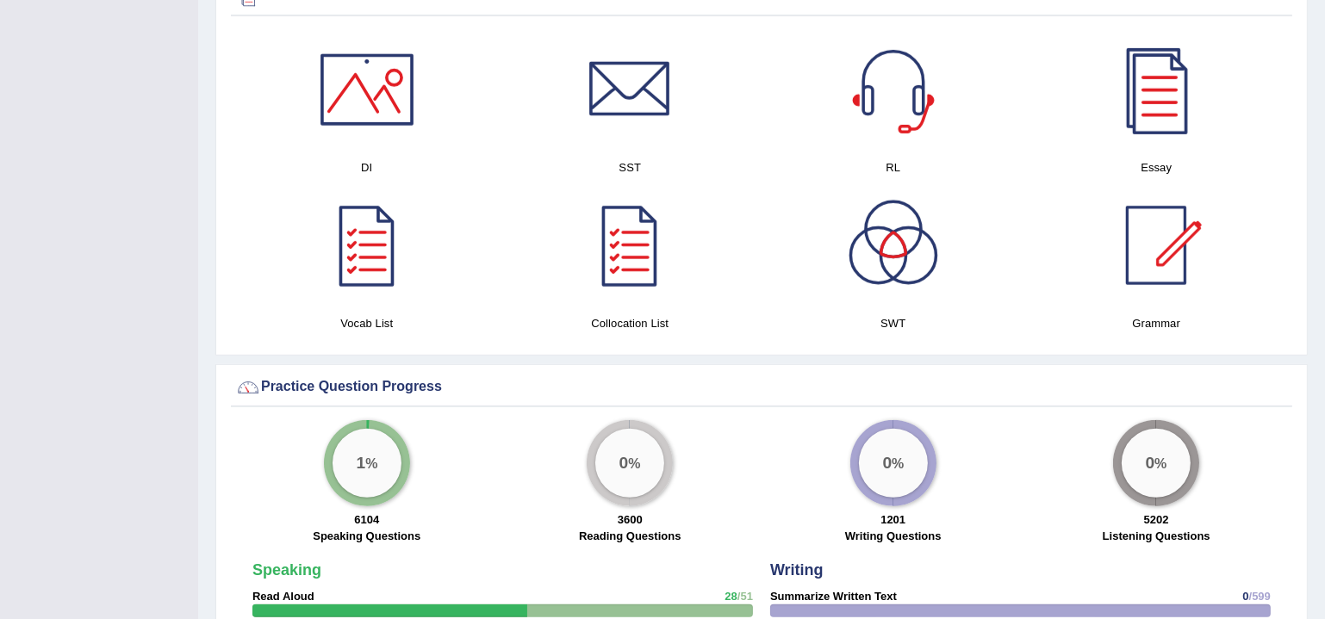
scroll to position [678, 0]
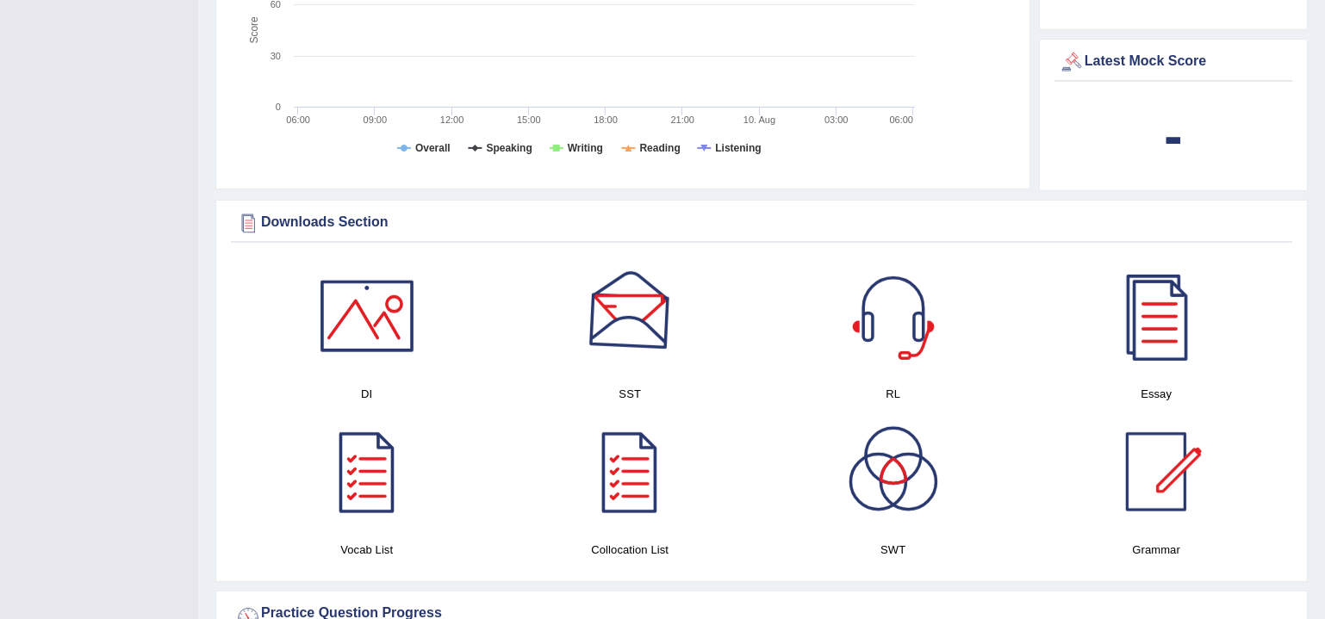
click at [653, 339] on div at bounding box center [629, 316] width 121 height 121
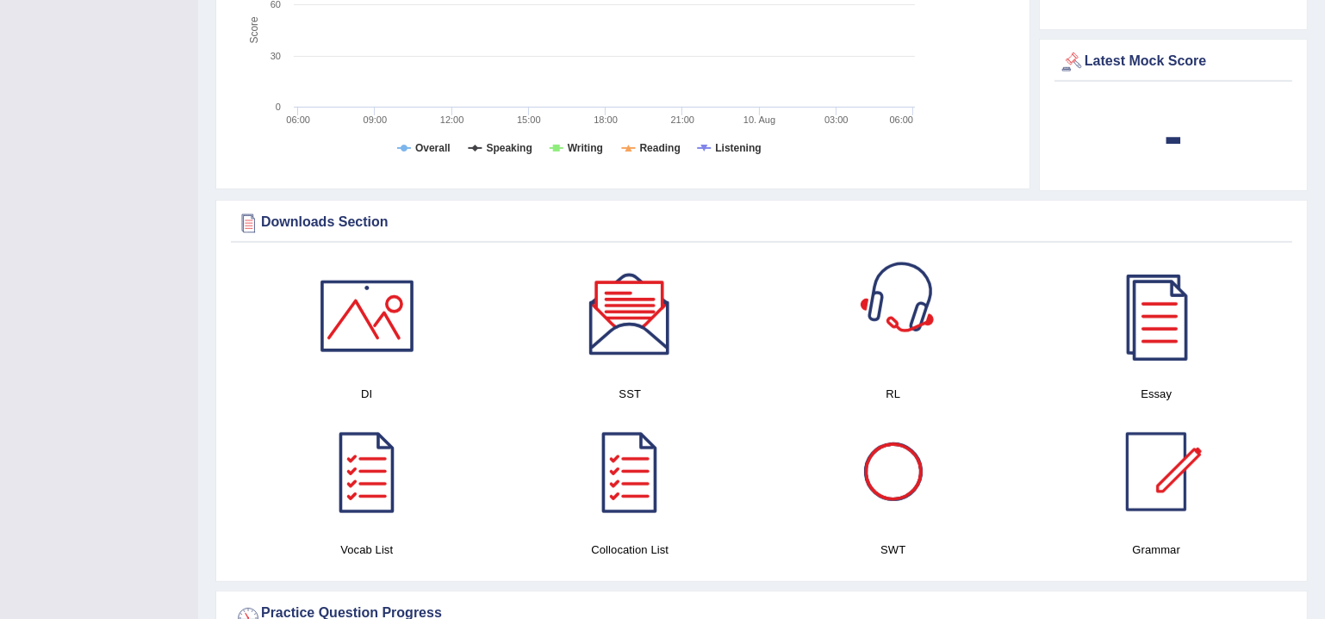
click at [921, 325] on div at bounding box center [893, 316] width 121 height 121
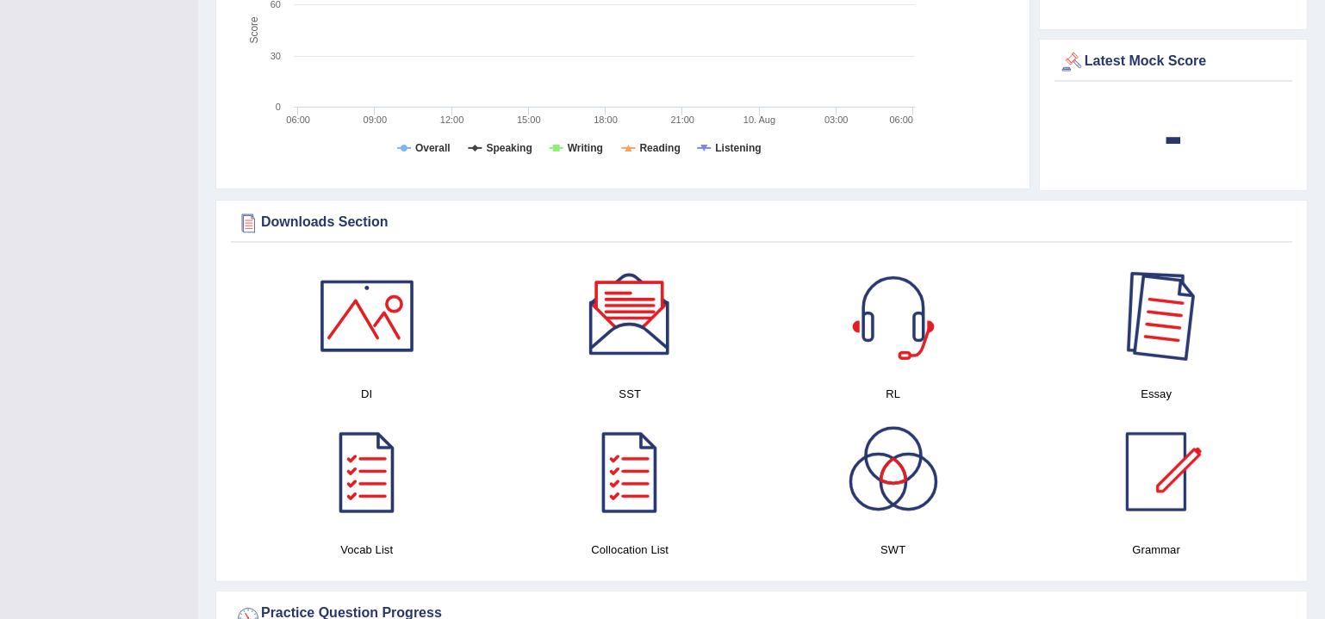
click at [1137, 396] on h4 "Essay" at bounding box center [1157, 394] width 246 height 18
click at [1149, 367] on div at bounding box center [1156, 316] width 121 height 121
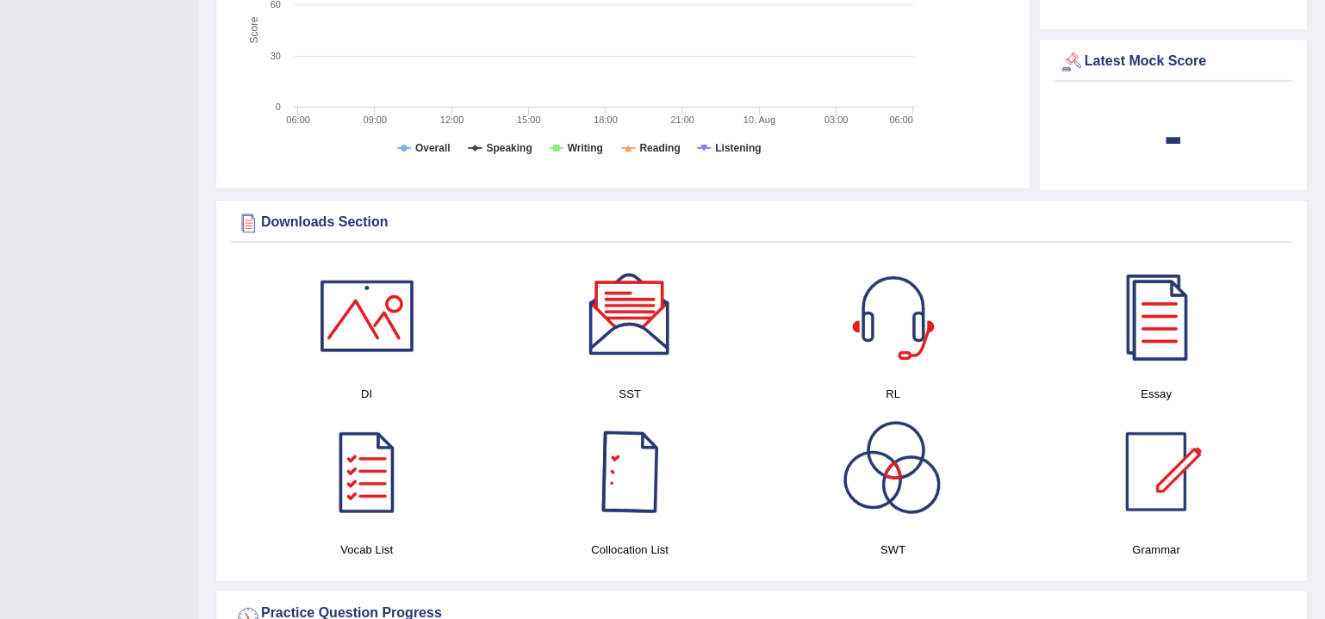
click at [985, 465] on link at bounding box center [893, 472] width 246 height 121
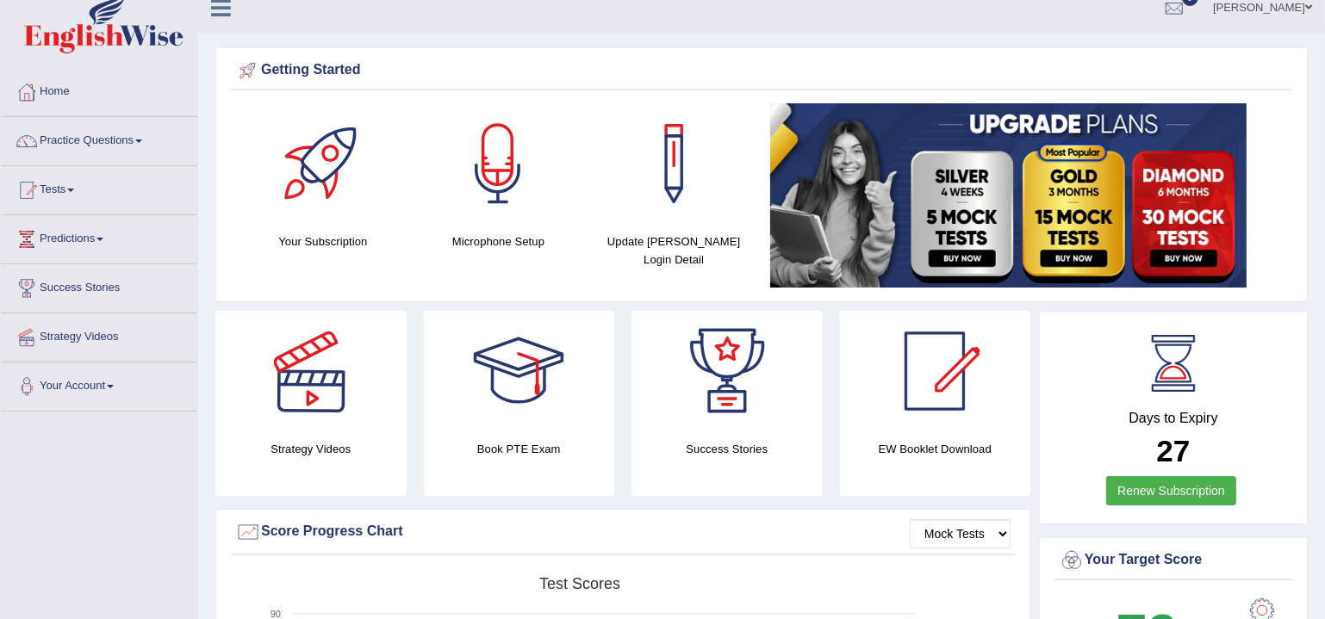
scroll to position [0, 0]
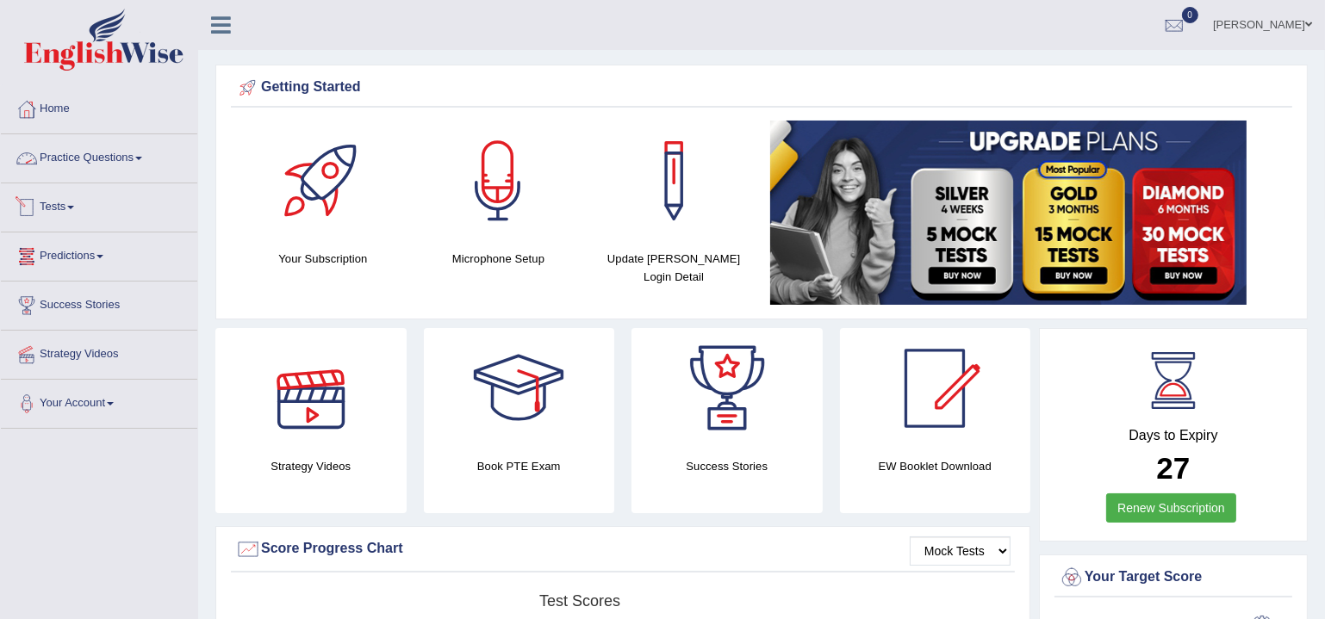
click at [131, 152] on link "Practice Questions" at bounding box center [99, 155] width 196 height 43
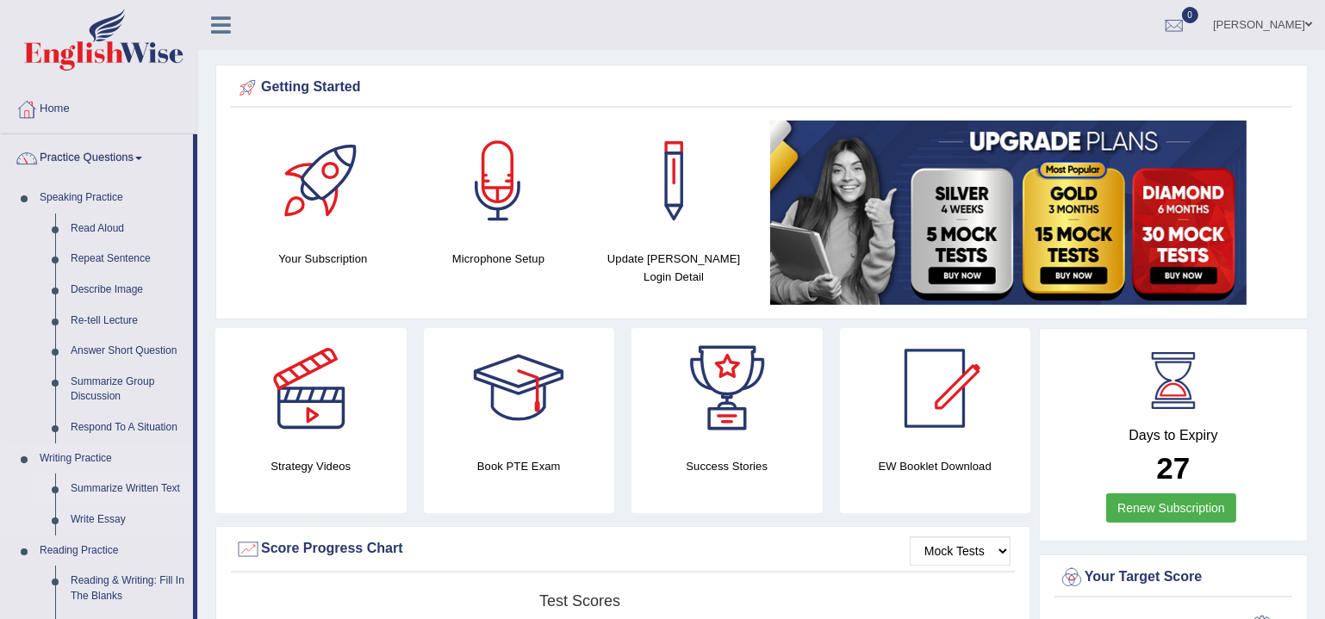
click at [128, 486] on link "Summarize Written Text" at bounding box center [128, 489] width 130 height 31
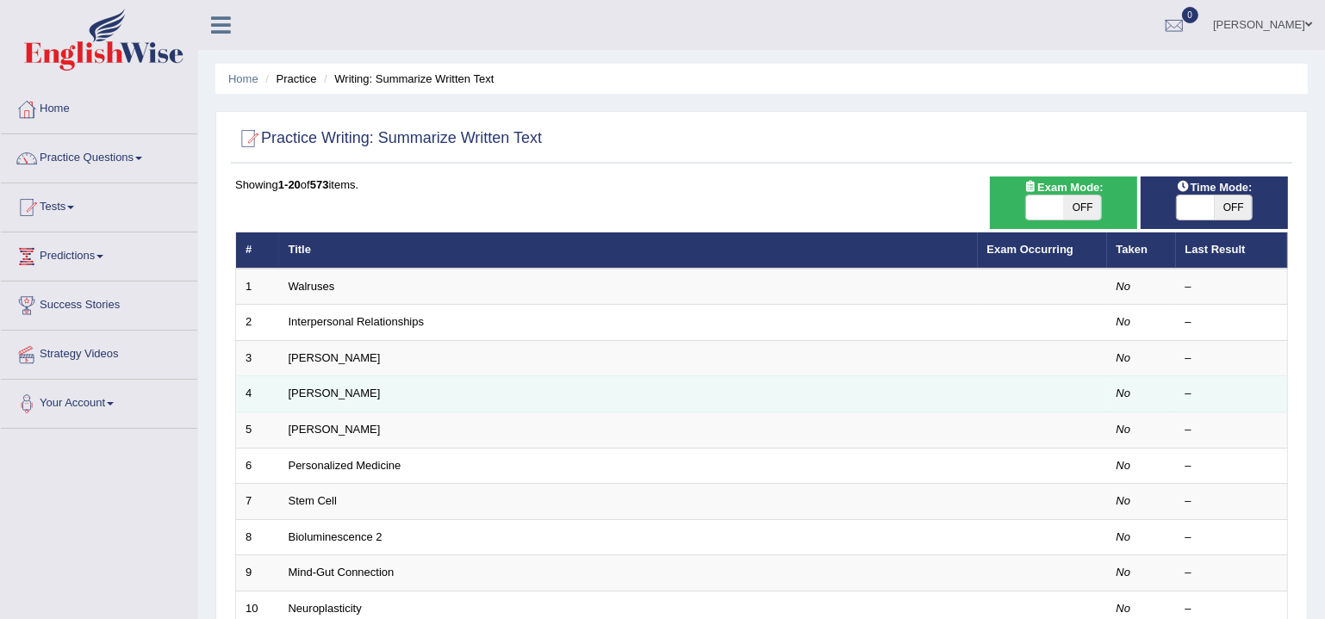
click at [331, 400] on td "Jonas Salk" at bounding box center [628, 394] width 699 height 36
click at [331, 393] on link "Jonas Salk" at bounding box center [335, 393] width 92 height 13
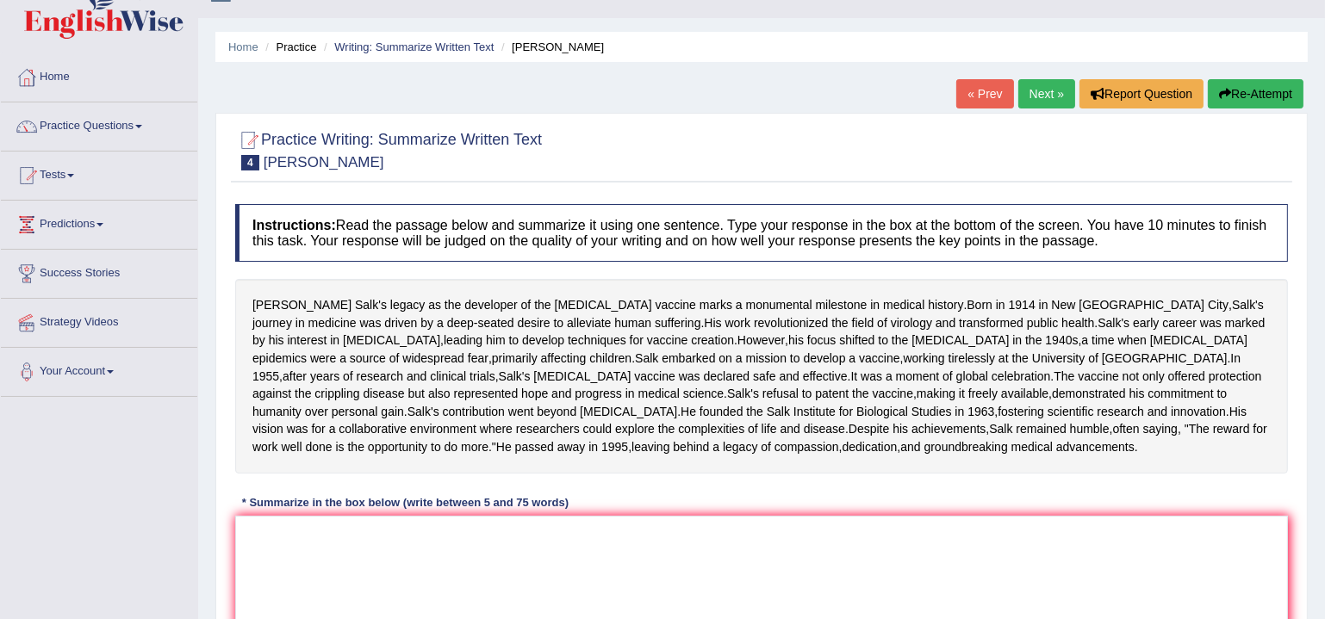
scroll to position [261, 0]
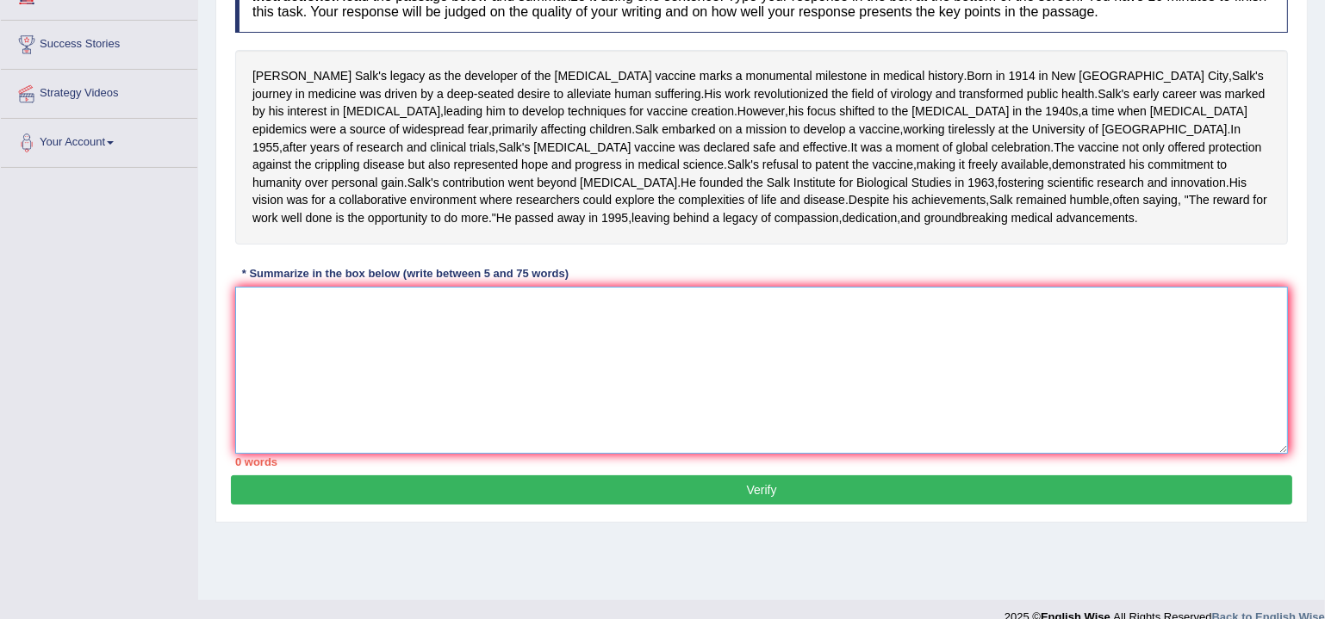
click at [766, 454] on textarea at bounding box center [761, 370] width 1053 height 167
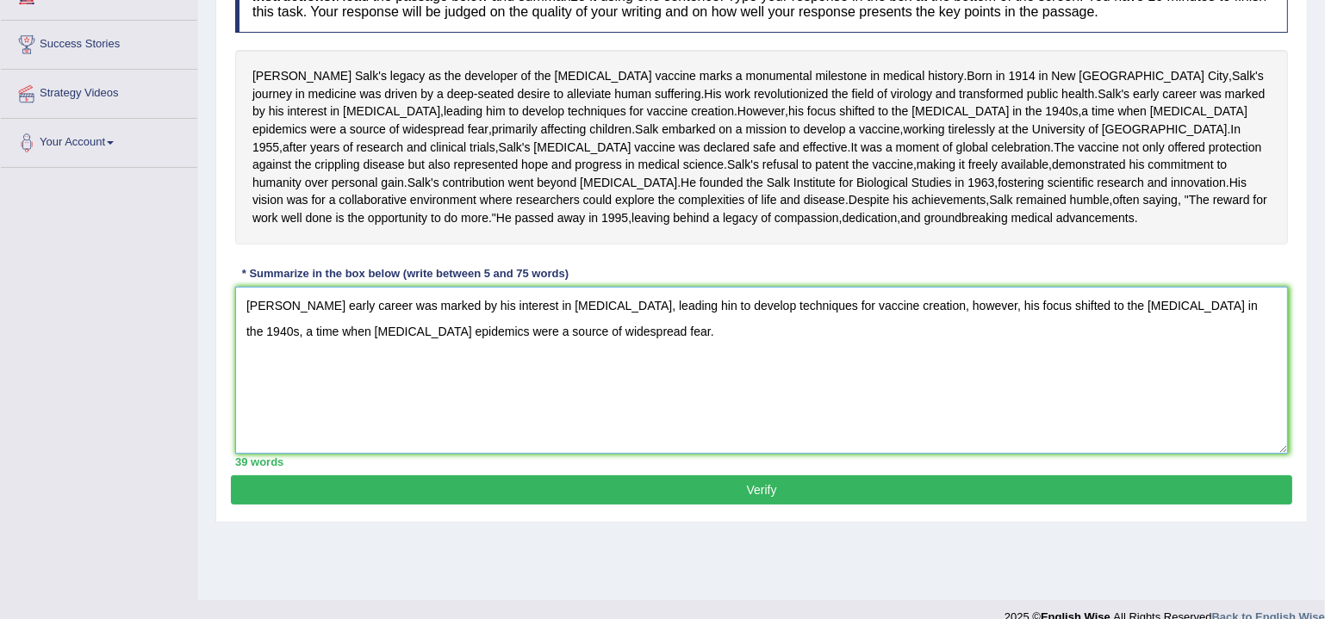
click at [619, 413] on textarea "Salk's early career was marked by his interest in influenza, leading hin to dev…" at bounding box center [761, 370] width 1053 height 167
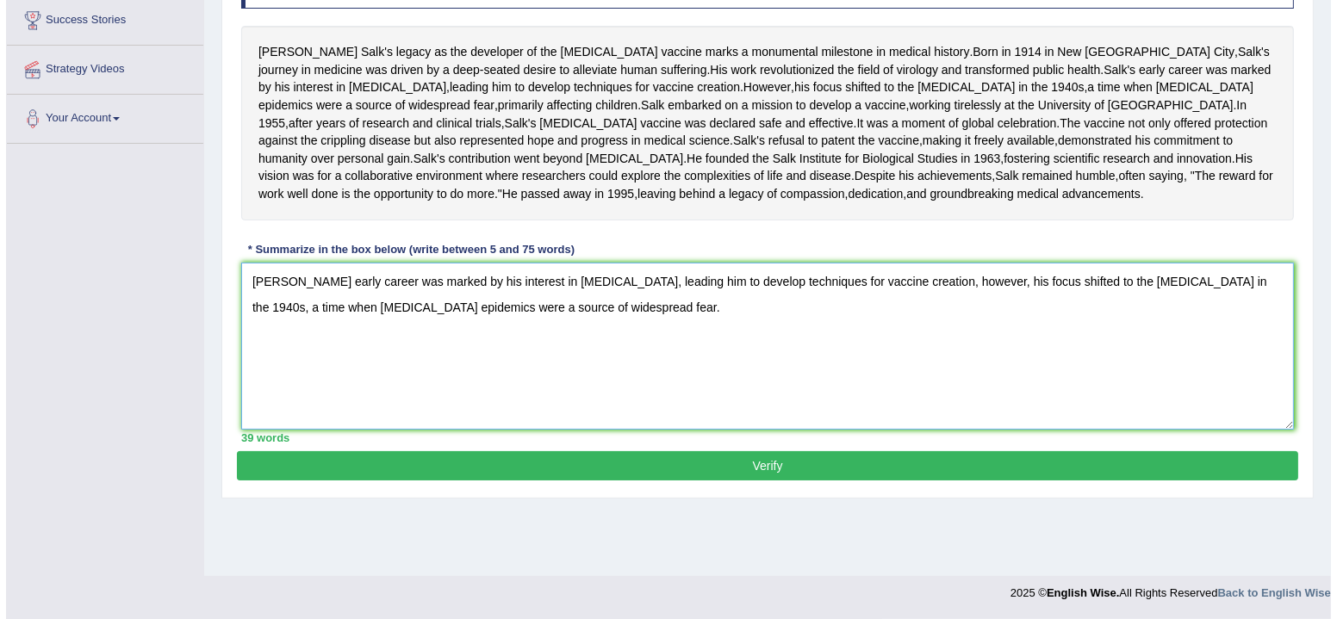
scroll to position [313, 0]
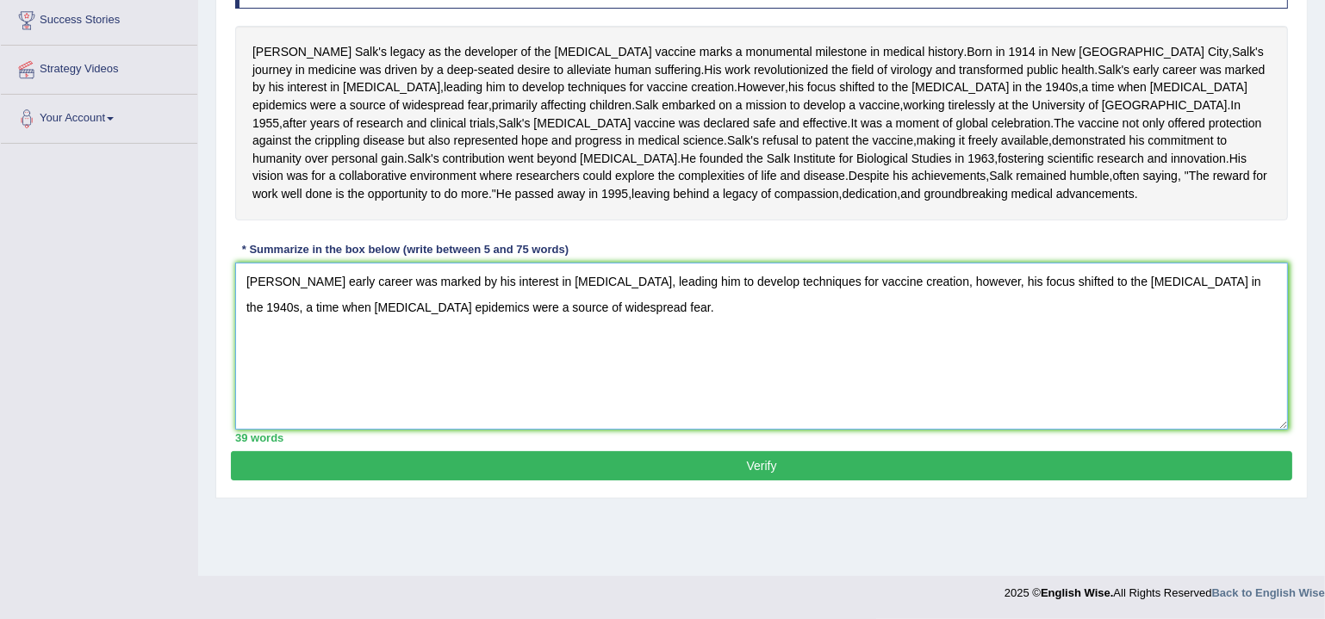
type textarea "Salk's early career was marked by his interest in influenza, leading him to dev…"
click at [819, 481] on button "Verify" at bounding box center [761, 465] width 1061 height 29
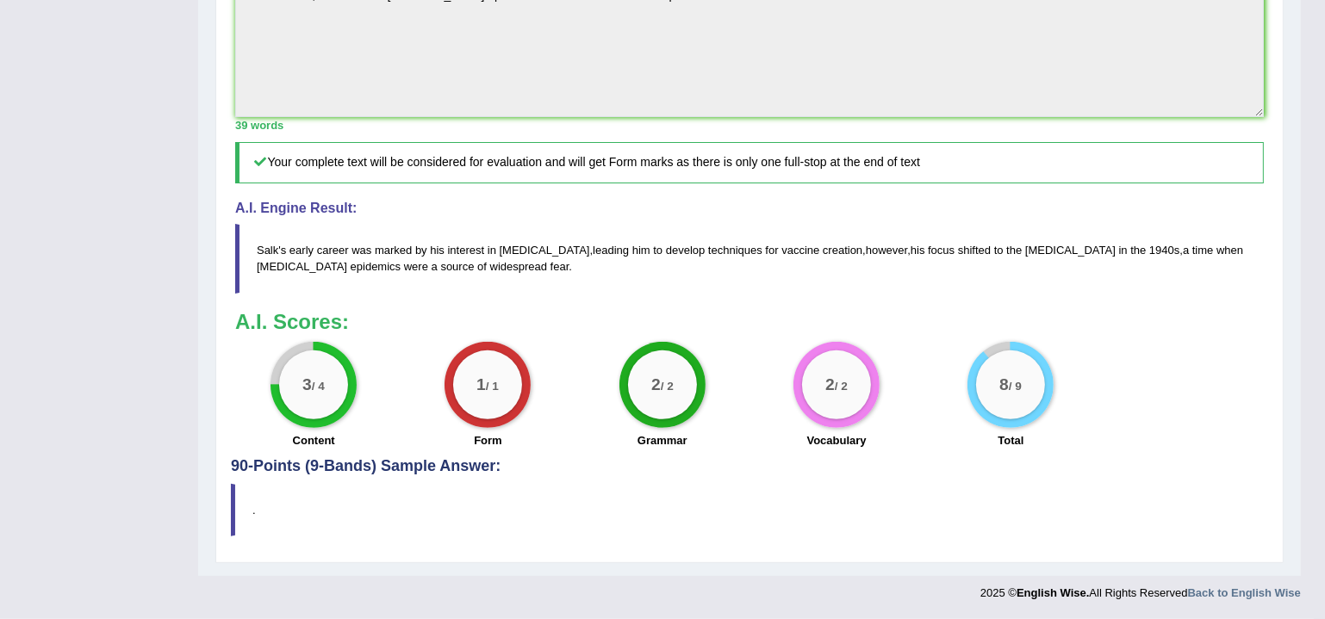
scroll to position [675, 0]
click at [474, 469] on h4 "90-Points (9-Bands) Sample Answer:" at bounding box center [749, 54] width 1037 height 843
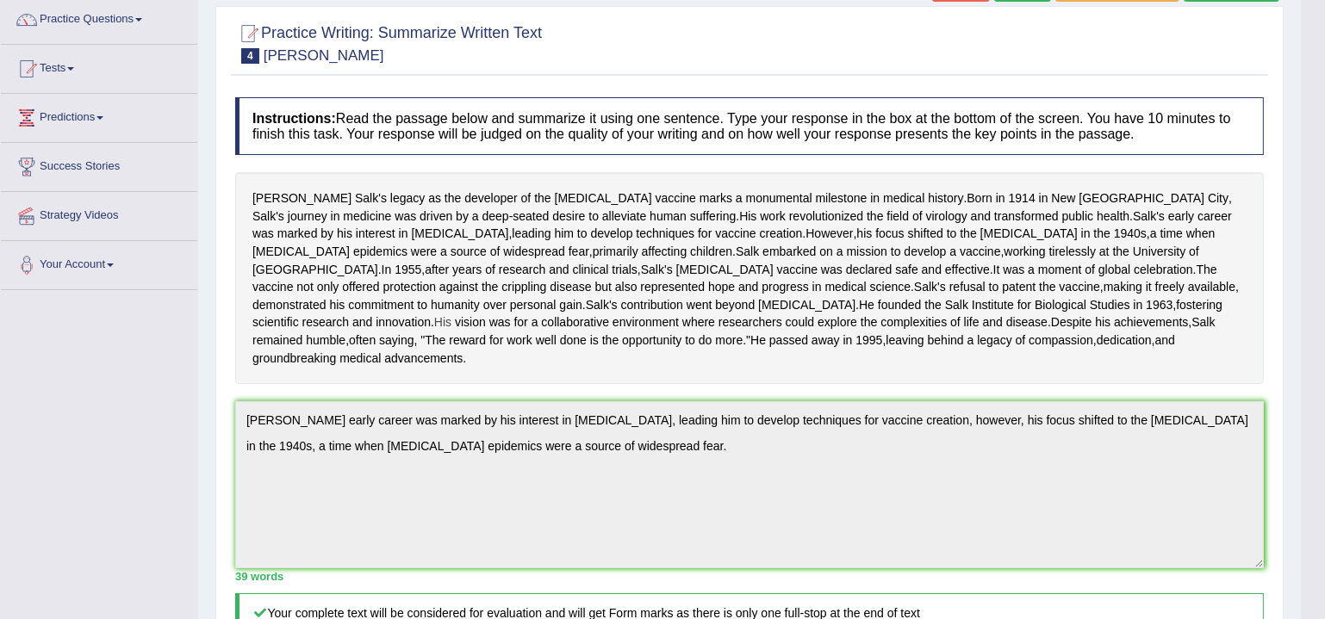
scroll to position [0, 0]
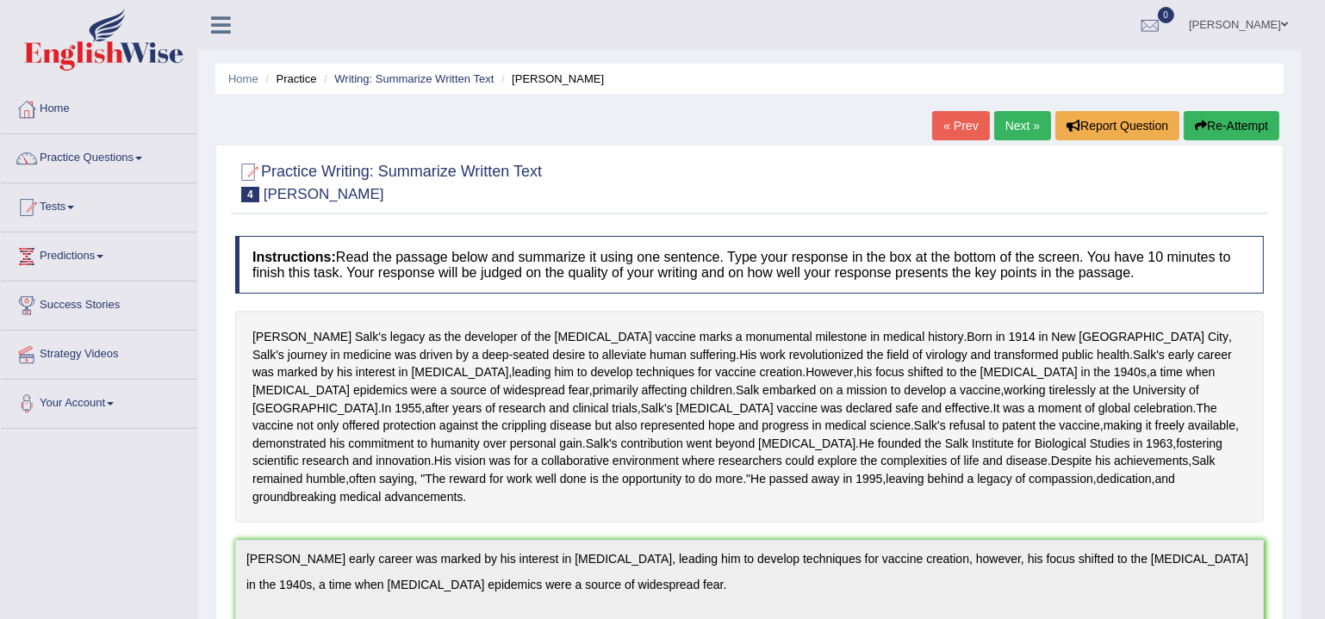
click at [1019, 128] on link "Next »" at bounding box center [1022, 125] width 57 height 29
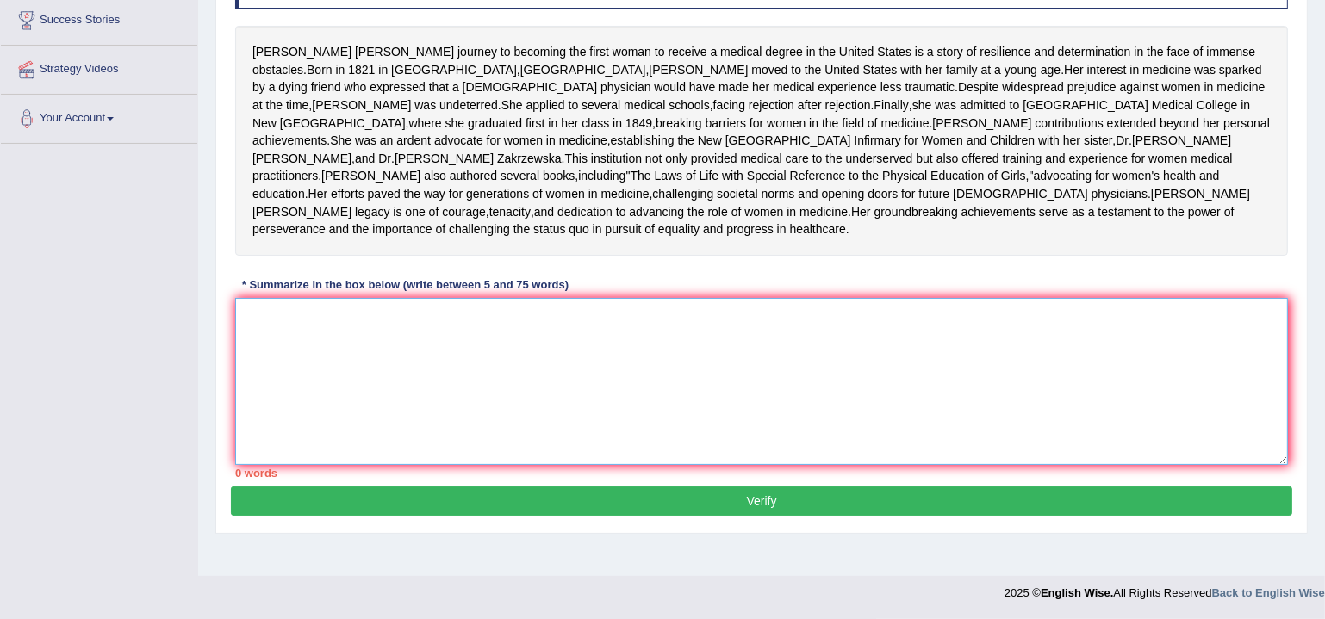
click at [706, 426] on textarea at bounding box center [761, 381] width 1053 height 167
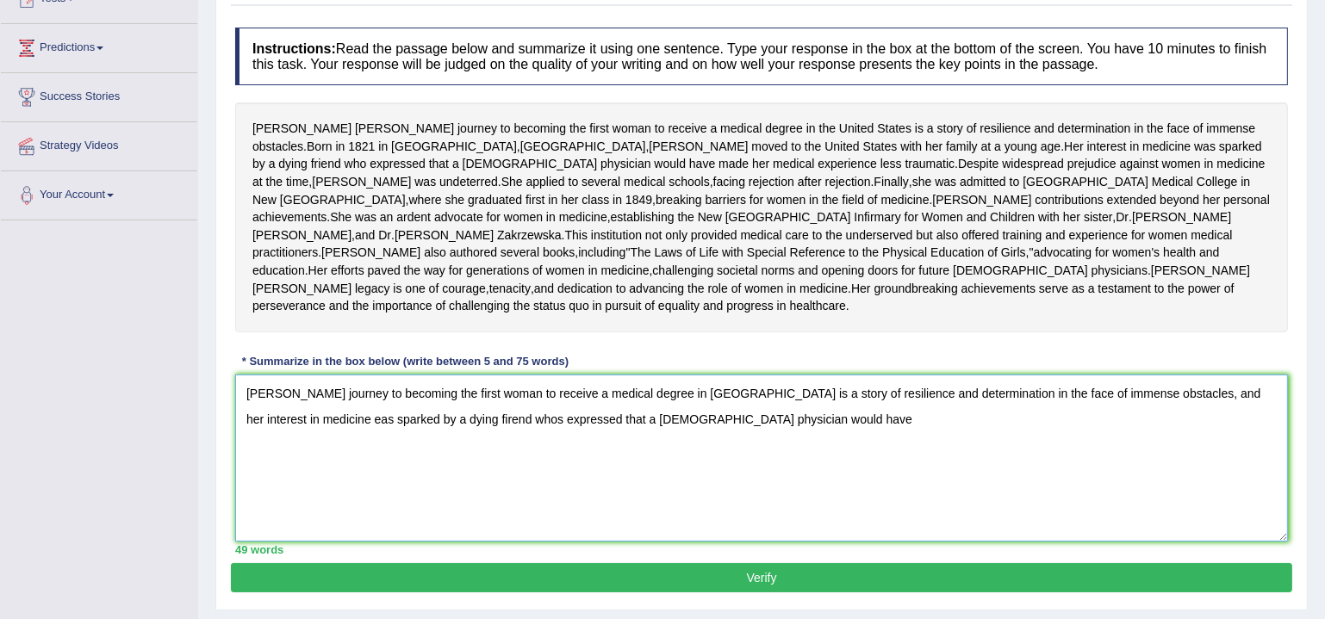
scroll to position [341, 0]
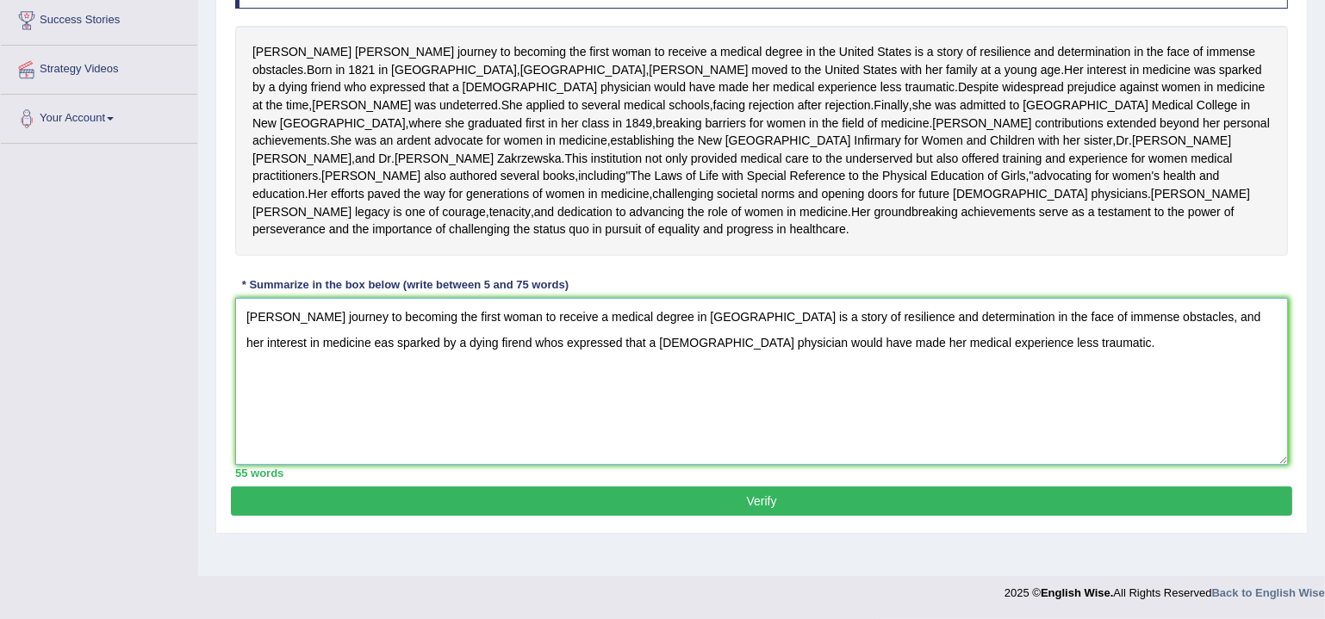
click at [358, 375] on textarea "[PERSON_NAME] journey to becoming the first woman to receive a medical degree i…" at bounding box center [761, 381] width 1053 height 167
type textarea "Elizabeth Blackwell's journey to becoming the first woman to receive a medical …"
click at [700, 516] on button "Verify" at bounding box center [761, 501] width 1061 height 29
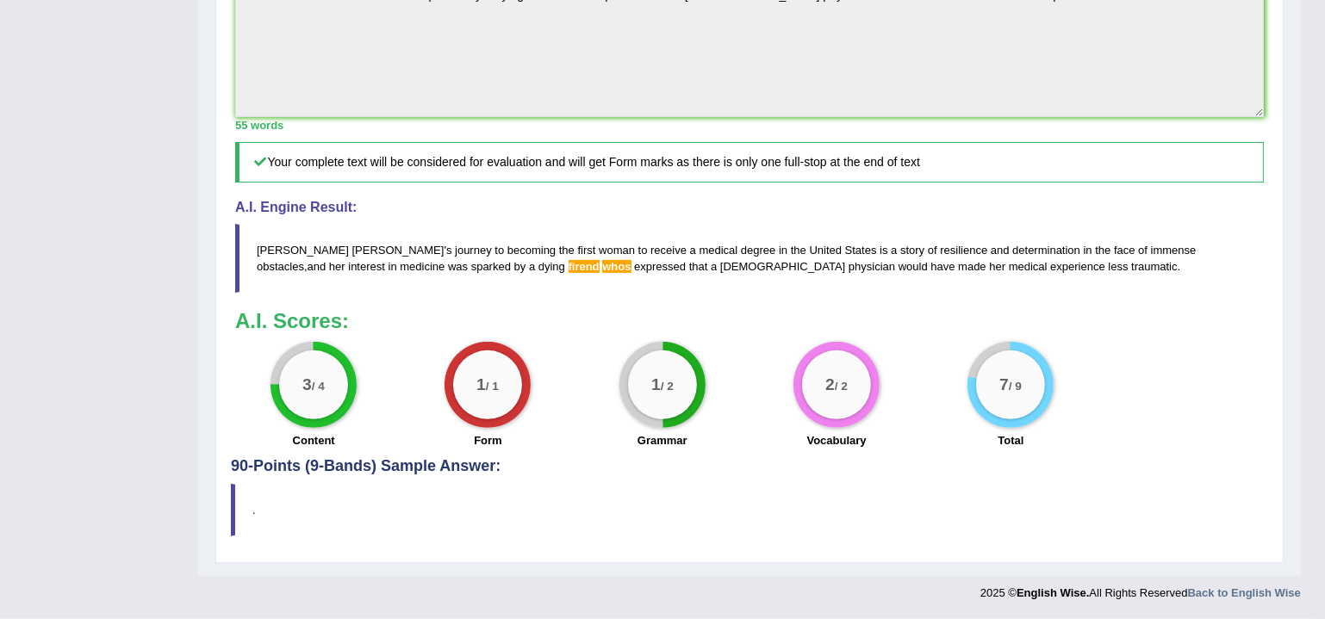
scroll to position [693, 0]
click at [231, 501] on blockquote "." at bounding box center [749, 510] width 1037 height 53
drag, startPoint x: 959, startPoint y: 261, endPoint x: 453, endPoint y: 287, distance: 506.4
click at [630, 278] on blockquote "Elizabeth Blackwell ' s journey to becoming the first woman to receive a medica…" at bounding box center [749, 258] width 1029 height 69
drag, startPoint x: 262, startPoint y: 248, endPoint x: 653, endPoint y: 260, distance: 391.3
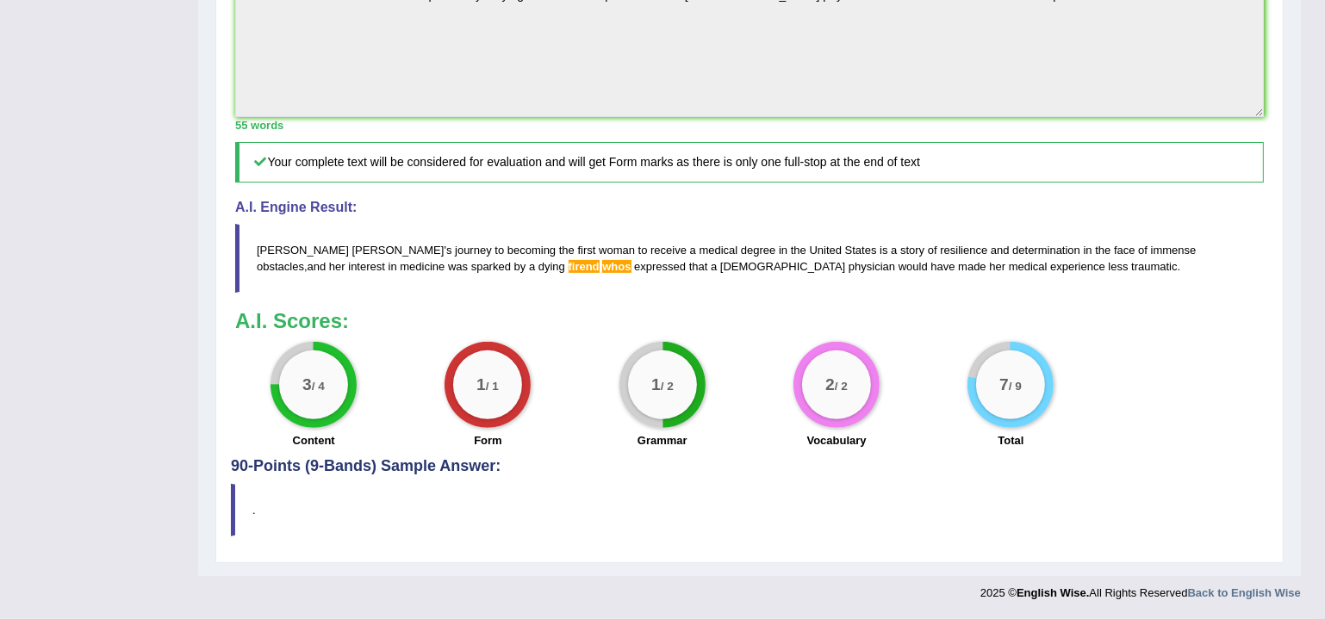
click at [653, 260] on blockquote "Elizabeth Blackwell ' s journey to becoming the first woman to receive a medica…" at bounding box center [749, 258] width 1029 height 69
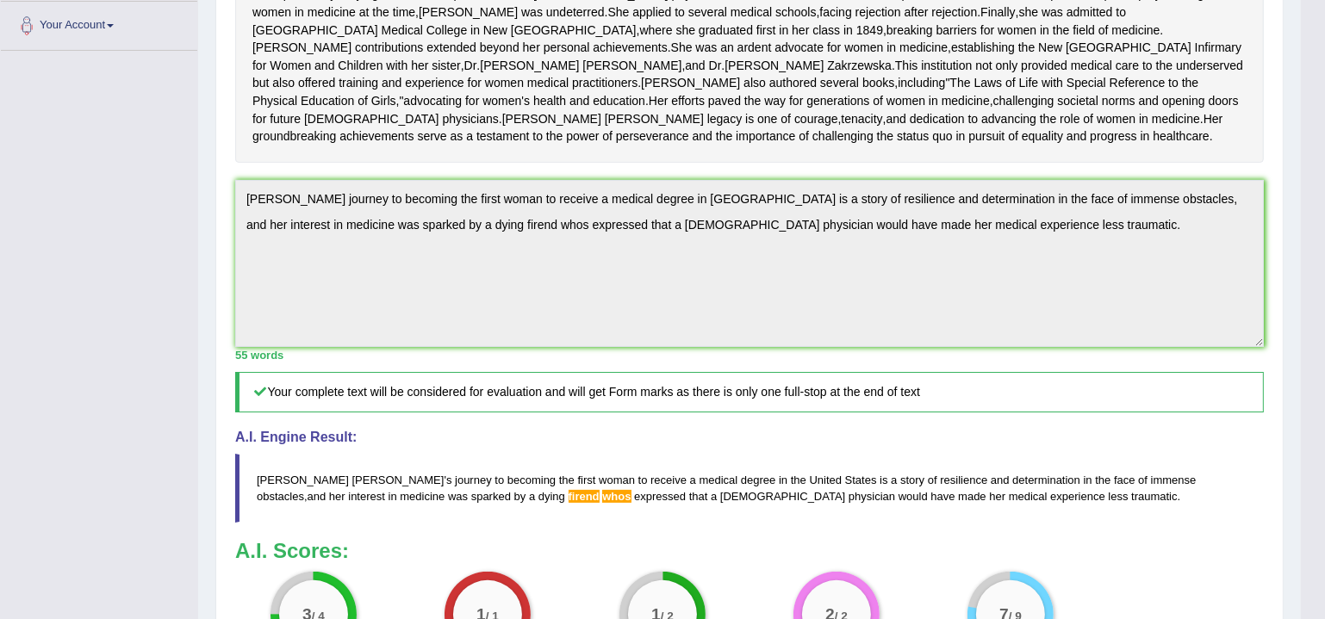
scroll to position [0, 0]
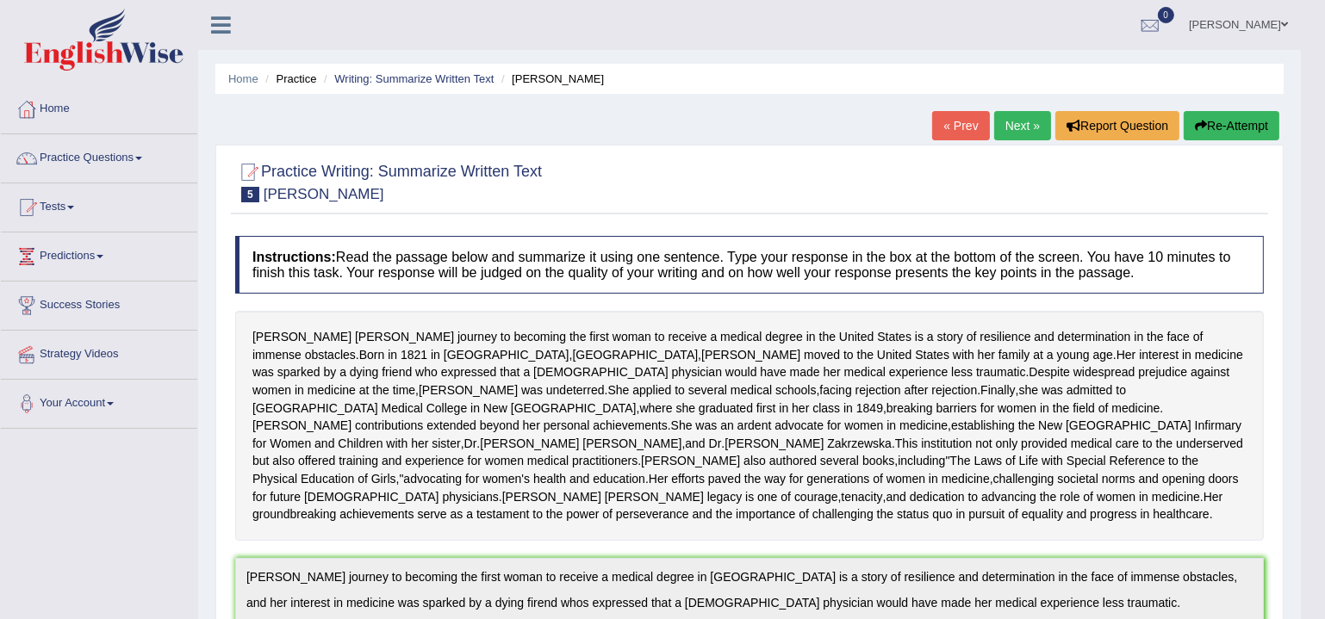
click at [1204, 126] on button "Re-Attempt" at bounding box center [1232, 125] width 96 height 29
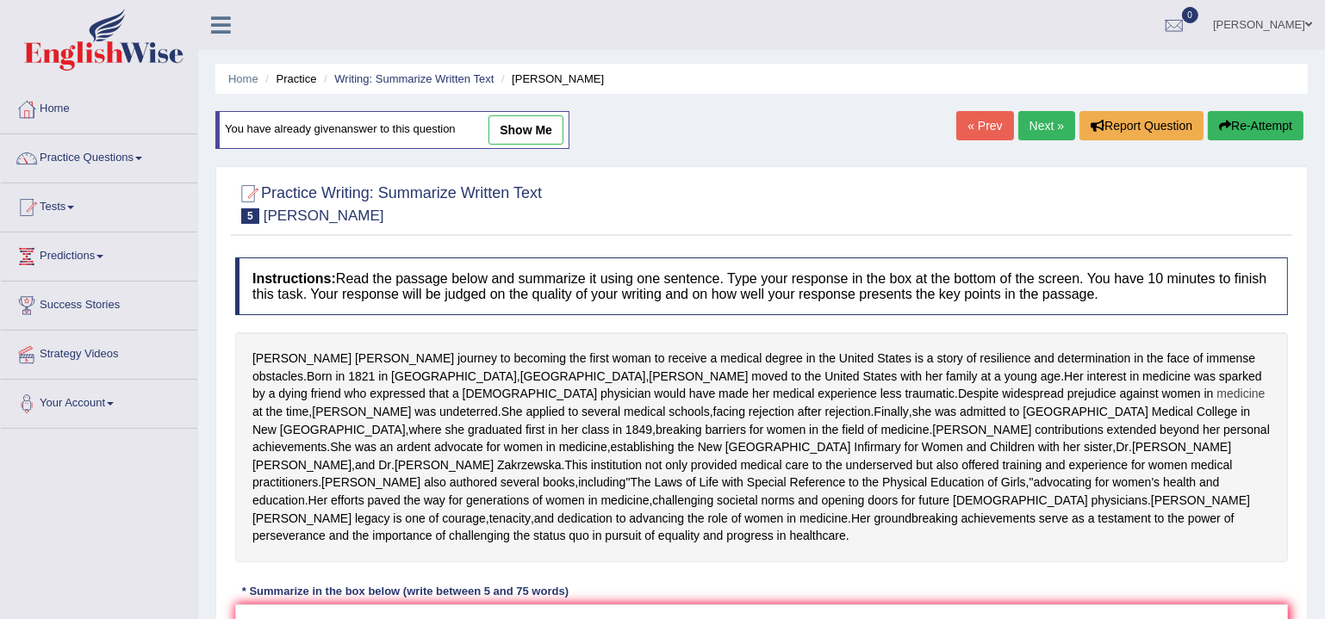
drag, startPoint x: 258, startPoint y: 356, endPoint x: 521, endPoint y: 430, distance: 273.8
click at [521, 430] on div "[PERSON_NAME] journey to becoming the first woman to receive a medical degree i…" at bounding box center [761, 448] width 1053 height 230
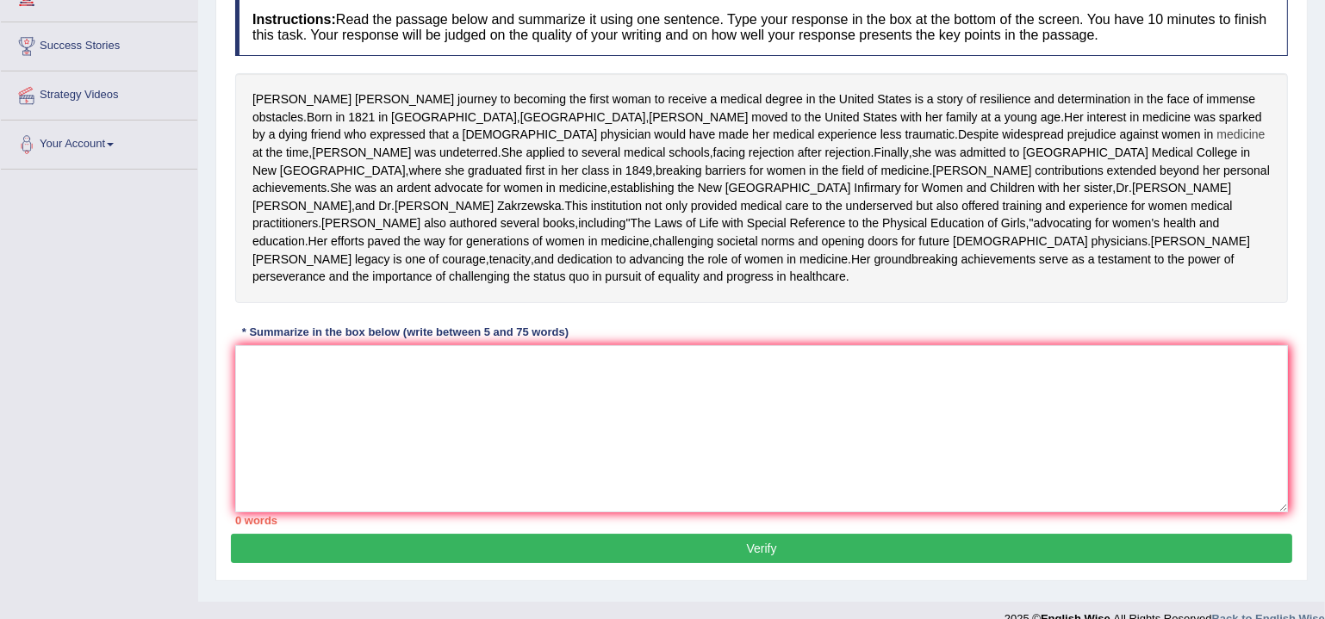
scroll to position [261, 0]
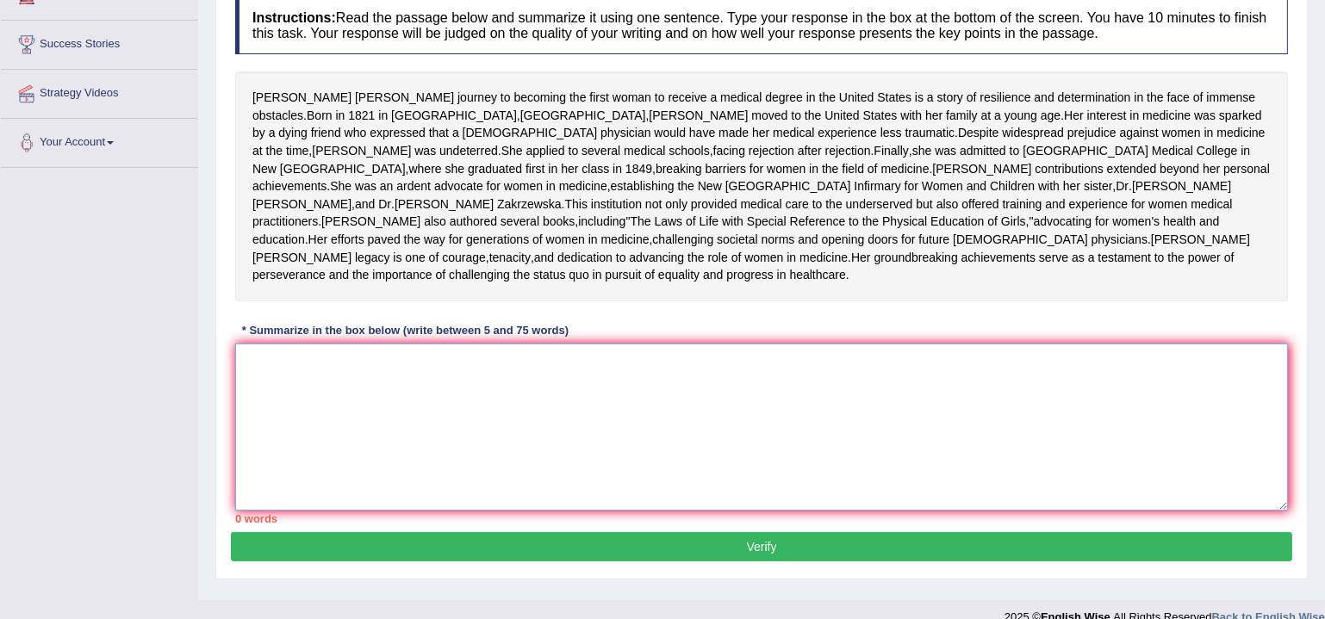
click at [510, 460] on textarea at bounding box center [761, 427] width 1053 height 167
type textarea "E"
type textarea "T"
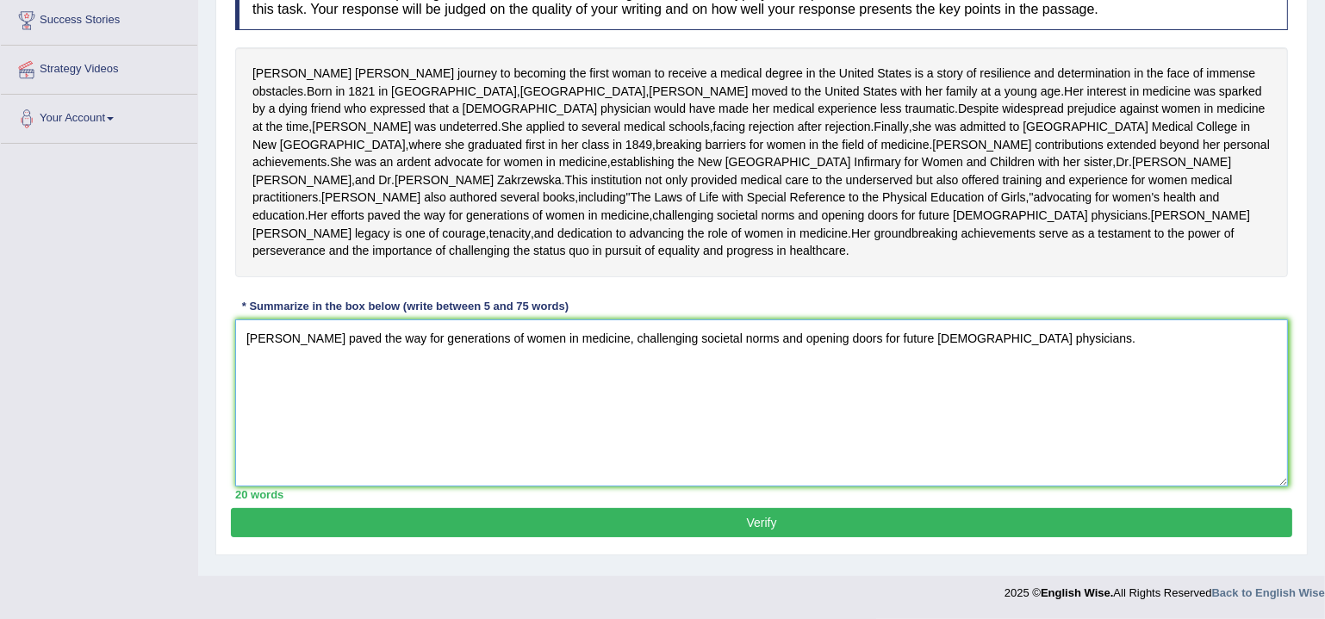
scroll to position [314, 0]
type textarea "Elizabeth paved the way for generations of women in medicine, challenging socie…"
click at [747, 532] on button "Verify" at bounding box center [761, 522] width 1061 height 29
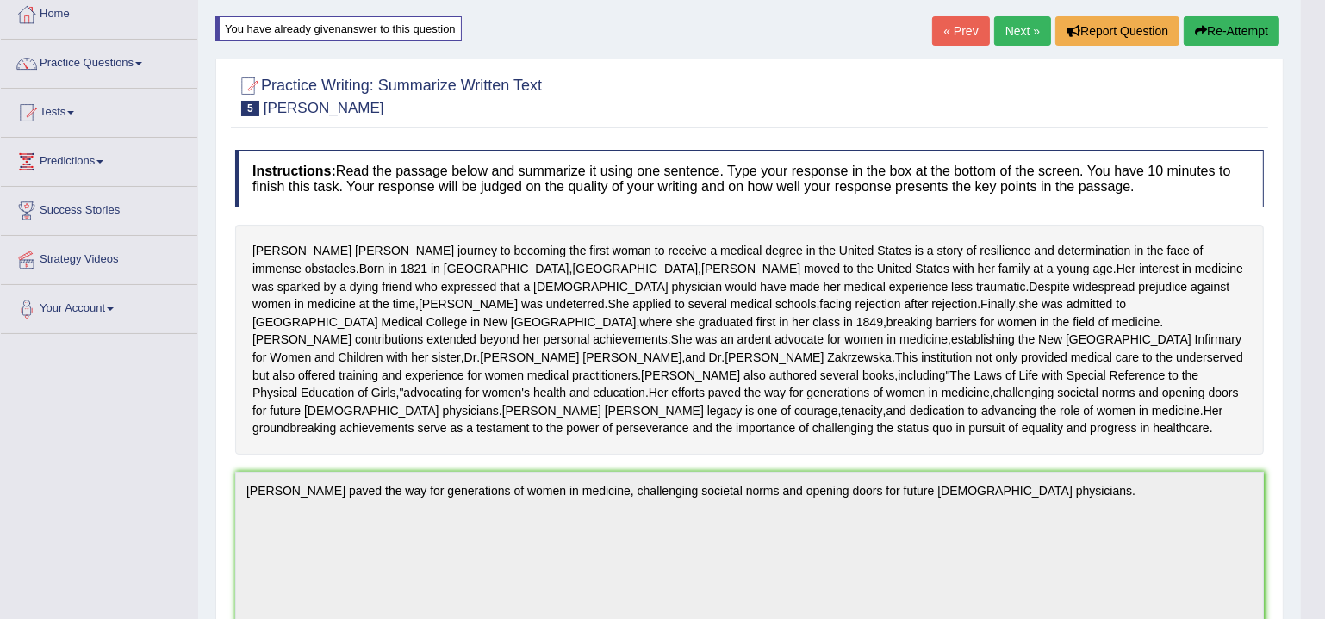
scroll to position [0, 0]
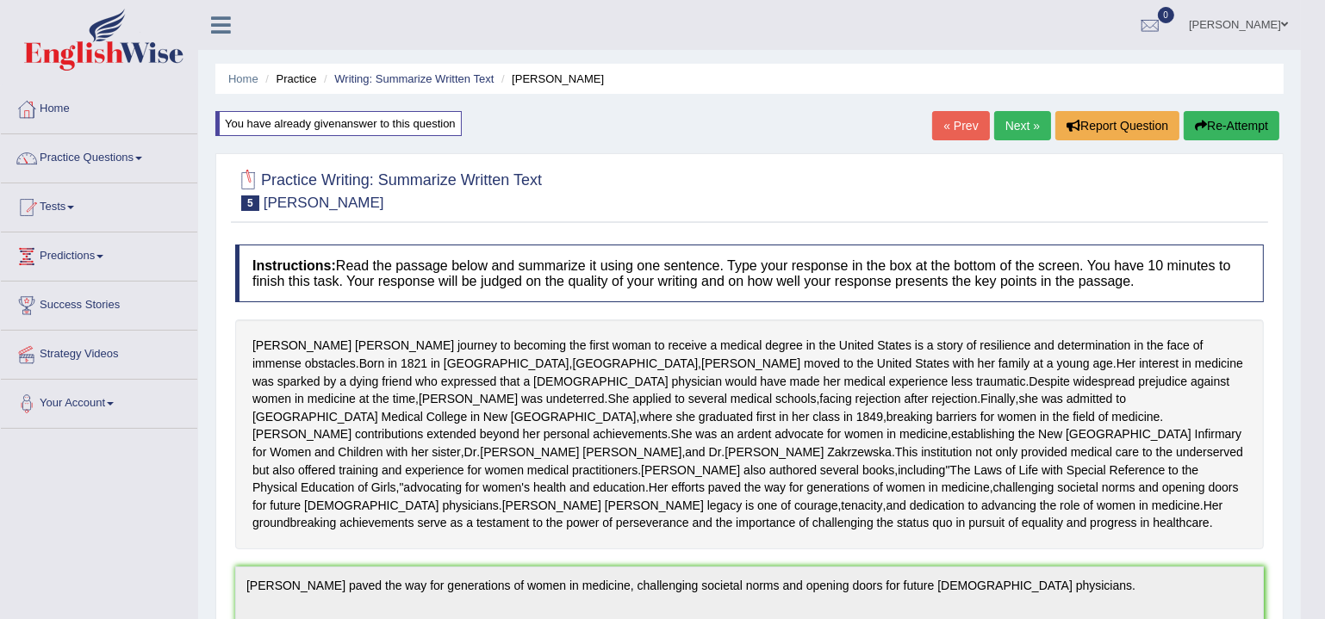
click at [249, 178] on div at bounding box center [248, 181] width 26 height 26
click at [127, 158] on link "Practice Questions" at bounding box center [99, 155] width 196 height 43
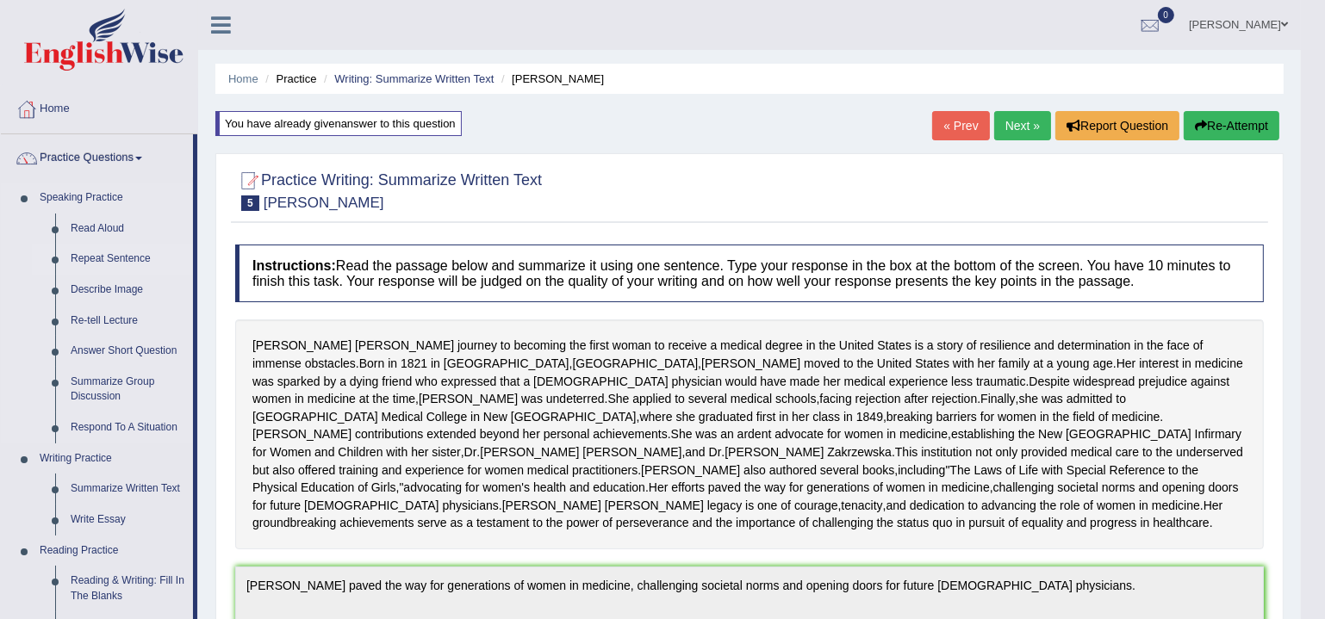
click at [99, 263] on link "Repeat Sentence" at bounding box center [128, 259] width 130 height 31
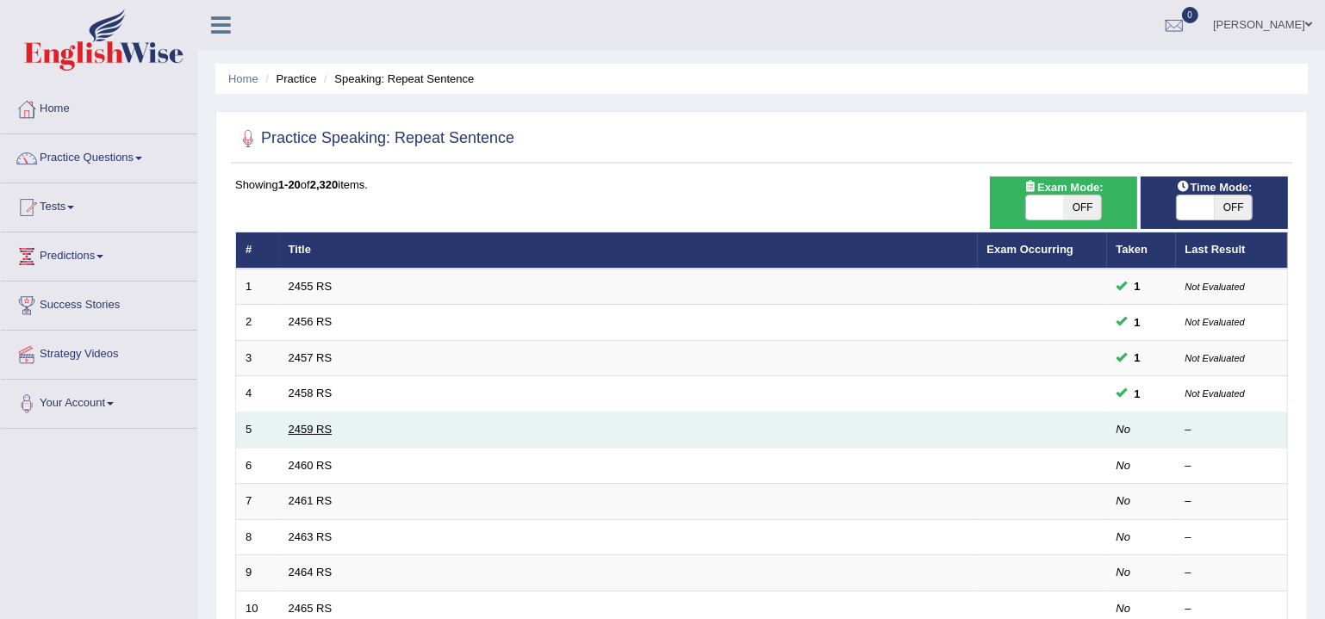
click at [296, 427] on link "2459 RS" at bounding box center [311, 429] width 44 height 13
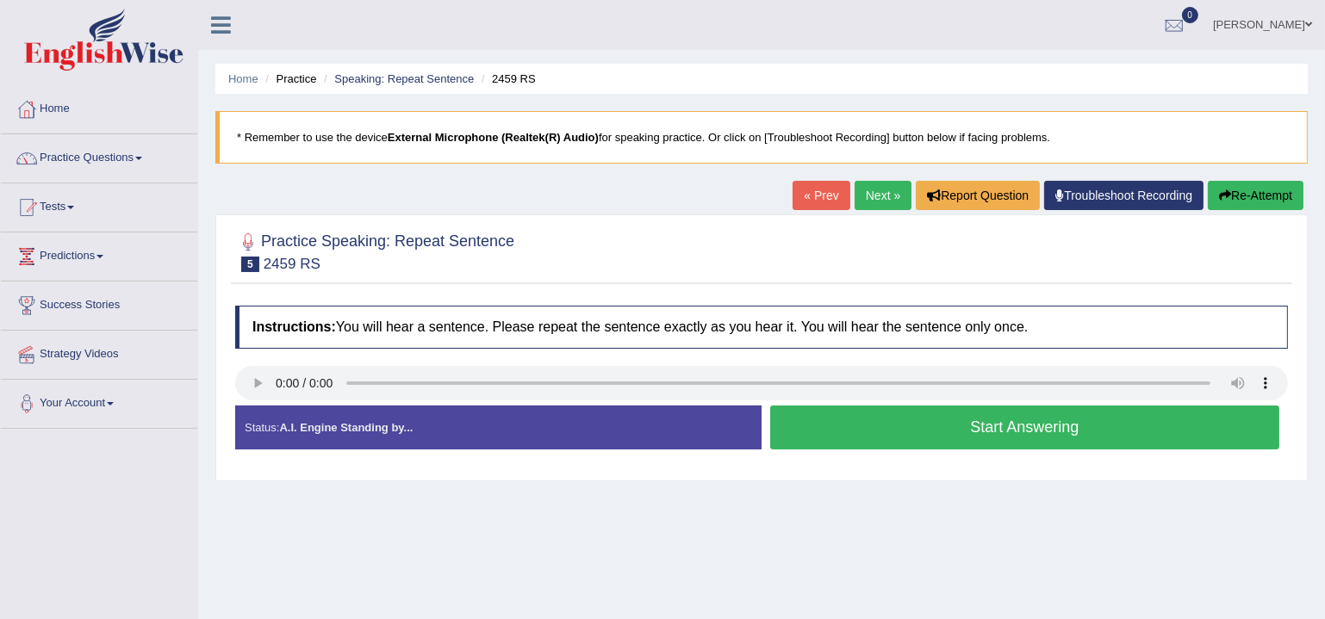
click at [988, 435] on button "Start Answering" at bounding box center [1024, 428] width 509 height 44
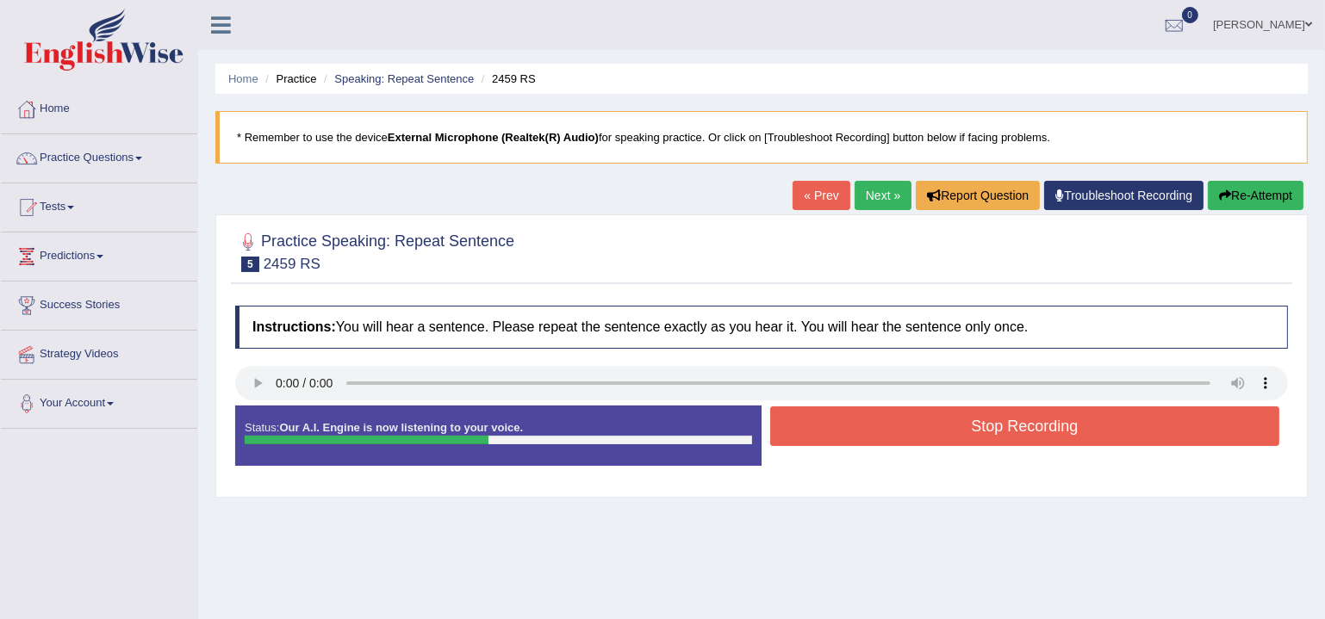
click at [995, 432] on button "Stop Recording" at bounding box center [1024, 427] width 509 height 40
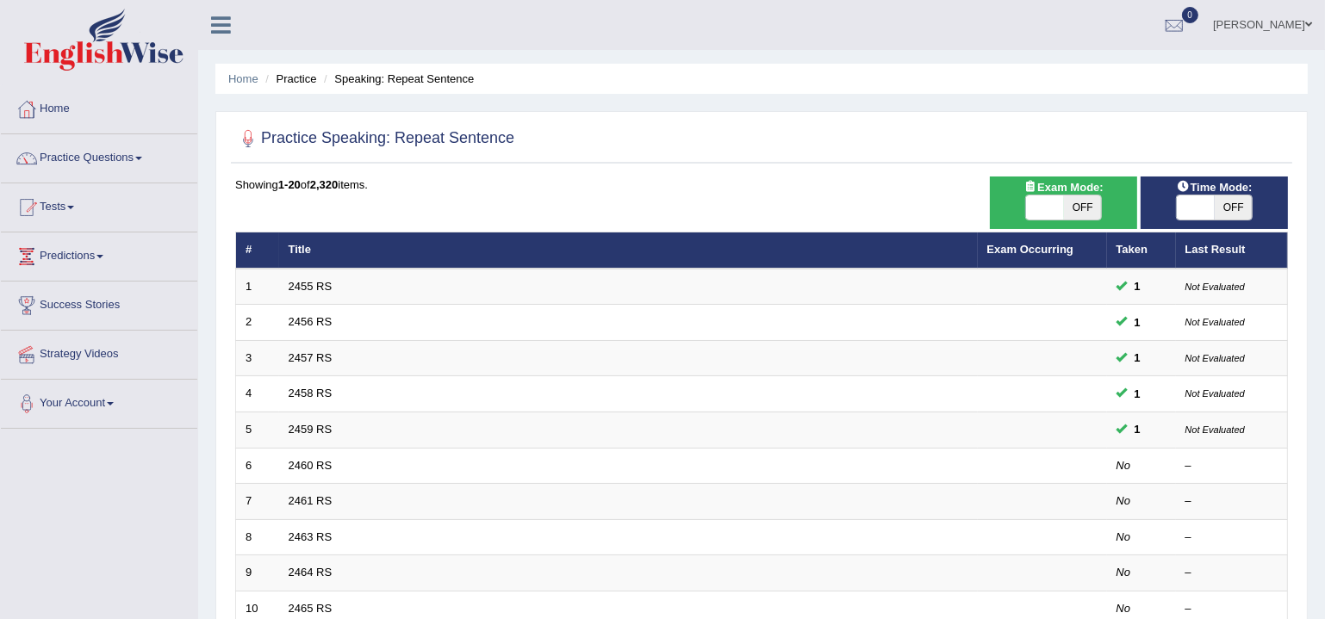
click at [1065, 202] on span "OFF" at bounding box center [1083, 208] width 38 height 24
checkbox input "true"
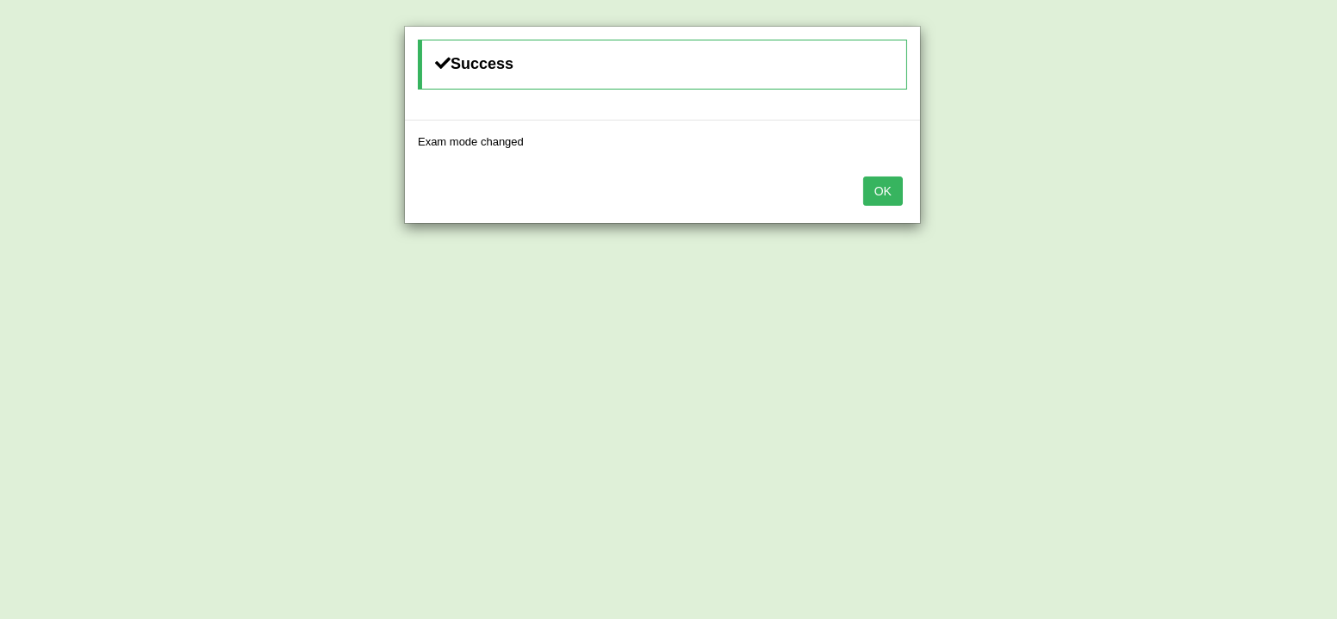
click at [896, 182] on button "OK" at bounding box center [883, 191] width 40 height 29
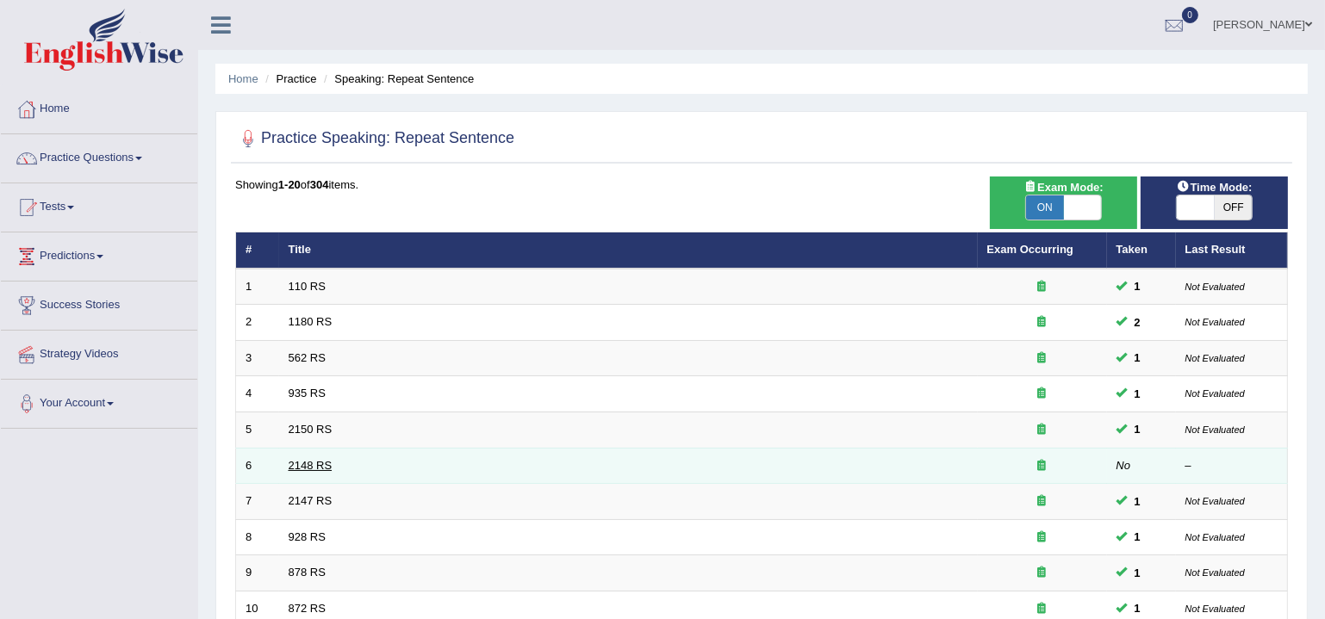
click at [310, 467] on link "2148 RS" at bounding box center [311, 465] width 44 height 13
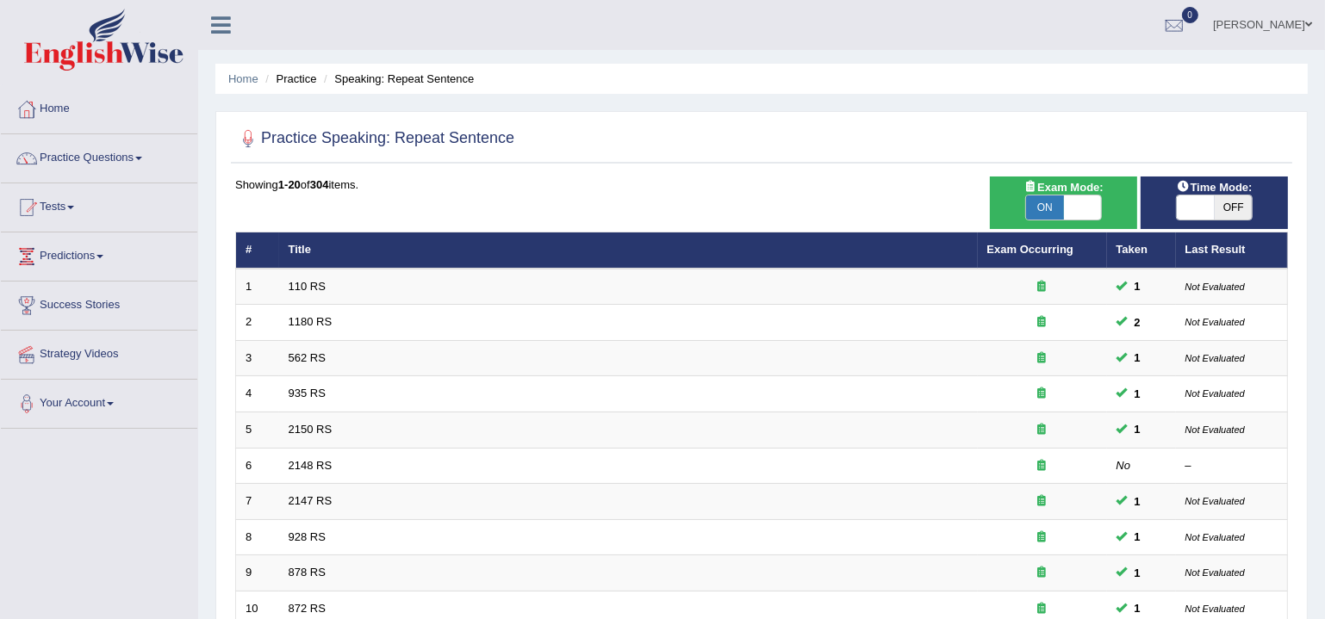
click at [1222, 213] on span "OFF" at bounding box center [1234, 208] width 38 height 24
checkbox input "true"
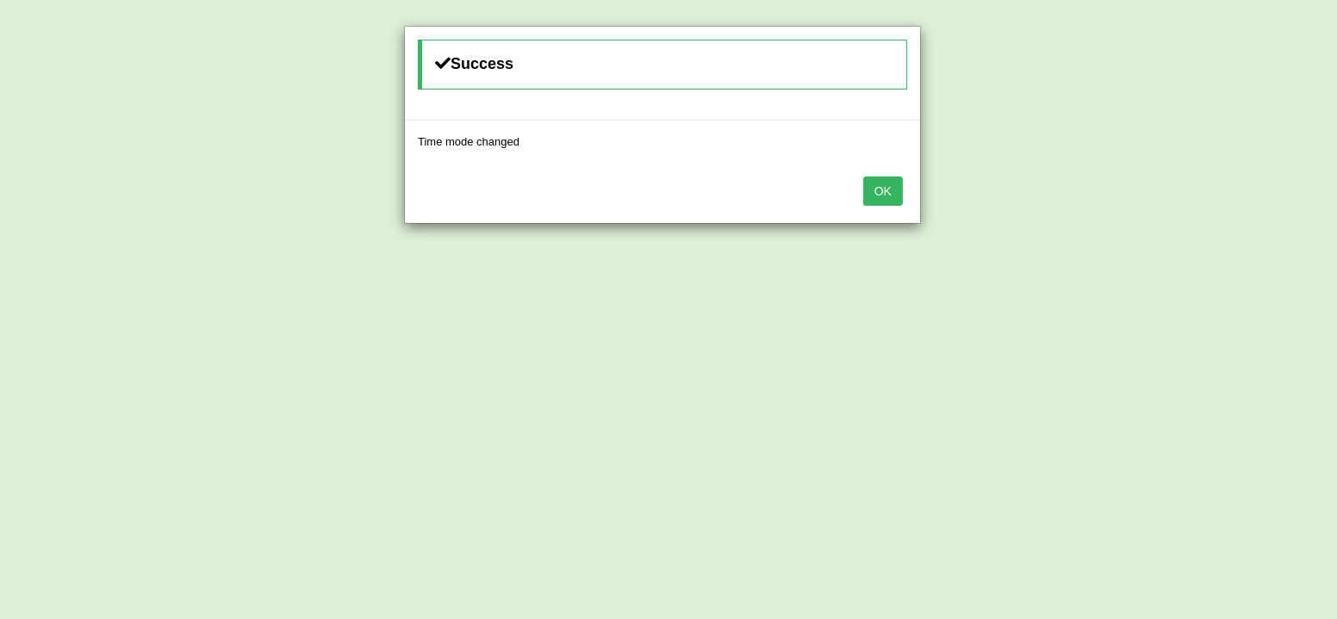
click at [898, 188] on button "OK" at bounding box center [883, 191] width 40 height 29
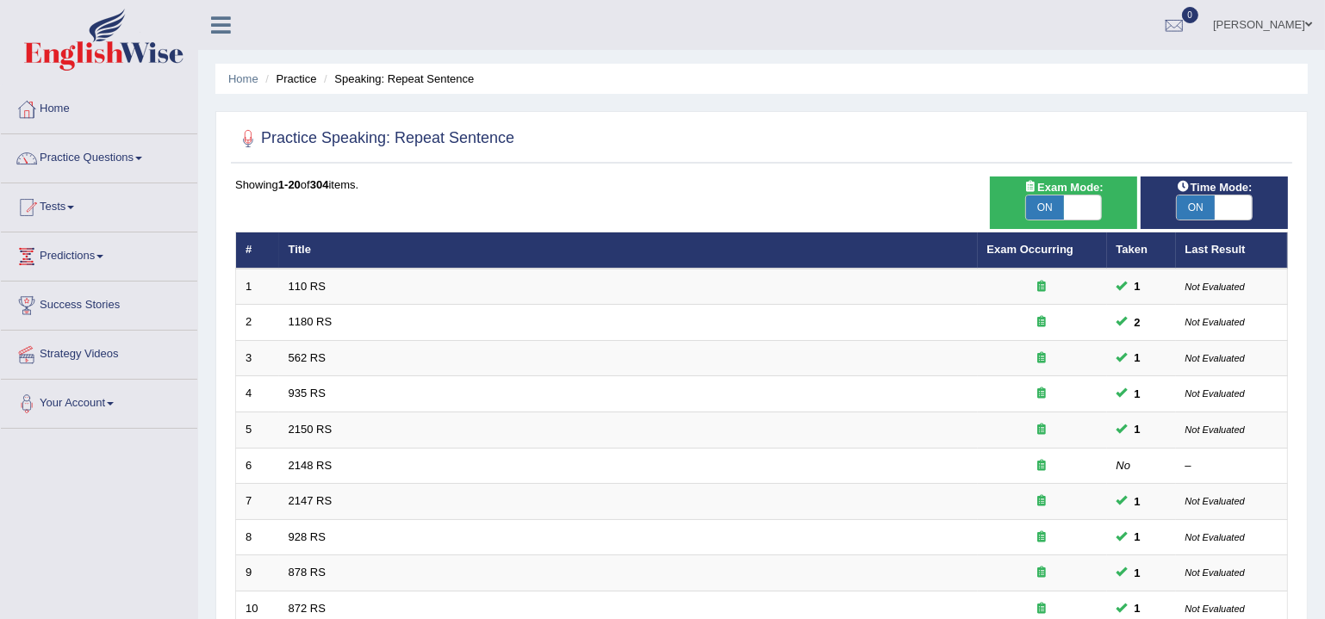
click at [1063, 204] on div "ON OFF" at bounding box center [1083, 208] width 114 height 24
click at [1060, 211] on span "ON" at bounding box center [1045, 208] width 38 height 24
checkbox input "false"
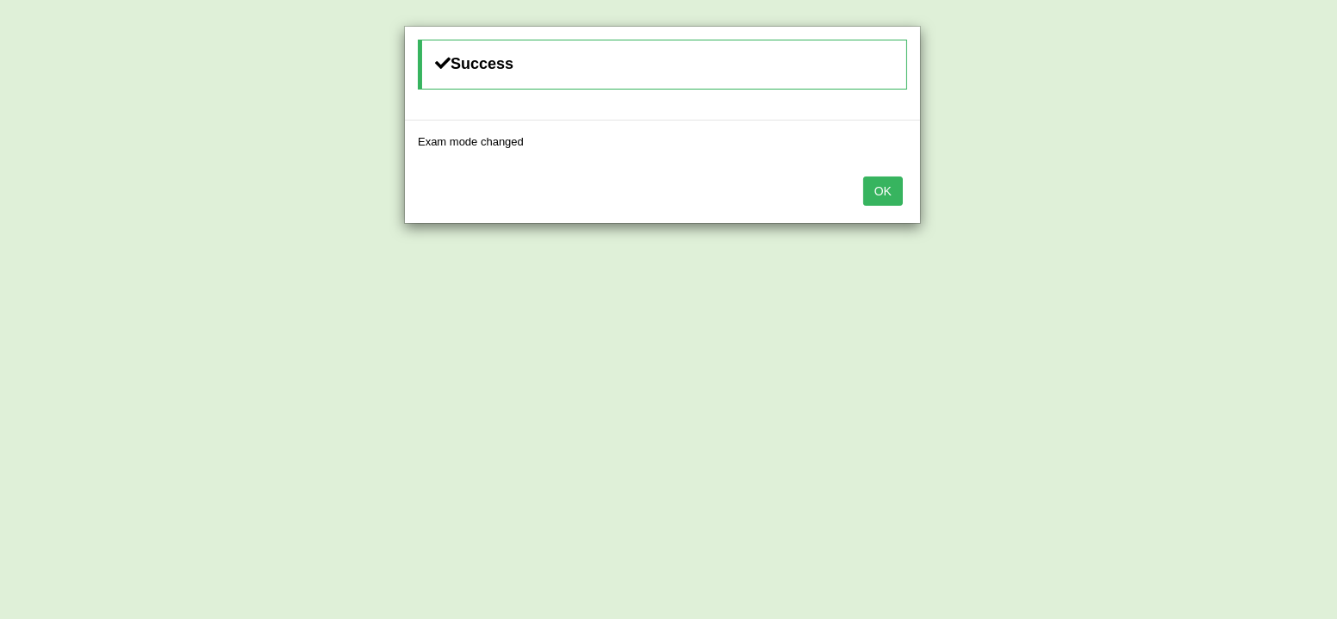
click at [890, 191] on button "OK" at bounding box center [883, 191] width 40 height 29
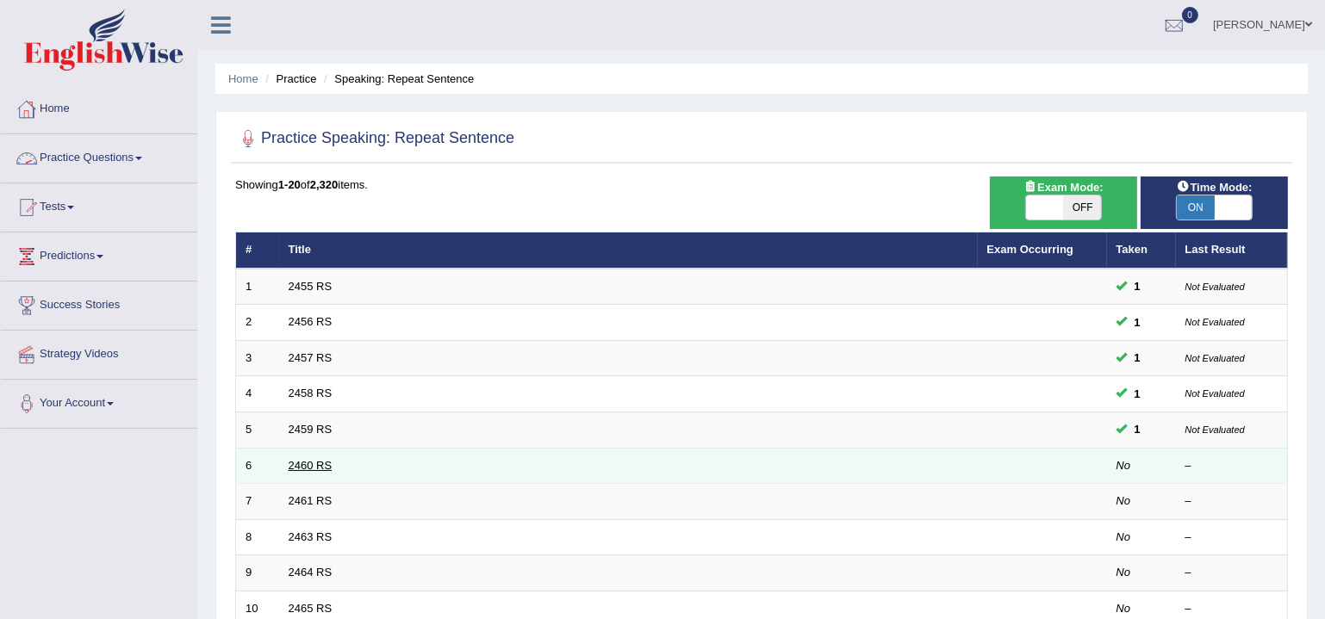
click at [315, 463] on link "2460 RS" at bounding box center [311, 465] width 44 height 13
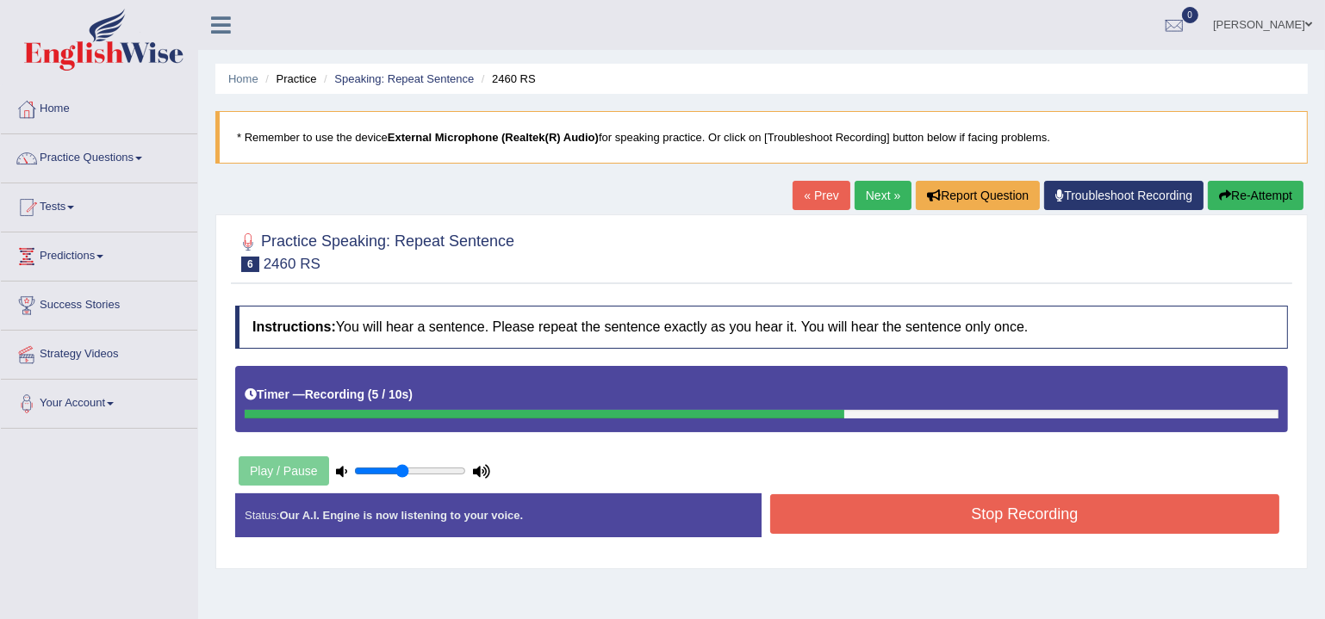
click at [953, 518] on button "Stop Recording" at bounding box center [1024, 515] width 509 height 40
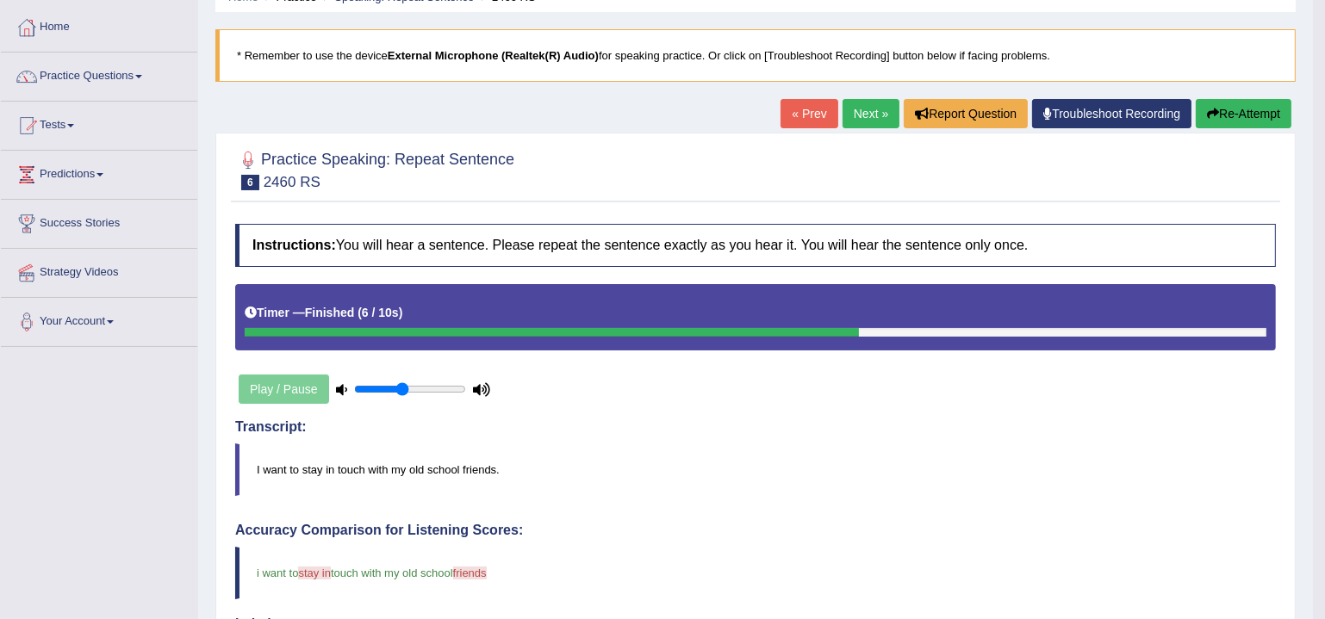
scroll to position [38, 0]
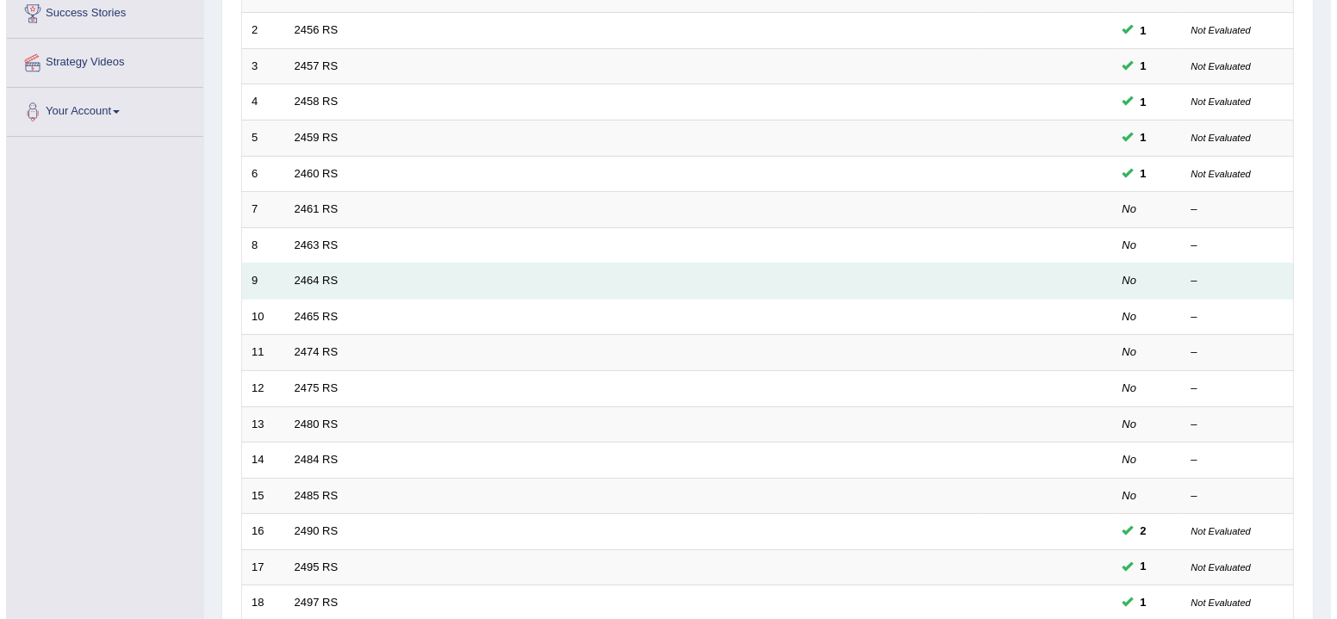
scroll to position [146, 0]
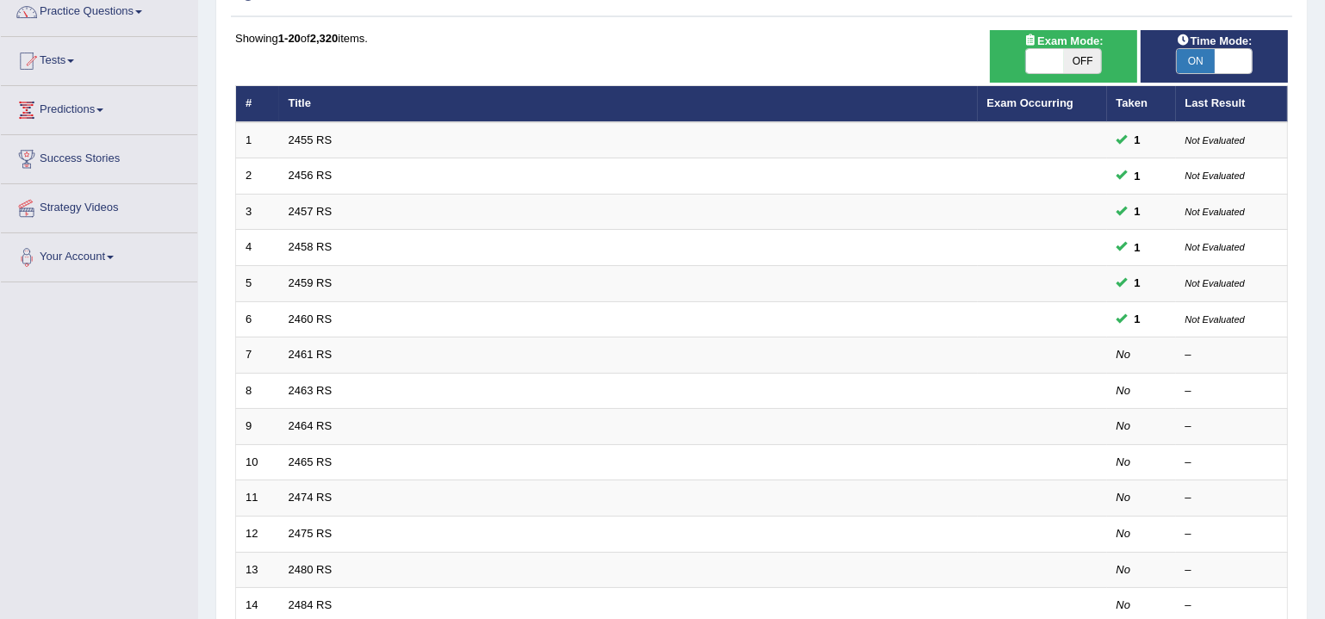
click at [1034, 52] on span at bounding box center [1045, 61] width 38 height 24
checkbox input "true"
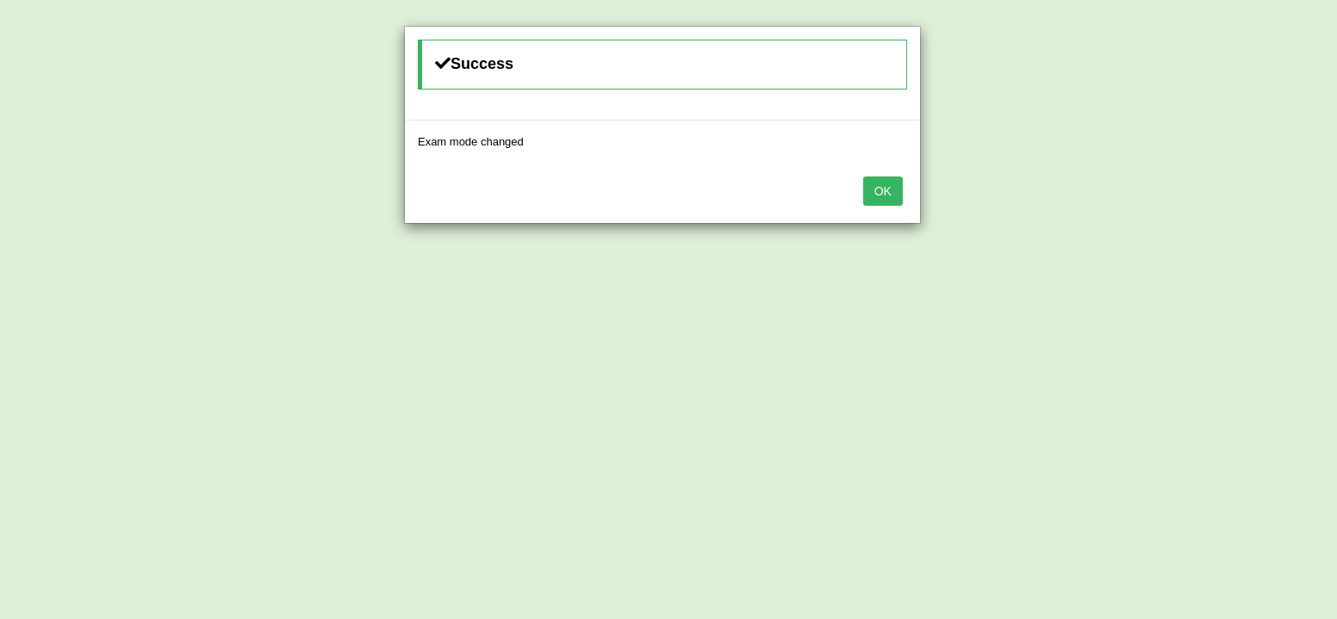
click at [878, 182] on button "OK" at bounding box center [883, 191] width 40 height 29
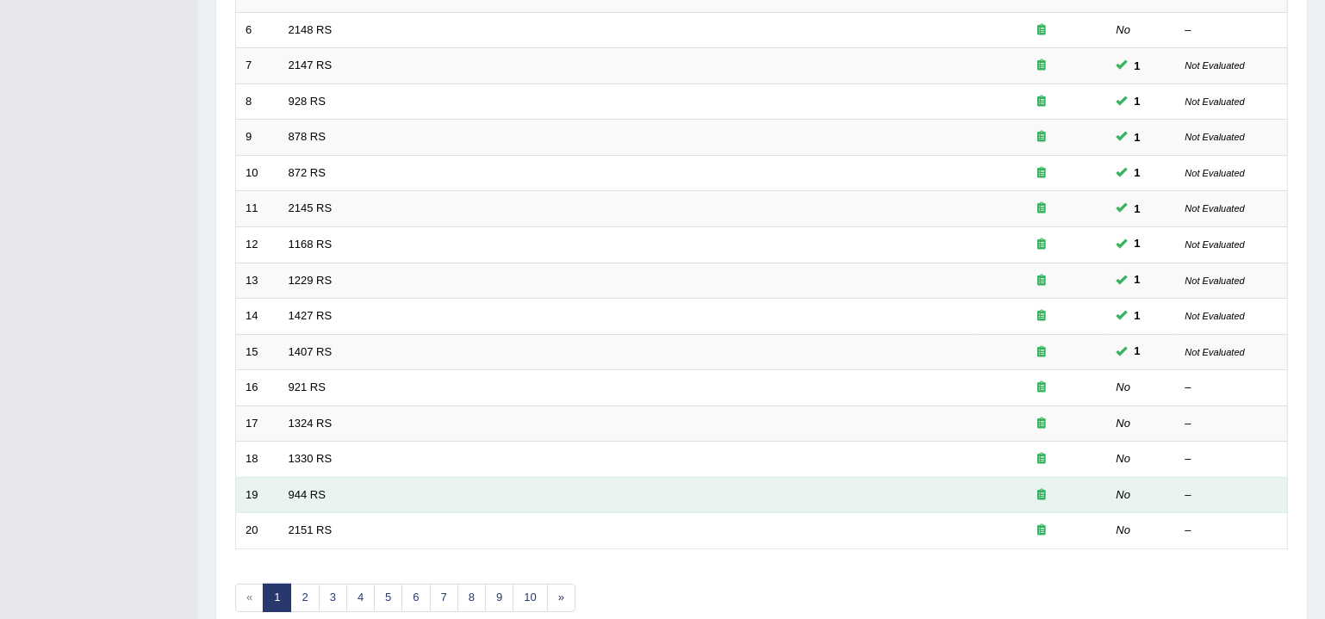
scroll to position [512, 0]
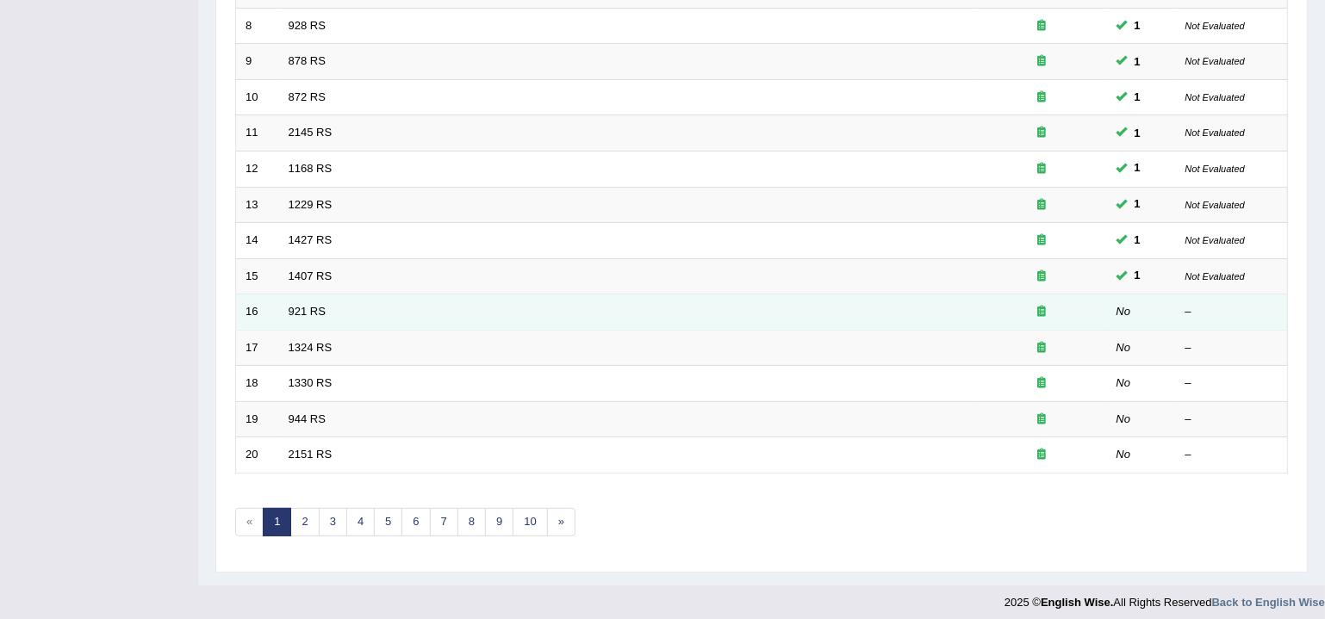
click at [281, 300] on td "921 RS" at bounding box center [628, 313] width 699 height 36
click at [314, 305] on link "921 RS" at bounding box center [307, 311] width 37 height 13
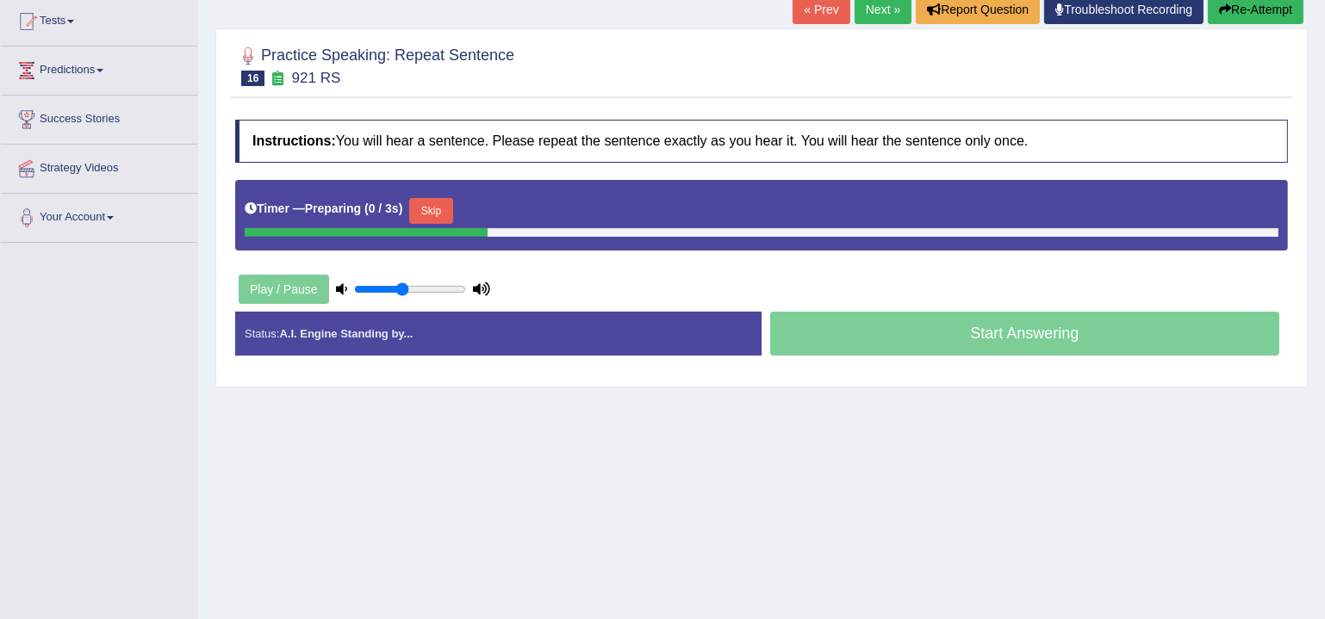
scroll to position [208, 0]
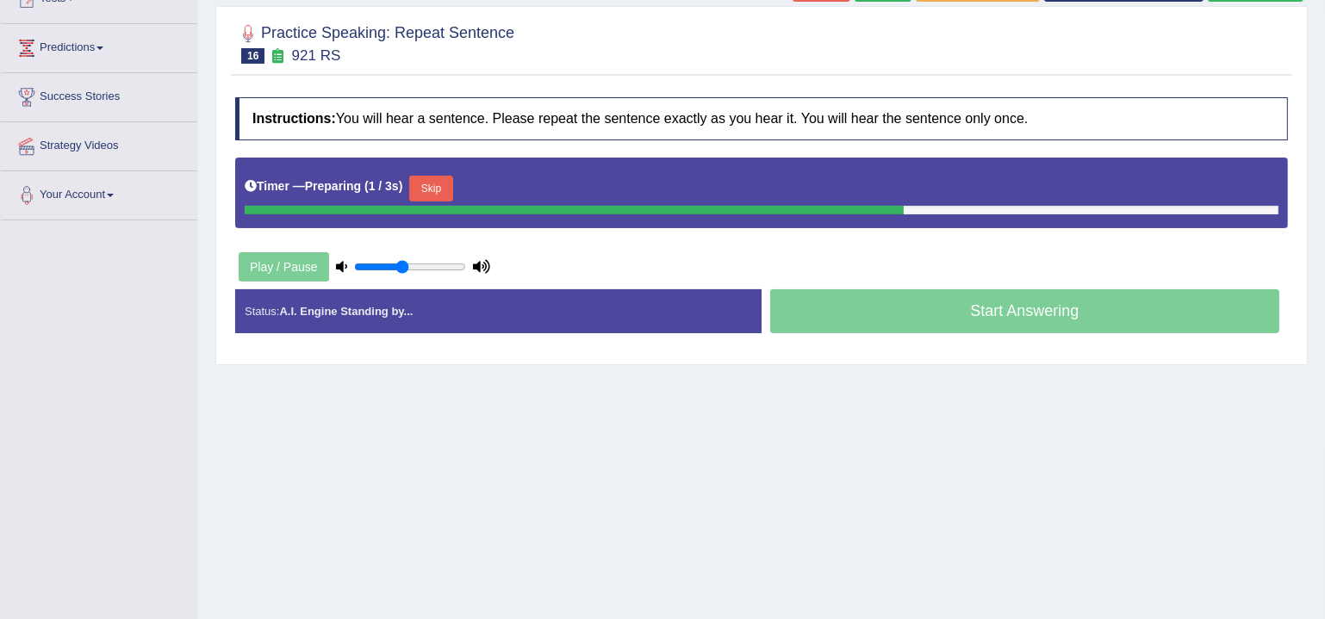
click at [469, 177] on div "Timer — Preparing ( 1 / 3s ) Skip" at bounding box center [762, 188] width 1034 height 34
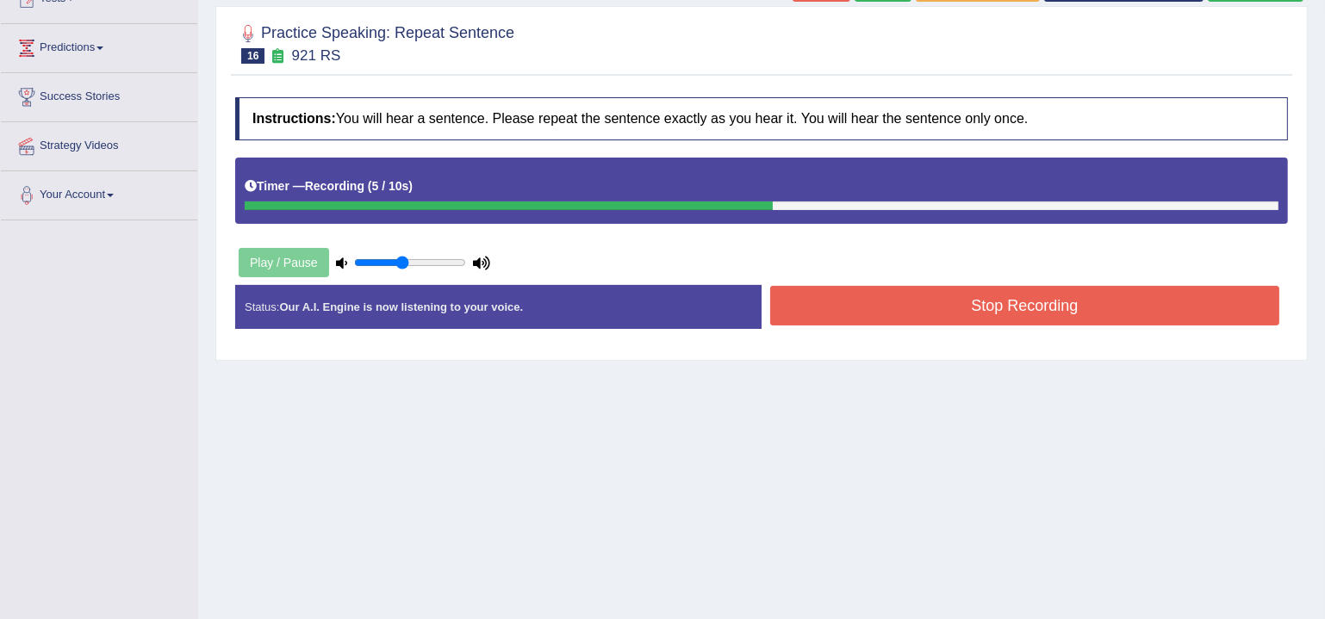
click at [1009, 312] on button "Stop Recording" at bounding box center [1024, 306] width 509 height 40
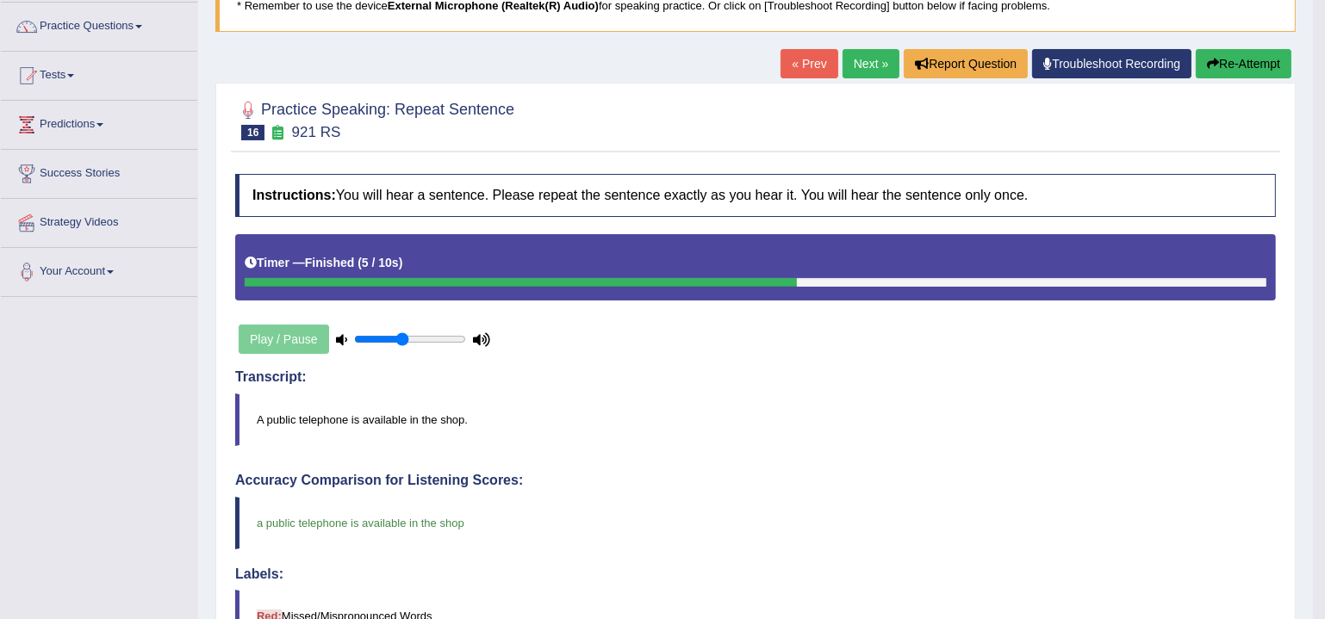
scroll to position [104, 0]
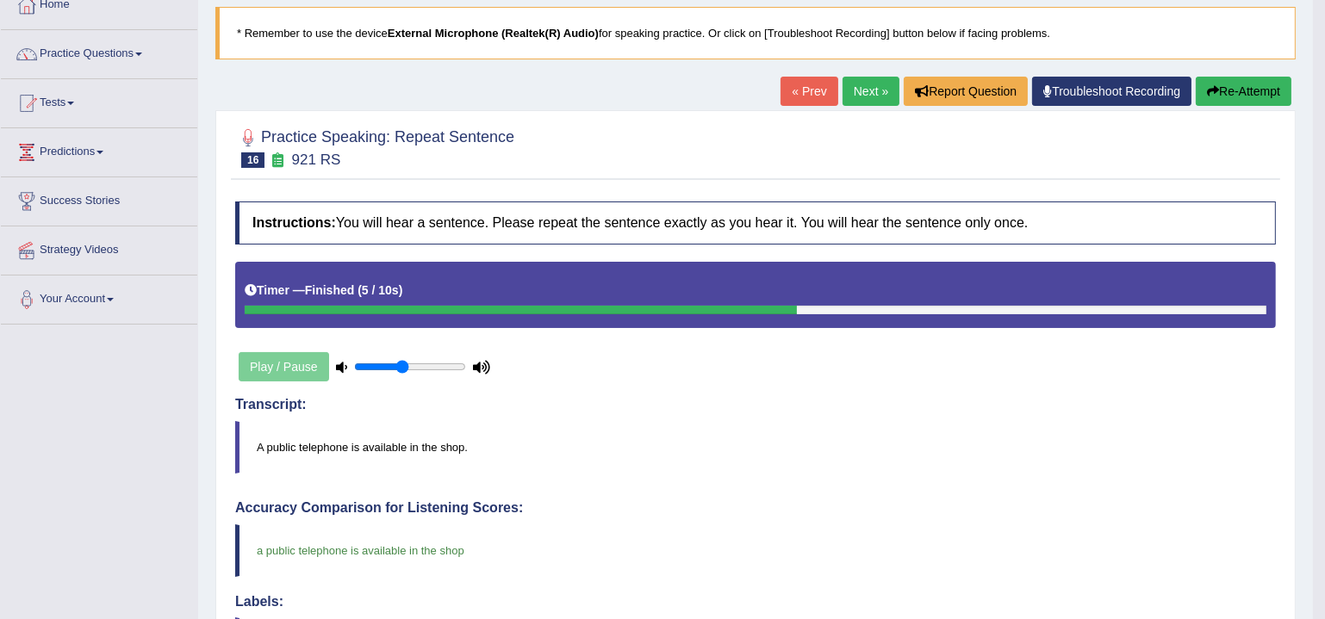
click at [868, 90] on link "Next »" at bounding box center [871, 91] width 57 height 29
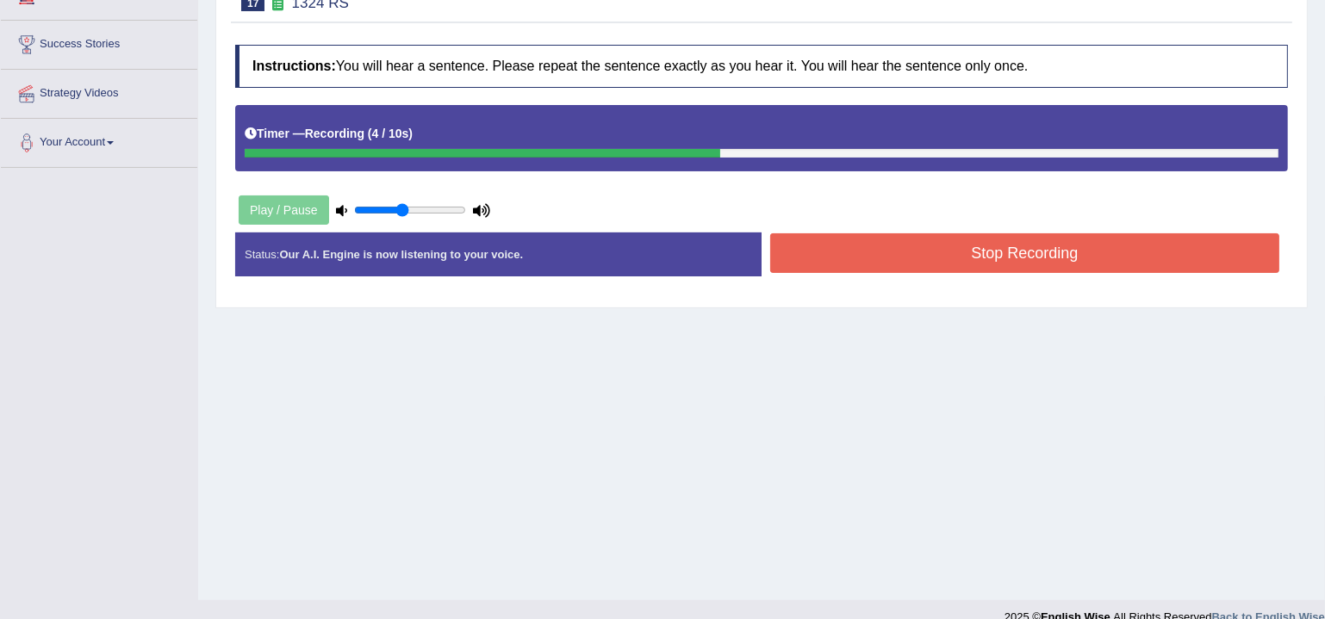
click at [886, 258] on button "Stop Recording" at bounding box center [1024, 253] width 509 height 40
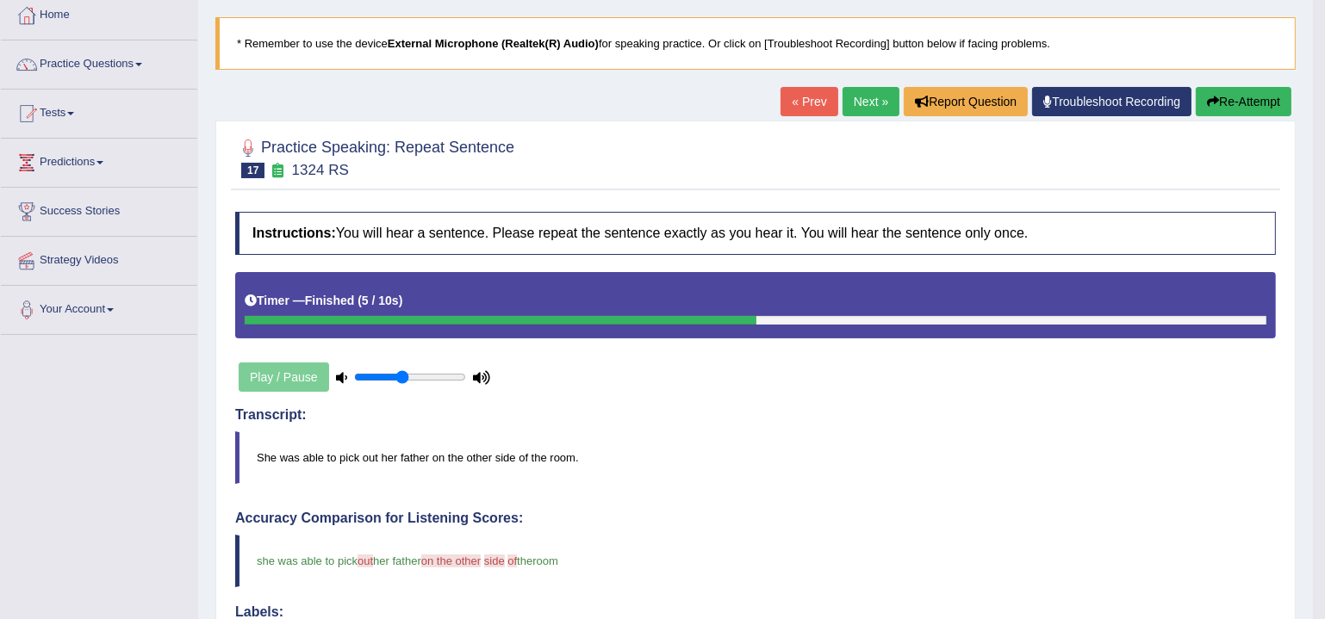
scroll to position [52, 0]
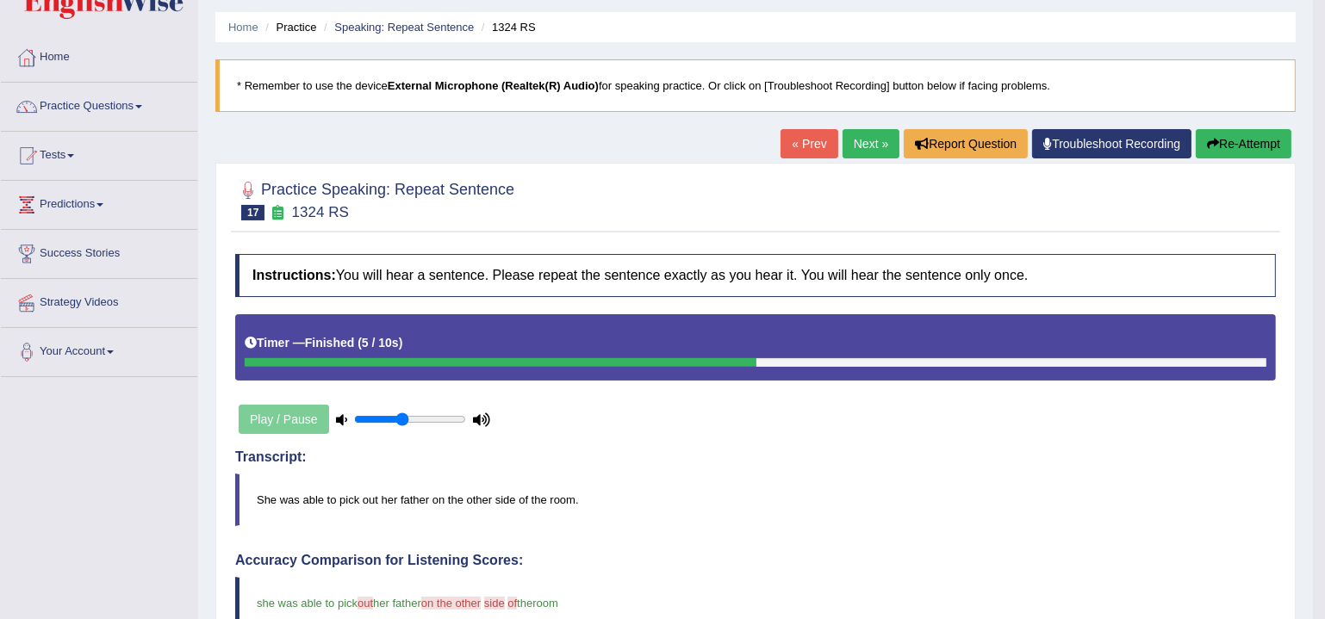
click at [853, 146] on link "Next »" at bounding box center [871, 143] width 57 height 29
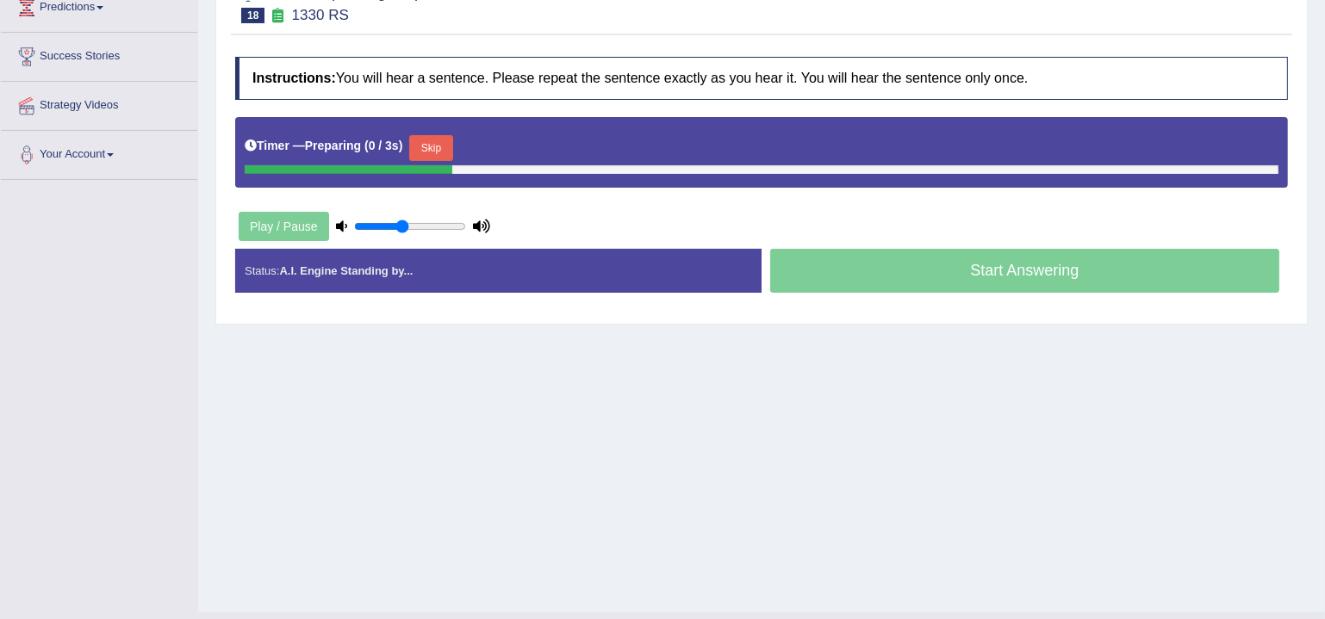
scroll to position [261, 0]
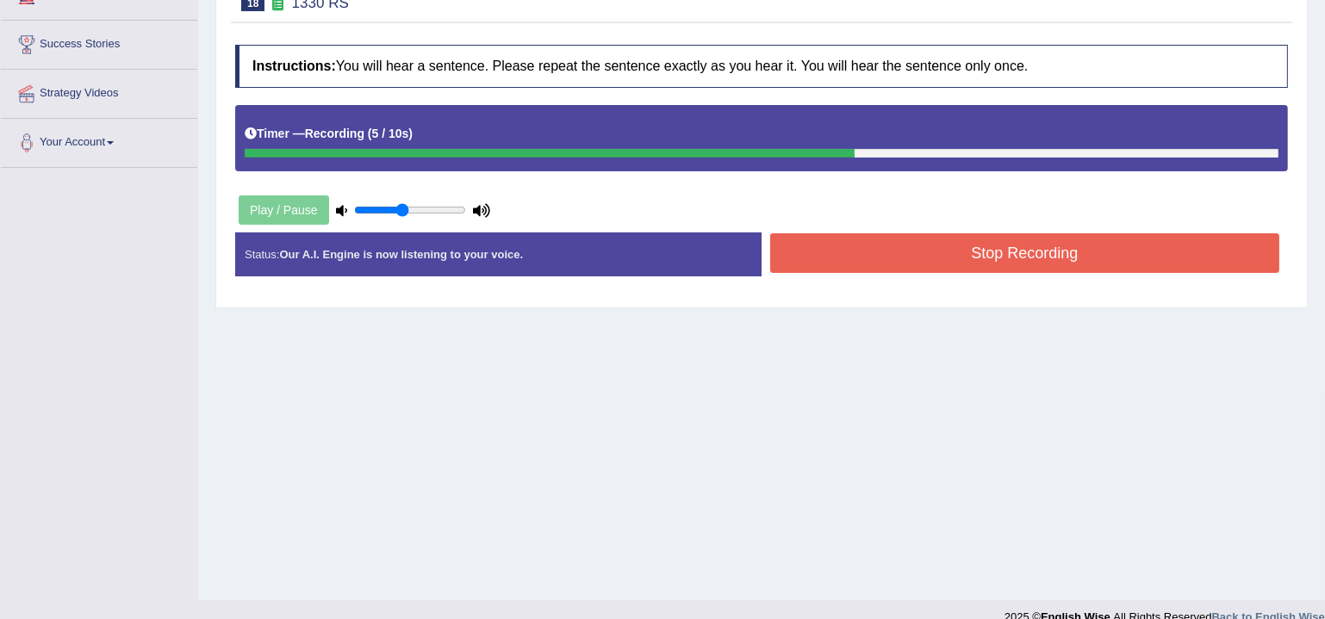
click at [911, 254] on button "Stop Recording" at bounding box center [1024, 253] width 509 height 40
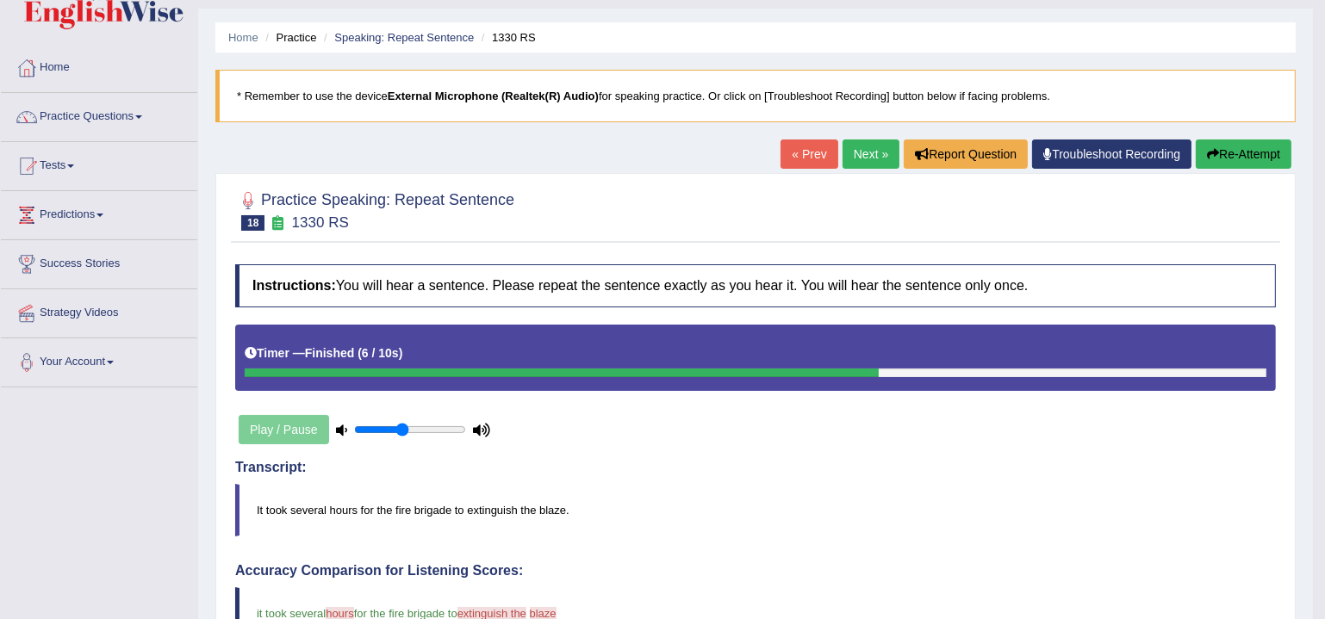
scroll to position [38, 0]
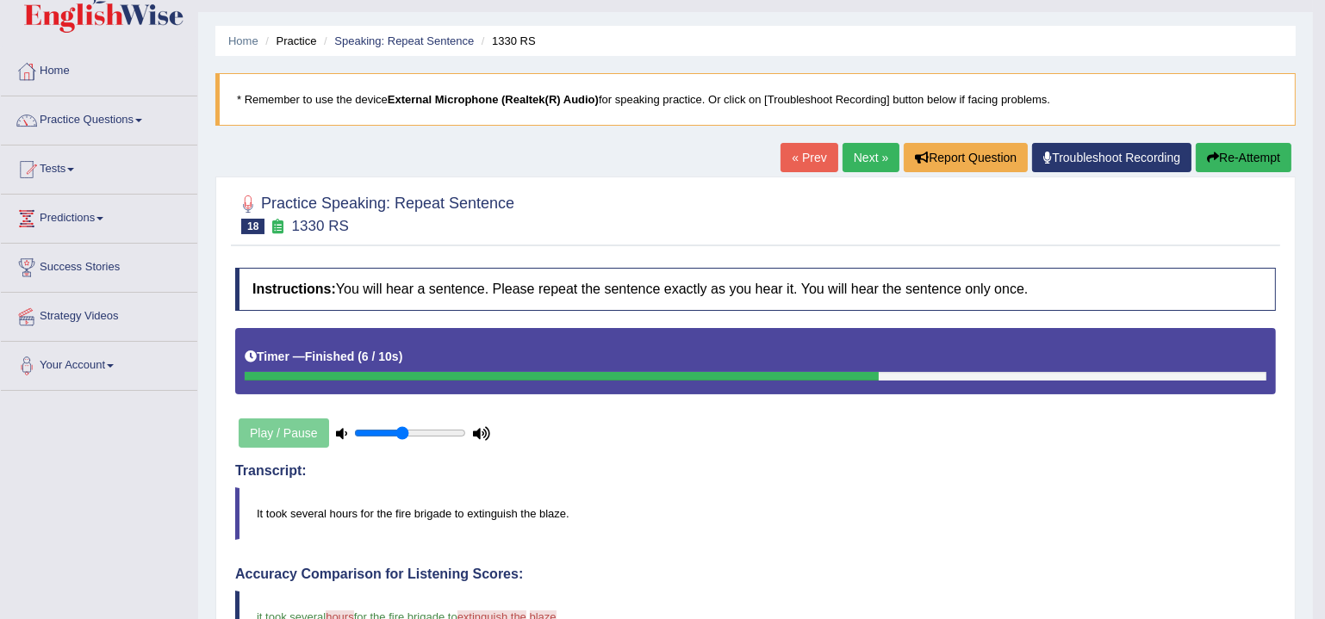
click at [850, 149] on link "Next »" at bounding box center [871, 157] width 57 height 29
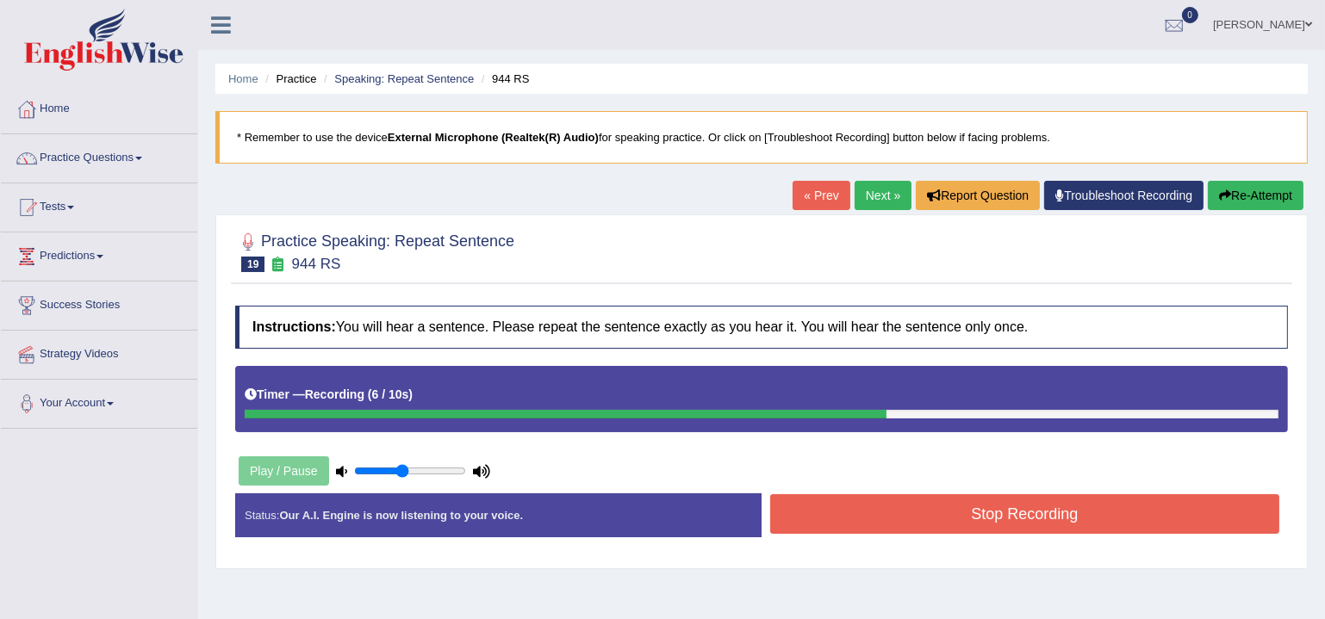
click at [943, 523] on button "Stop Recording" at bounding box center [1024, 515] width 509 height 40
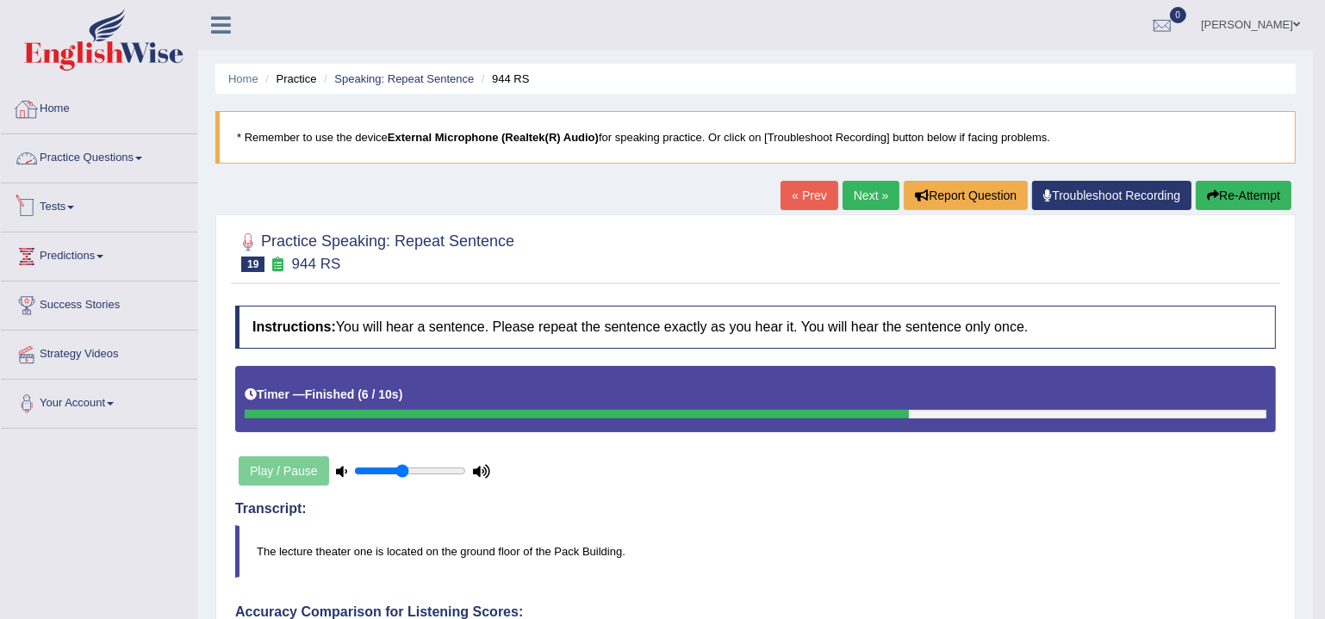
click at [72, 205] on link "Tests" at bounding box center [99, 205] width 196 height 43
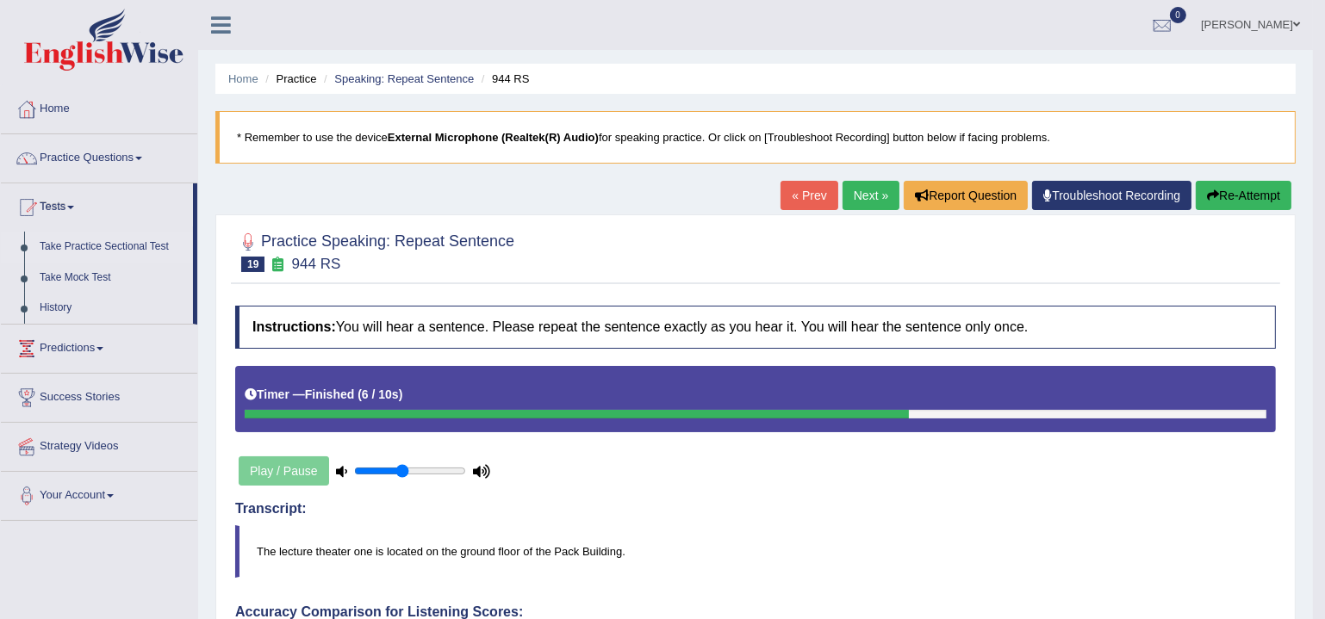
click at [93, 246] on link "Take Practice Sectional Test" at bounding box center [112, 247] width 161 height 31
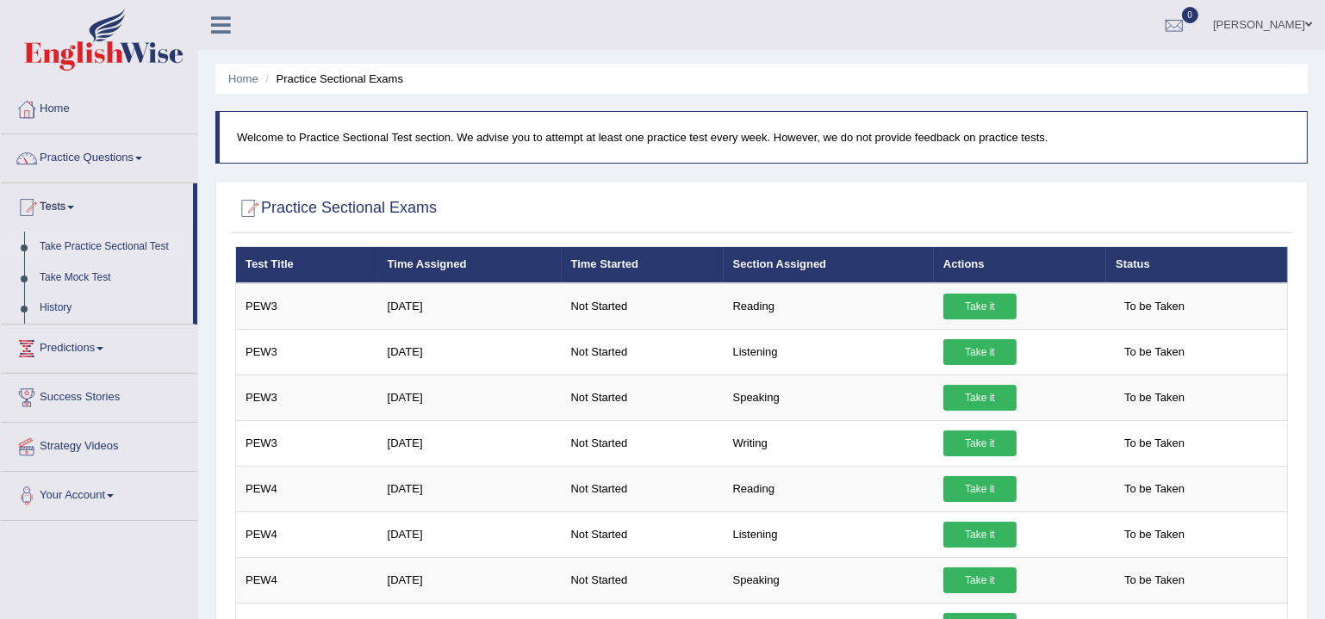
drag, startPoint x: 947, startPoint y: 21, endPoint x: 959, endPoint y: 22, distance: 12.1
click at [947, 22] on ul "[PERSON_NAME] Toggle navigation Username: DipendraS Access Type: Online Subscri…" at bounding box center [930, 24] width 789 height 49
click at [101, 352] on link "Predictions" at bounding box center [99, 346] width 196 height 43
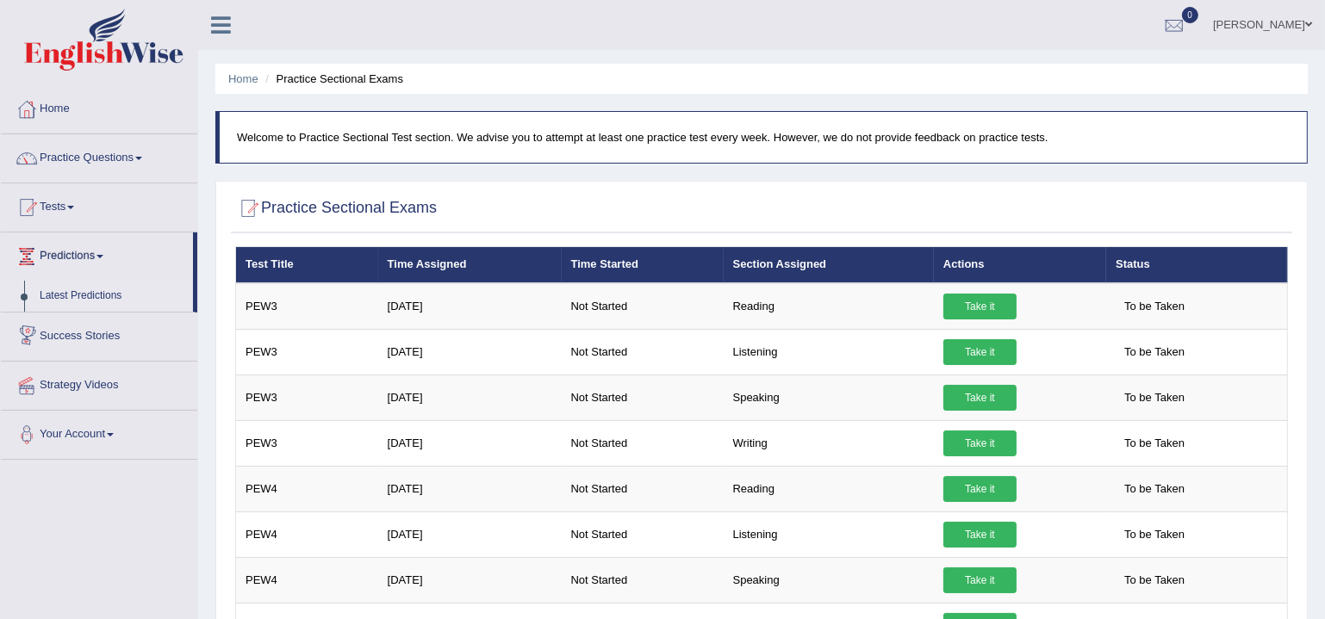
click at [91, 296] on link "Latest Predictions" at bounding box center [112, 296] width 161 height 31
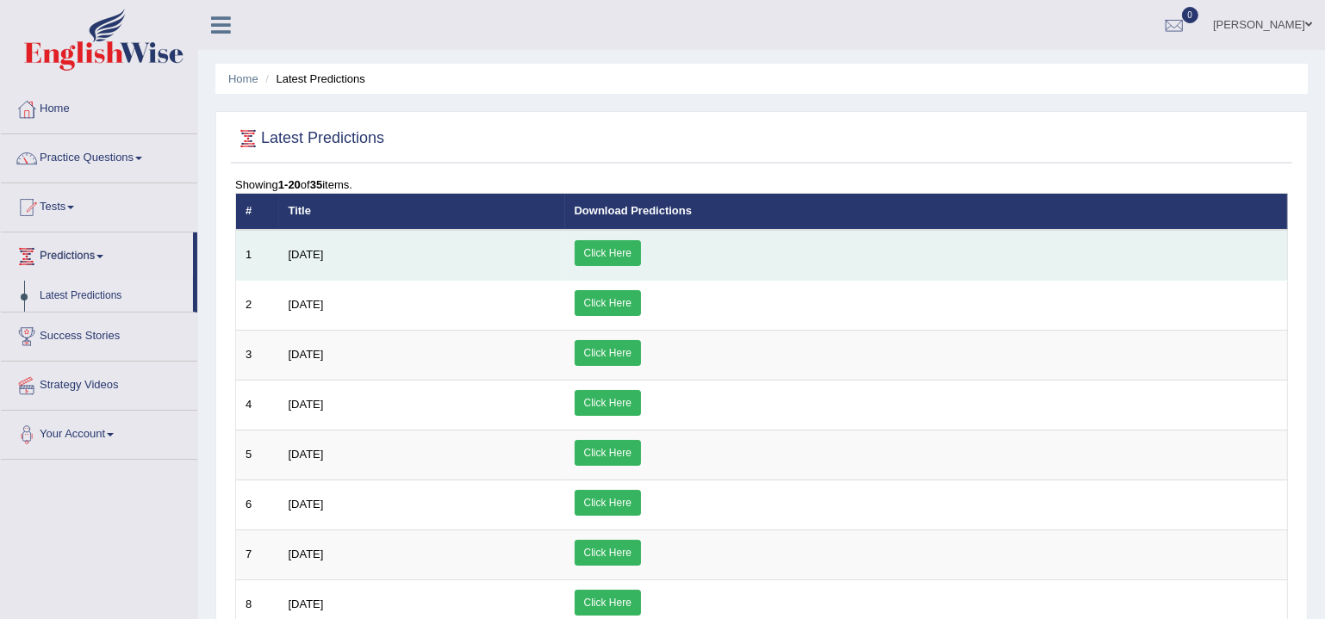
click at [641, 249] on link "Click Here" at bounding box center [608, 253] width 66 height 26
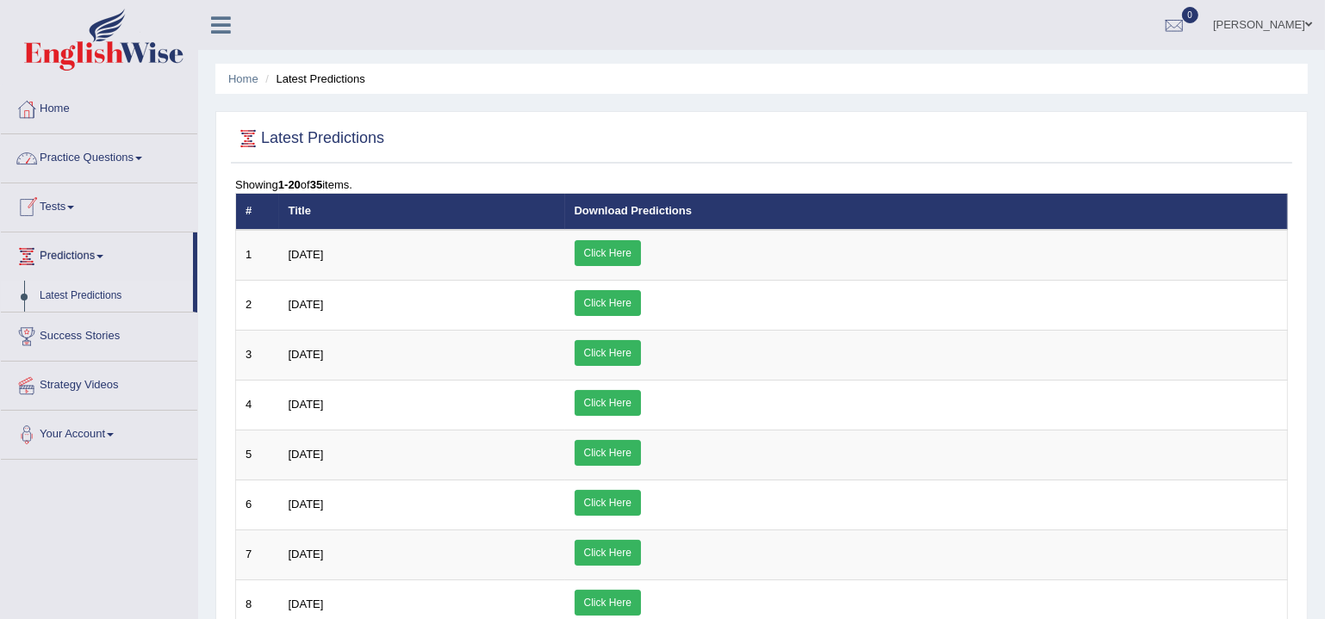
click at [60, 152] on link "Practice Questions" at bounding box center [99, 155] width 196 height 43
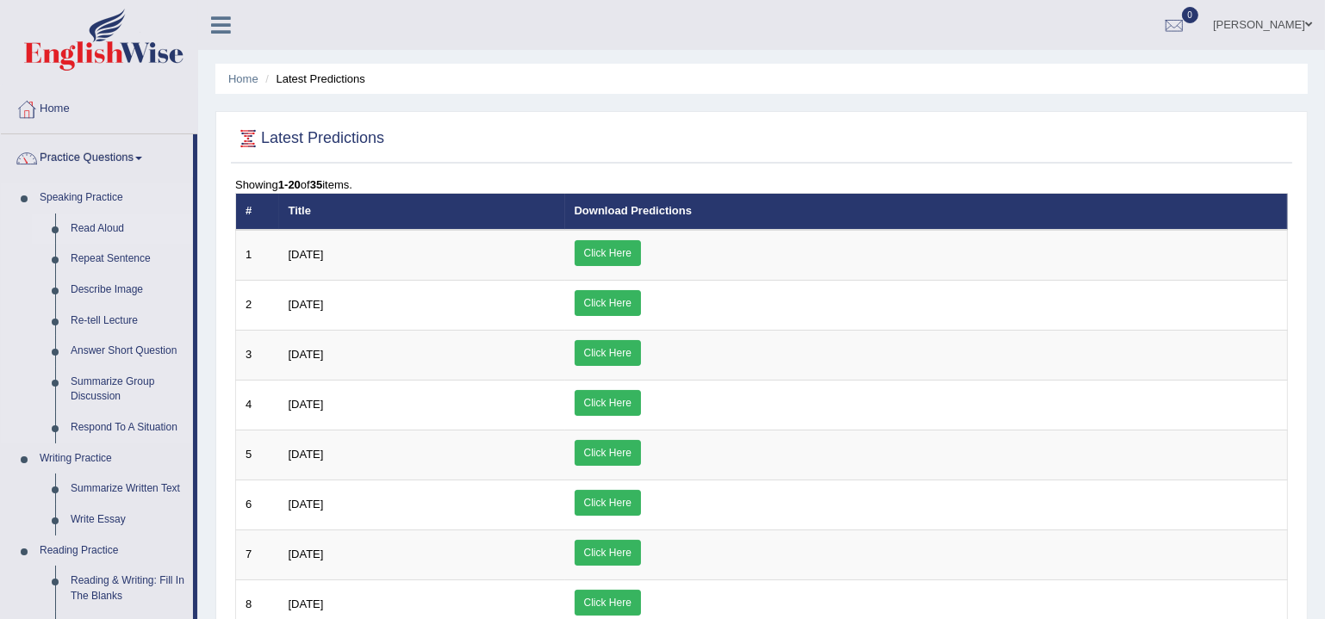
click at [96, 228] on link "Read Aloud" at bounding box center [128, 229] width 130 height 31
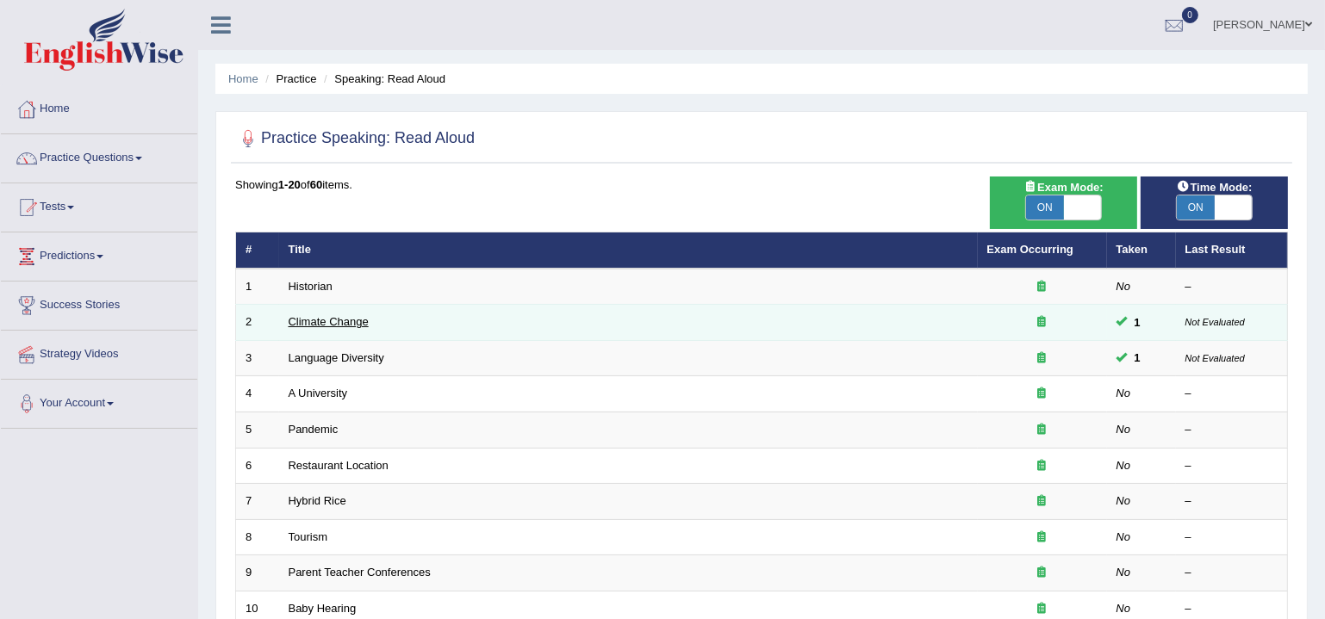
click at [327, 325] on link "Climate Change" at bounding box center [329, 321] width 80 height 13
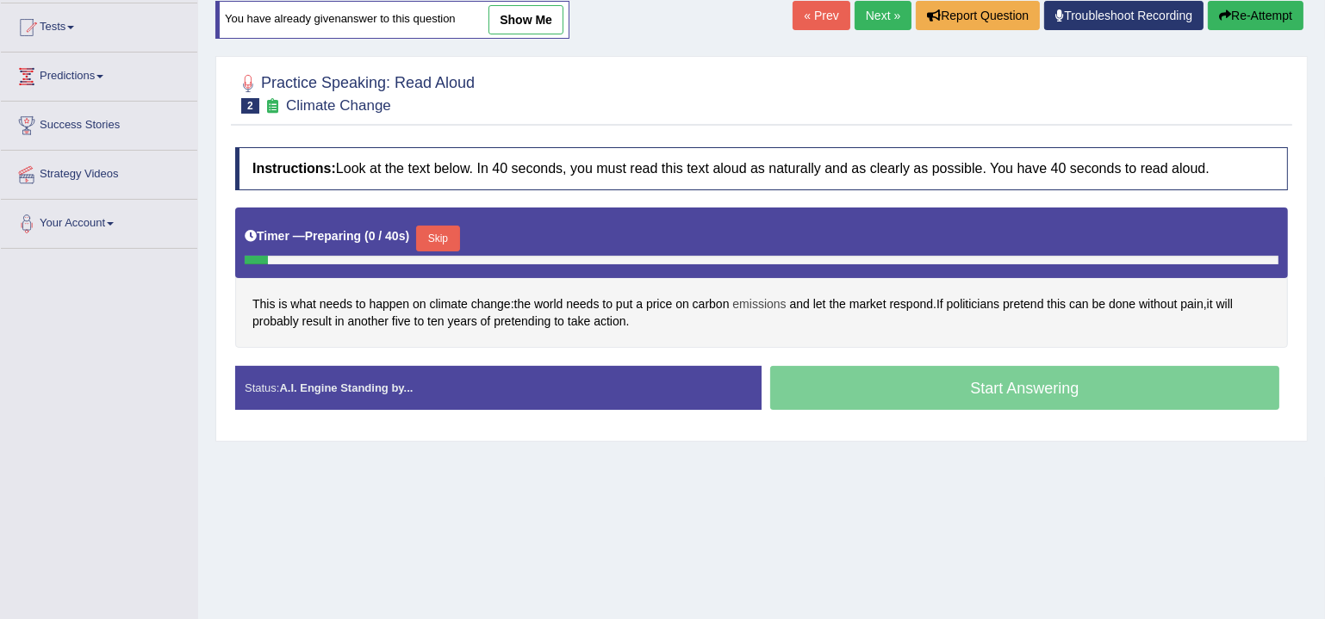
scroll to position [208, 0]
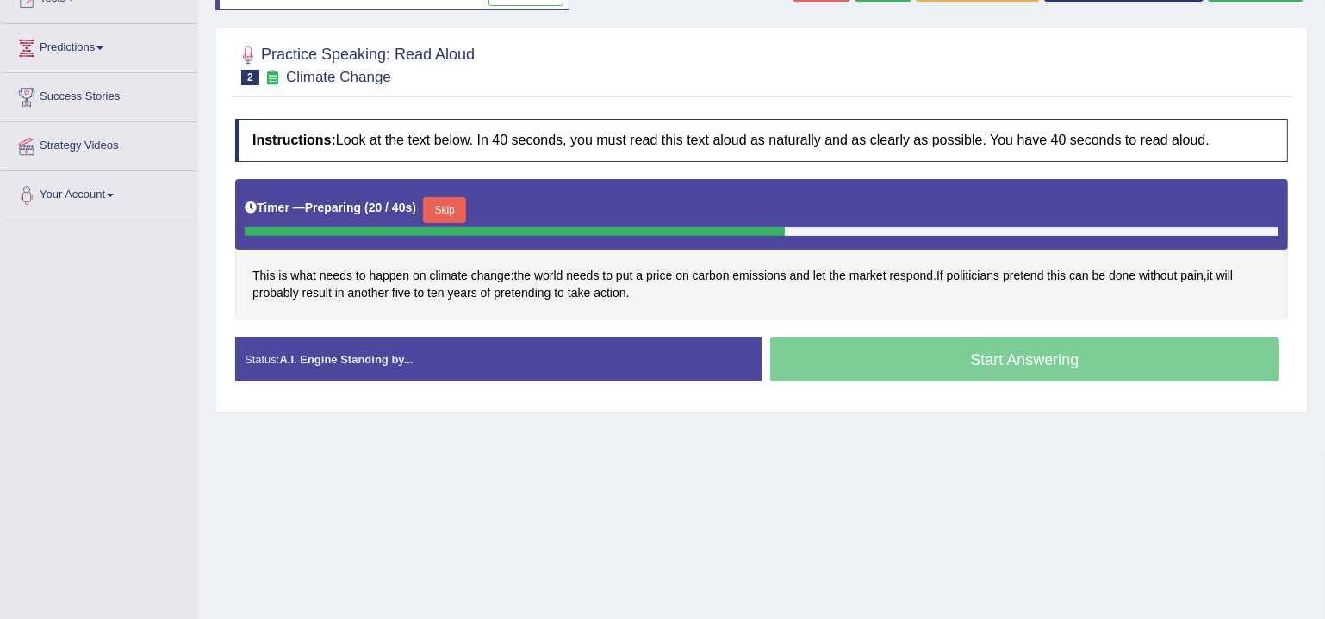
click at [974, 364] on div "Start Answering" at bounding box center [1025, 362] width 526 height 48
click at [443, 200] on button "Skip" at bounding box center [444, 210] width 43 height 26
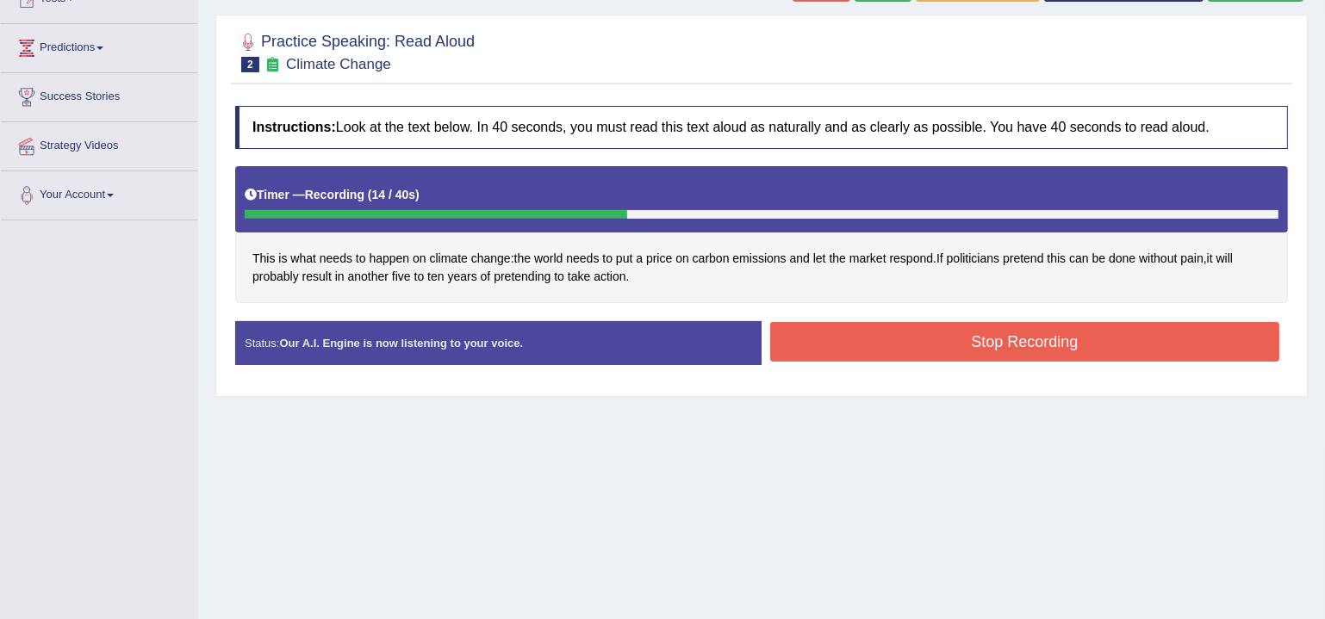
click at [1006, 332] on button "Stop Recording" at bounding box center [1024, 342] width 509 height 40
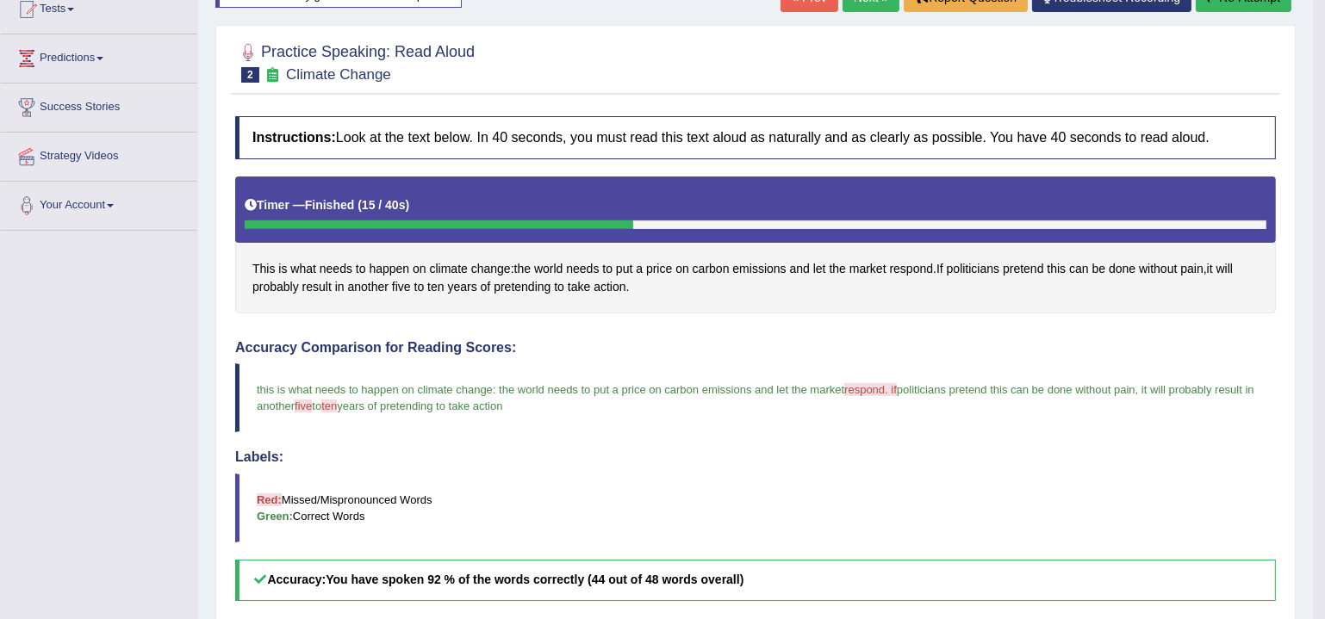
scroll to position [144, 0]
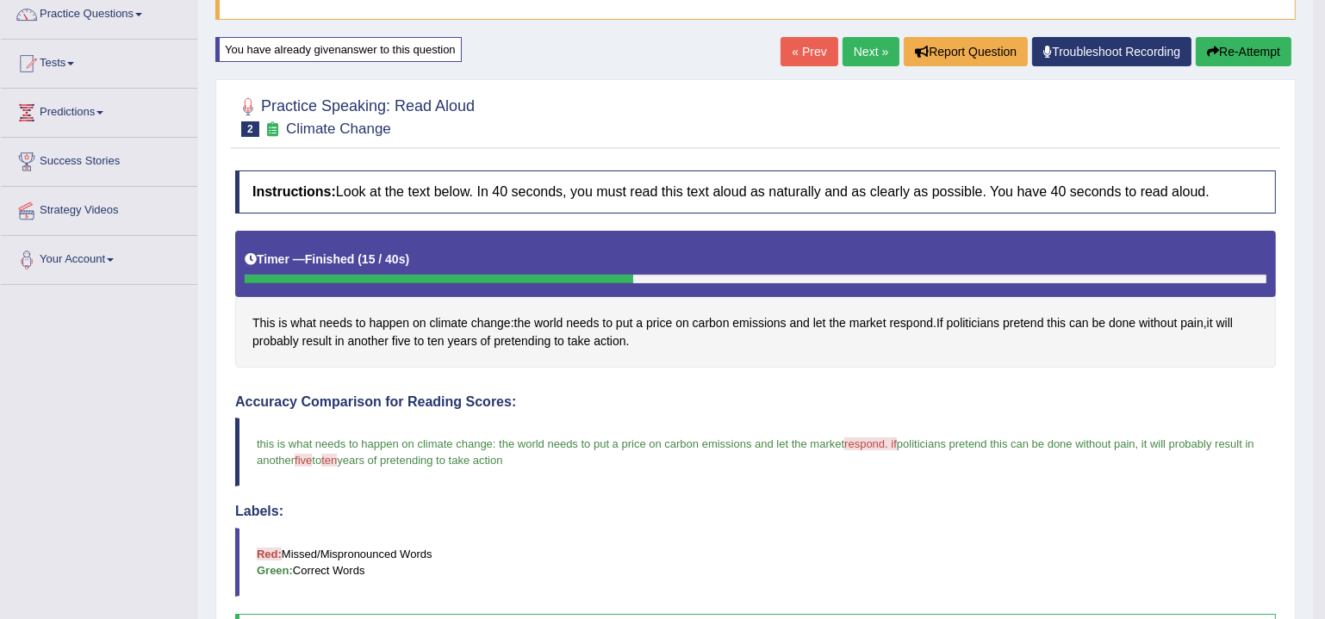
click at [873, 52] on link "Next »" at bounding box center [871, 51] width 57 height 29
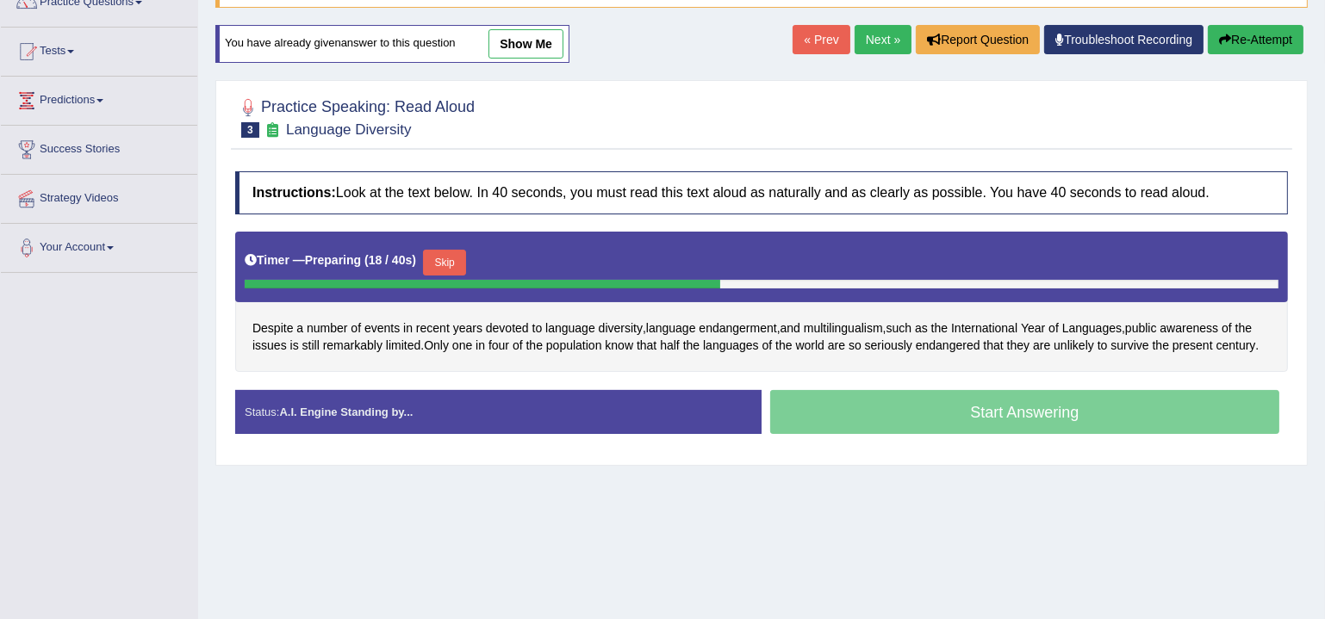
click at [459, 252] on button "Skip" at bounding box center [444, 263] width 43 height 26
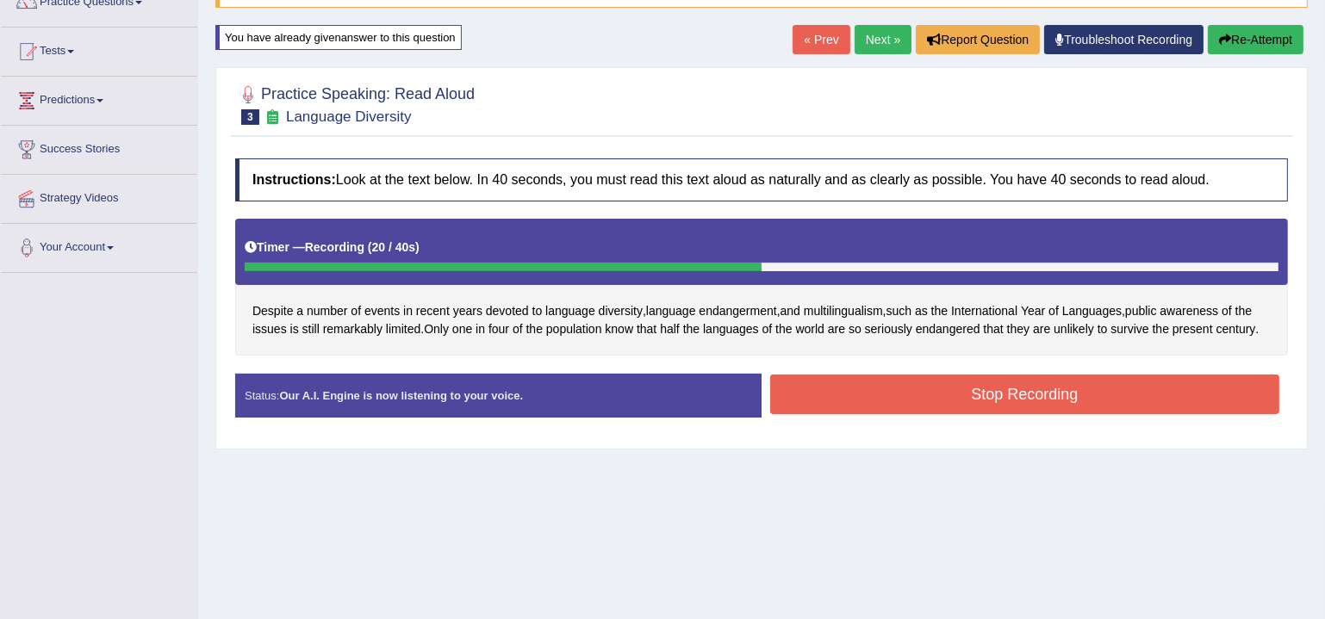
click at [1117, 394] on button "Stop Recording" at bounding box center [1024, 395] width 509 height 40
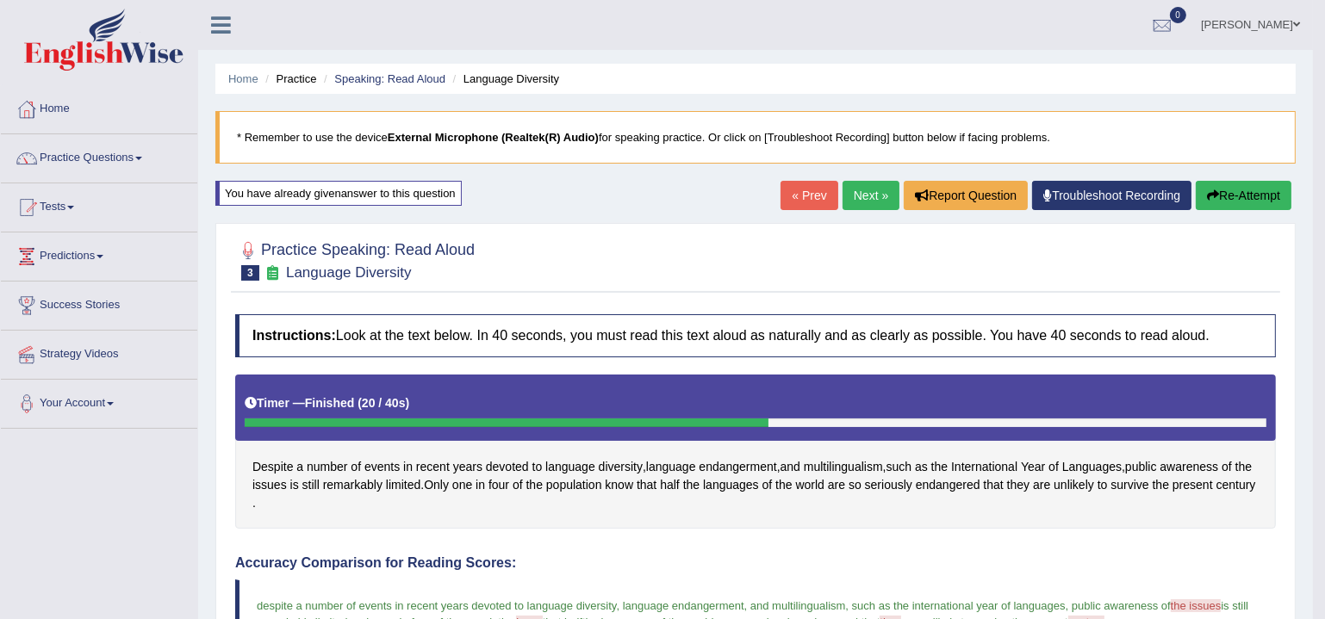
click at [870, 204] on link "Next »" at bounding box center [871, 195] width 57 height 29
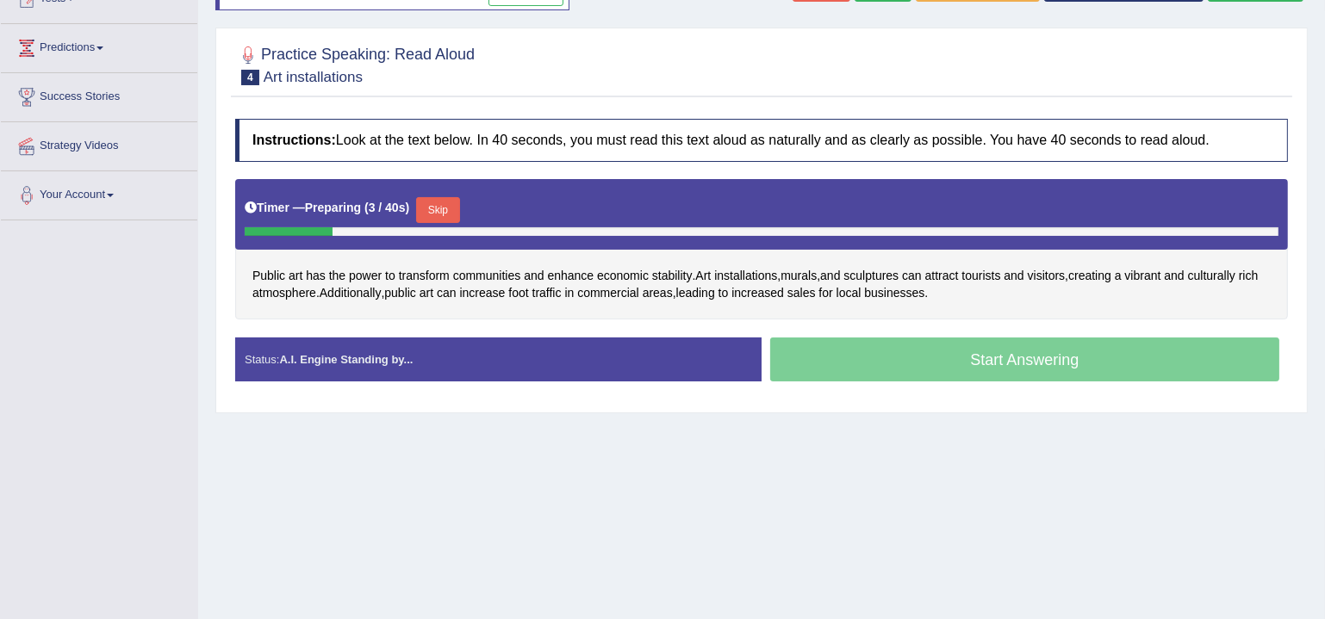
click at [445, 204] on button "Skip" at bounding box center [437, 210] width 43 height 26
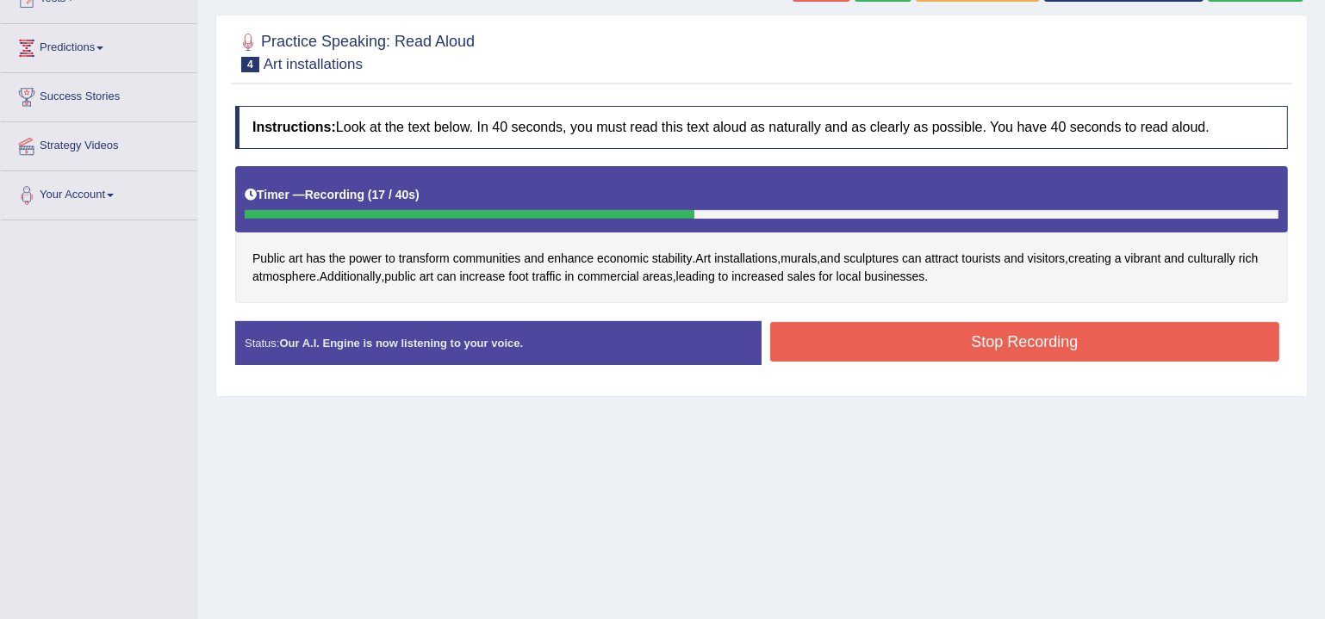
click at [914, 337] on button "Stop Recording" at bounding box center [1024, 342] width 509 height 40
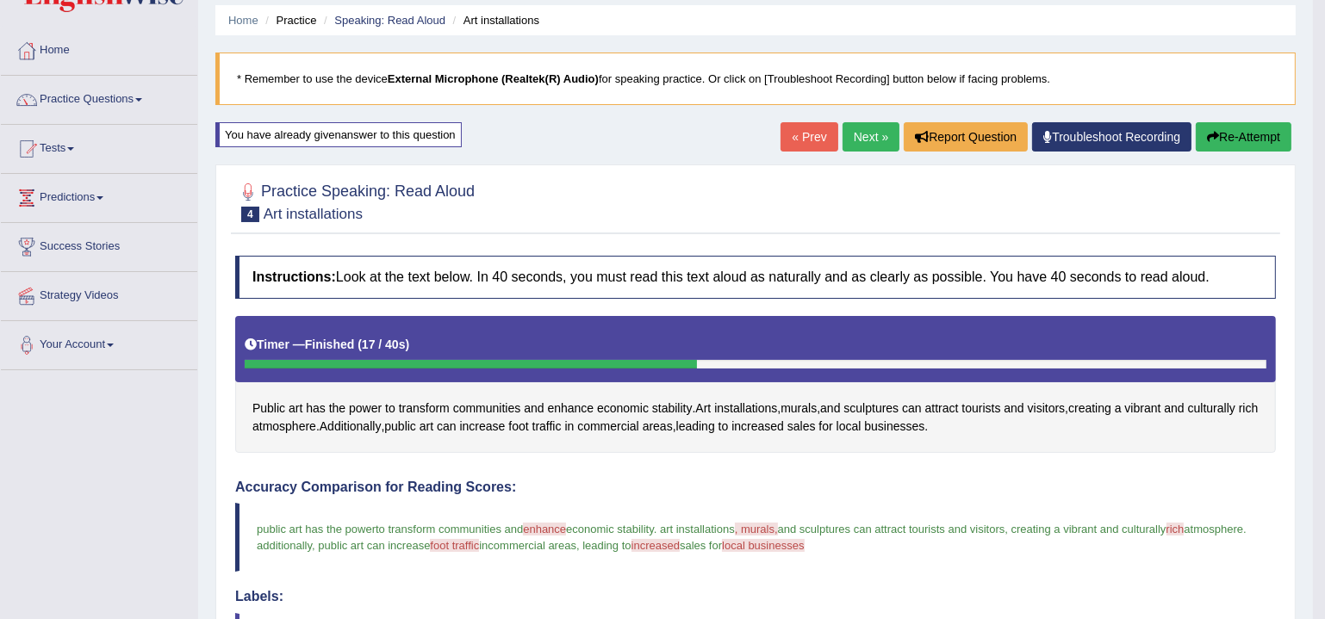
scroll to position [40, 0]
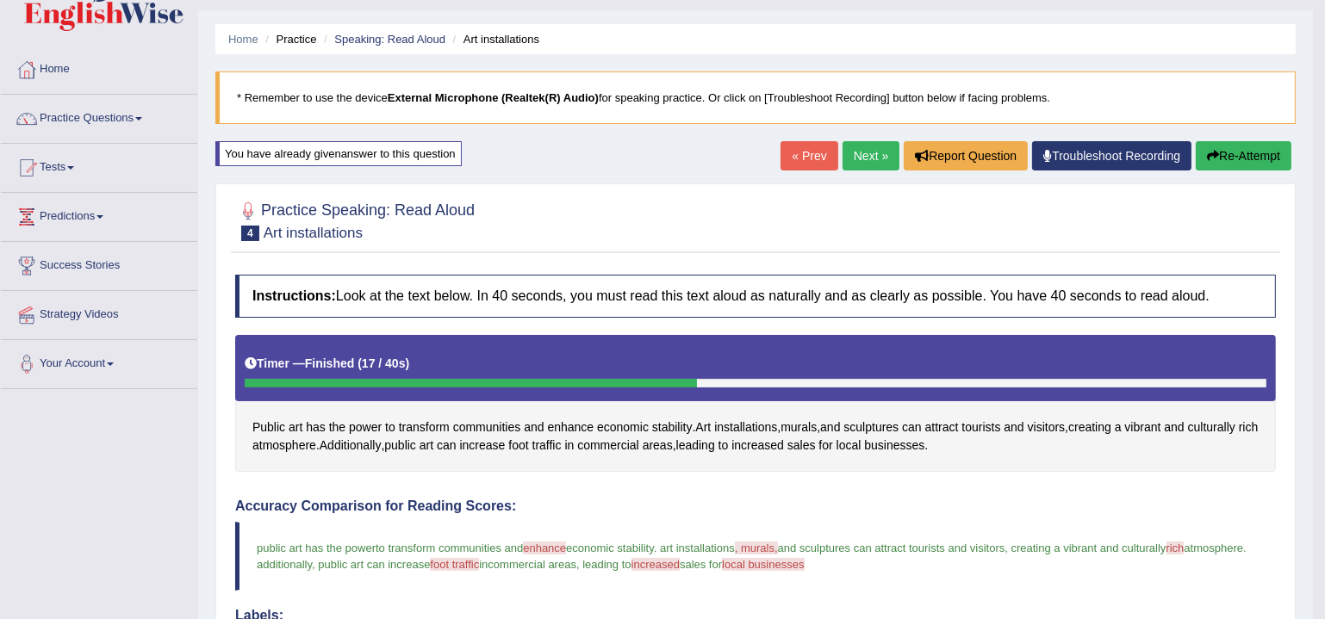
click at [877, 154] on link "Next »" at bounding box center [871, 155] width 57 height 29
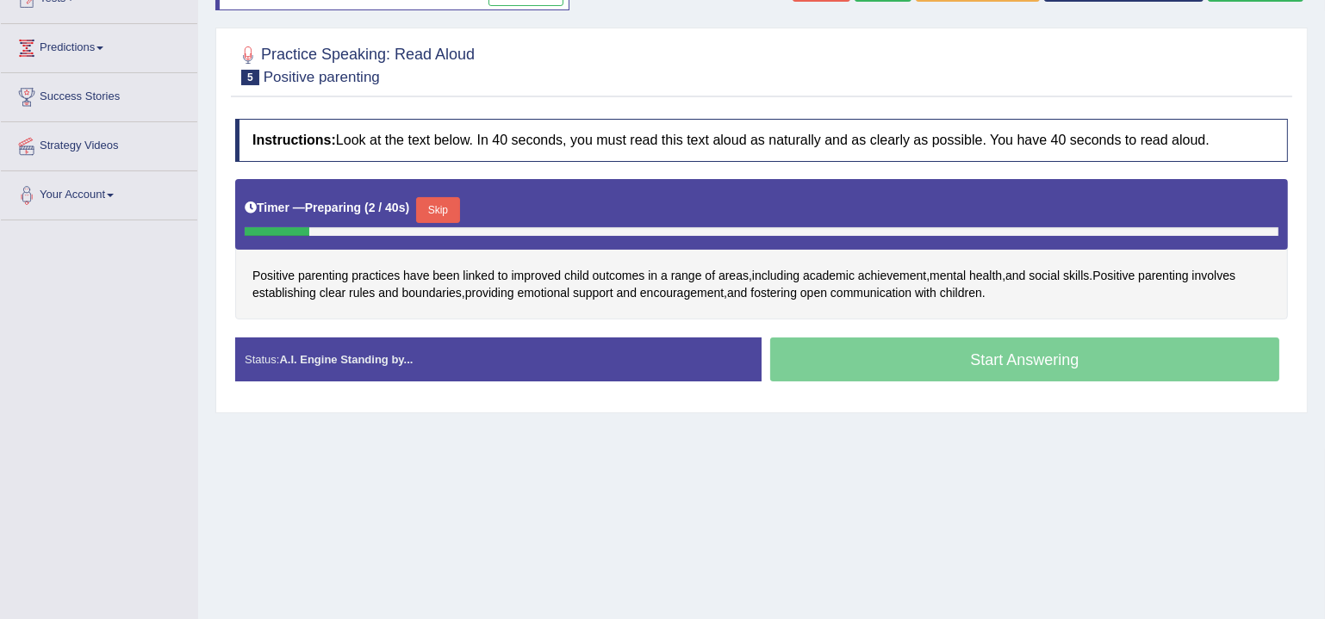
click at [450, 212] on button "Skip" at bounding box center [437, 210] width 43 height 26
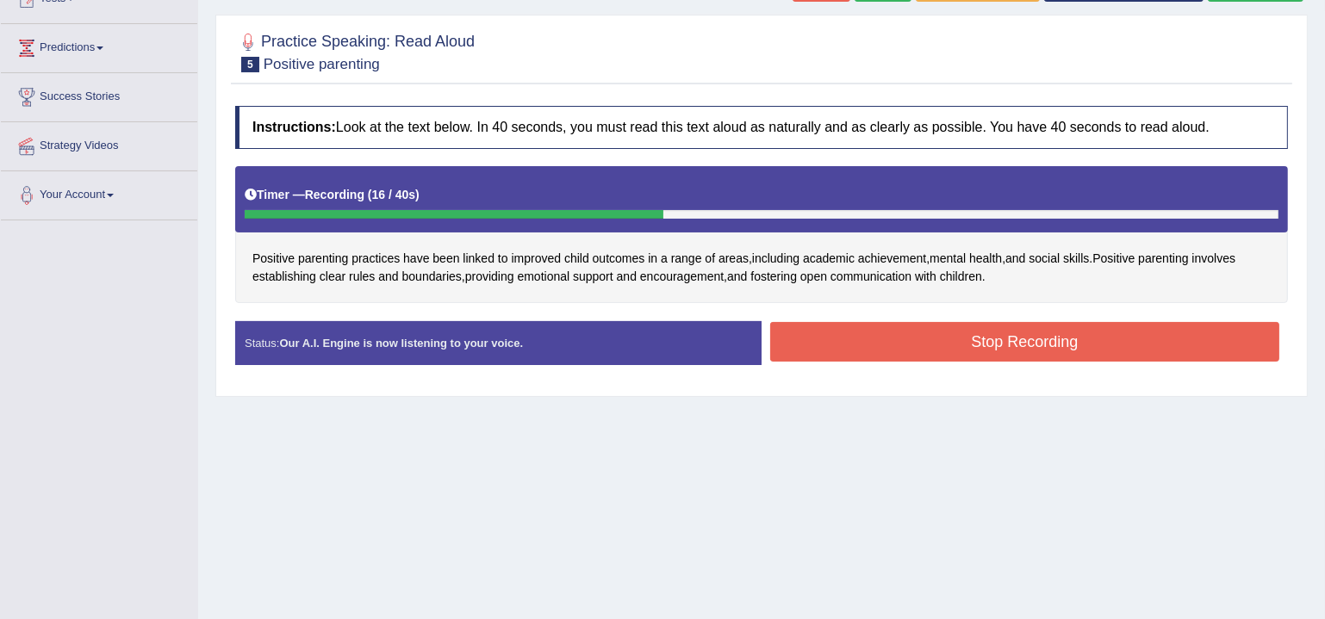
click at [943, 335] on button "Stop Recording" at bounding box center [1024, 342] width 509 height 40
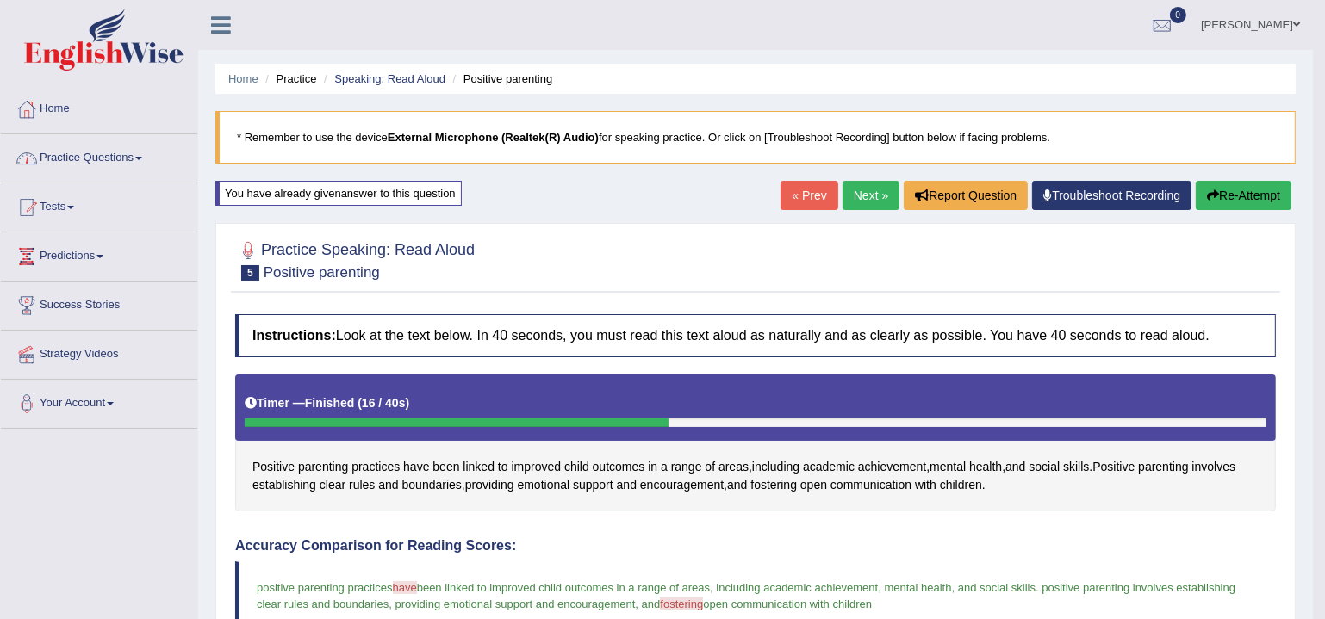
click at [106, 156] on link "Practice Questions" at bounding box center [99, 155] width 196 height 43
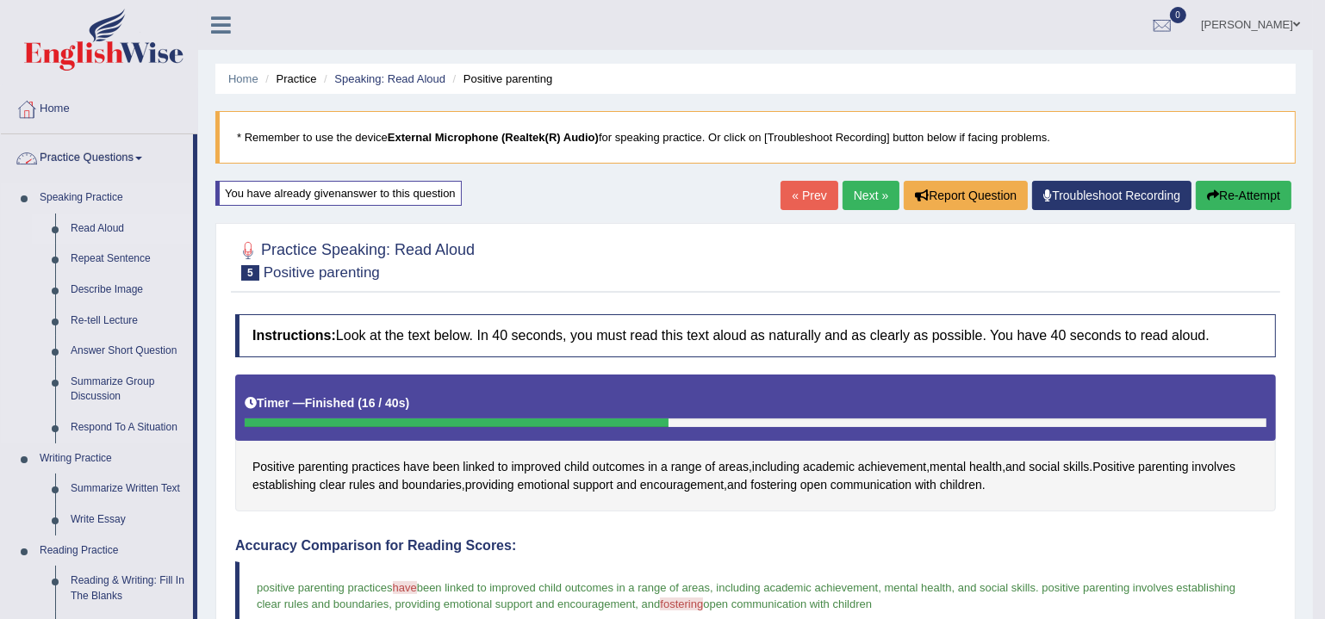
click at [100, 226] on link "Read Aloud" at bounding box center [128, 229] width 130 height 31
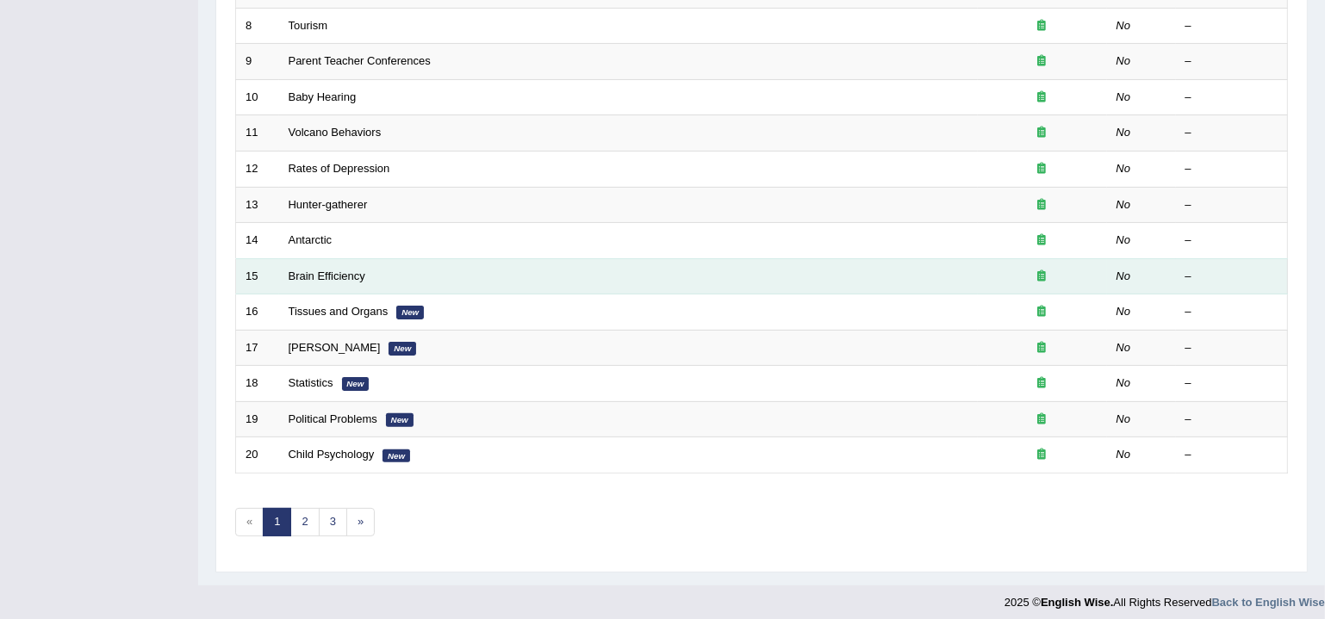
scroll to position [512, 0]
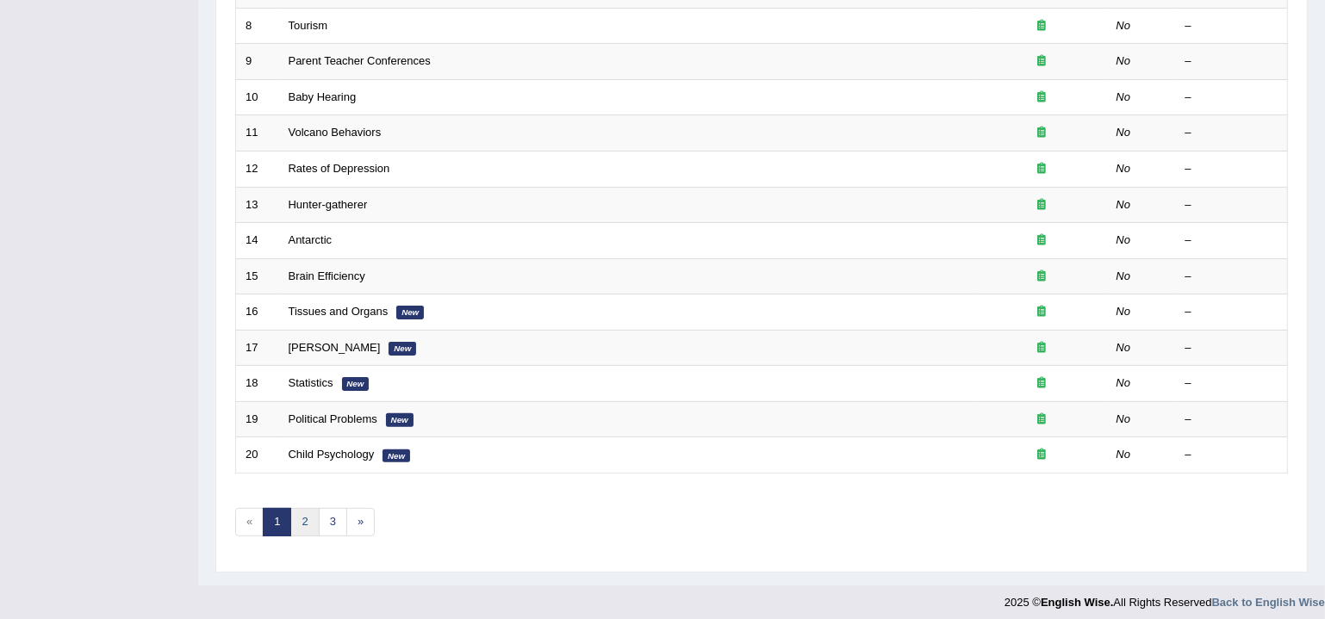
click at [305, 513] on link "2" at bounding box center [304, 522] width 28 height 28
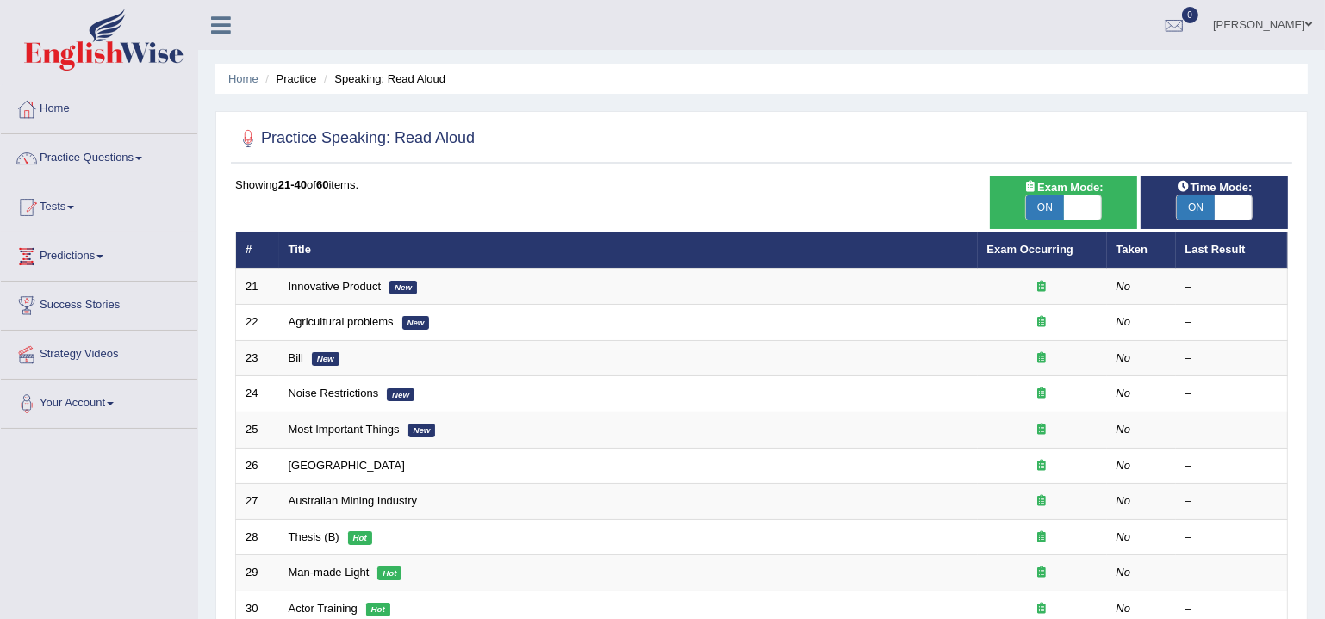
click at [1080, 210] on span at bounding box center [1083, 208] width 38 height 24
checkbox input "false"
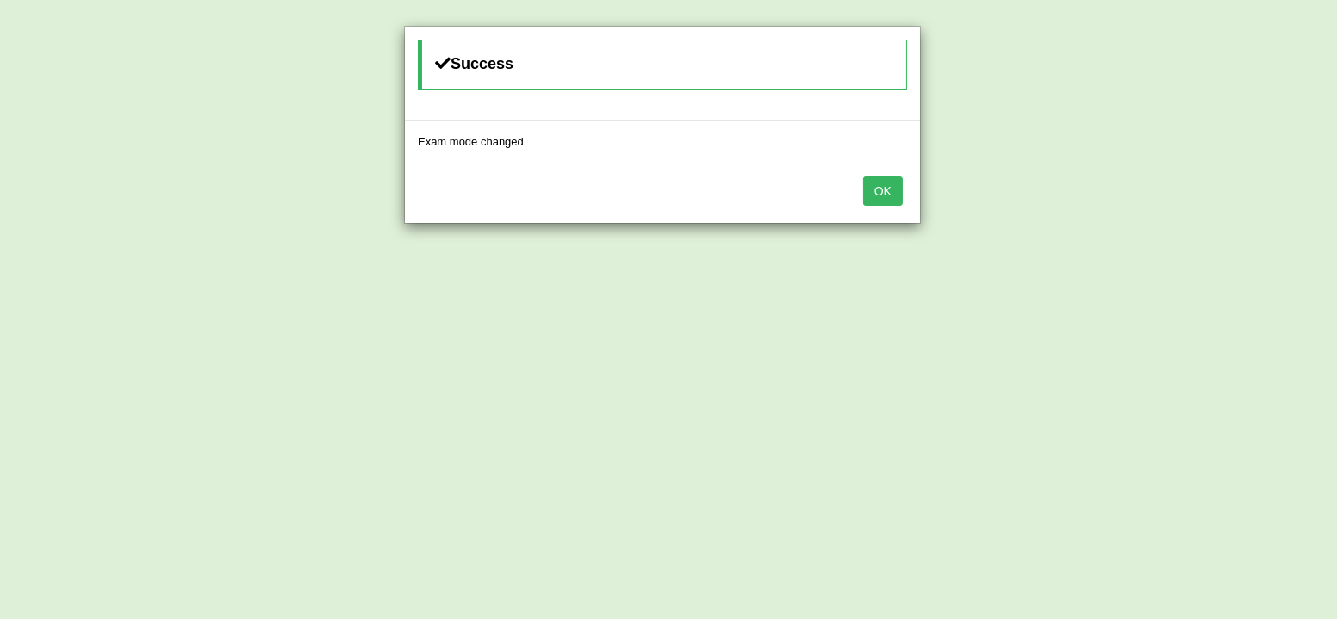
click at [874, 199] on button "OK" at bounding box center [883, 191] width 40 height 29
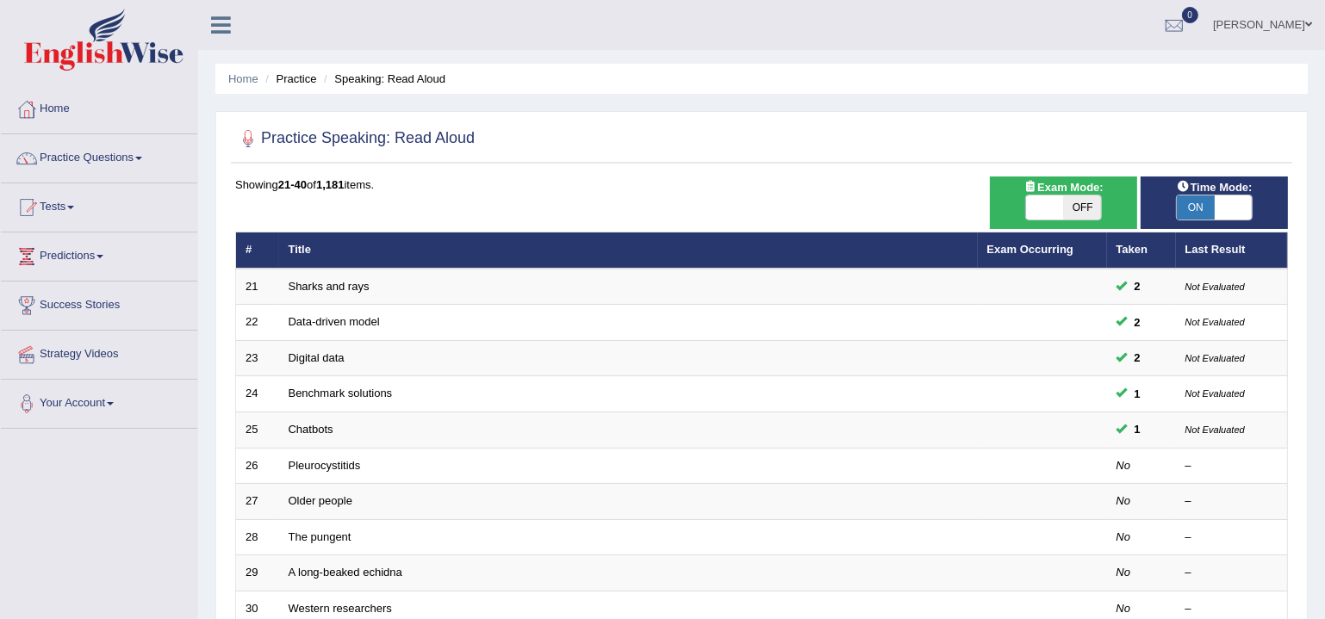
click at [1053, 215] on span at bounding box center [1045, 208] width 38 height 24
checkbox input "true"
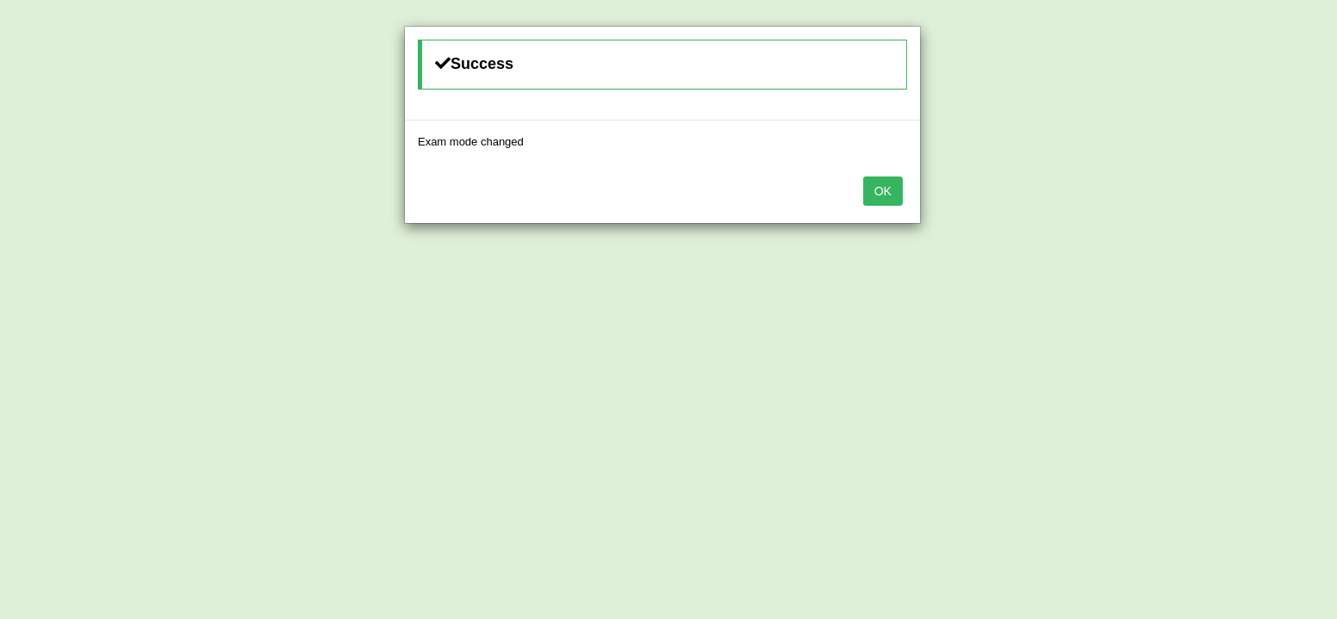
click at [887, 188] on button "OK" at bounding box center [883, 191] width 40 height 29
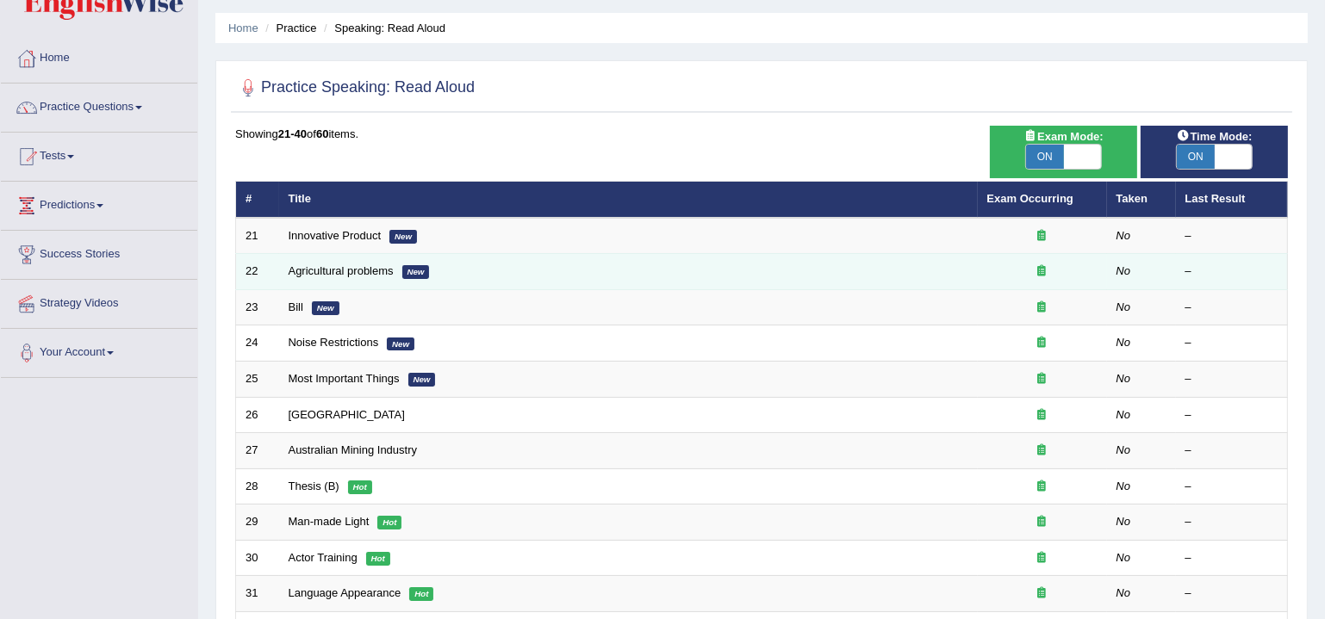
scroll to position [52, 0]
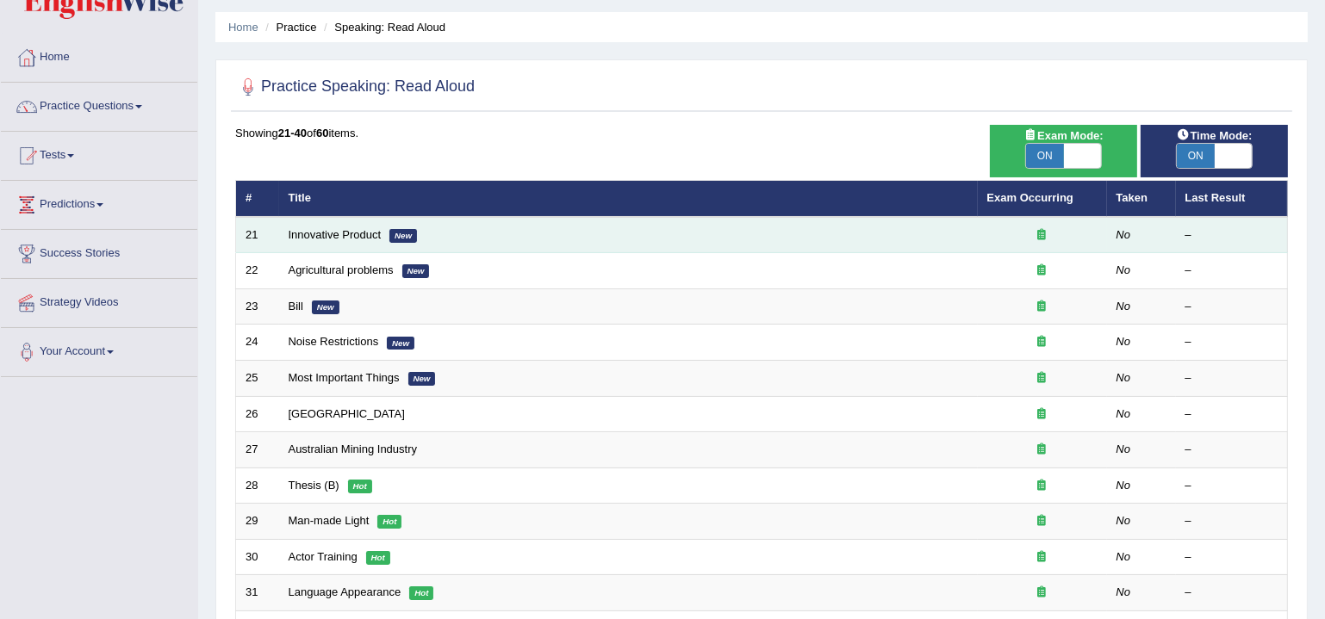
drag, startPoint x: 356, startPoint y: 233, endPoint x: 367, endPoint y: 243, distance: 14.7
click at [357, 235] on link "Innovative Product" at bounding box center [335, 234] width 93 height 13
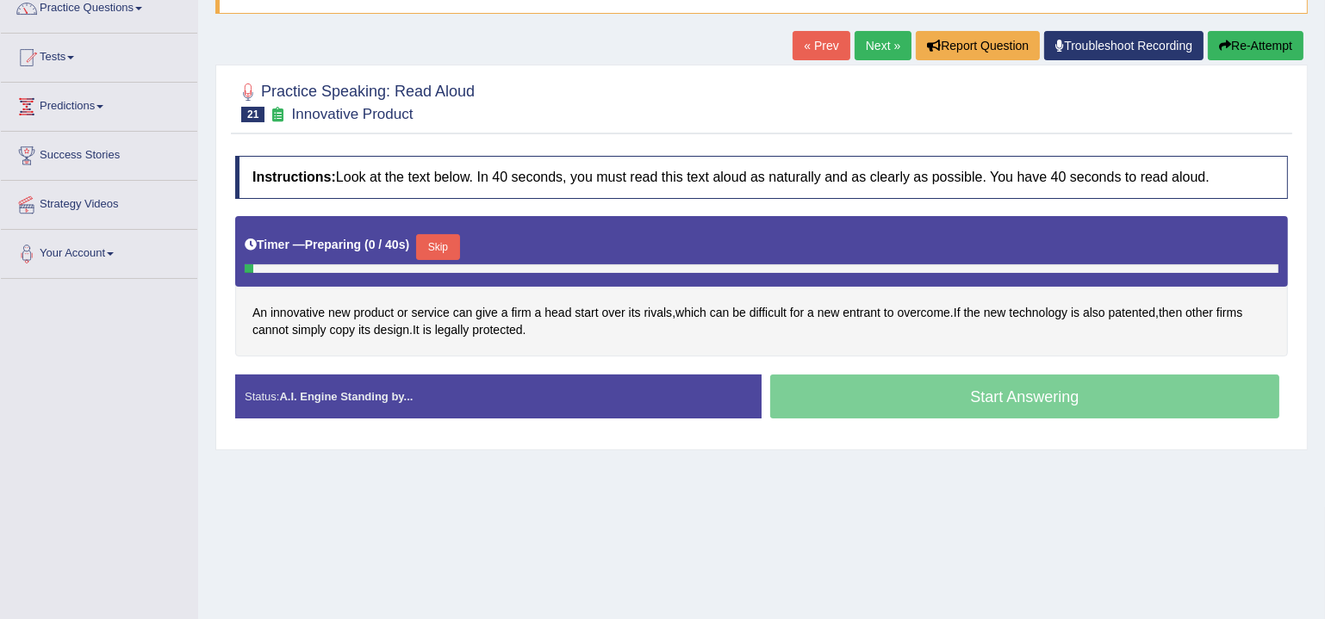
scroll to position [208, 0]
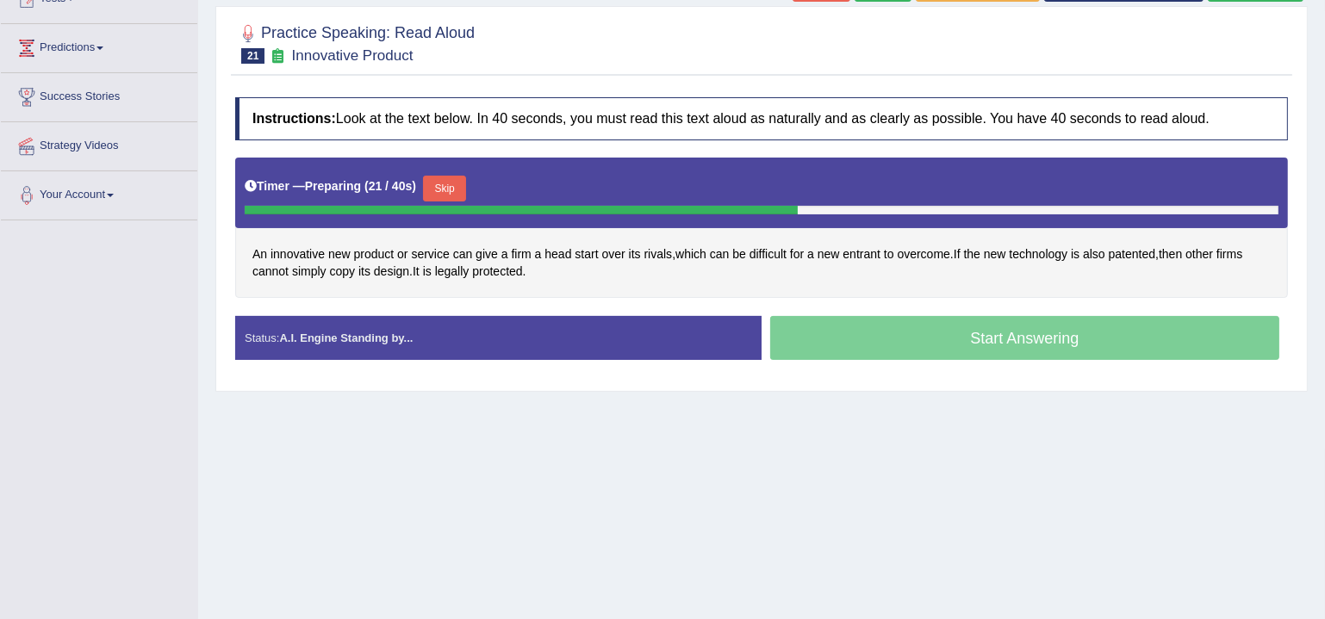
click at [461, 180] on button "Skip" at bounding box center [444, 189] width 43 height 26
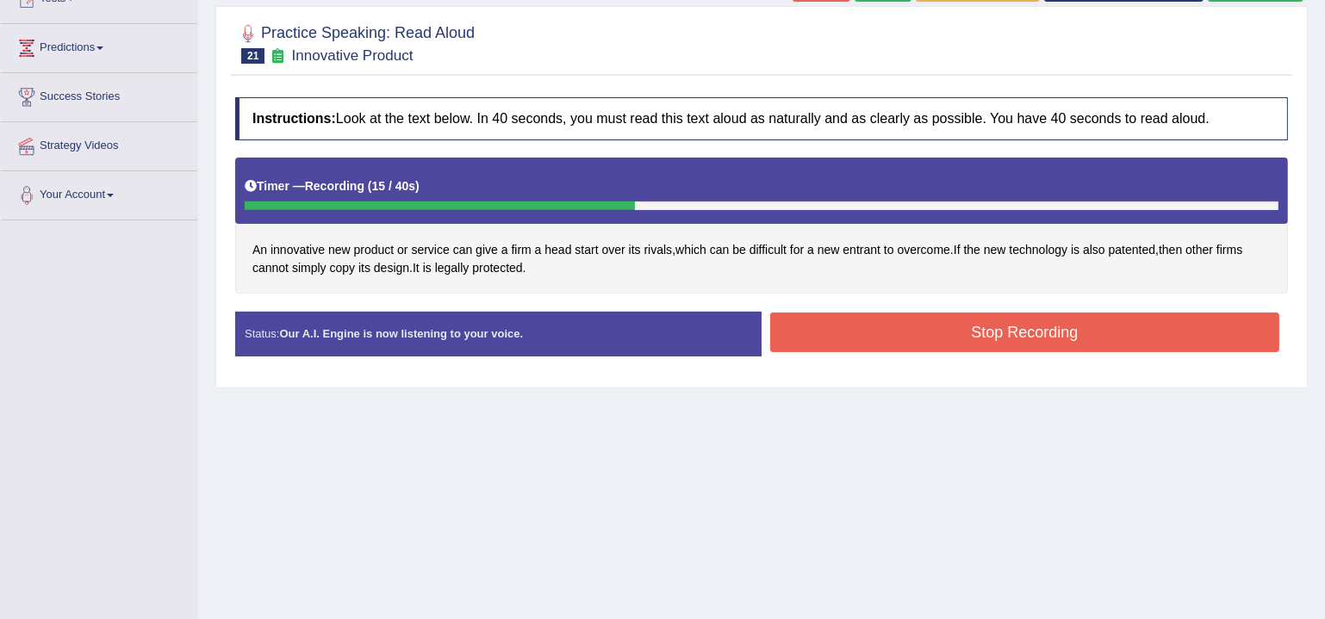
click at [1016, 336] on button "Stop Recording" at bounding box center [1024, 333] width 509 height 40
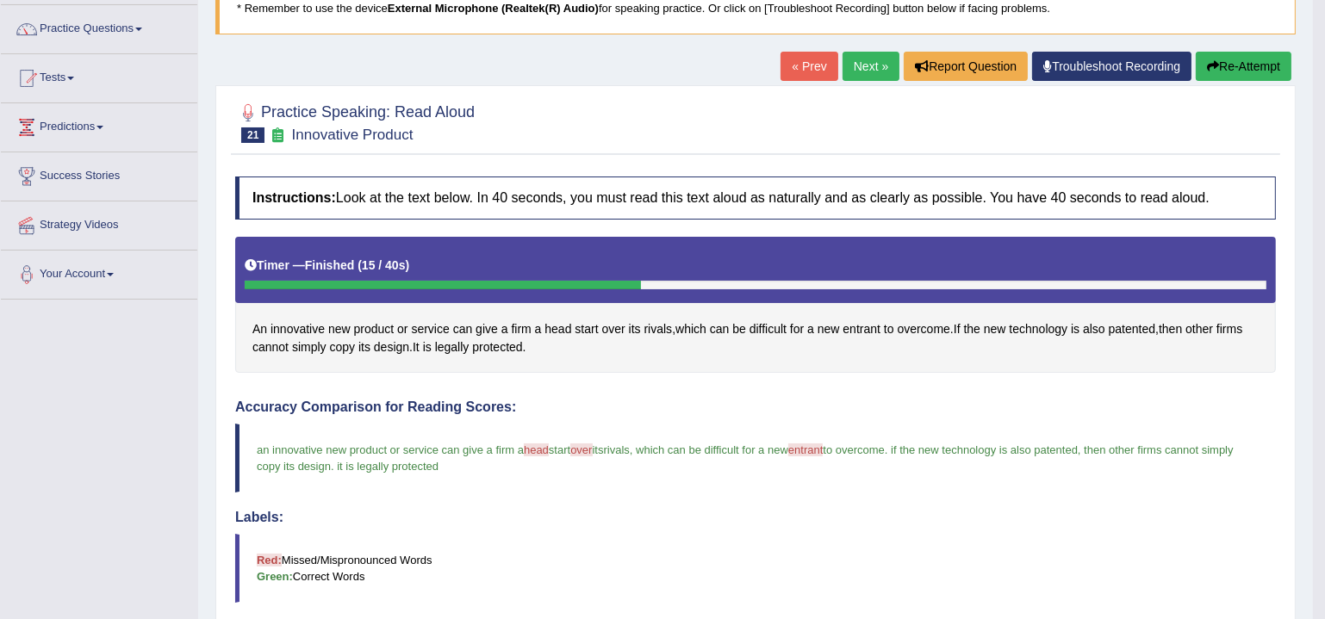
scroll to position [31, 0]
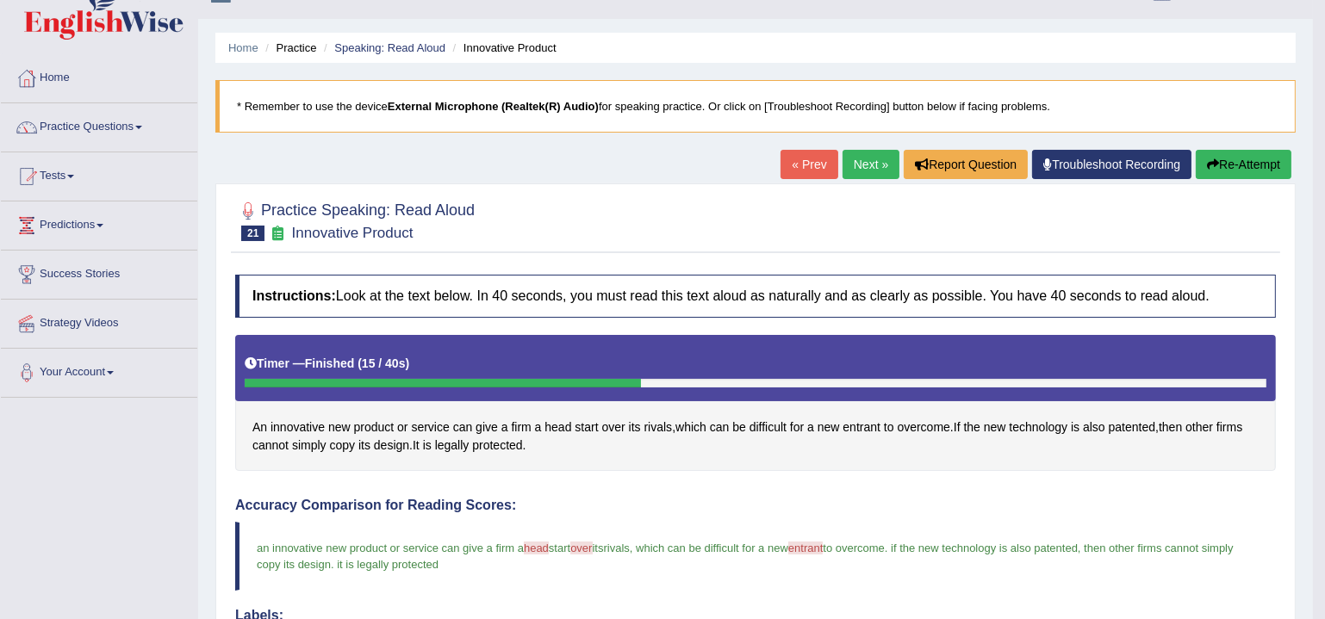
click at [848, 158] on link "Next »" at bounding box center [871, 164] width 57 height 29
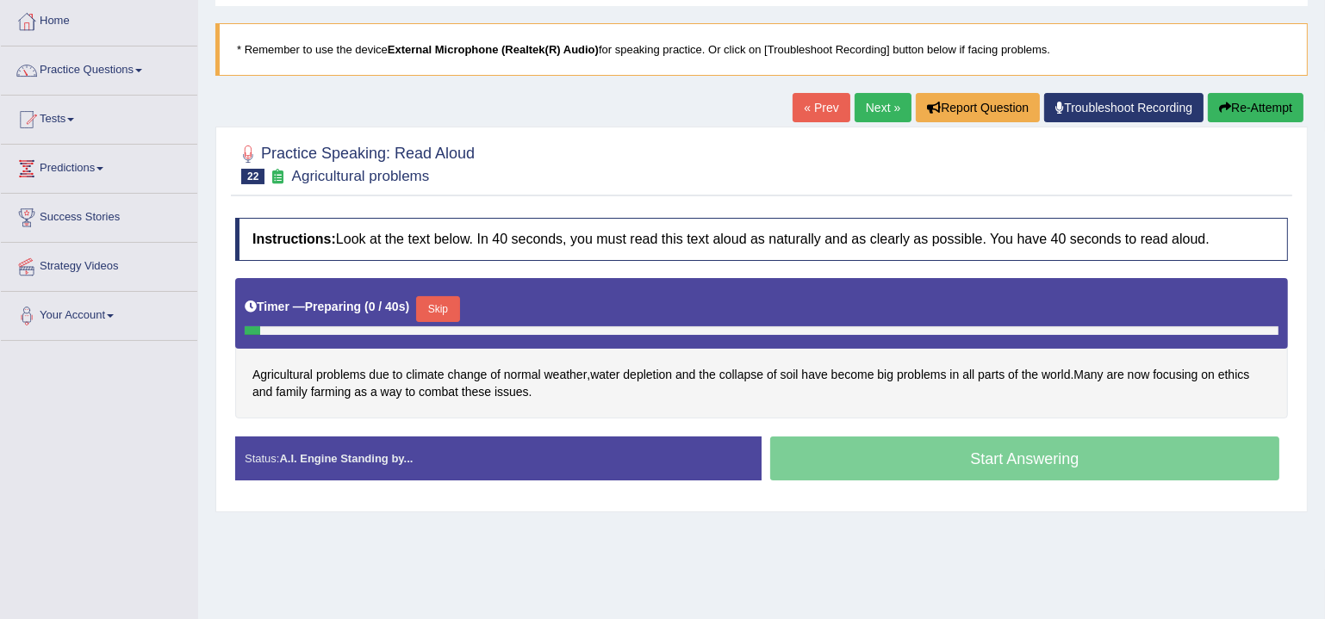
scroll to position [208, 0]
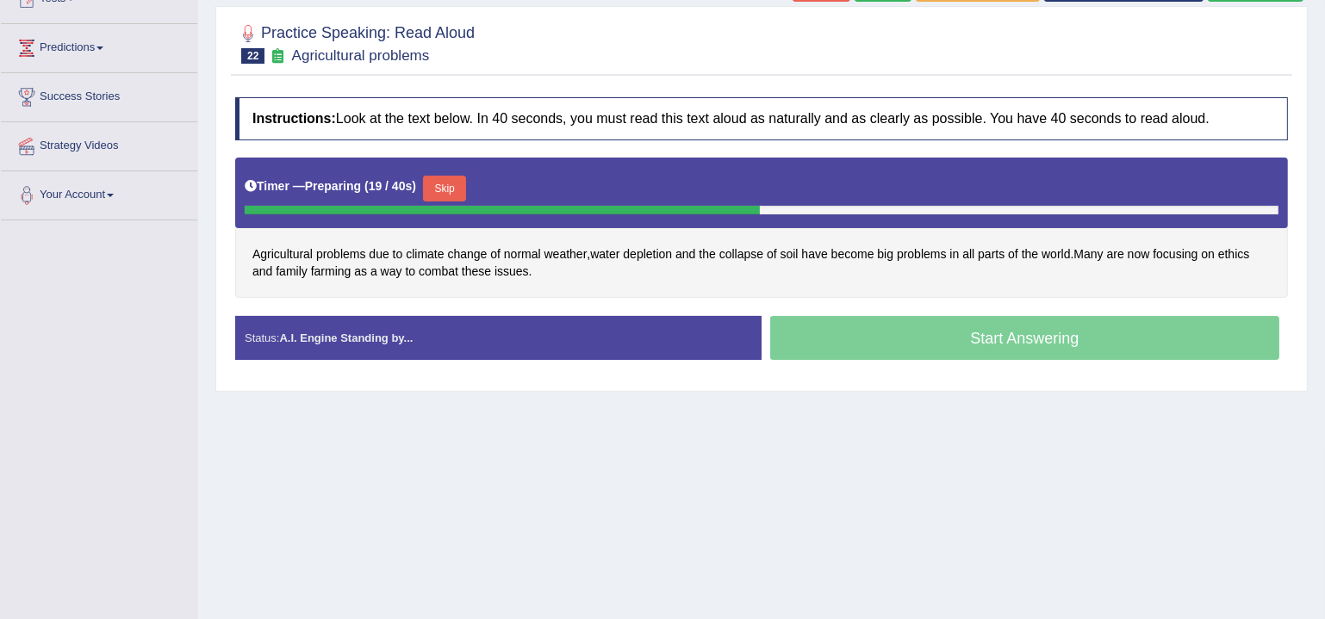
click at [442, 190] on button "Skip" at bounding box center [444, 189] width 43 height 26
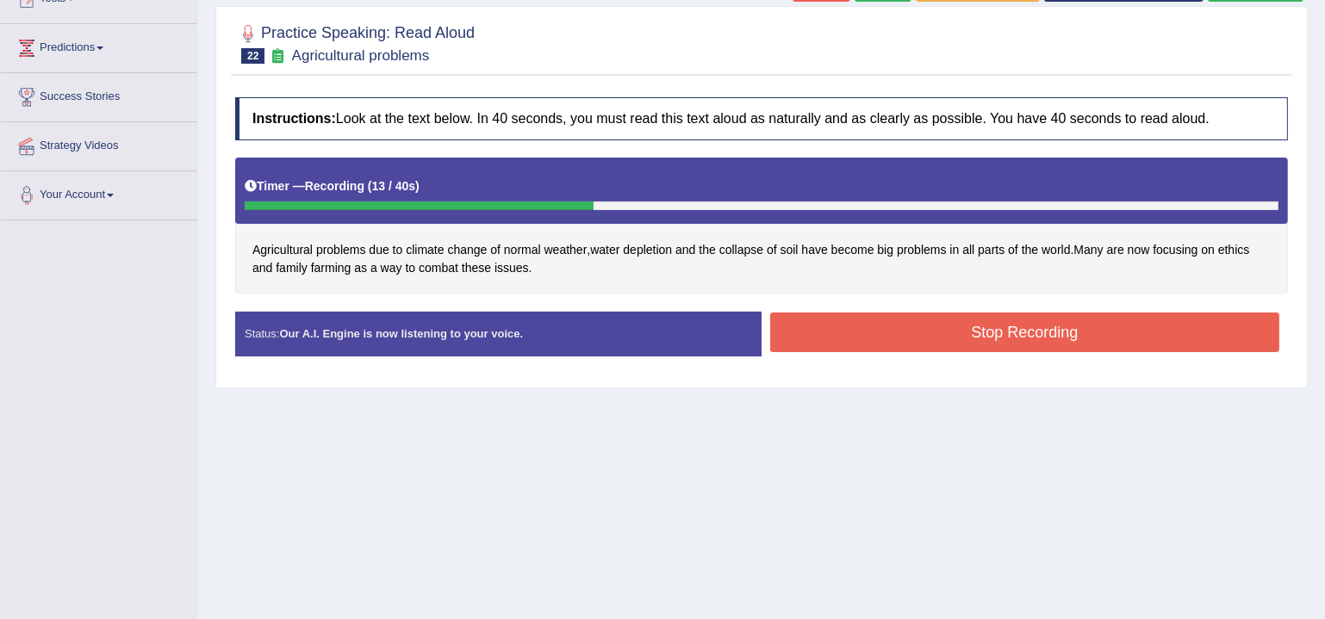
click at [966, 330] on button "Stop Recording" at bounding box center [1024, 333] width 509 height 40
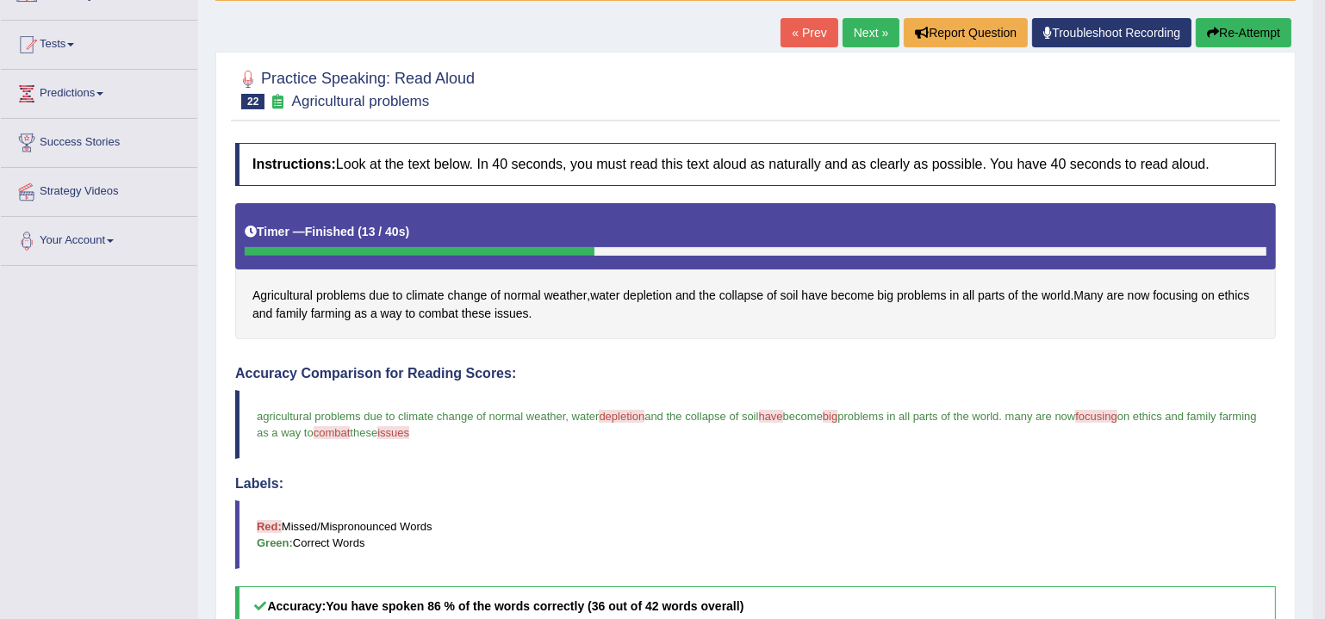
scroll to position [135, 0]
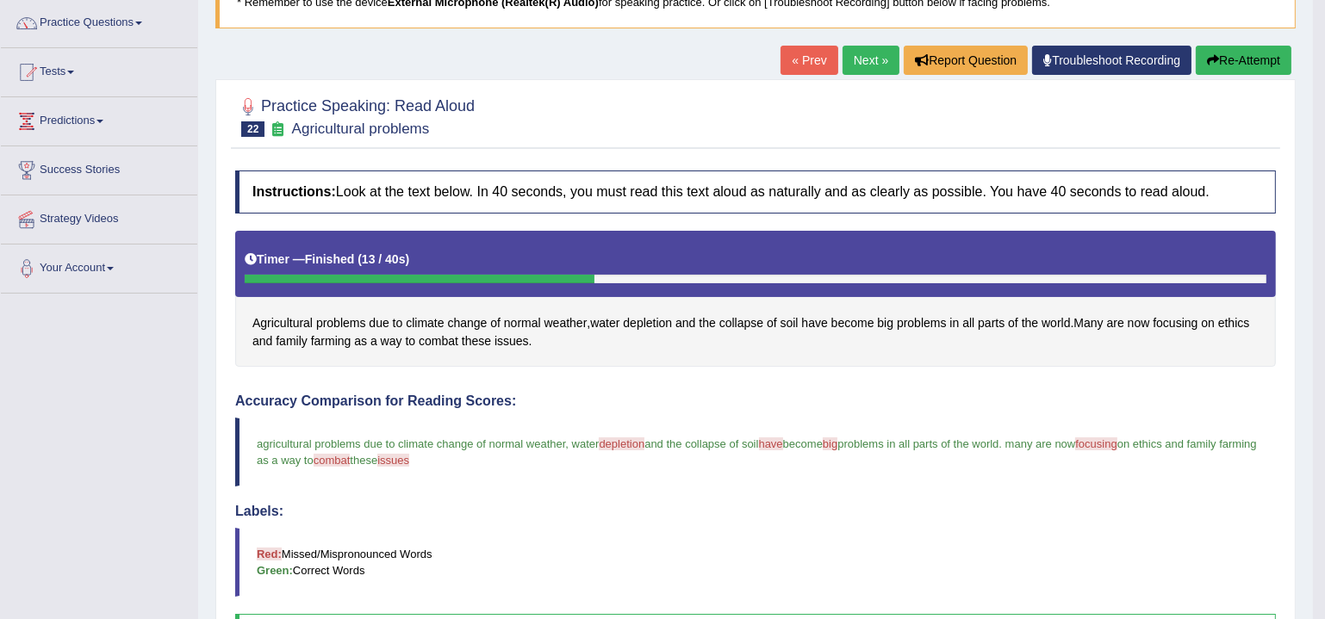
click at [1223, 62] on button "Re-Attempt" at bounding box center [1244, 60] width 96 height 29
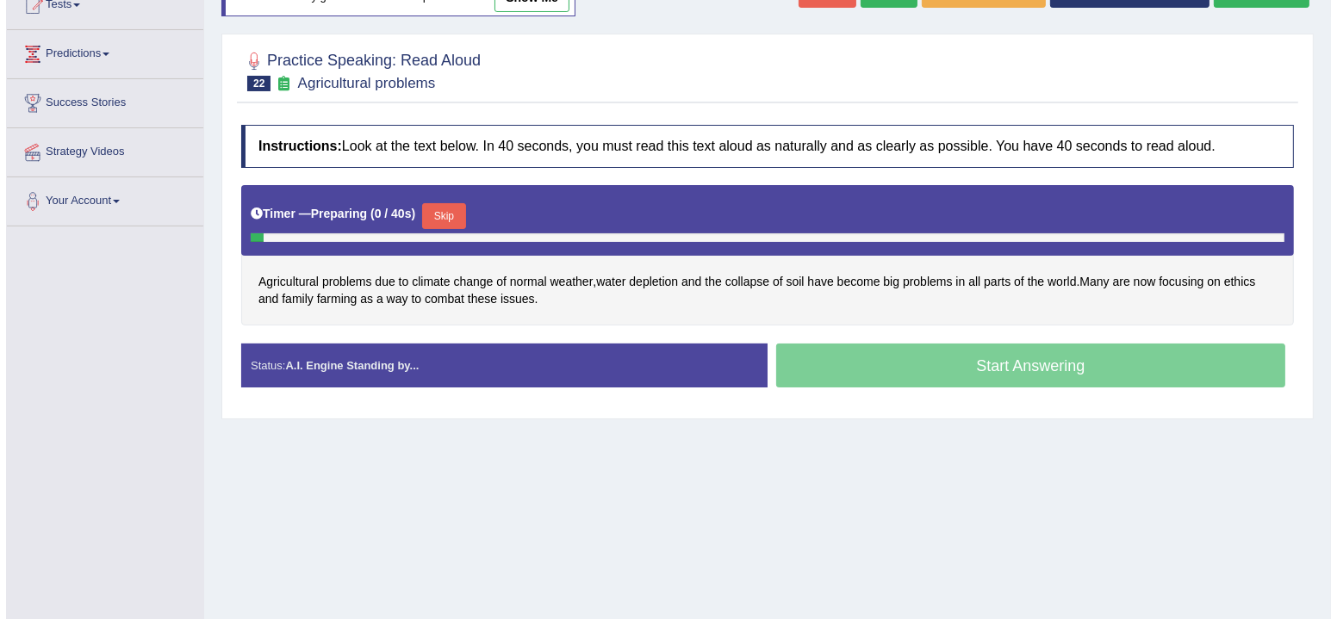
scroll to position [246, 0]
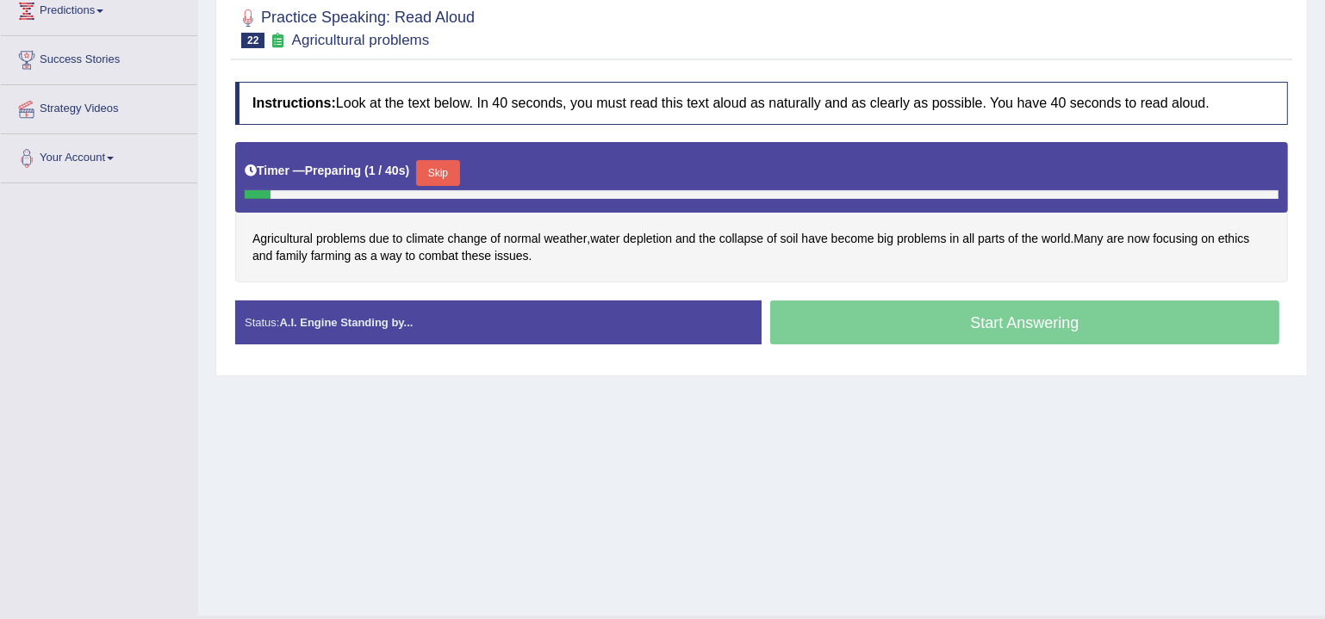
drag, startPoint x: 424, startPoint y: 165, endPoint x: 441, endPoint y: 183, distance: 24.4
click at [425, 166] on button "Skip" at bounding box center [437, 173] width 43 height 26
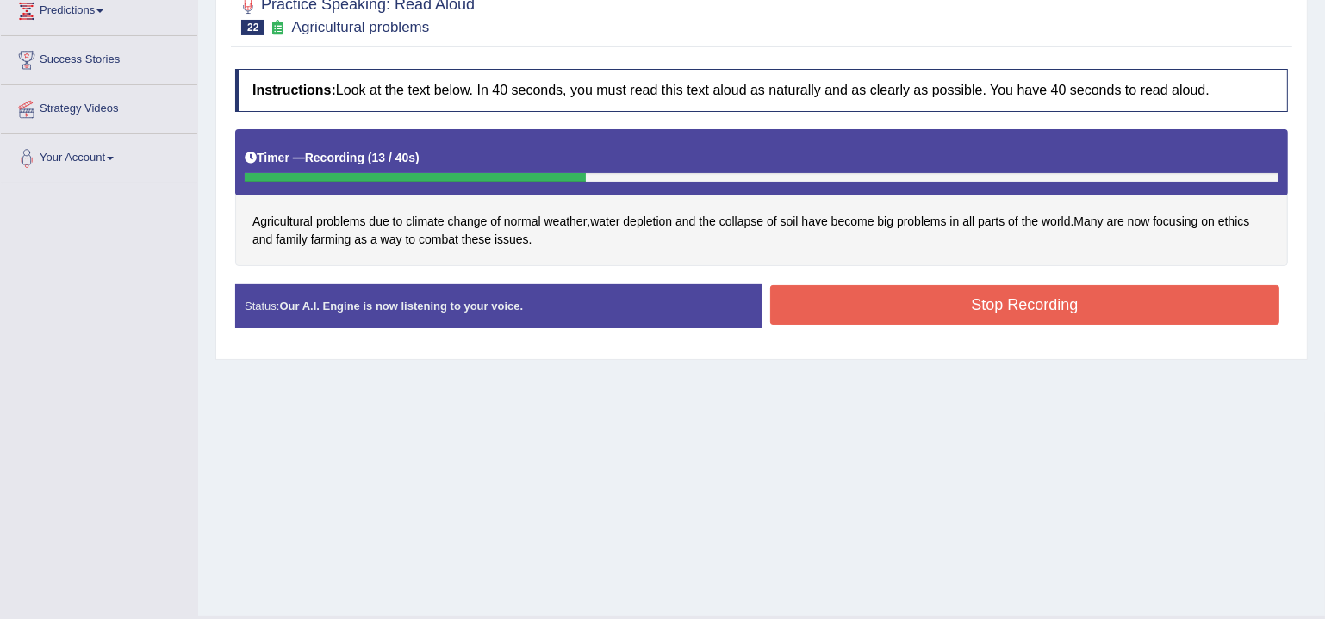
click at [899, 306] on button "Stop Recording" at bounding box center [1024, 305] width 509 height 40
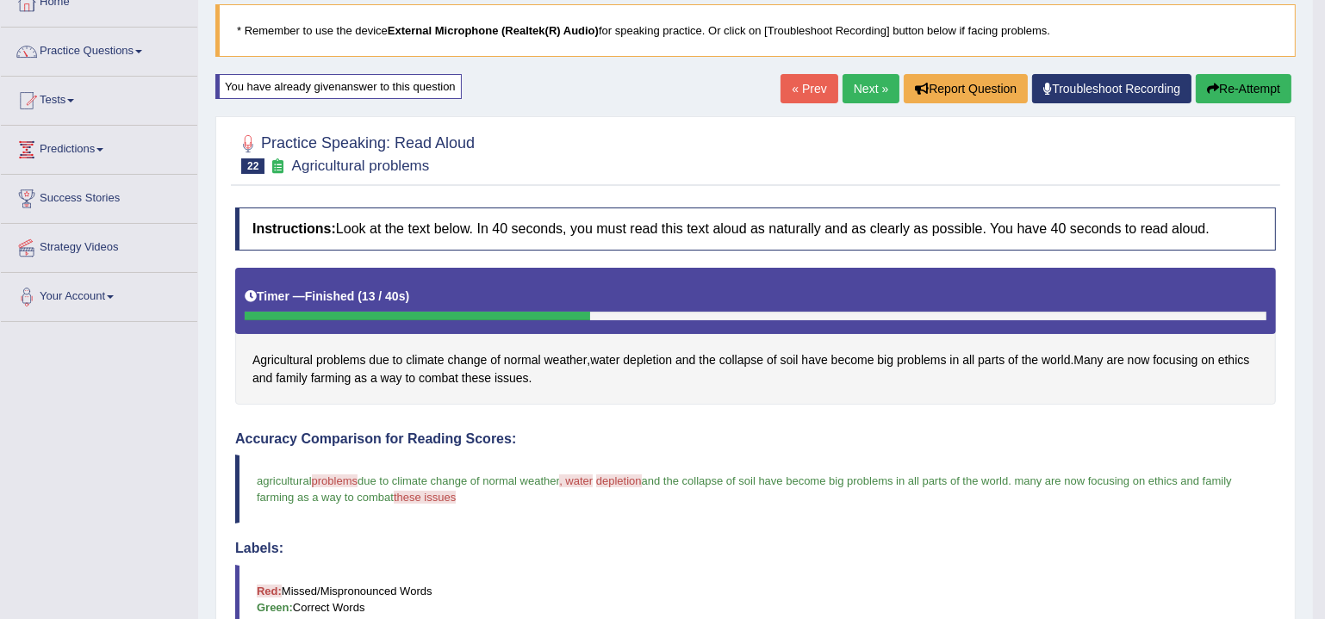
scroll to position [0, 0]
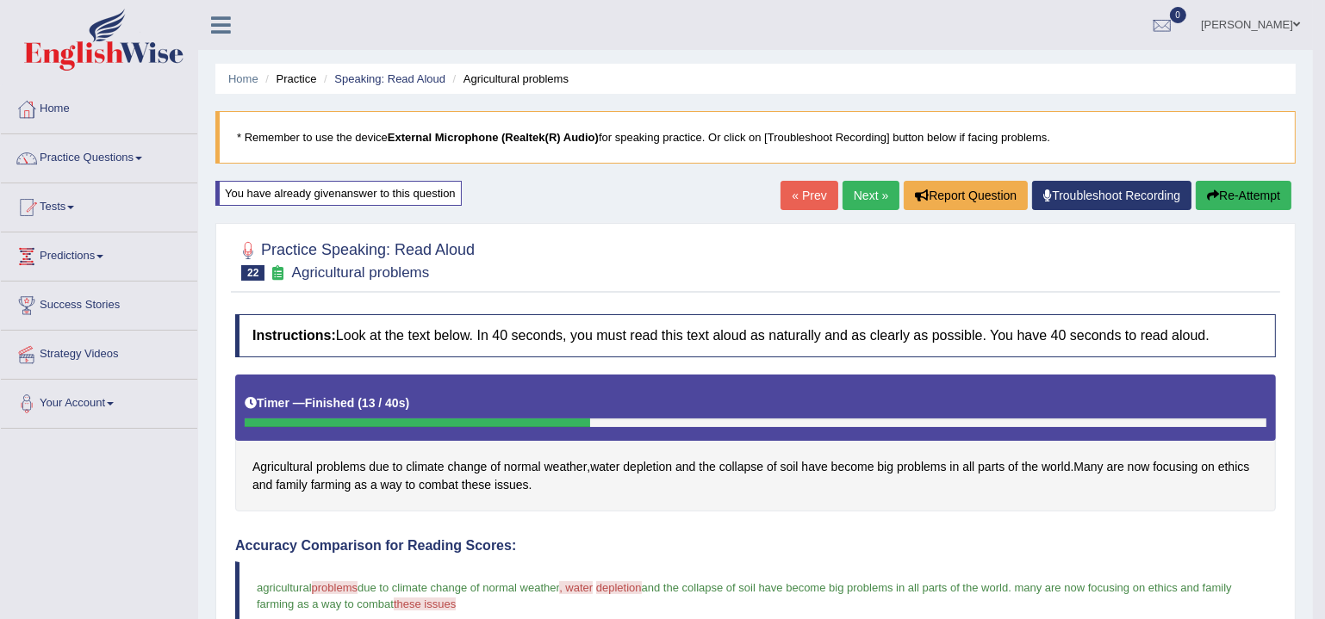
click at [843, 196] on link "Next »" at bounding box center [871, 195] width 57 height 29
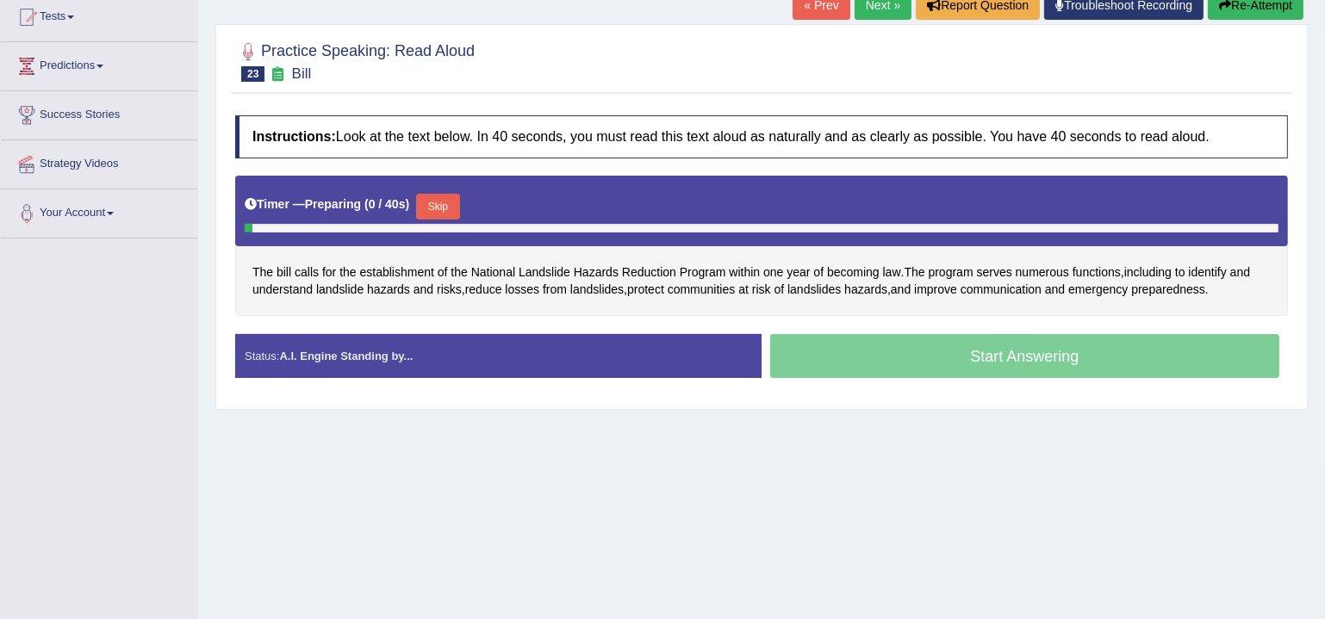
scroll to position [208, 0]
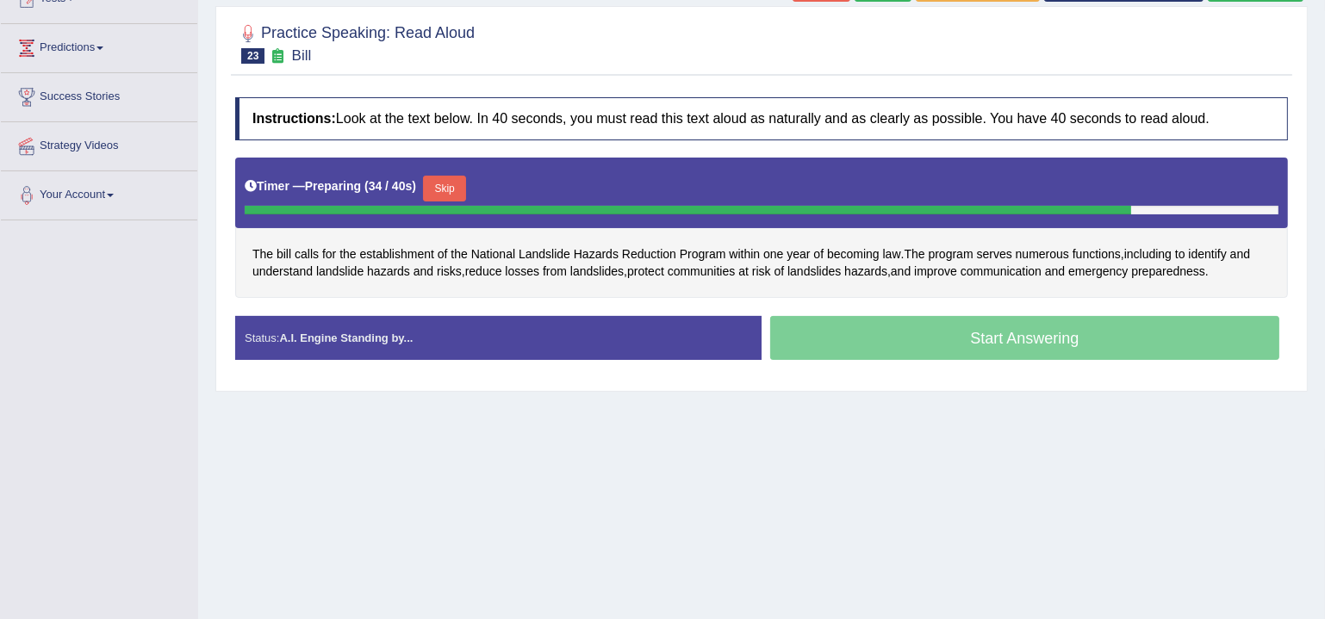
click at [461, 181] on button "Skip" at bounding box center [444, 189] width 43 height 26
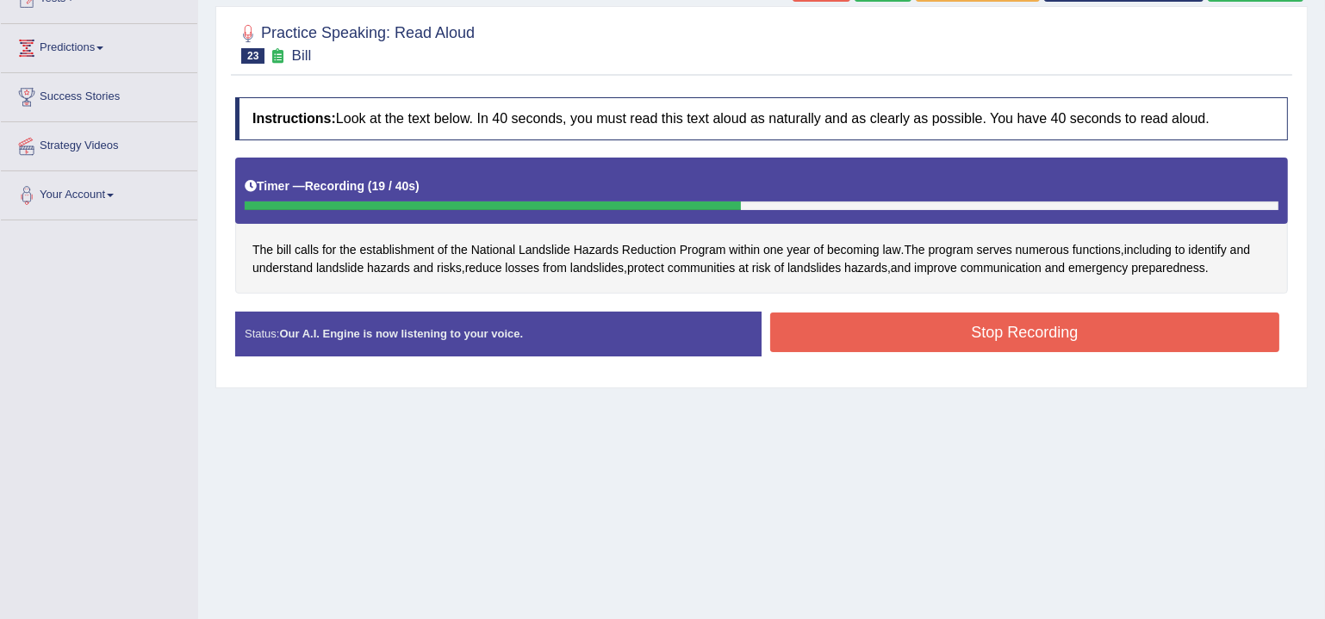
click at [1010, 335] on button "Stop Recording" at bounding box center [1024, 333] width 509 height 40
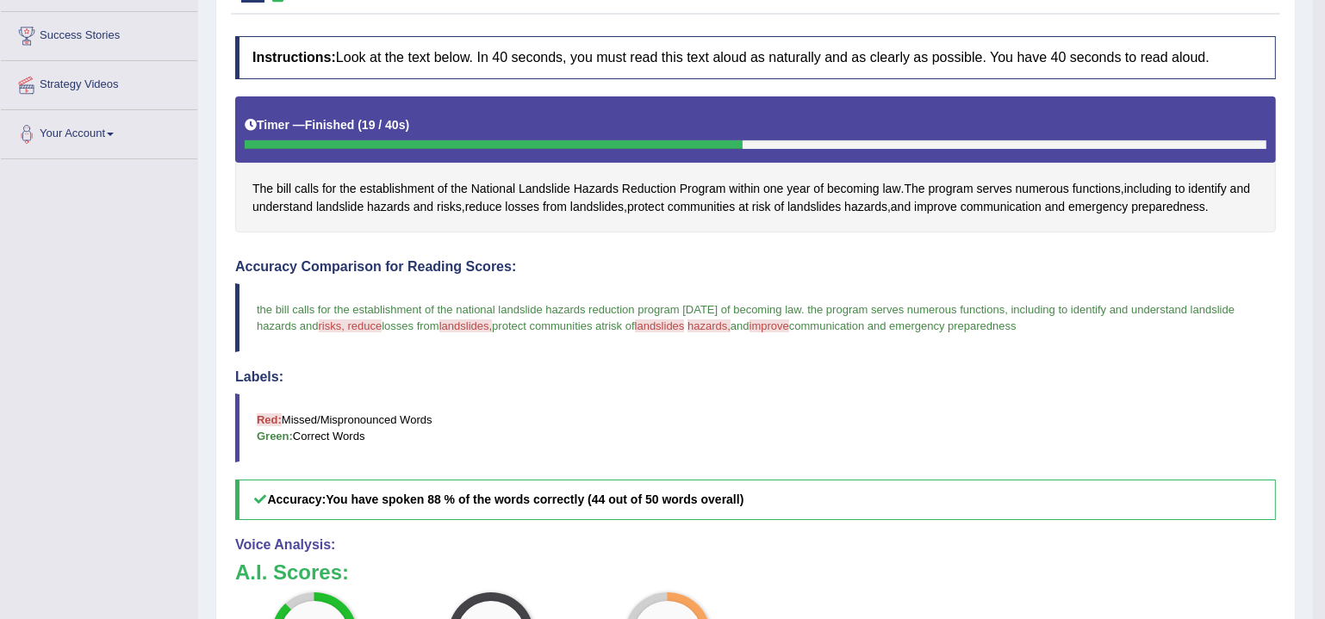
scroll to position [31, 0]
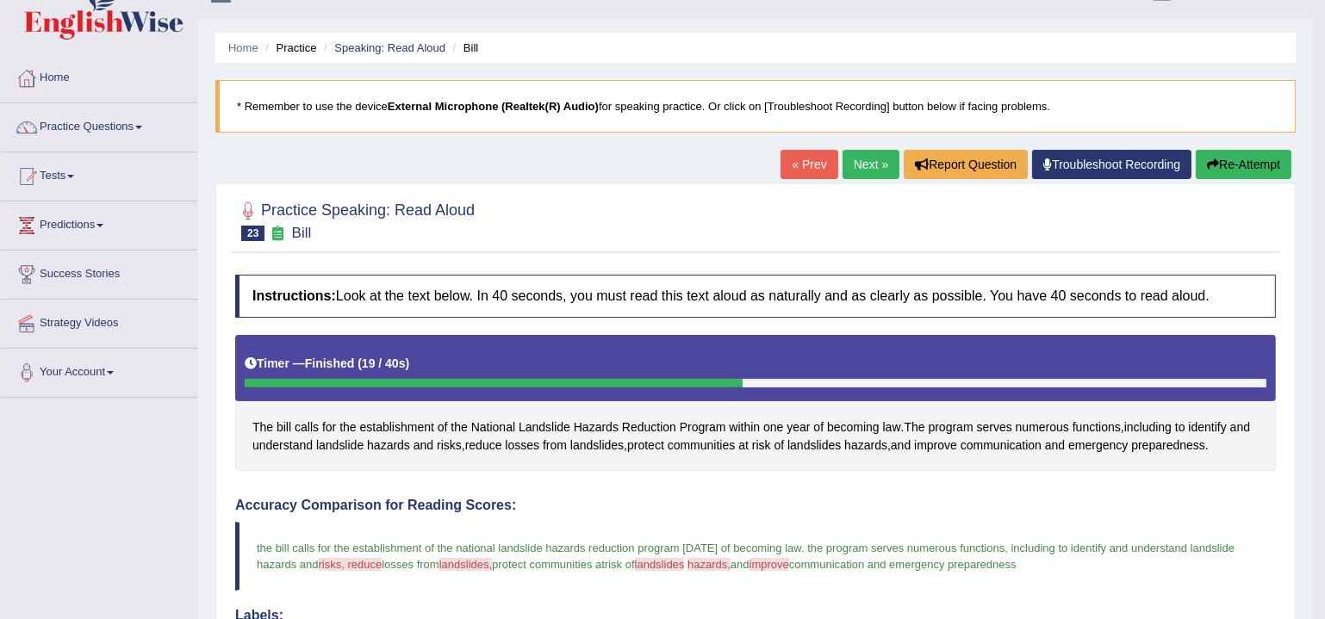
click at [845, 164] on link "Next »" at bounding box center [871, 164] width 57 height 29
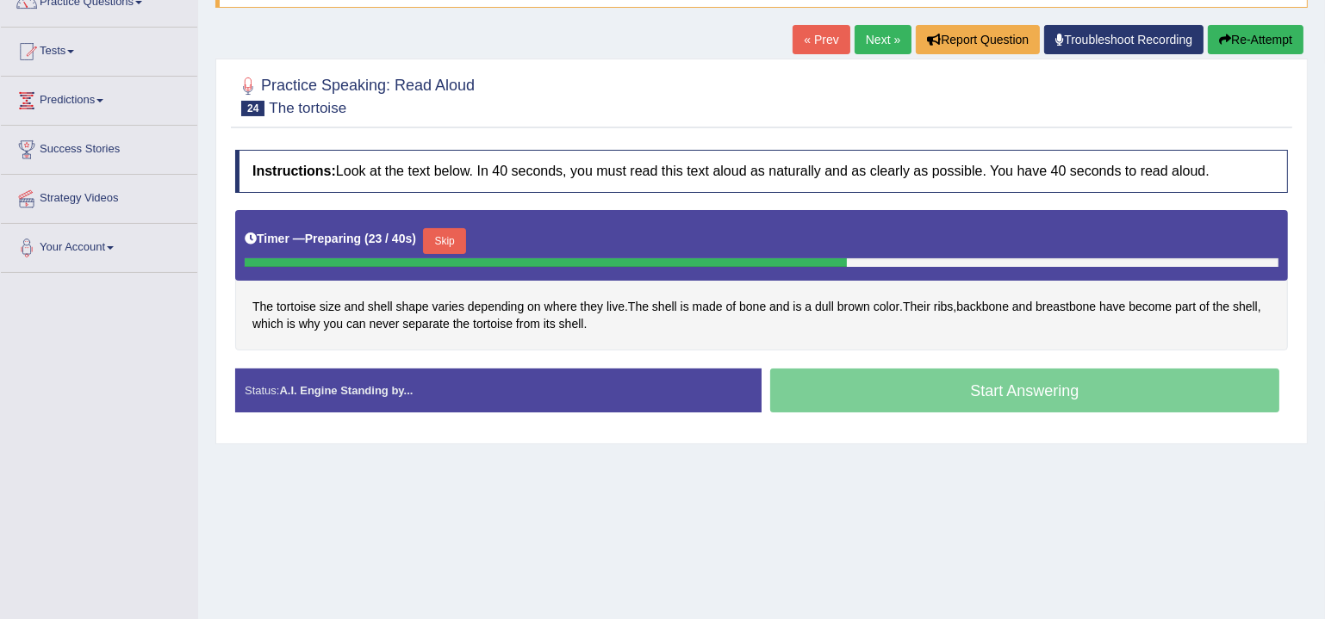
click at [461, 233] on button "Skip" at bounding box center [444, 241] width 43 height 26
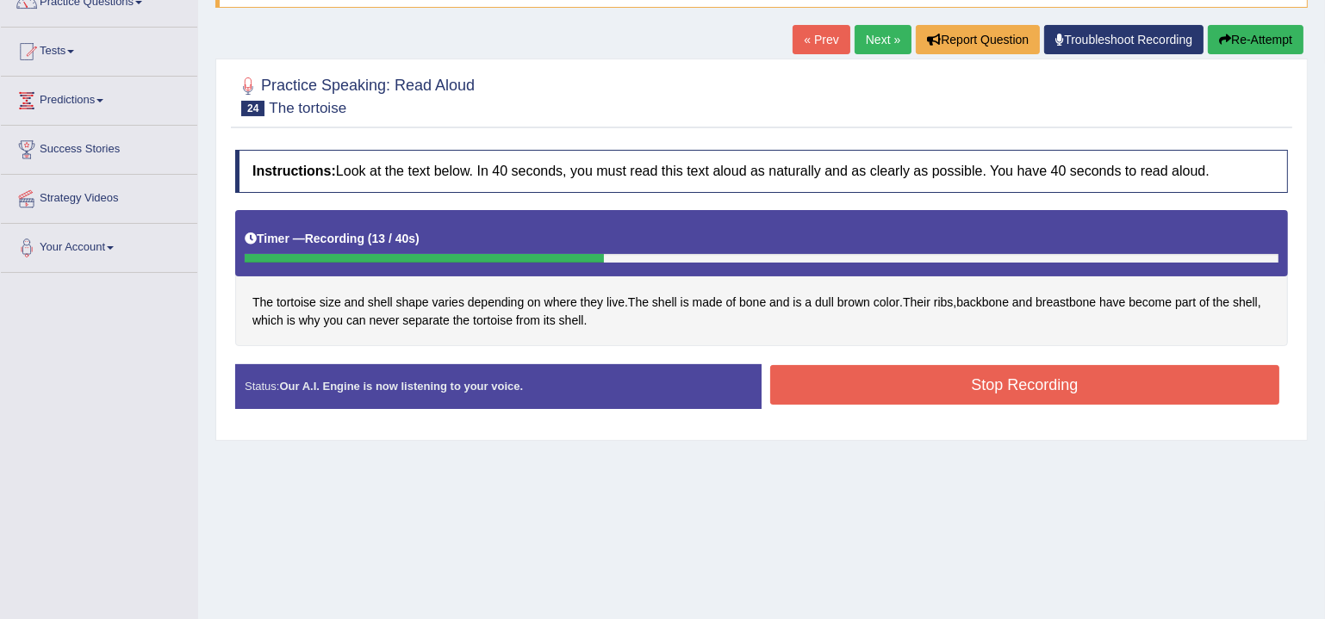
click at [955, 386] on button "Stop Recording" at bounding box center [1024, 385] width 509 height 40
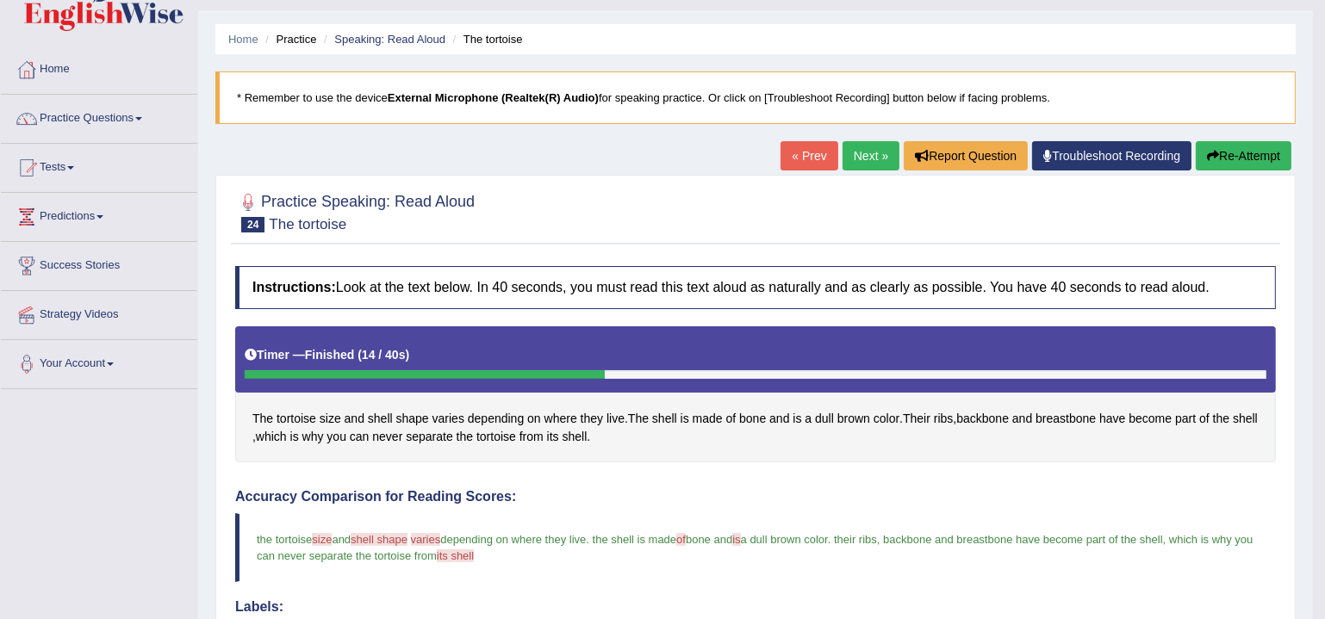
scroll to position [31, 0]
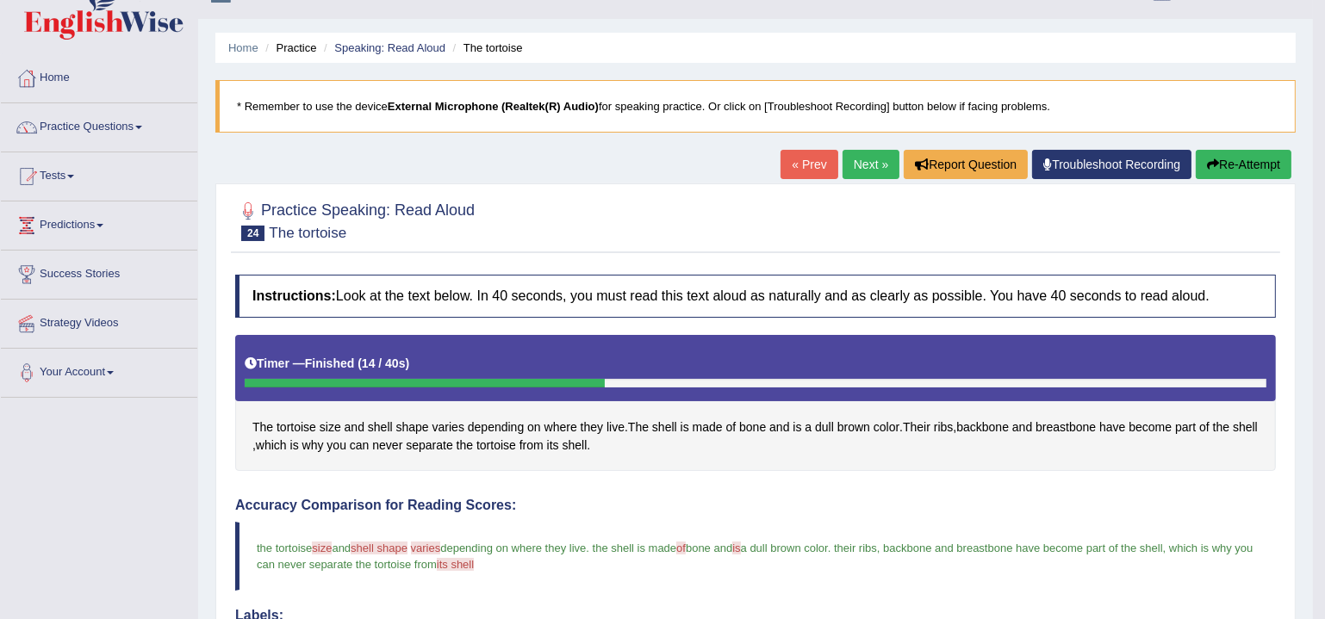
click at [875, 170] on link "Next »" at bounding box center [871, 164] width 57 height 29
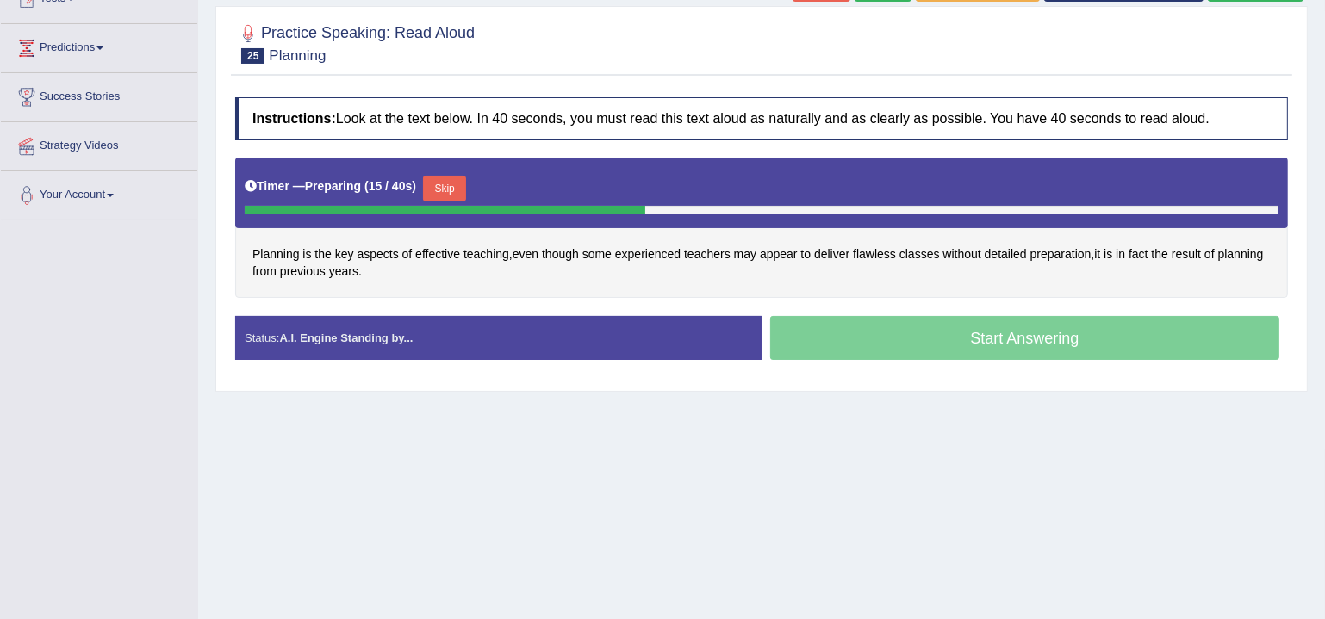
click at [438, 184] on button "Skip" at bounding box center [444, 189] width 43 height 26
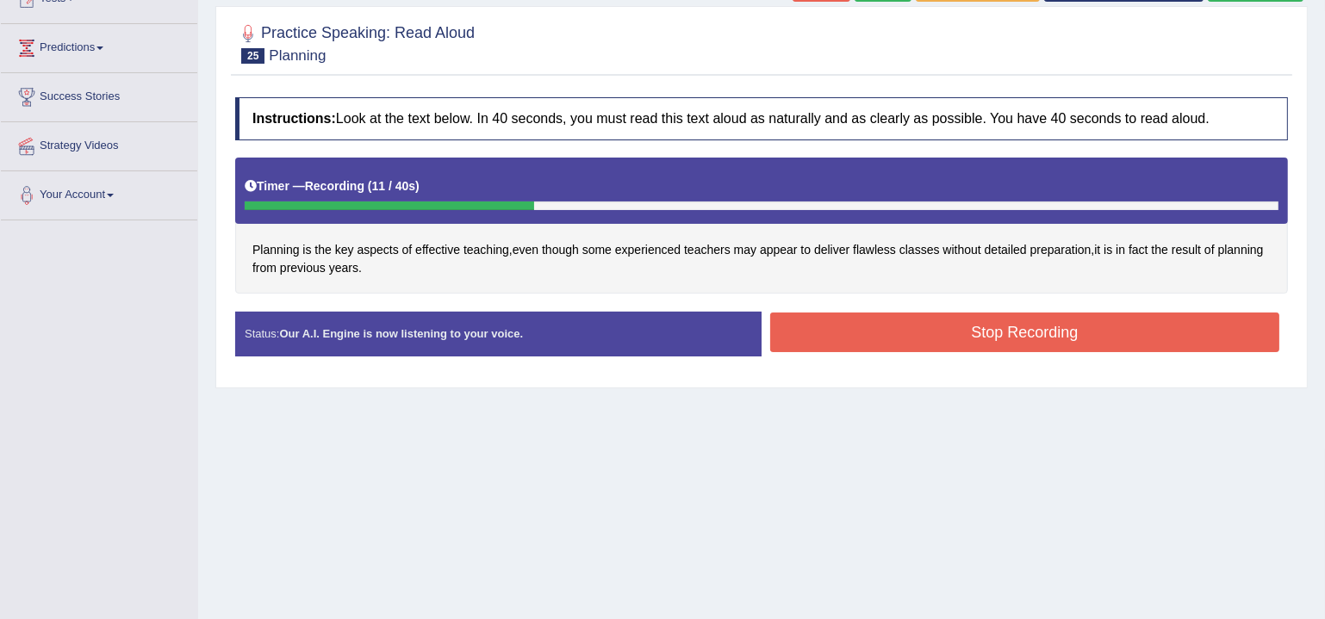
click at [935, 335] on button "Stop Recording" at bounding box center [1024, 333] width 509 height 40
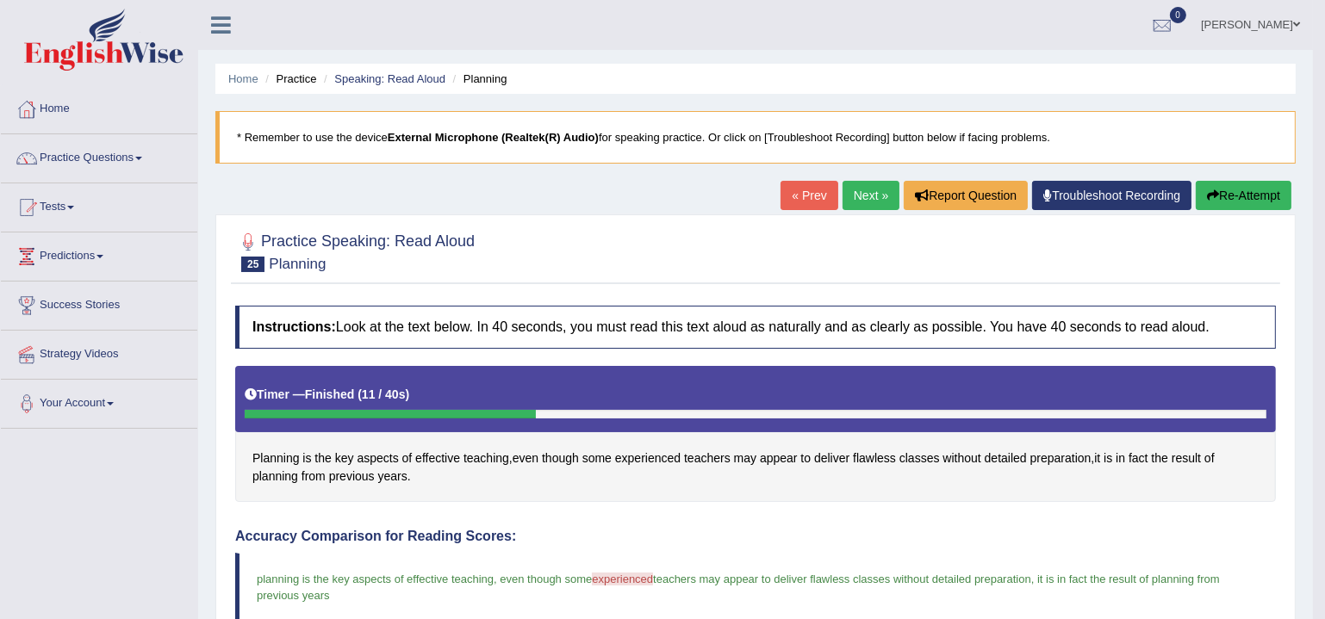
click at [870, 197] on link "Next »" at bounding box center [871, 195] width 57 height 29
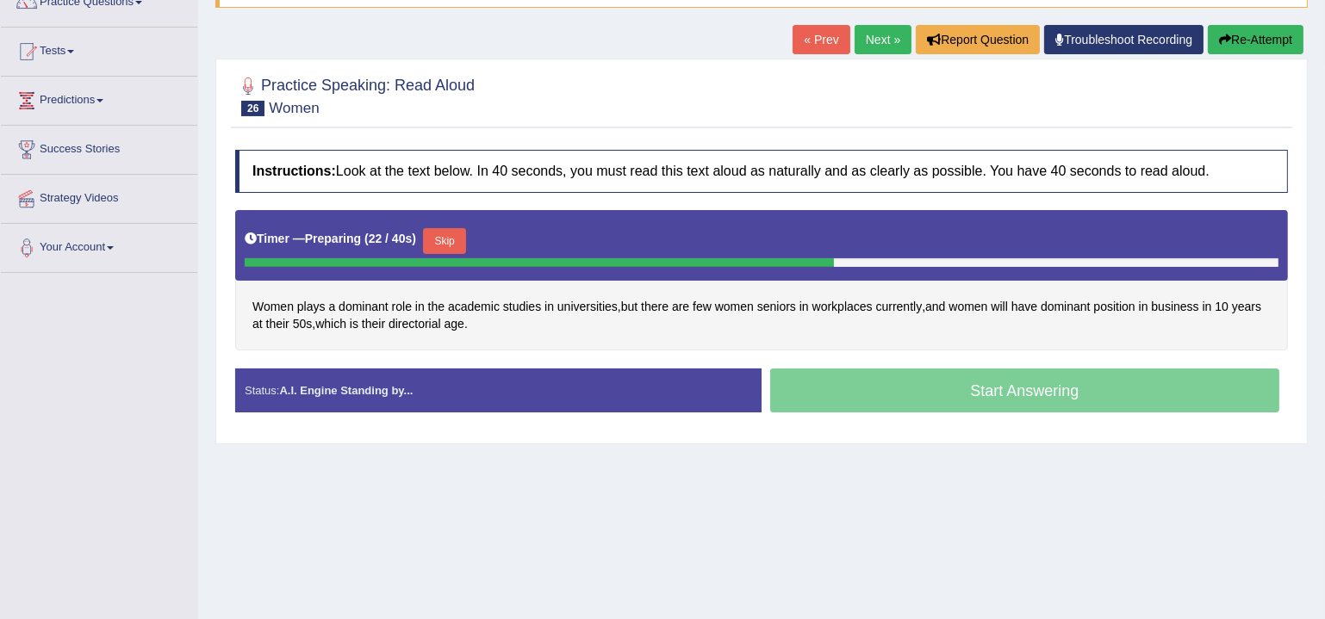
click at [436, 238] on button "Skip" at bounding box center [444, 241] width 43 height 26
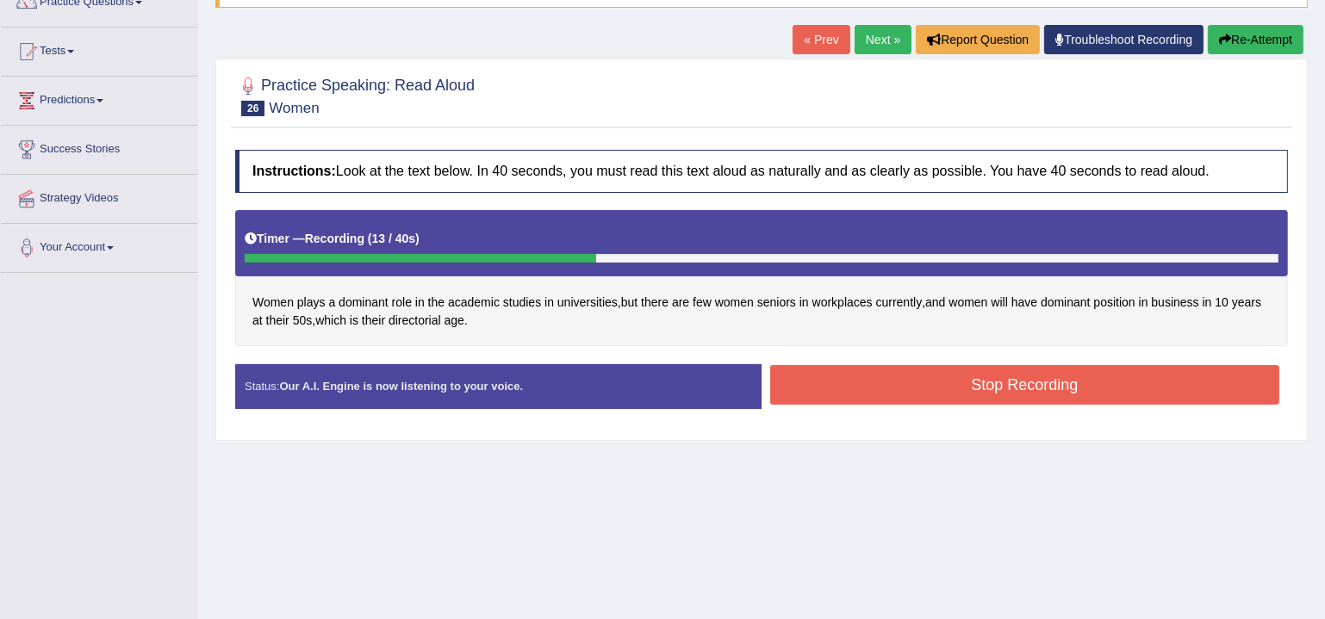
click at [963, 380] on button "Stop Recording" at bounding box center [1024, 385] width 509 height 40
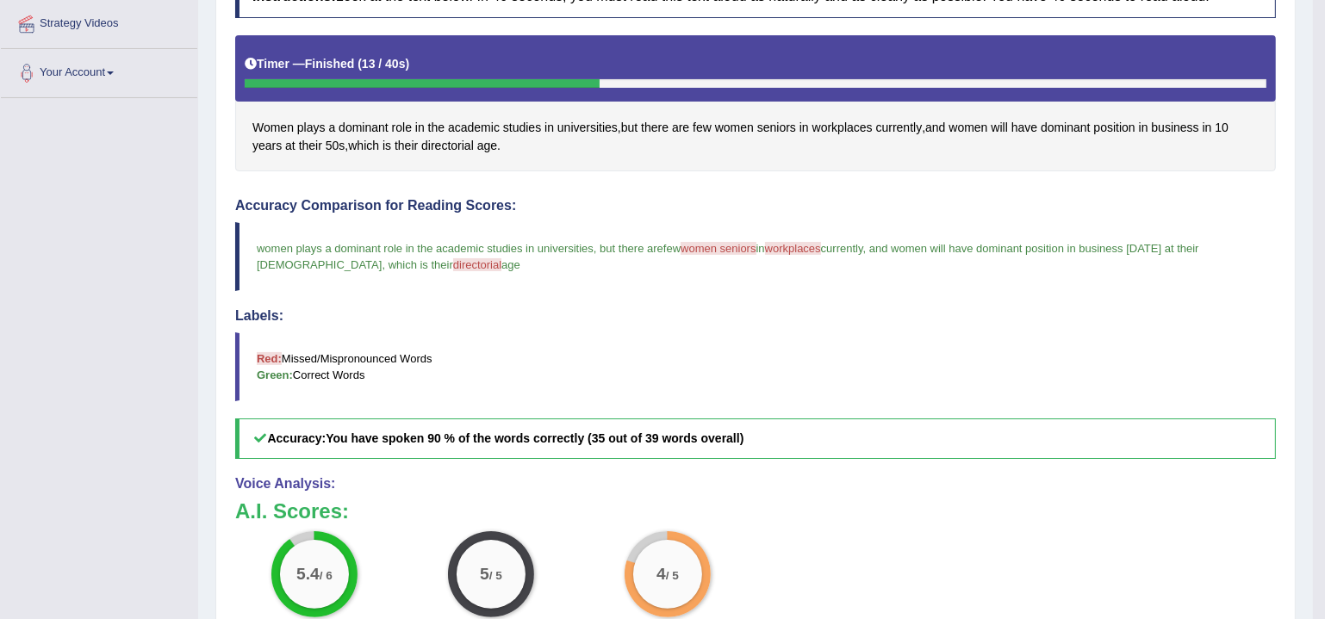
scroll to position [83, 0]
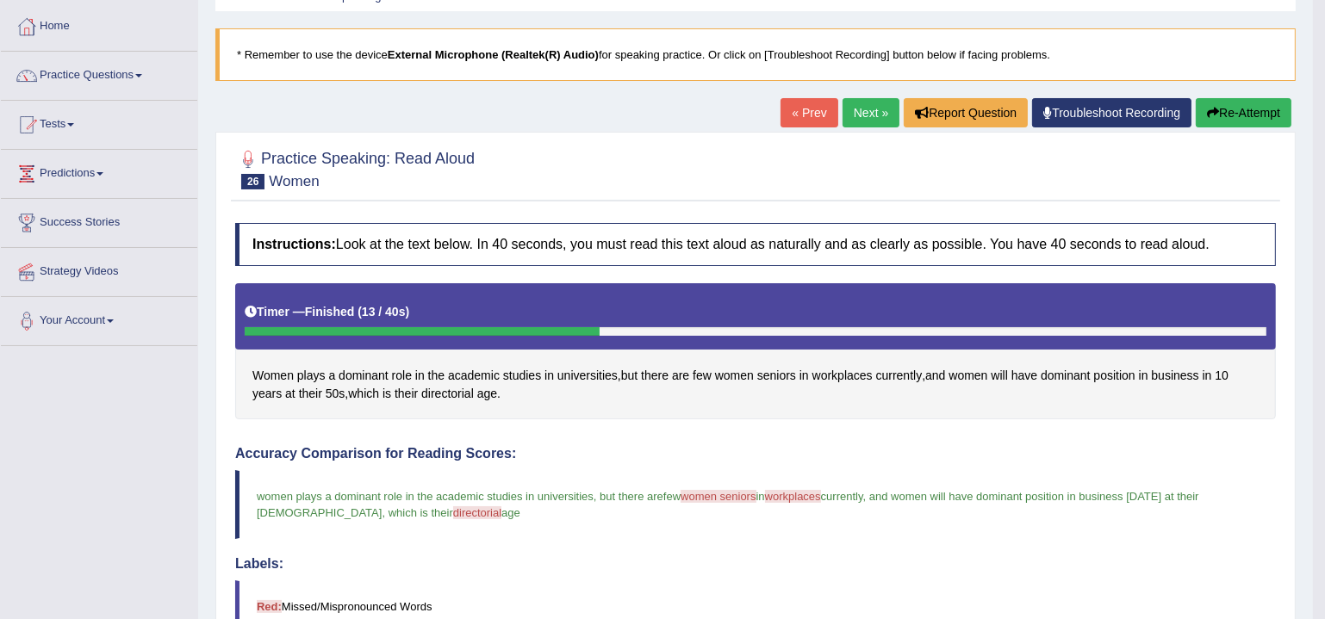
click at [845, 109] on link "Next »" at bounding box center [871, 112] width 57 height 29
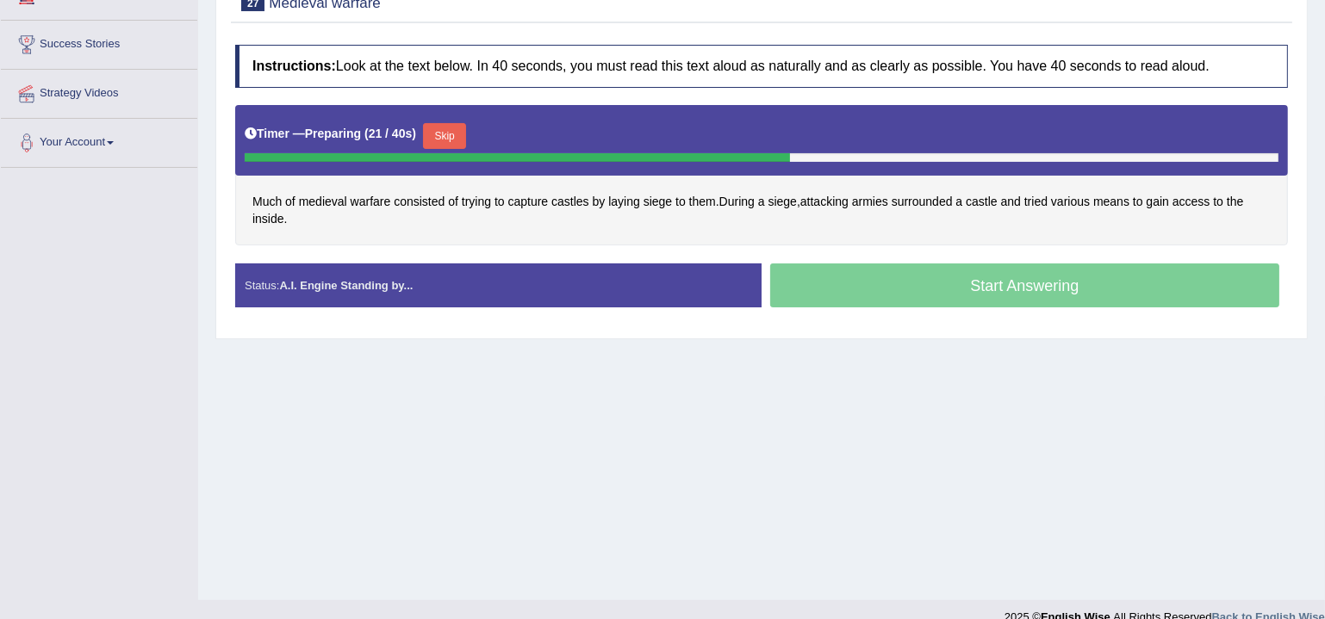
click at [464, 128] on button "Skip" at bounding box center [444, 136] width 43 height 26
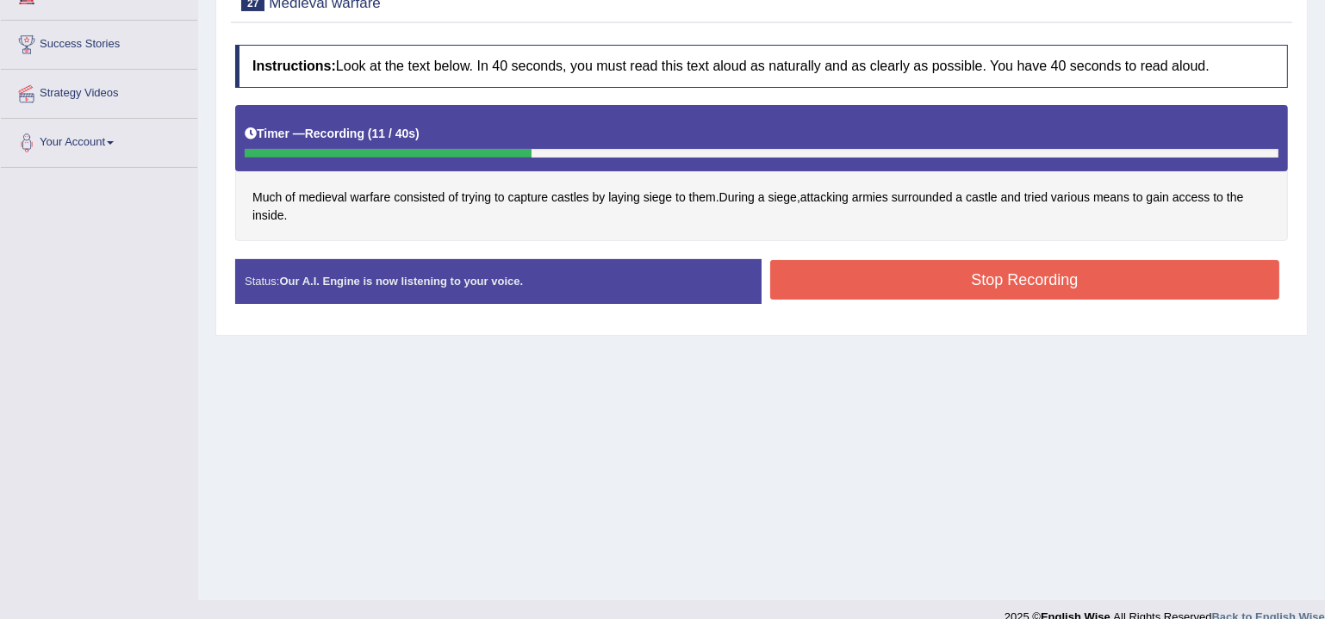
click at [899, 266] on button "Stop Recording" at bounding box center [1024, 280] width 509 height 40
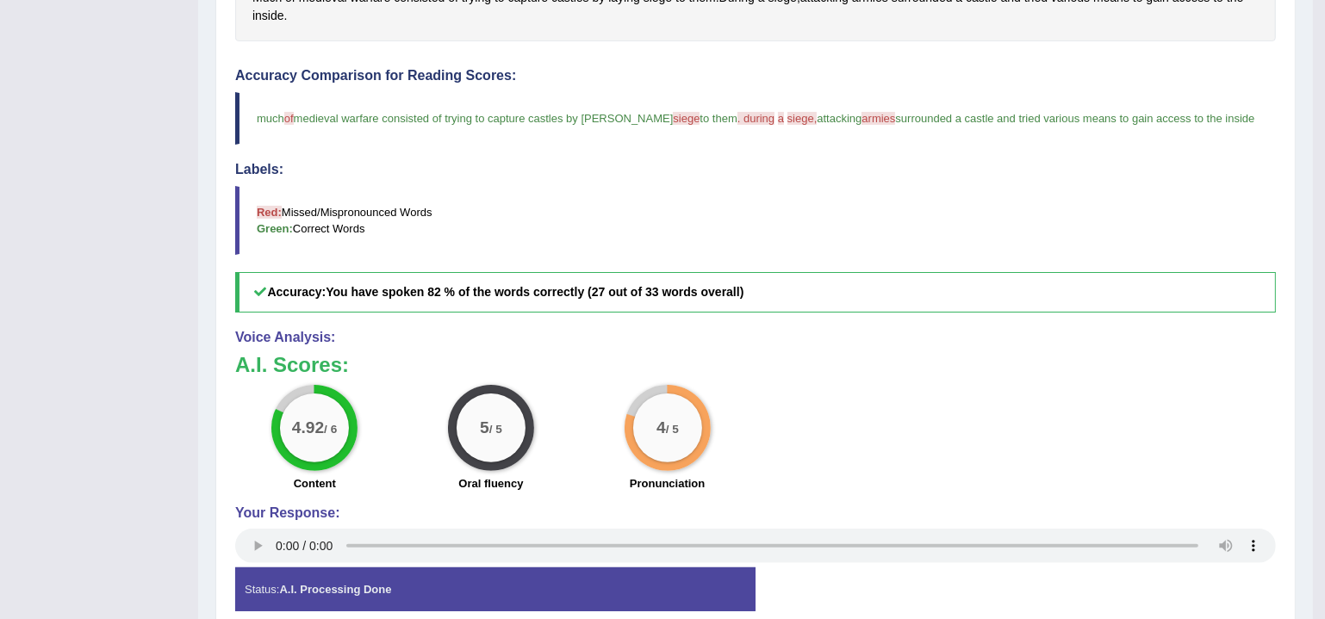
scroll to position [432, 0]
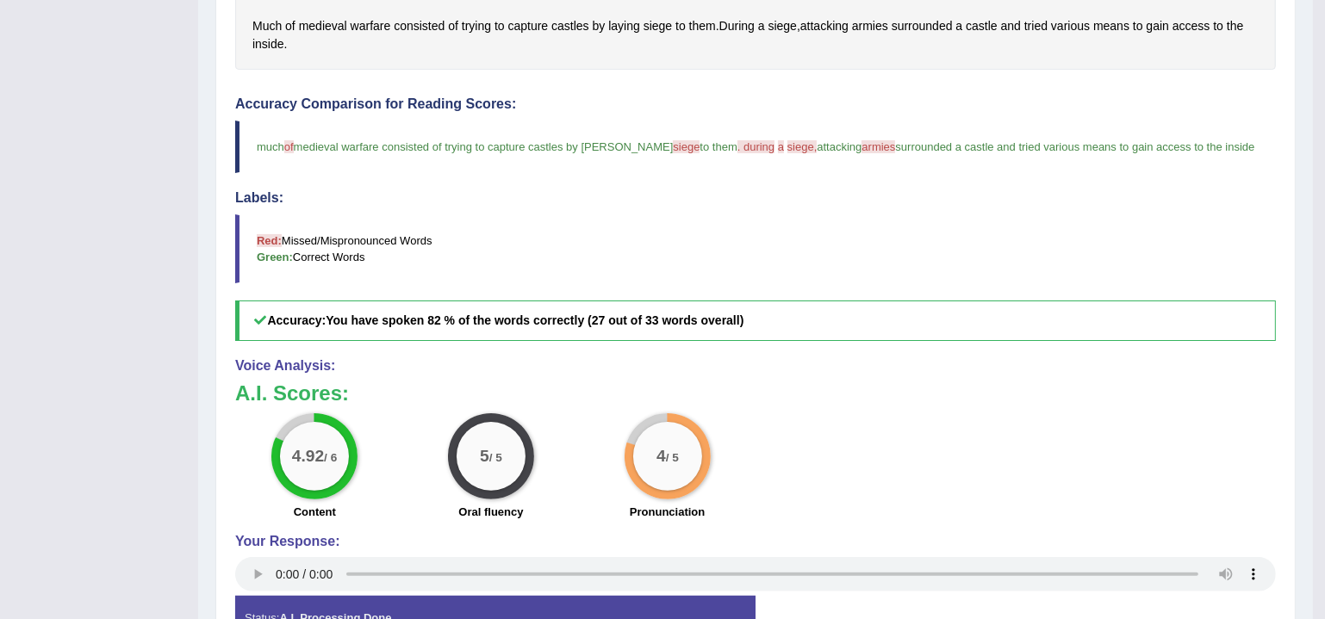
drag, startPoint x: 643, startPoint y: 143, endPoint x: 643, endPoint y: 122, distance: 20.7
click at [673, 143] on span "siege" at bounding box center [686, 146] width 27 height 13
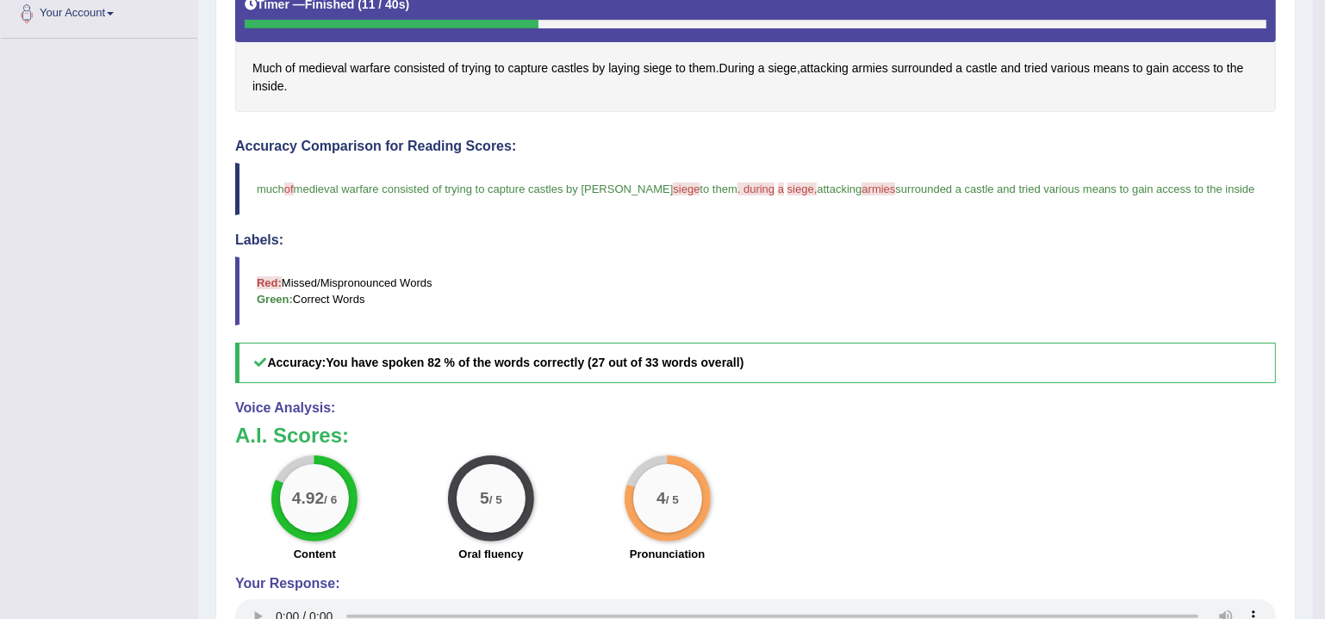
scroll to position [119, 0]
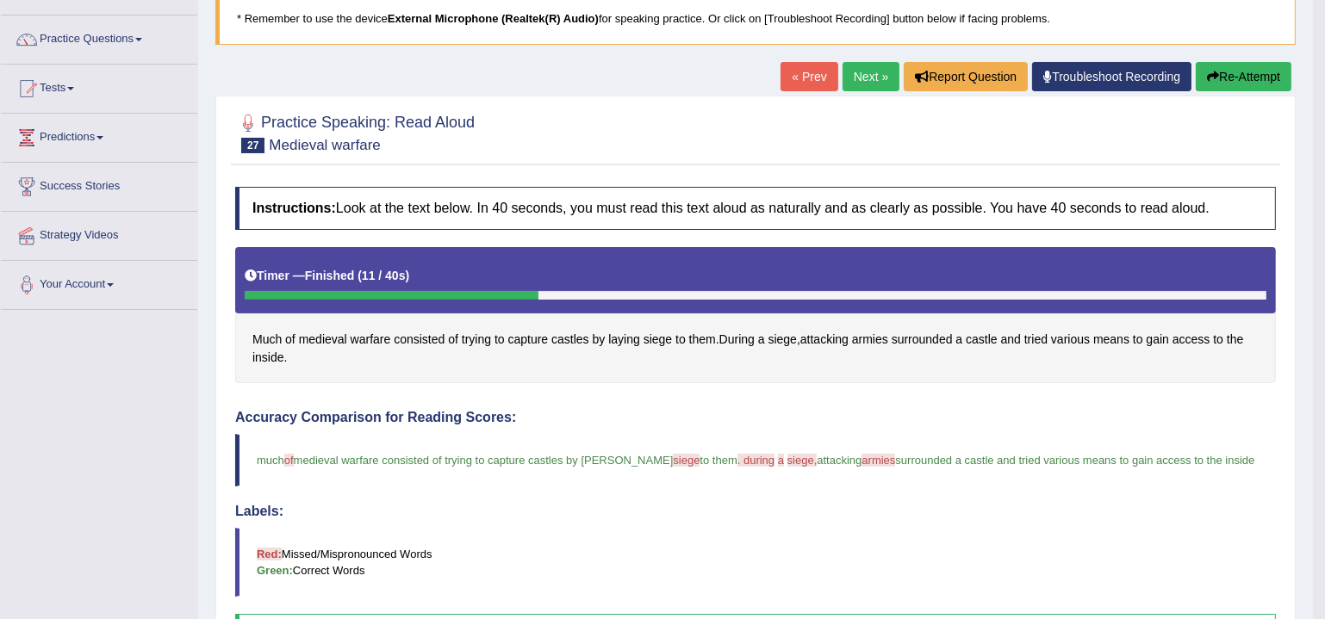
click at [862, 72] on link "Next »" at bounding box center [871, 76] width 57 height 29
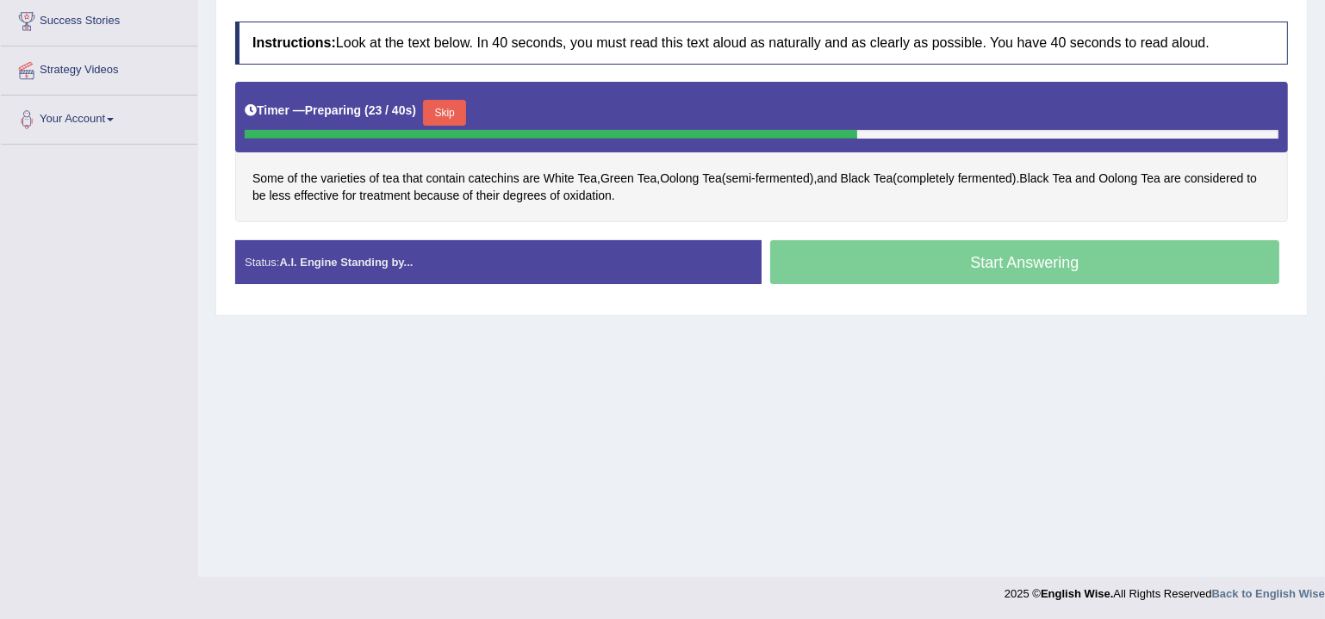
click at [446, 100] on button "Skip" at bounding box center [444, 113] width 43 height 26
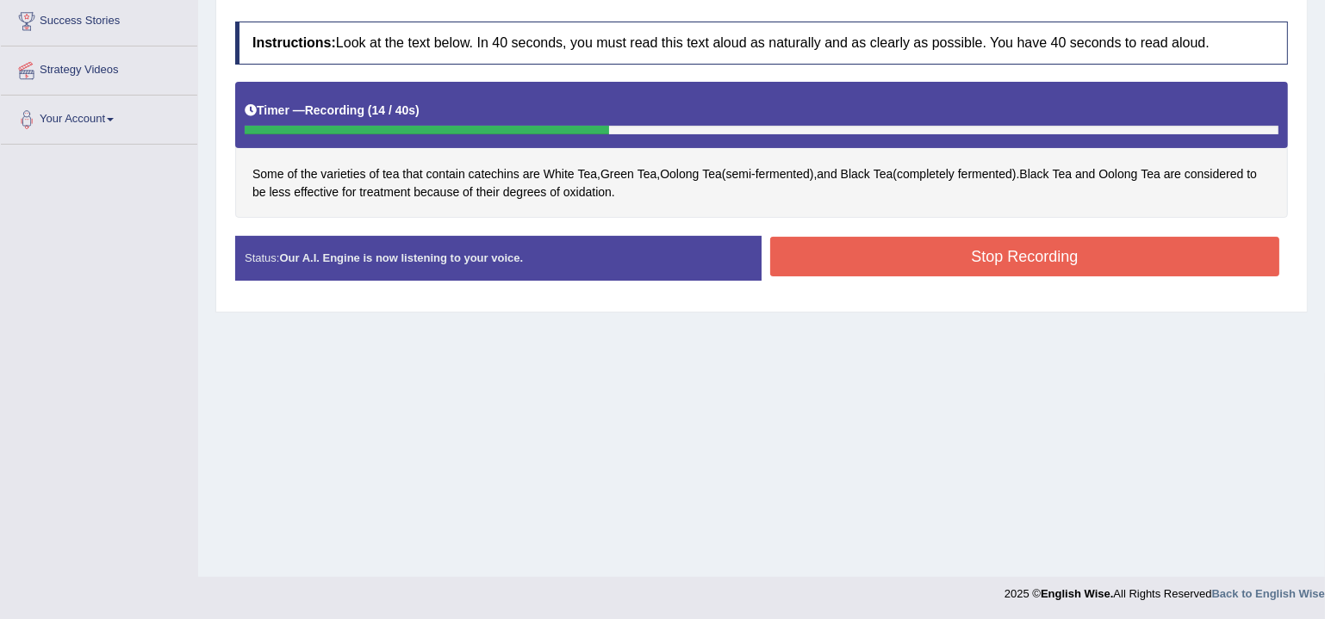
click at [928, 255] on button "Stop Recording" at bounding box center [1024, 257] width 509 height 40
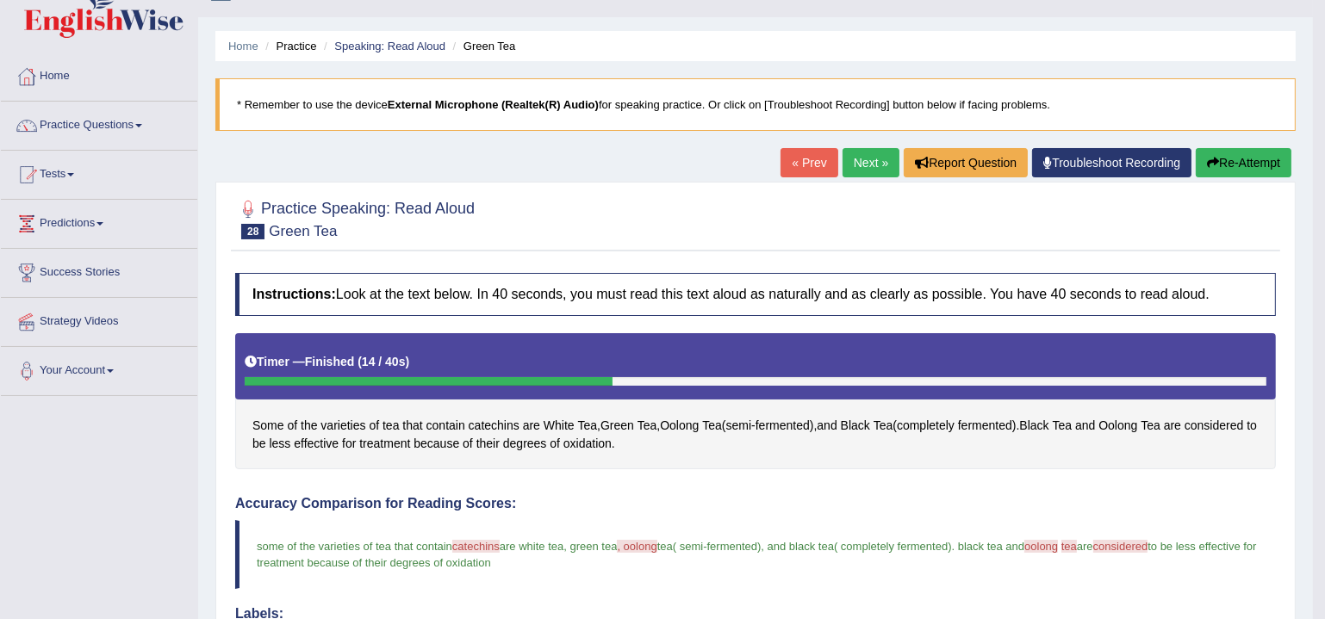
scroll to position [23, 0]
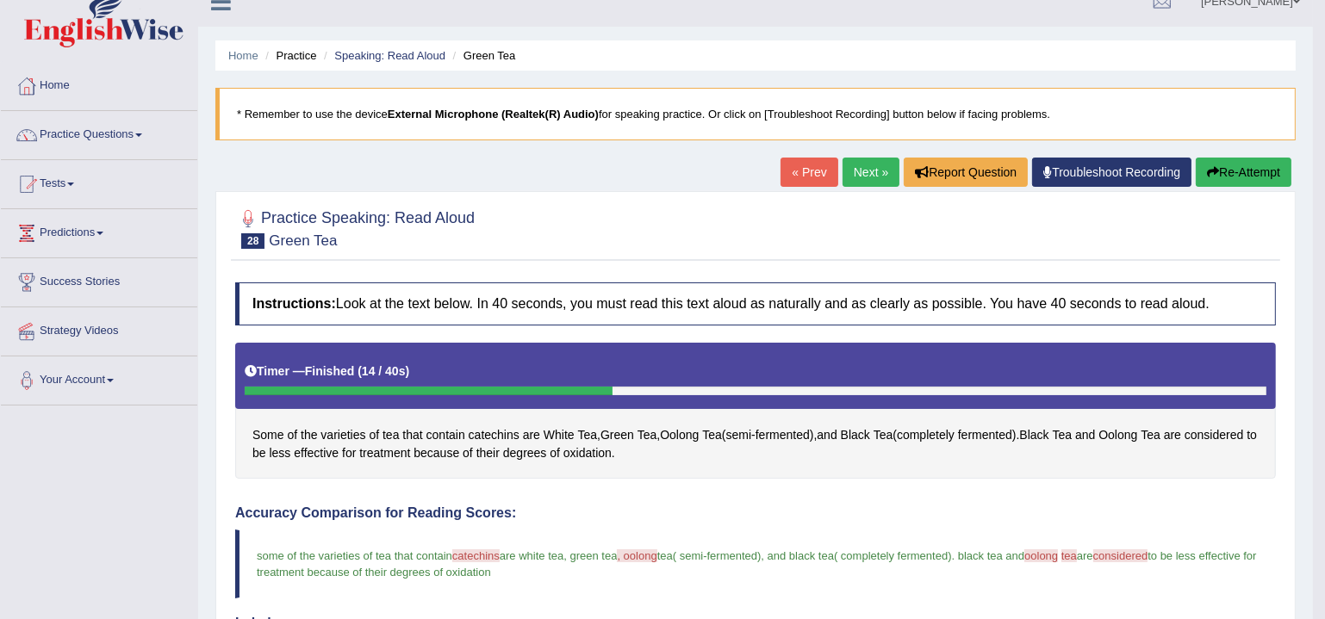
click at [882, 171] on link "Next »" at bounding box center [871, 172] width 57 height 29
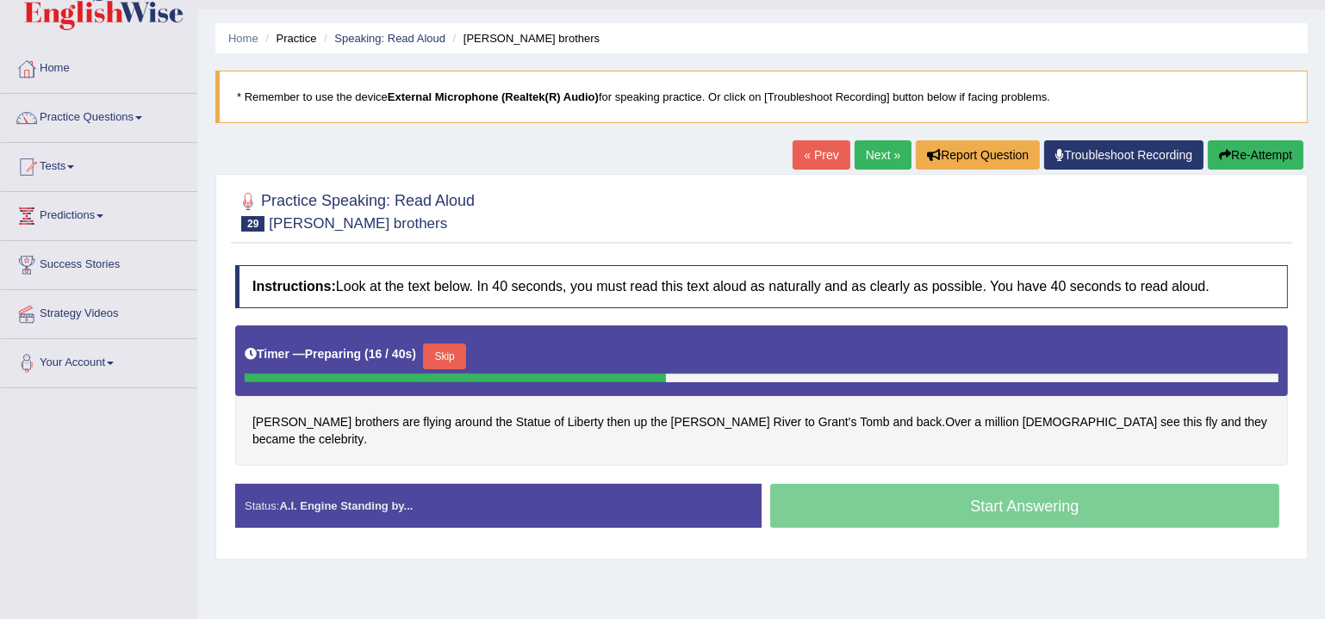
scroll to position [156, 0]
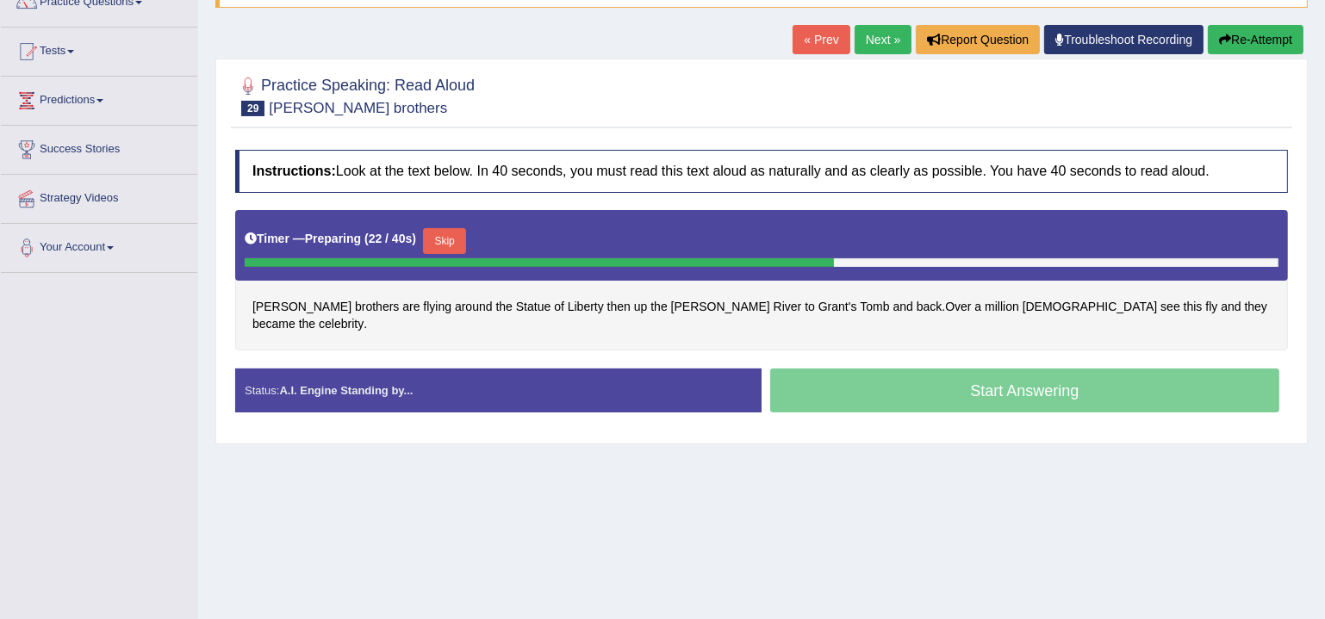
click at [464, 240] on button "Skip" at bounding box center [444, 241] width 43 height 26
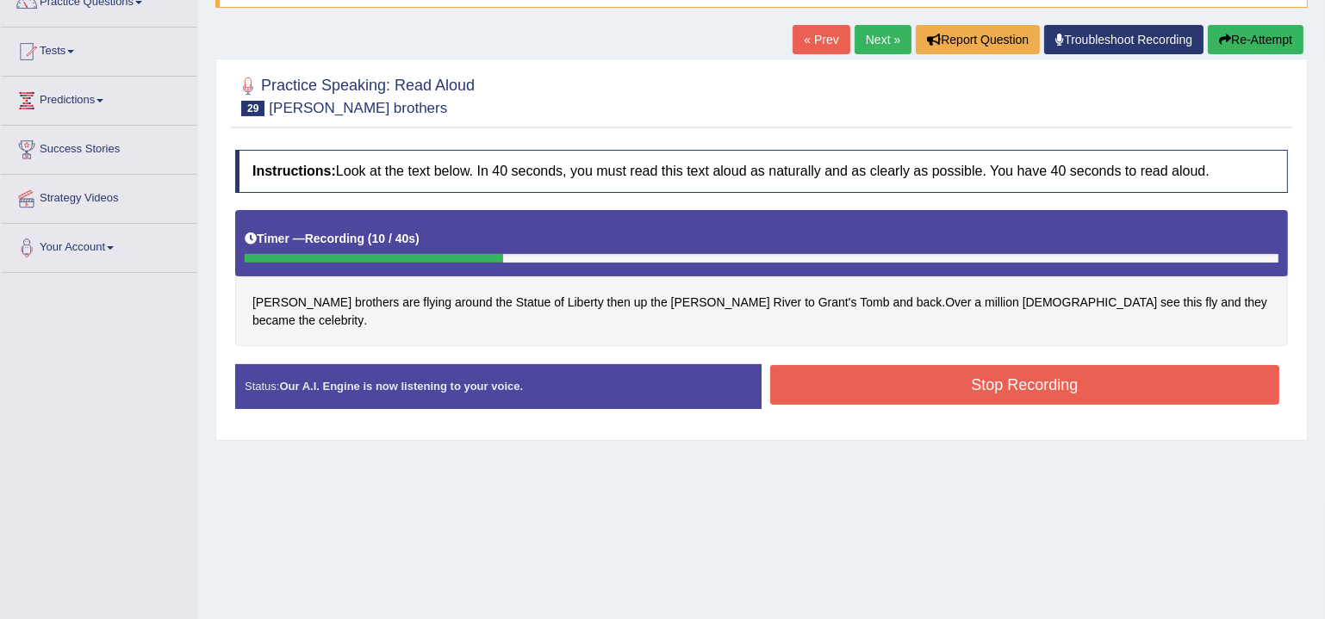
click at [909, 374] on button "Stop Recording" at bounding box center [1024, 385] width 509 height 40
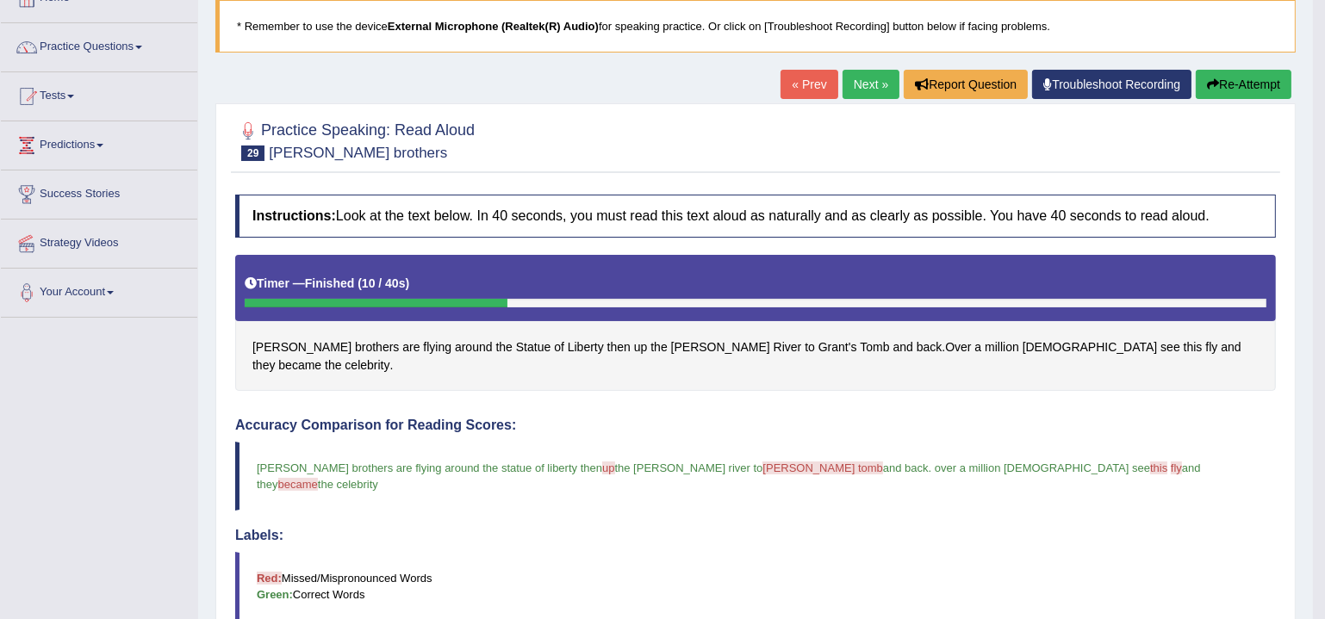
scroll to position [0, 0]
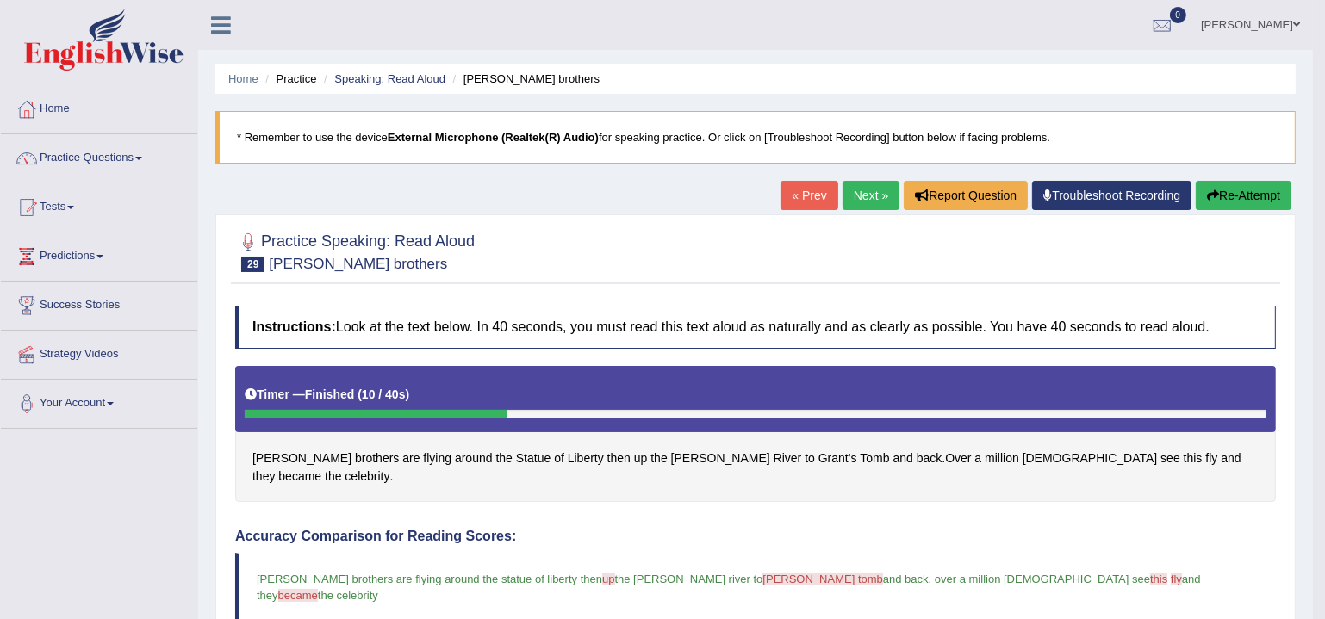
click at [863, 199] on link "Next »" at bounding box center [871, 195] width 57 height 29
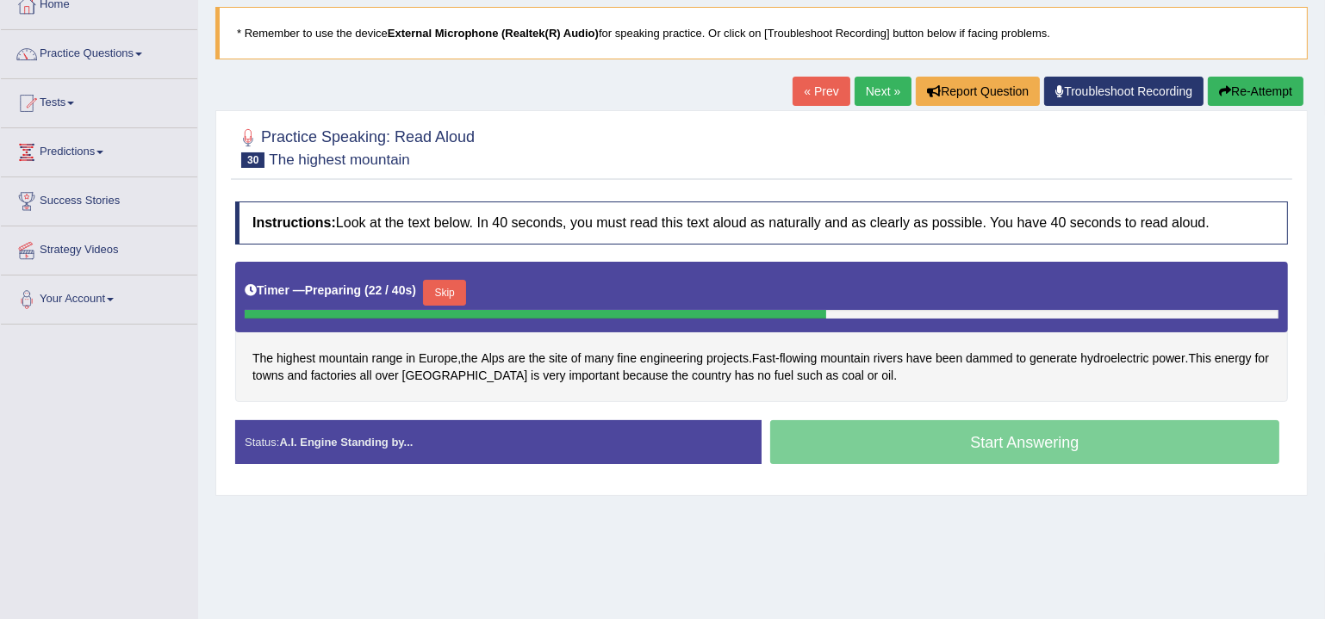
click at [459, 287] on button "Skip" at bounding box center [444, 293] width 43 height 26
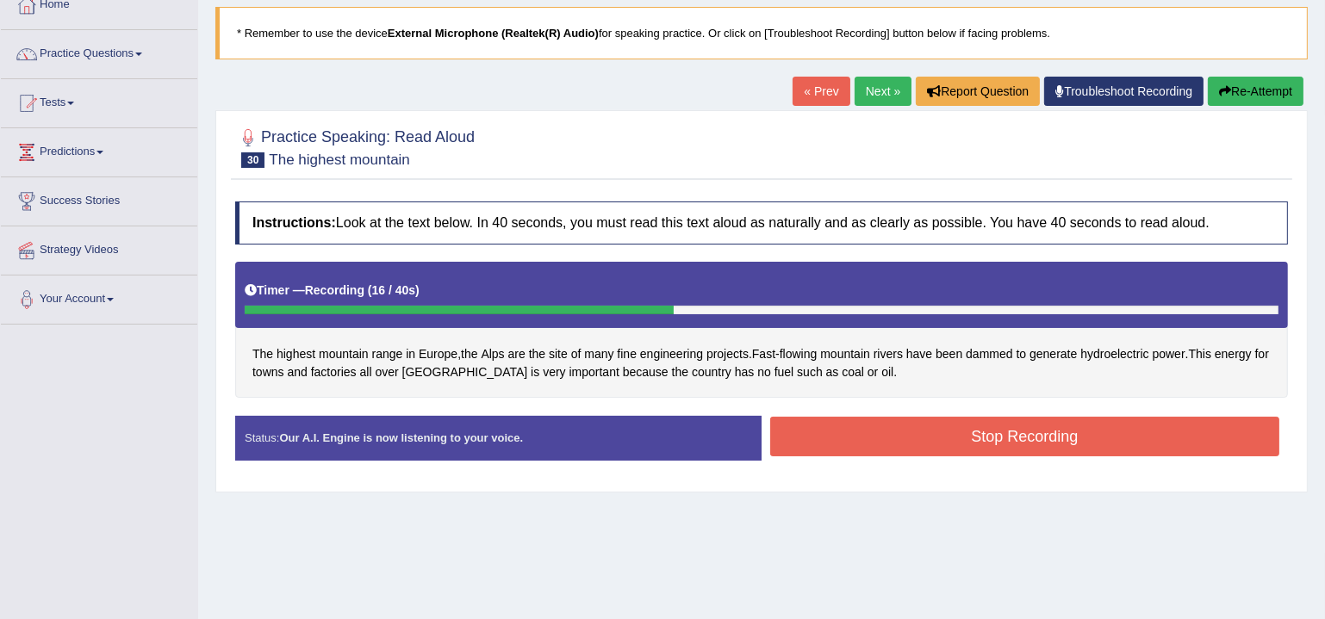
click at [899, 432] on button "Stop Recording" at bounding box center [1024, 437] width 509 height 40
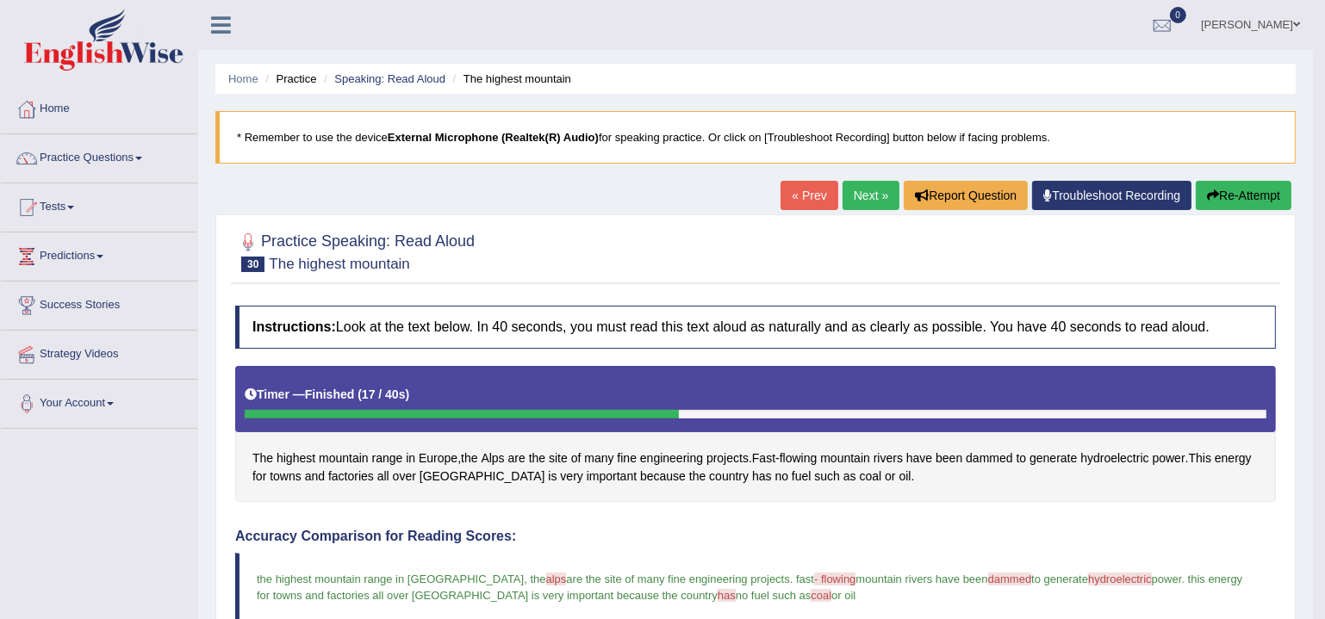
click at [856, 196] on link "Next »" at bounding box center [871, 195] width 57 height 29
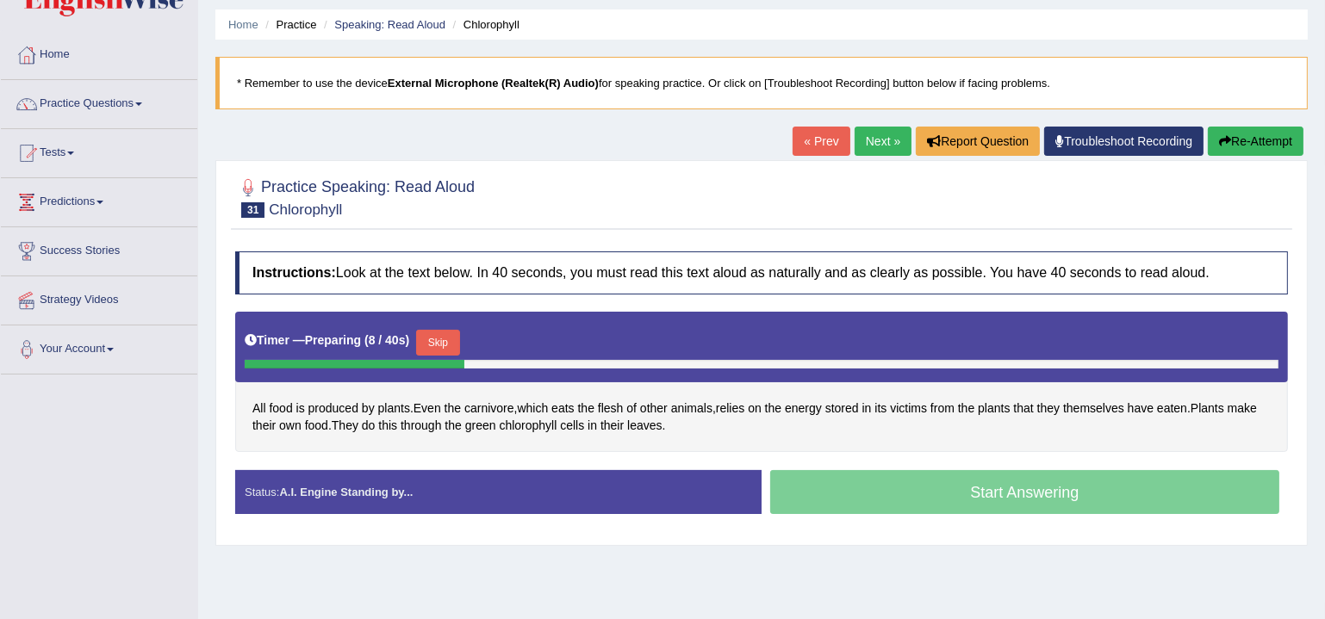
scroll to position [52, 0]
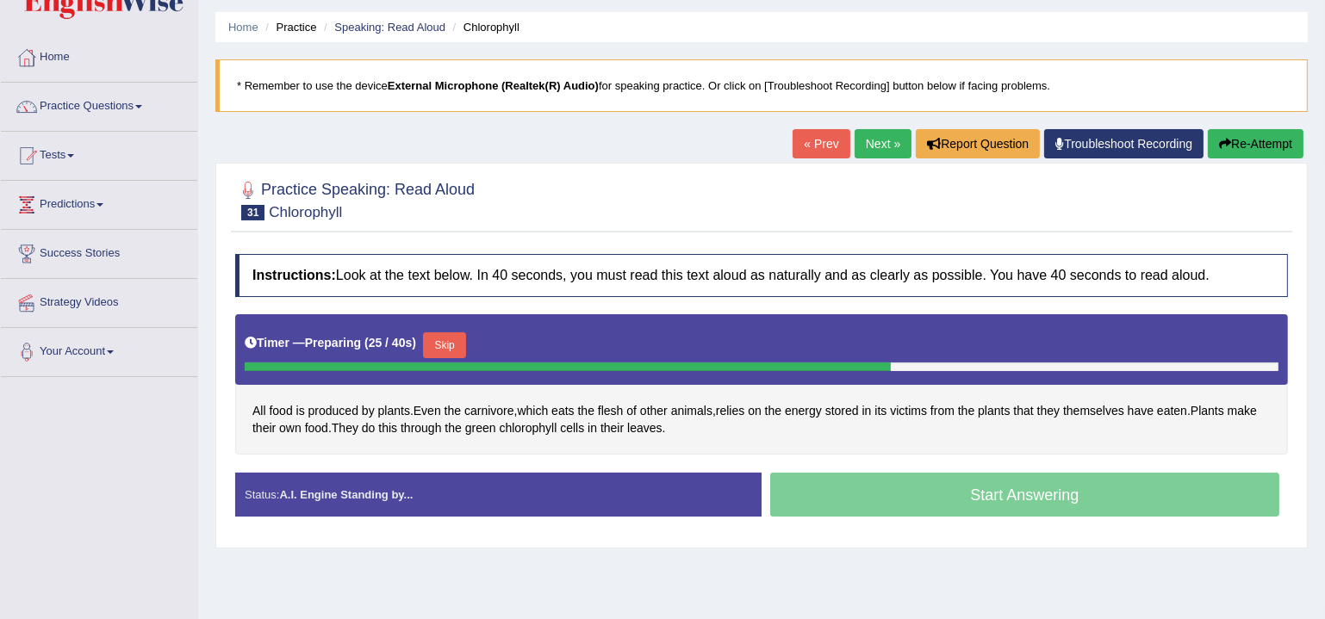
click at [466, 342] on button "Skip" at bounding box center [444, 346] width 43 height 26
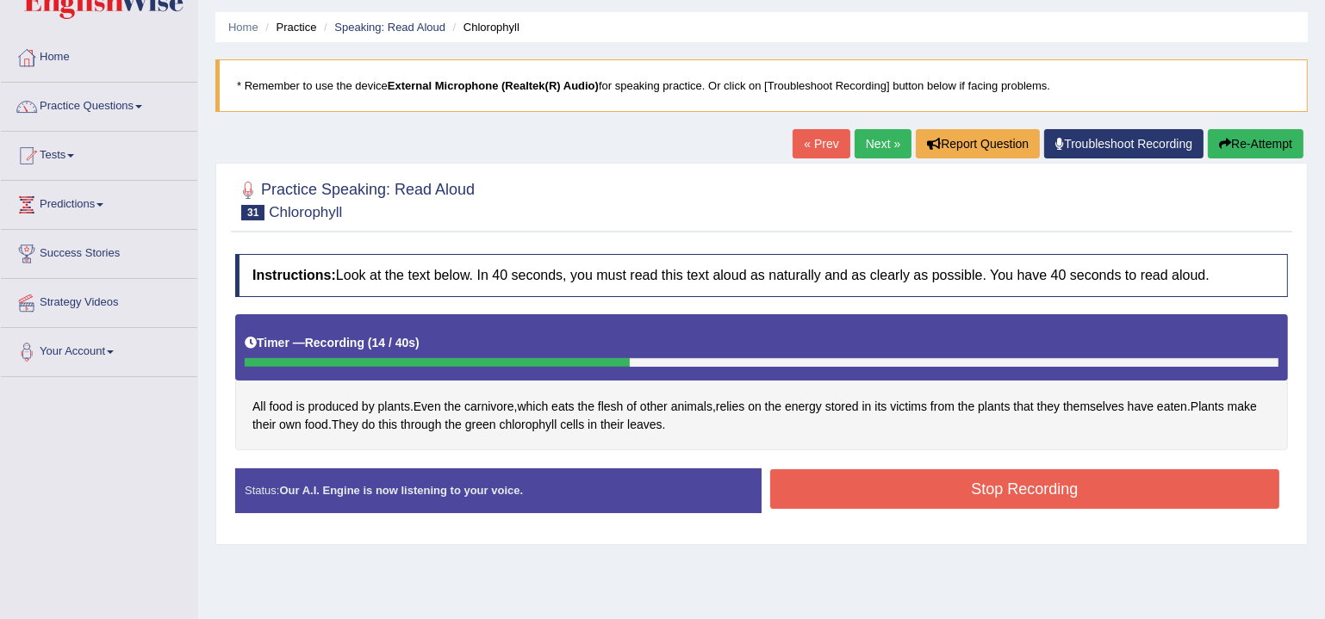
click at [855, 469] on div "Start Answering" at bounding box center [1025, 469] width 526 height 1
click at [872, 485] on button "Stop Recording" at bounding box center [1024, 490] width 509 height 40
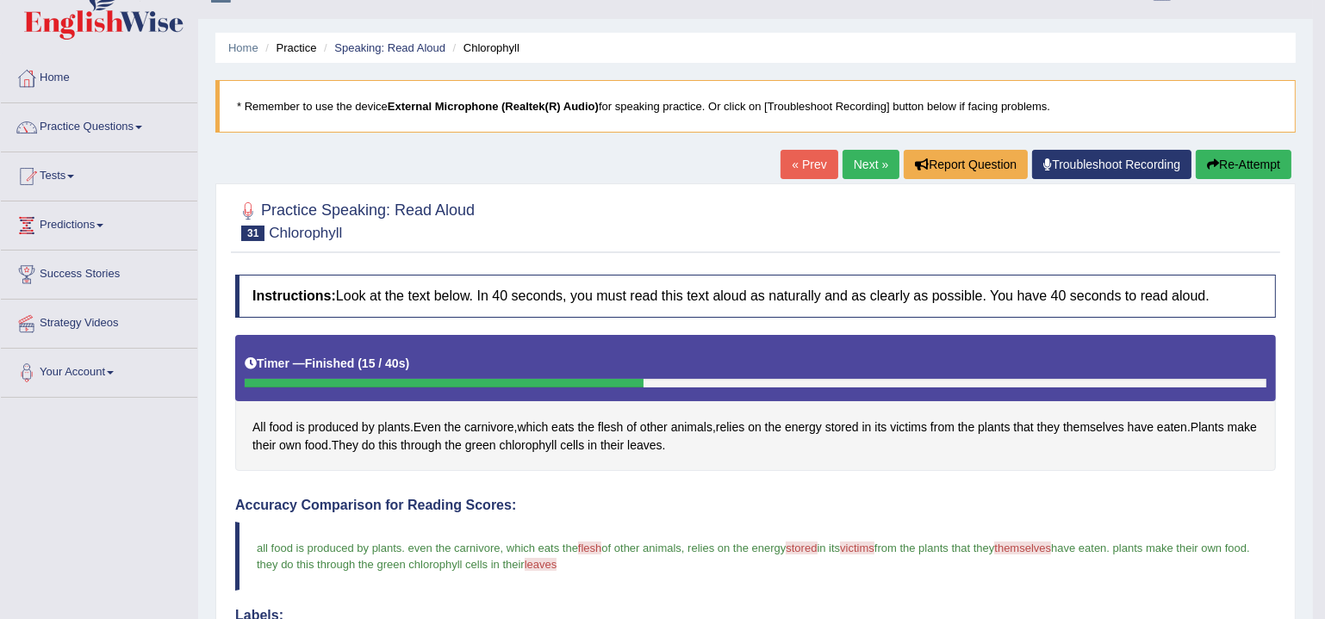
scroll to position [31, 0]
click at [864, 168] on link "Next »" at bounding box center [871, 164] width 57 height 29
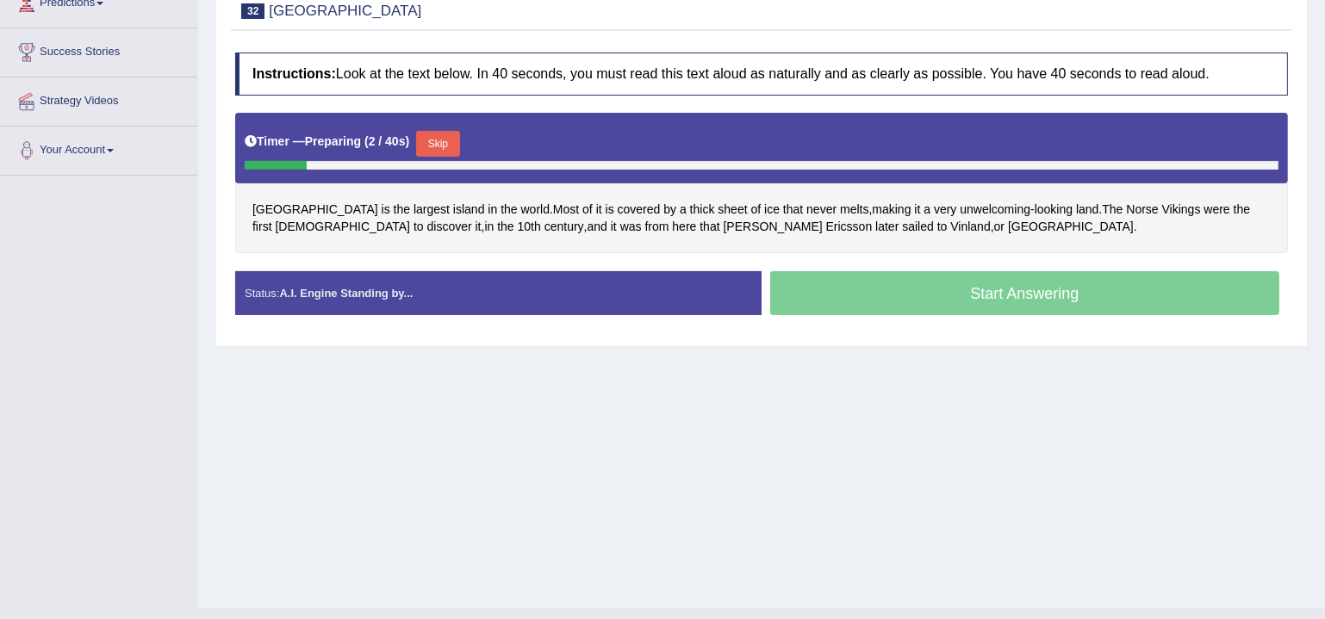
scroll to position [261, 0]
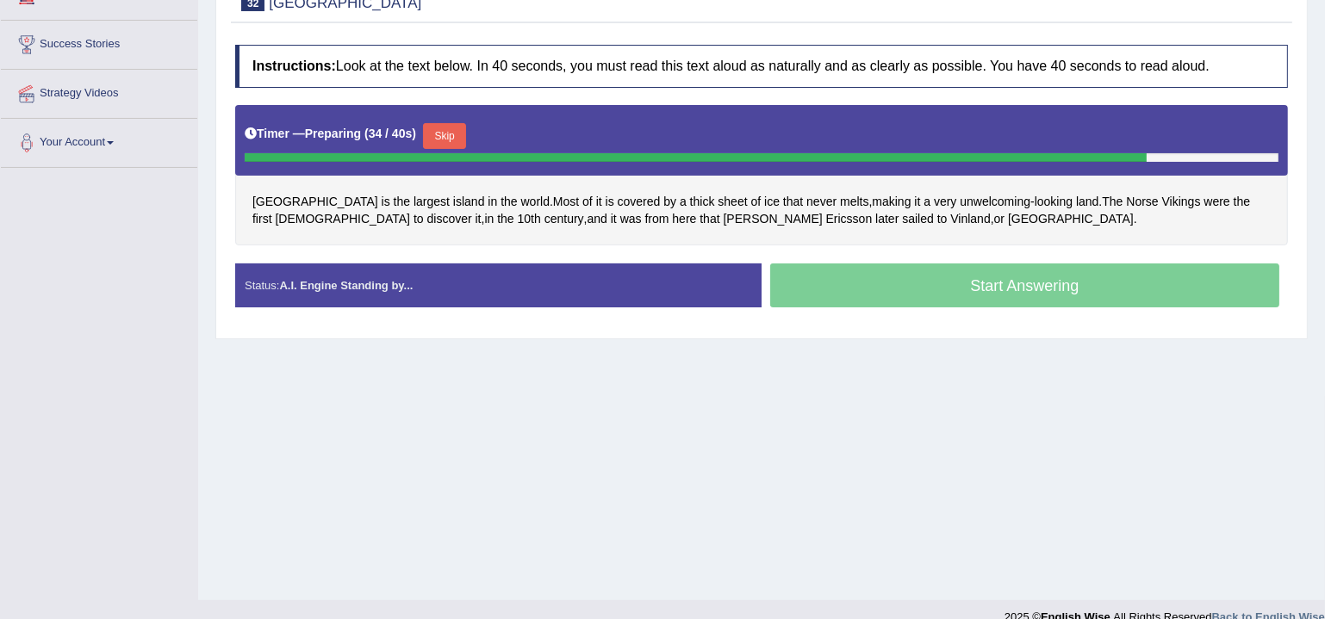
click at [458, 130] on button "Skip" at bounding box center [444, 136] width 43 height 26
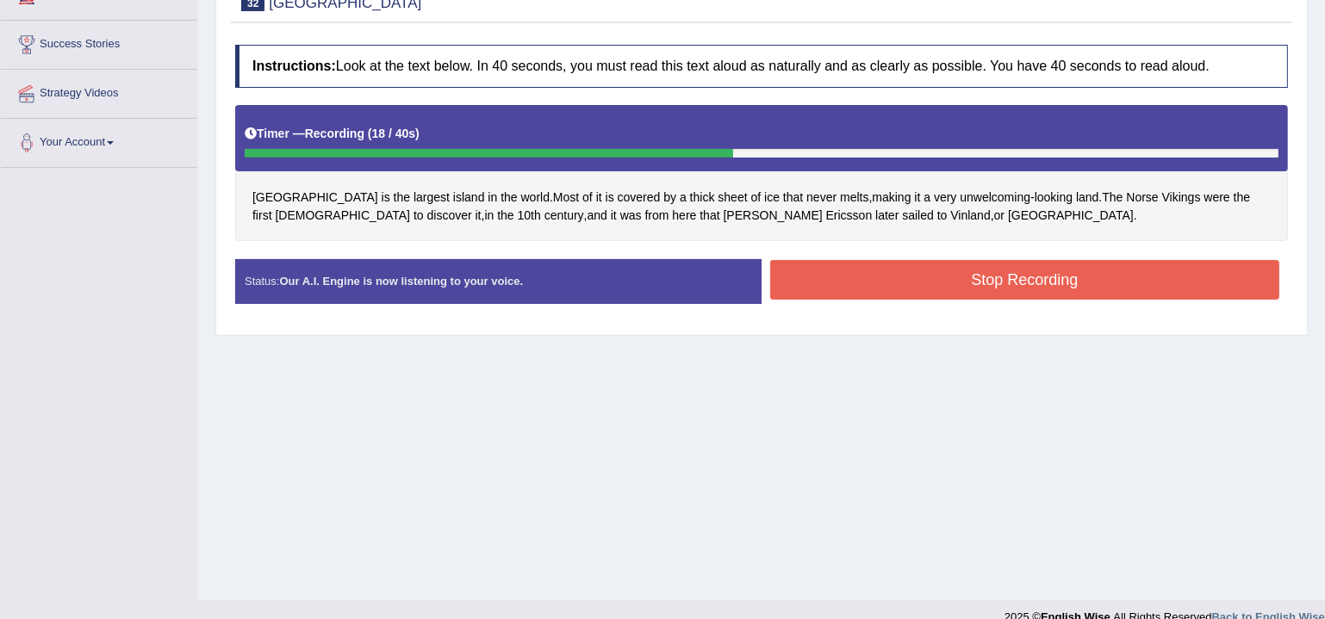
click at [932, 277] on button "Stop Recording" at bounding box center [1024, 280] width 509 height 40
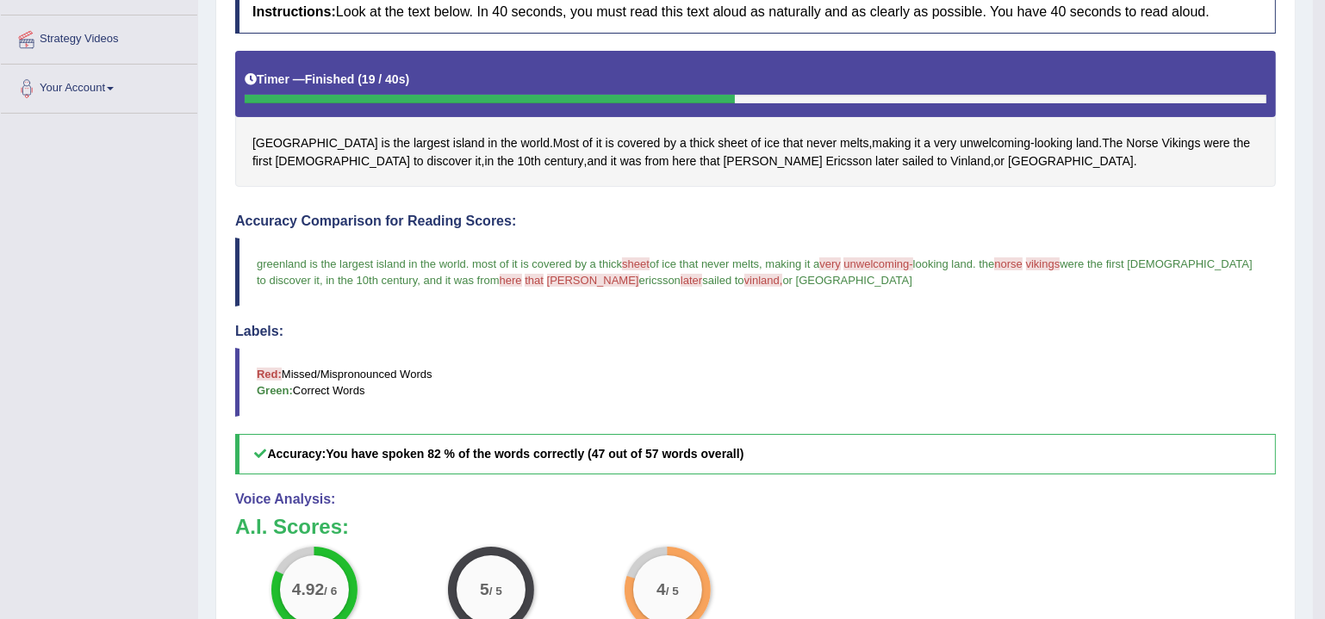
scroll to position [83, 0]
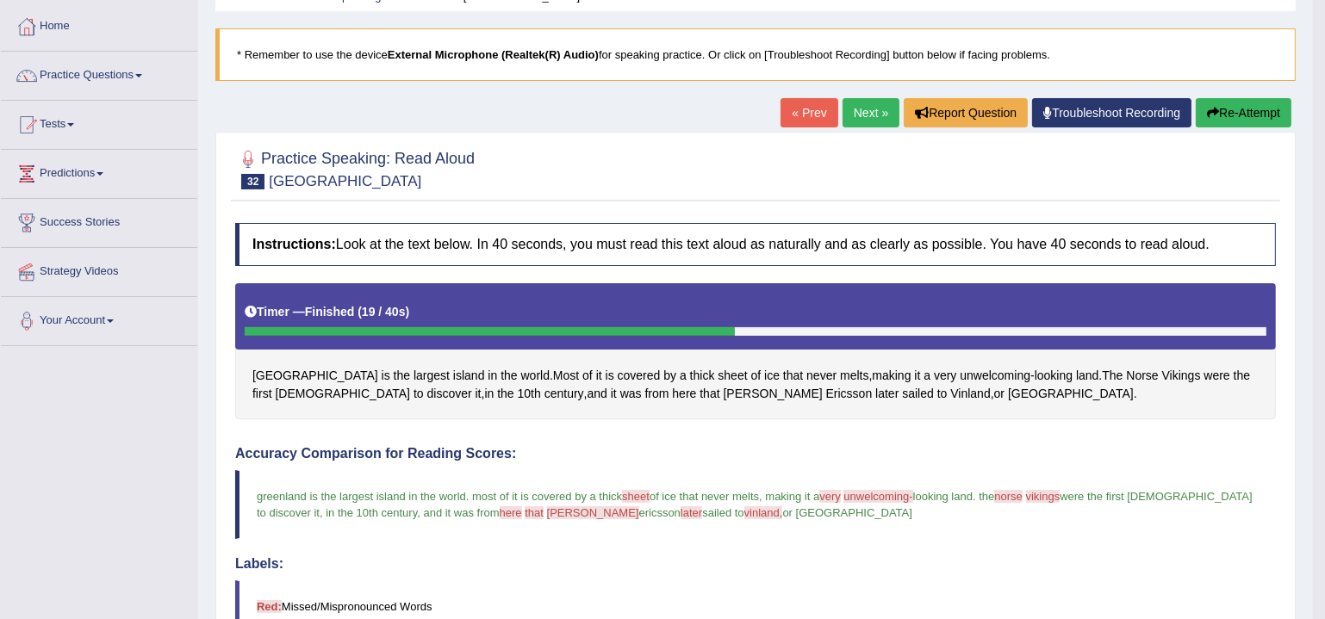
click at [856, 119] on link "Next »" at bounding box center [871, 112] width 57 height 29
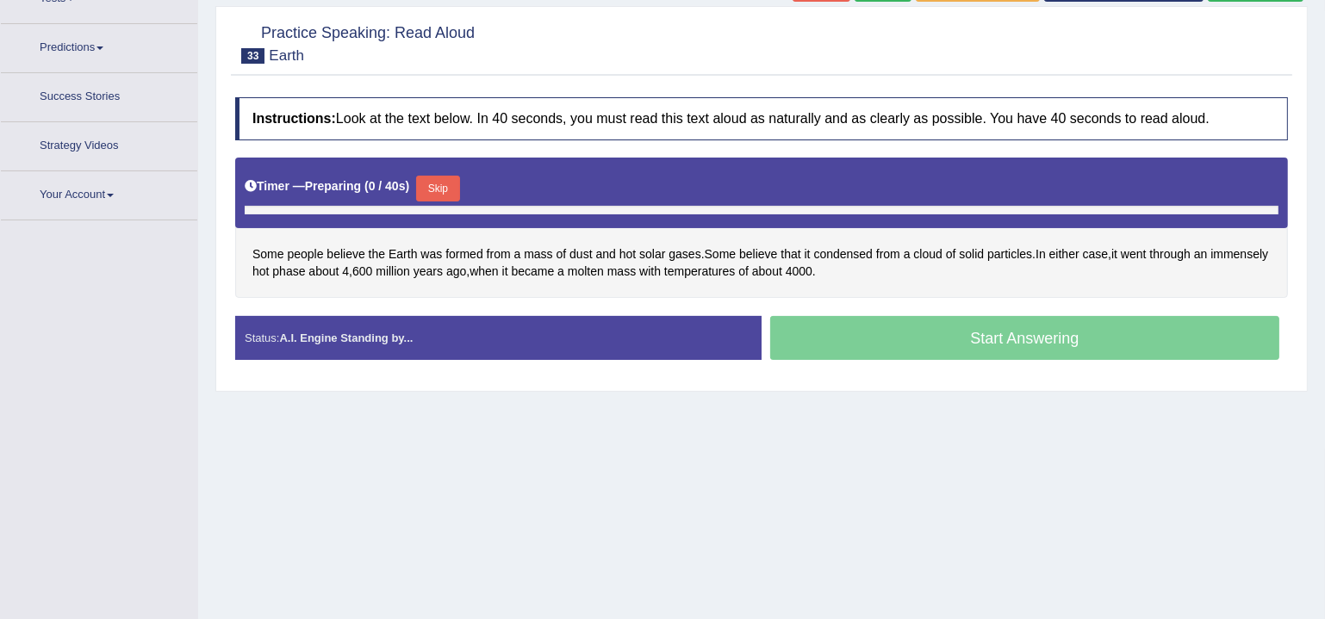
scroll to position [241, 0]
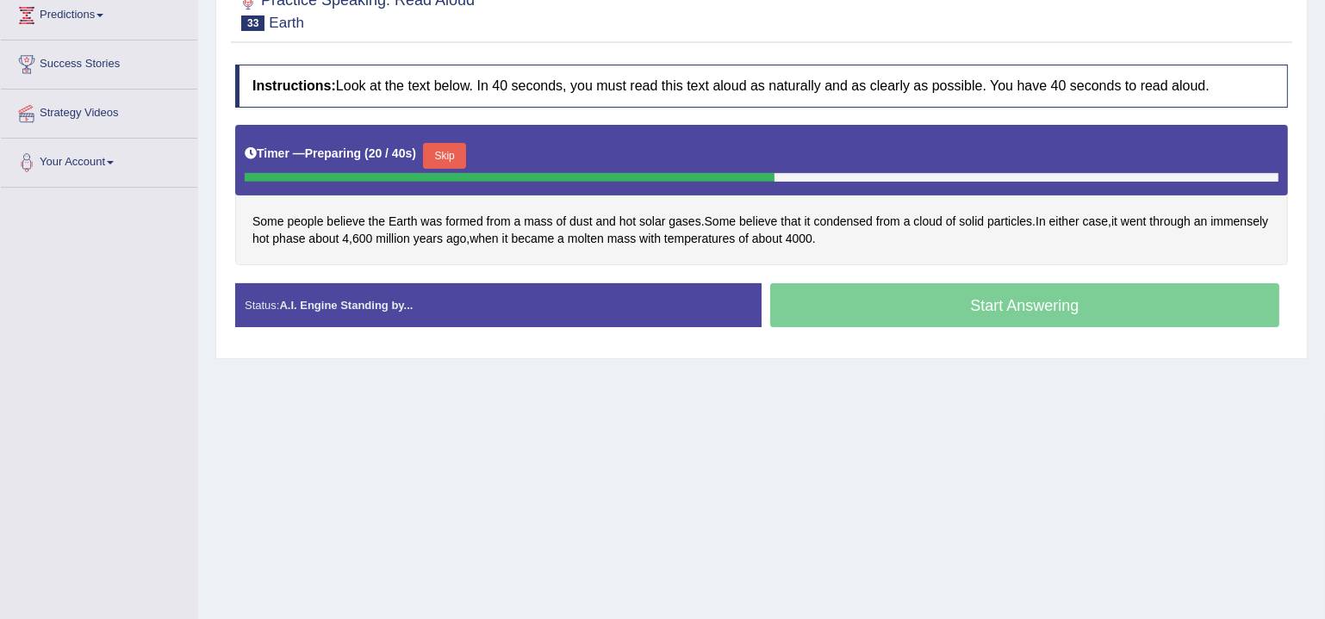
click at [451, 152] on button "Skip" at bounding box center [444, 156] width 43 height 26
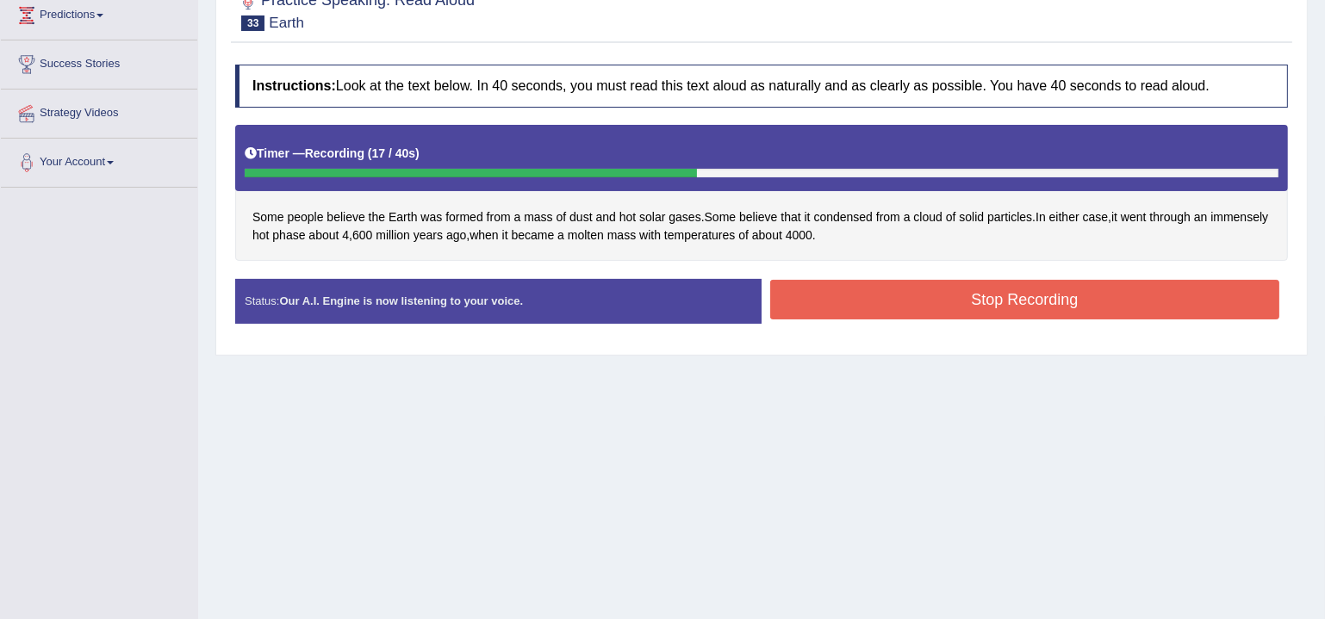
click at [889, 299] on button "Stop Recording" at bounding box center [1024, 300] width 509 height 40
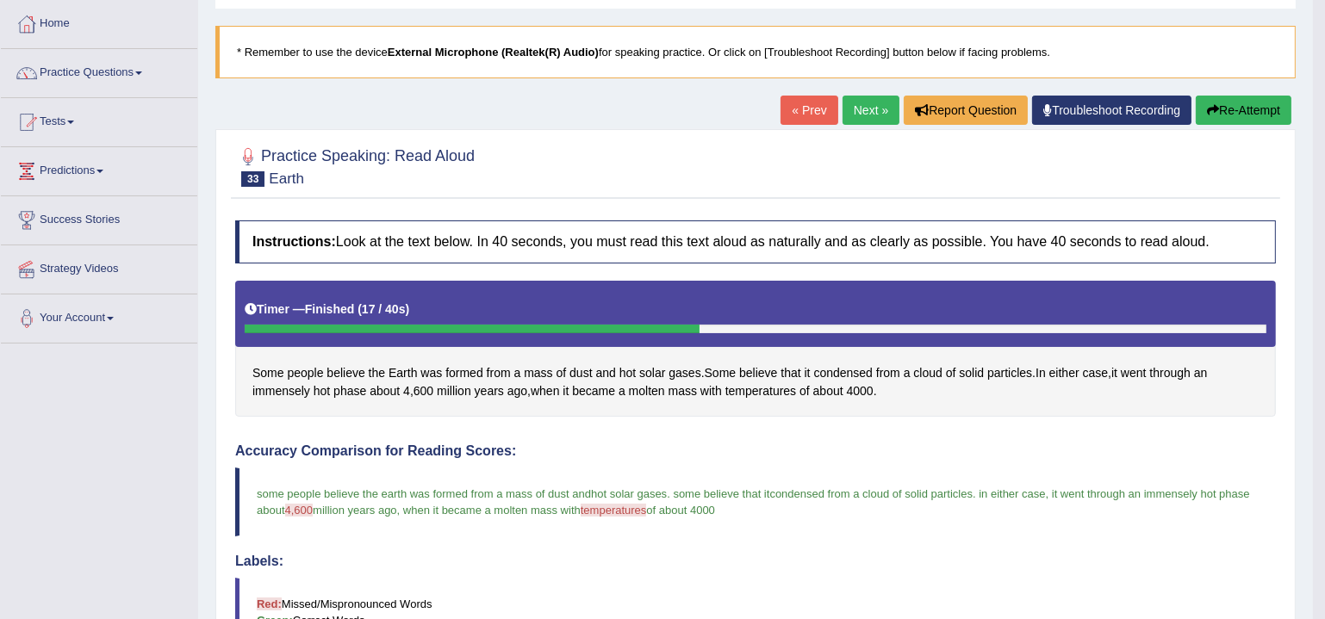
scroll to position [83, 0]
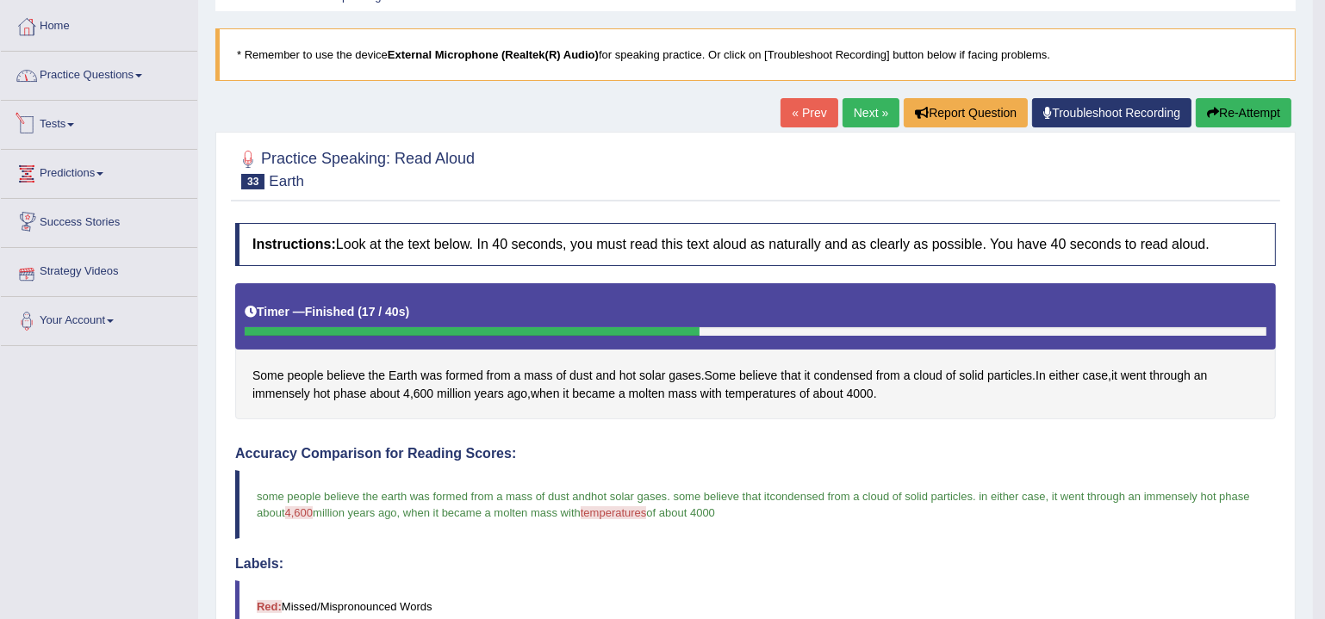
click at [81, 81] on link "Practice Questions" at bounding box center [99, 73] width 196 height 43
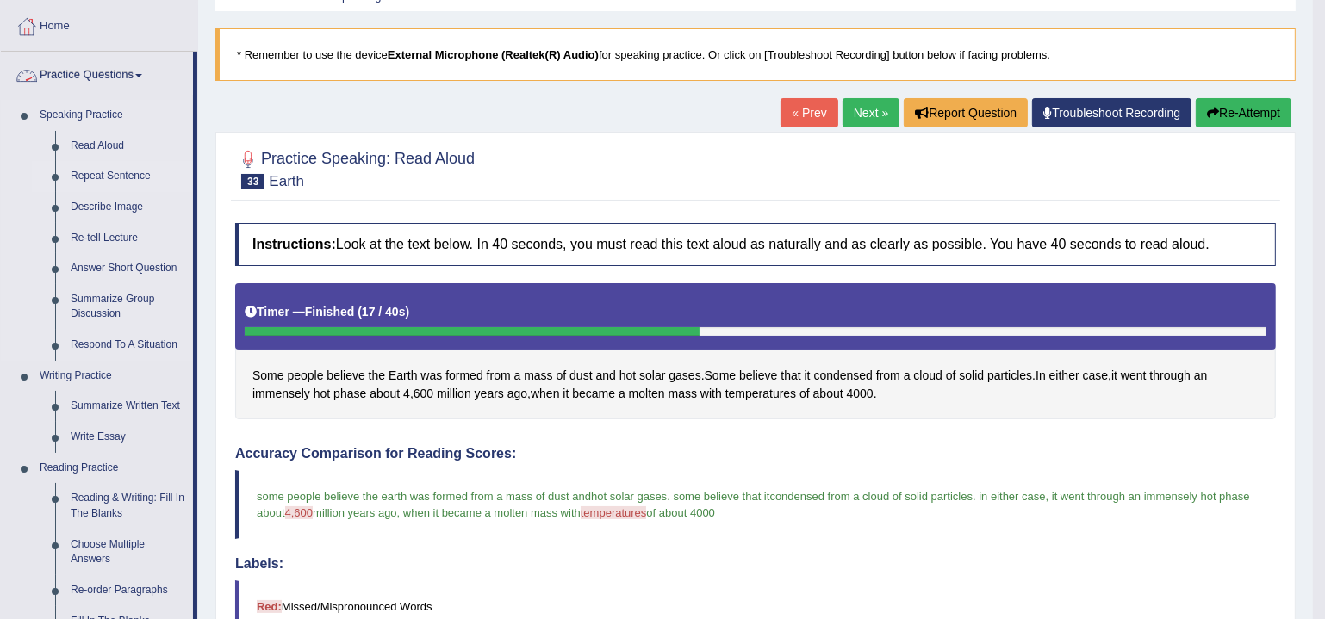
click at [82, 172] on link "Repeat Sentence" at bounding box center [128, 176] width 130 height 31
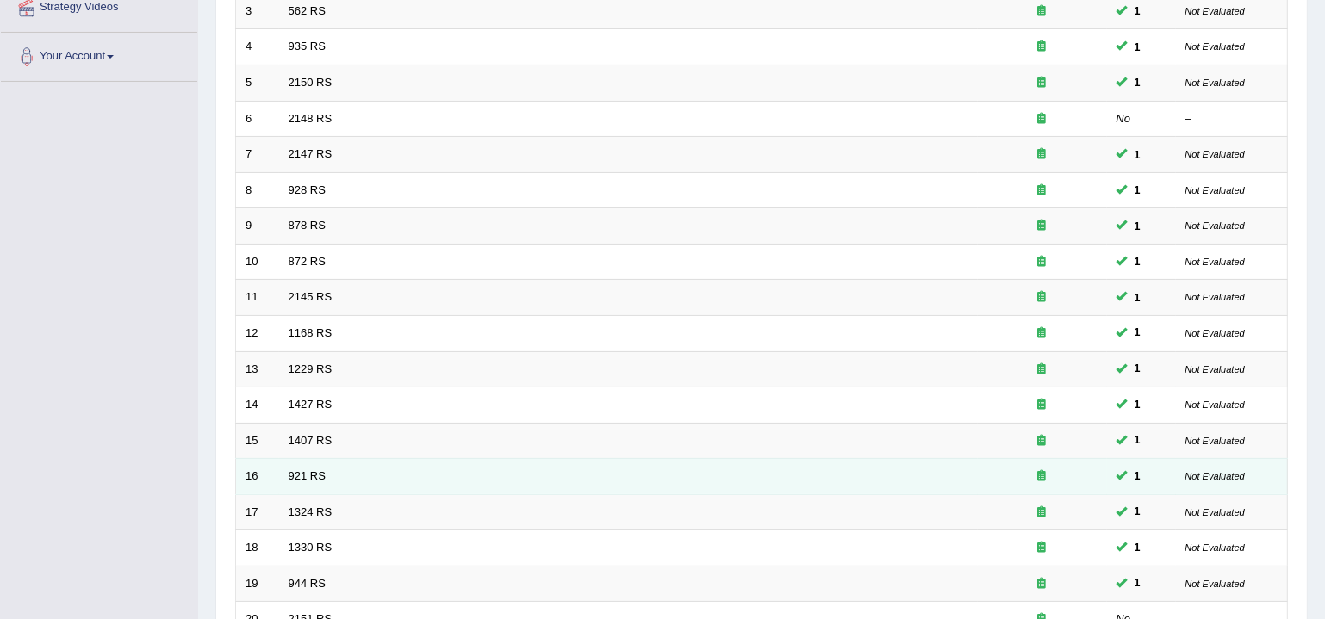
scroll to position [512, 0]
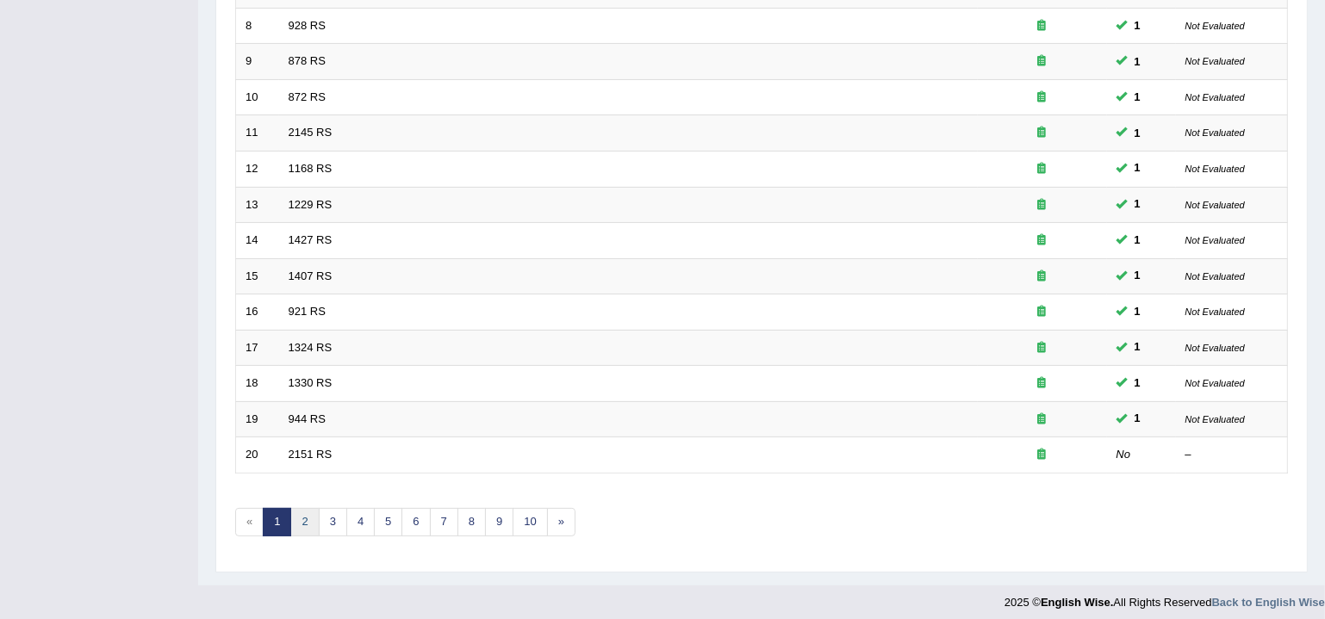
click at [302, 508] on link "2" at bounding box center [304, 522] width 28 height 28
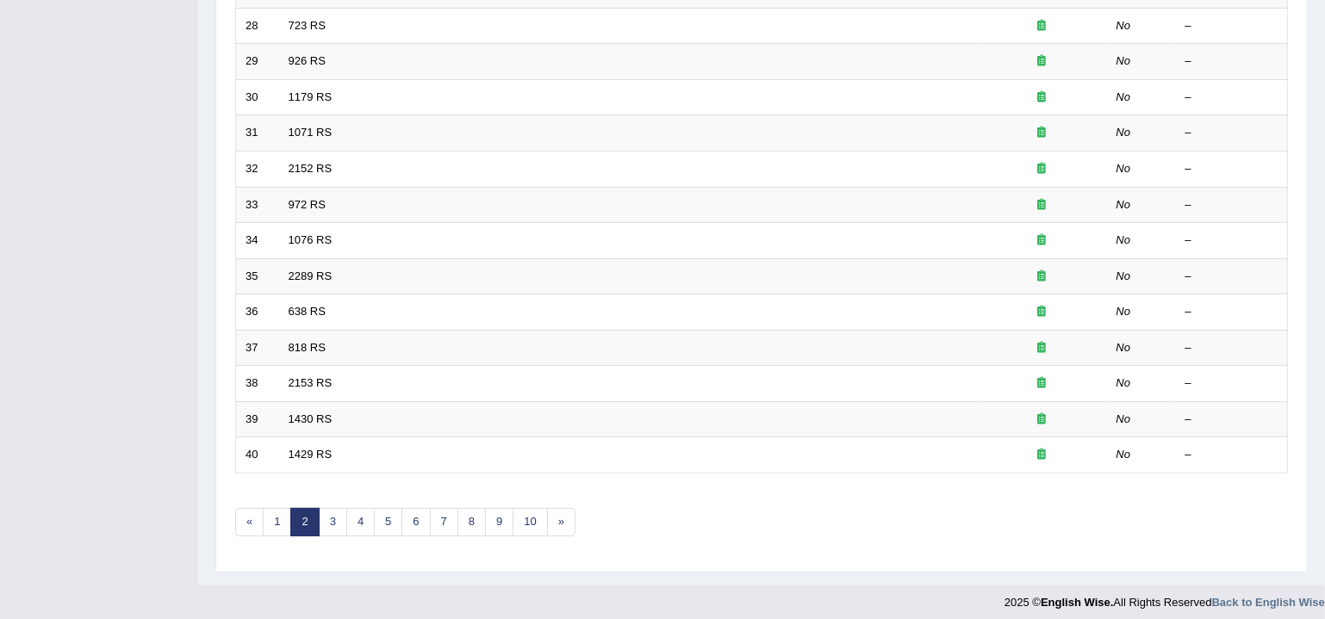
scroll to position [146, 0]
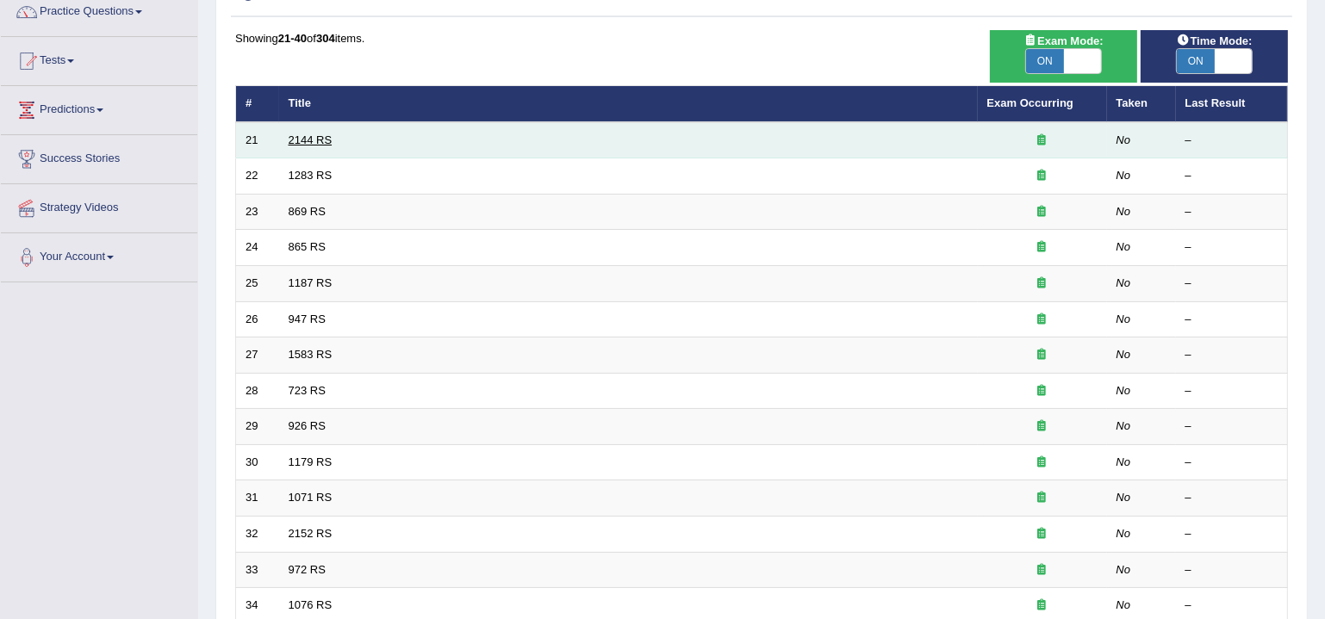
click at [307, 143] on link "2144 RS" at bounding box center [311, 140] width 44 height 13
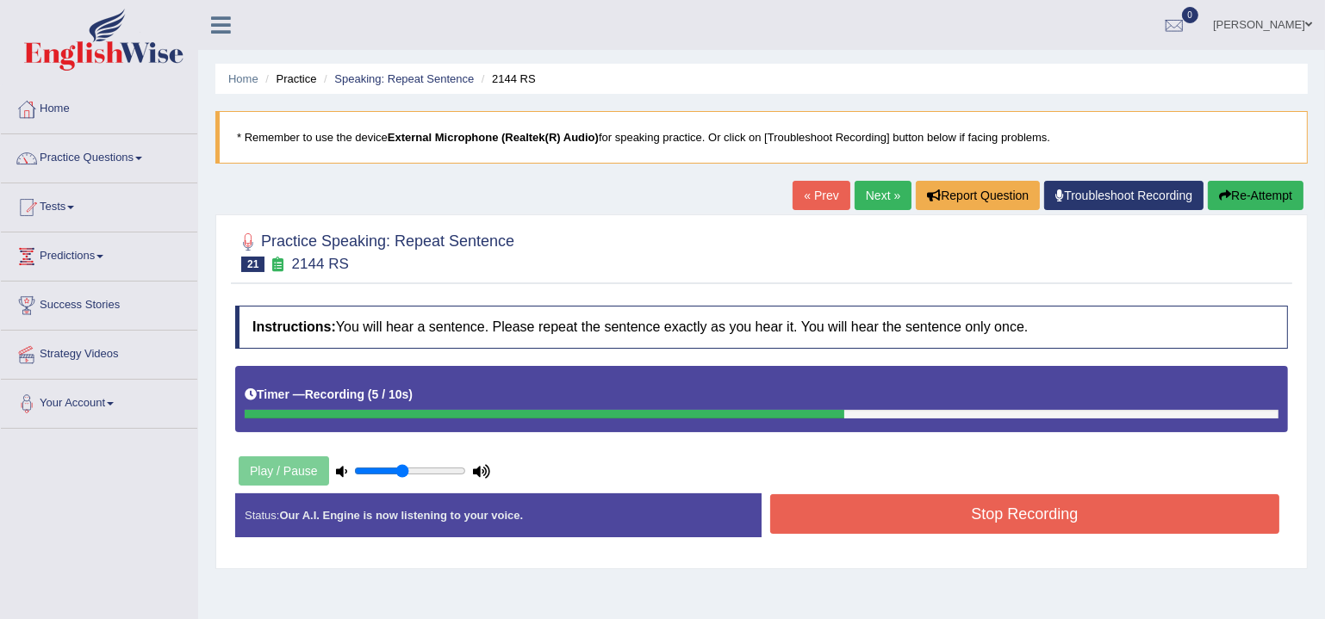
click at [1029, 516] on button "Stop Recording" at bounding box center [1024, 515] width 509 height 40
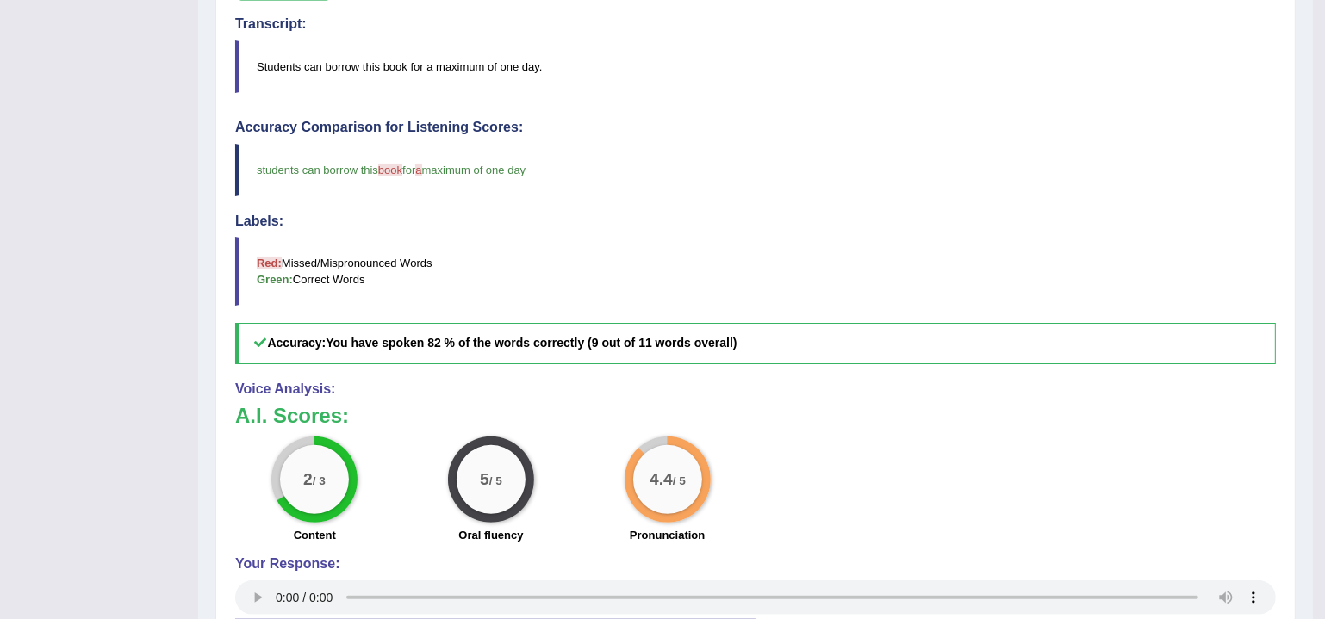
scroll to position [456, 0]
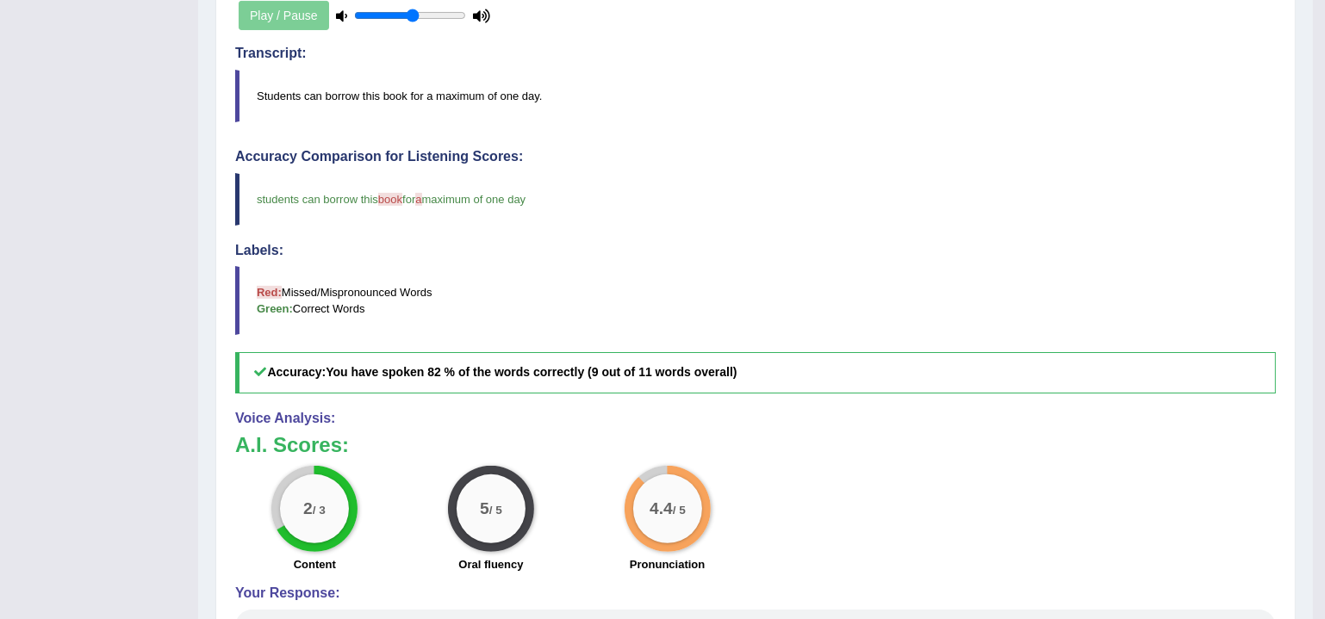
type input "0.55"
click at [412, 15] on input "range" at bounding box center [410, 16] width 112 height 14
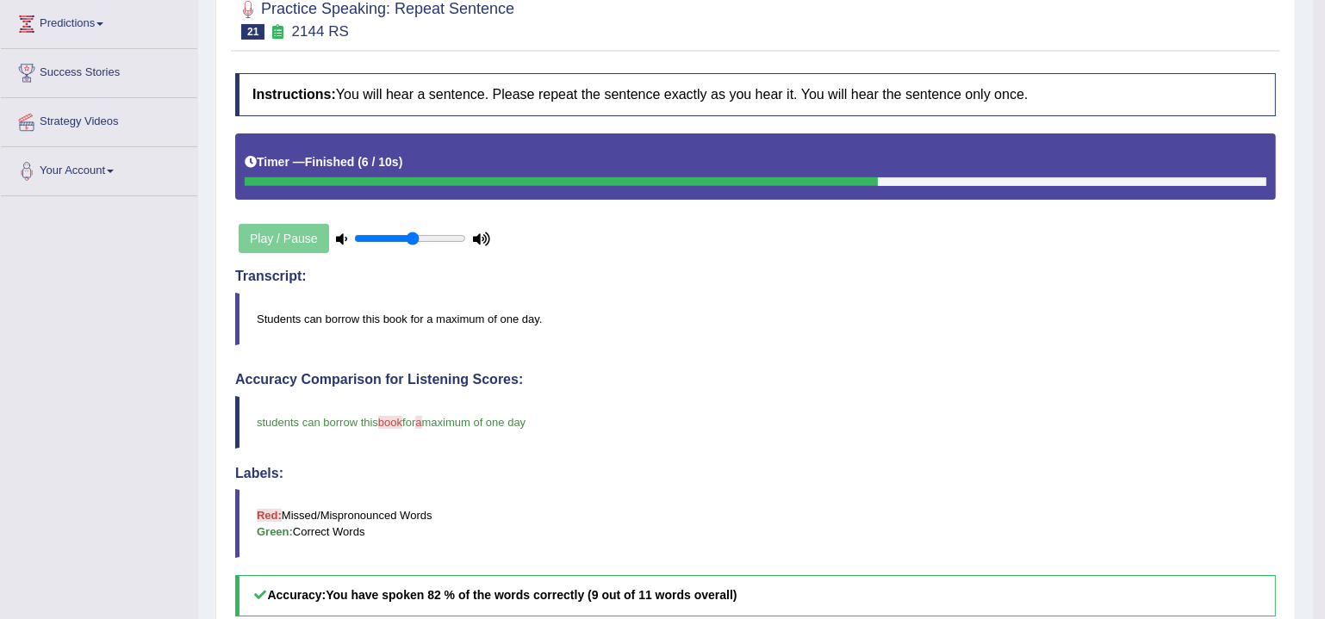
scroll to position [142, 0]
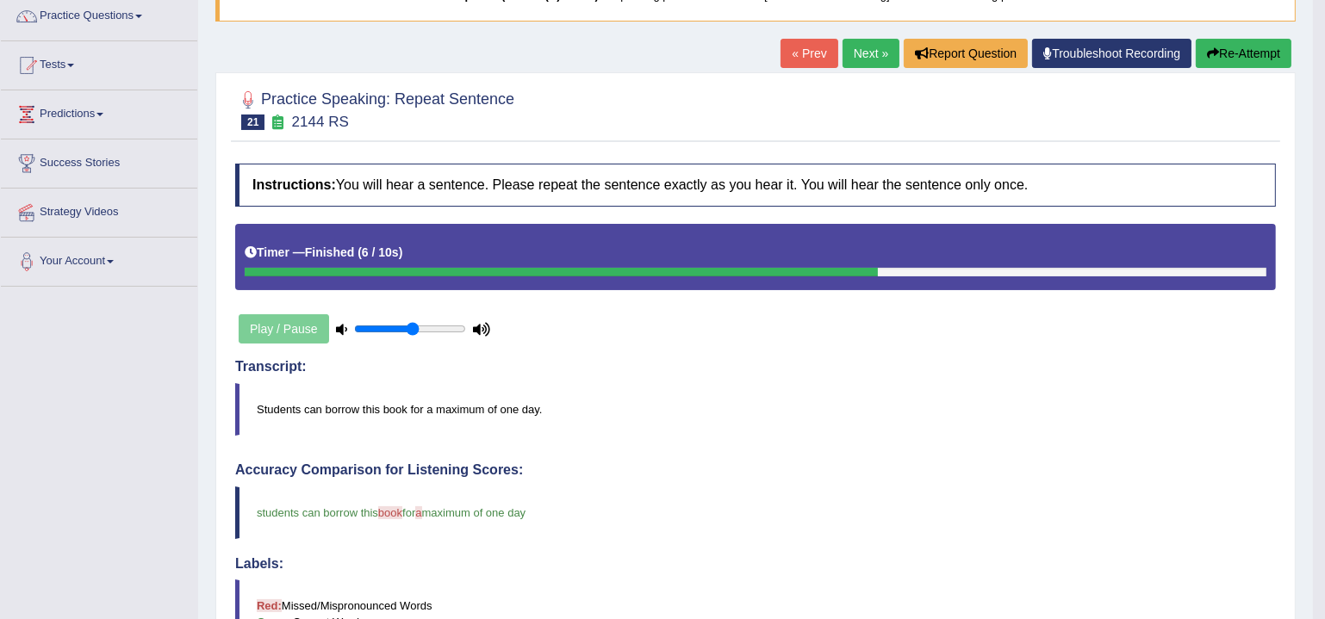
click at [872, 52] on link "Next »" at bounding box center [871, 53] width 57 height 29
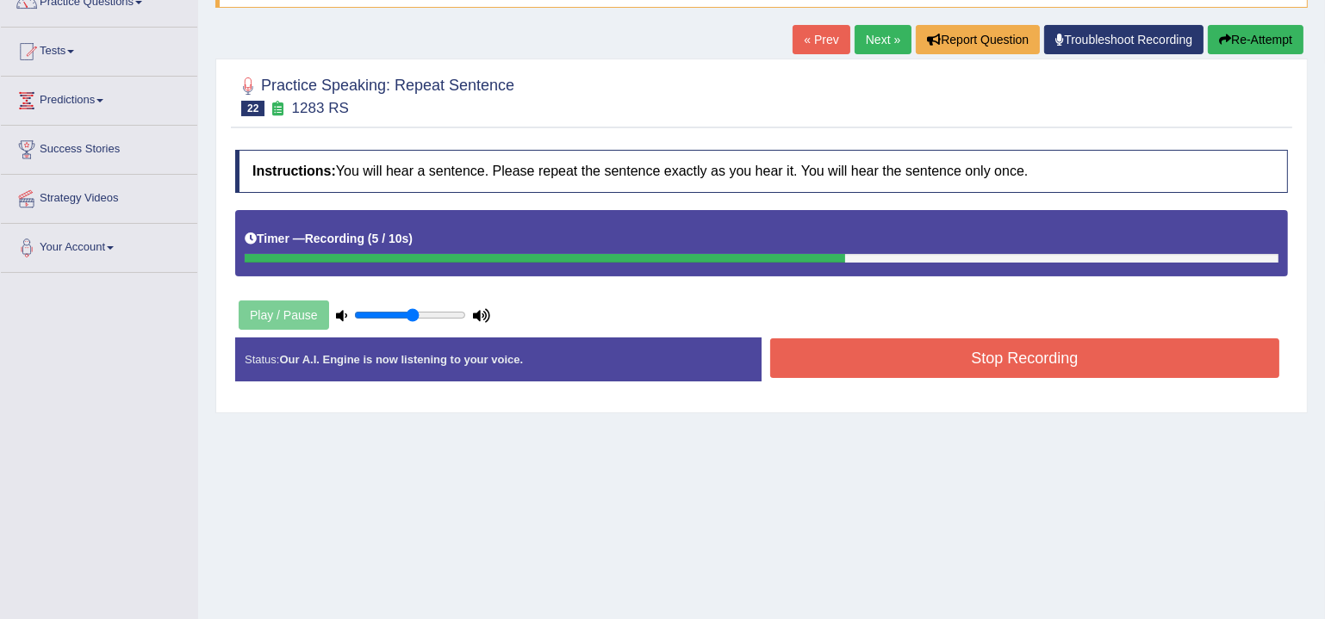
click at [865, 360] on button "Stop Recording" at bounding box center [1024, 359] width 509 height 40
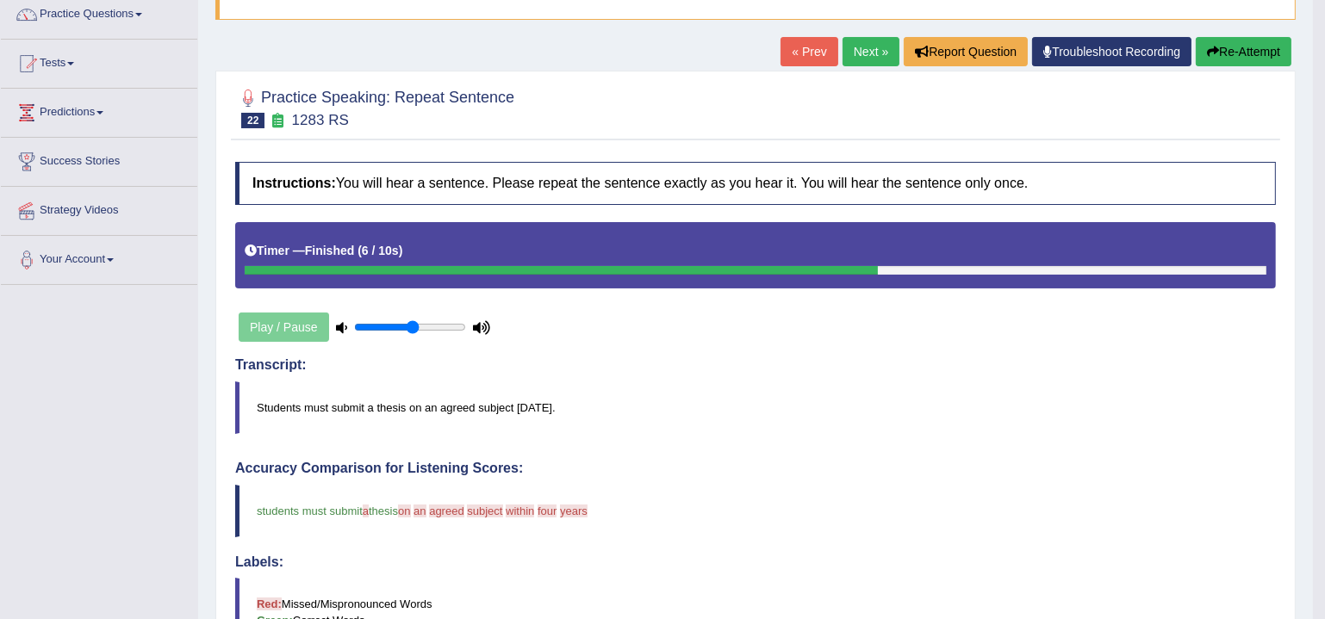
scroll to position [142, 0]
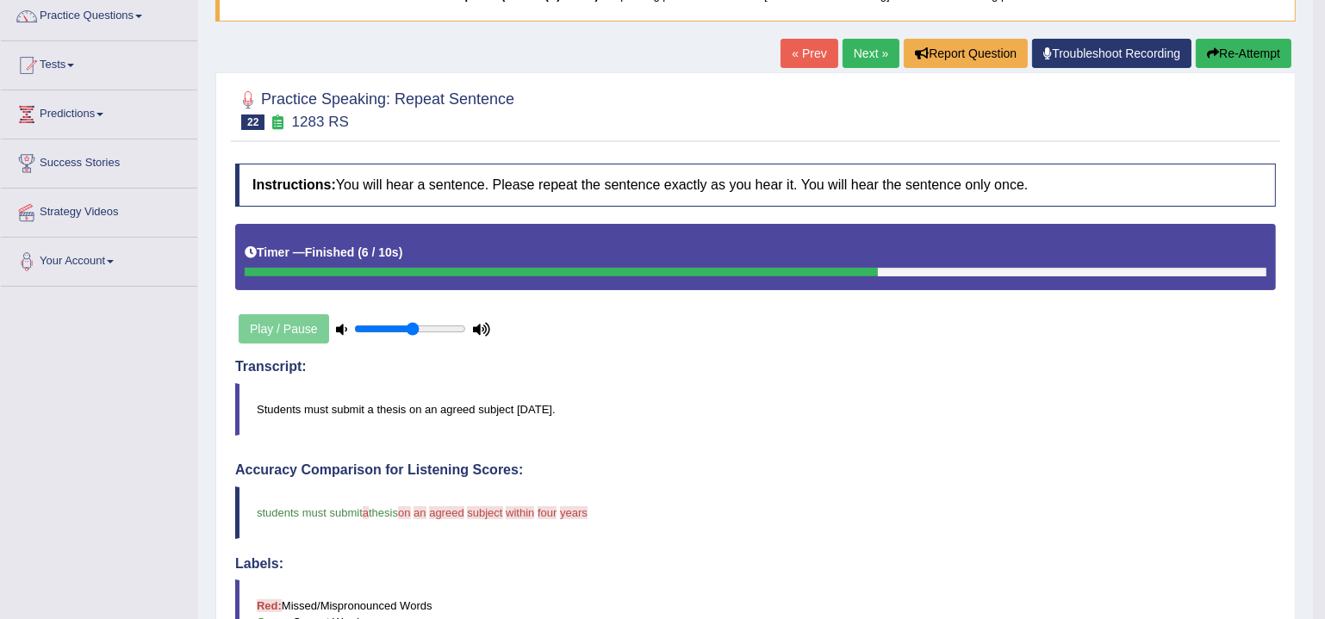
click at [853, 49] on link "Next »" at bounding box center [871, 53] width 57 height 29
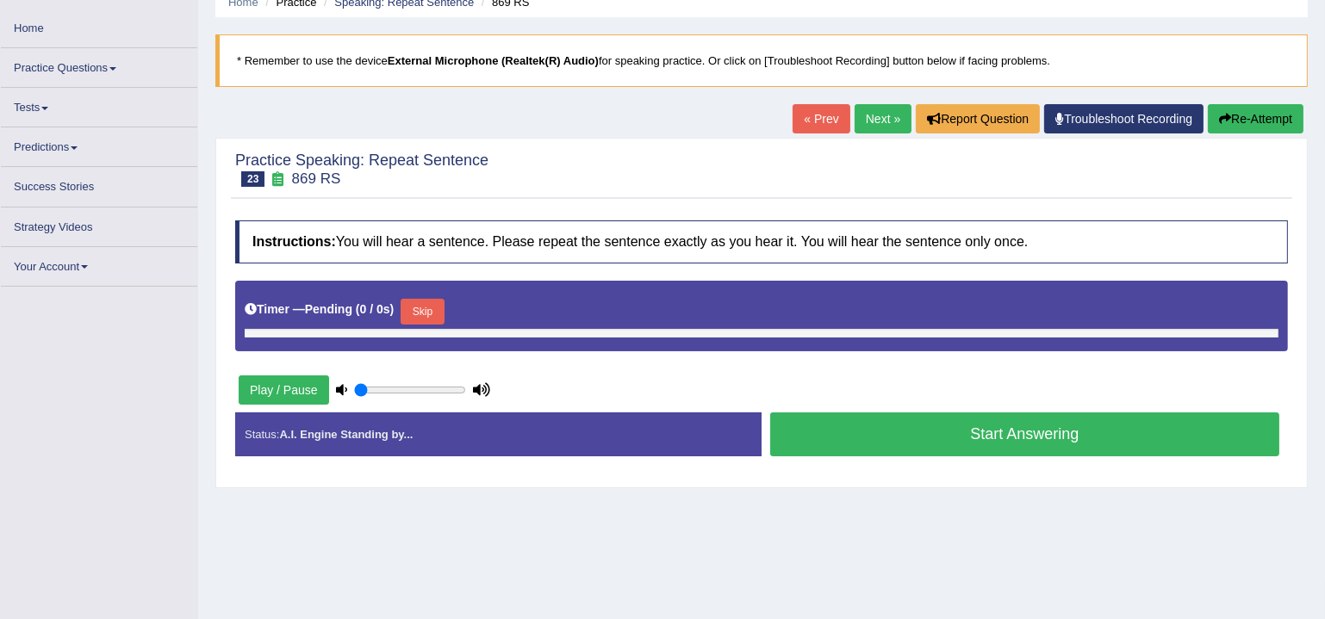
type input "0.55"
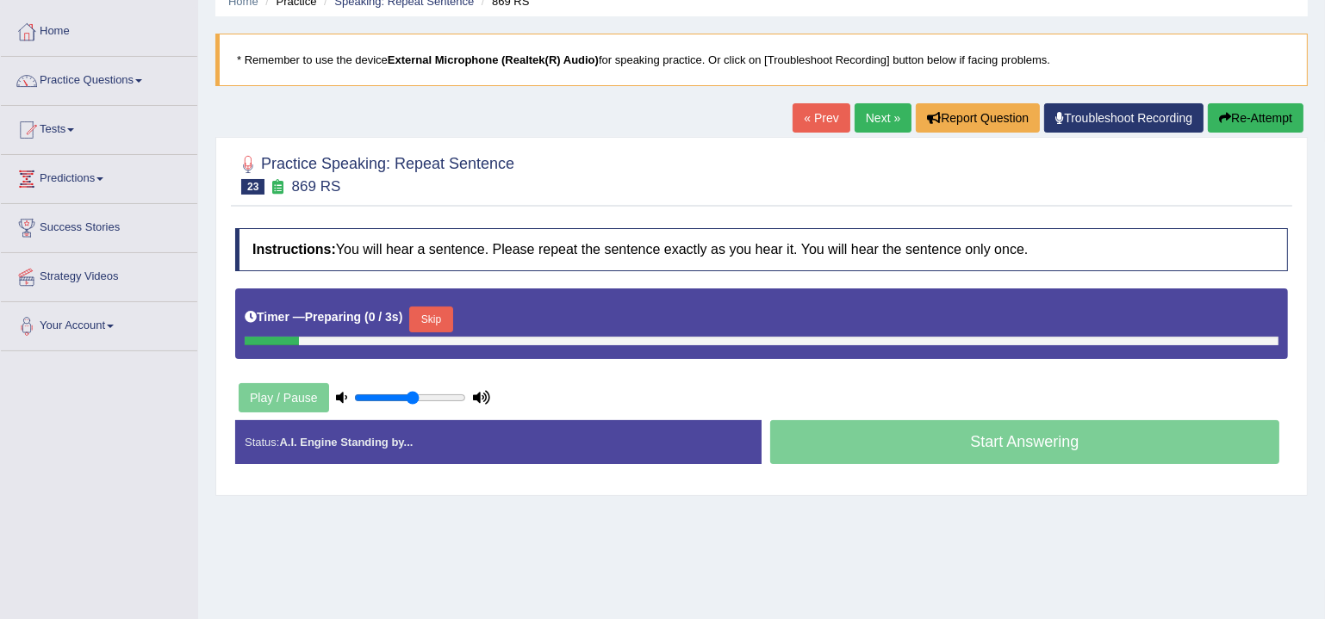
scroll to position [104, 0]
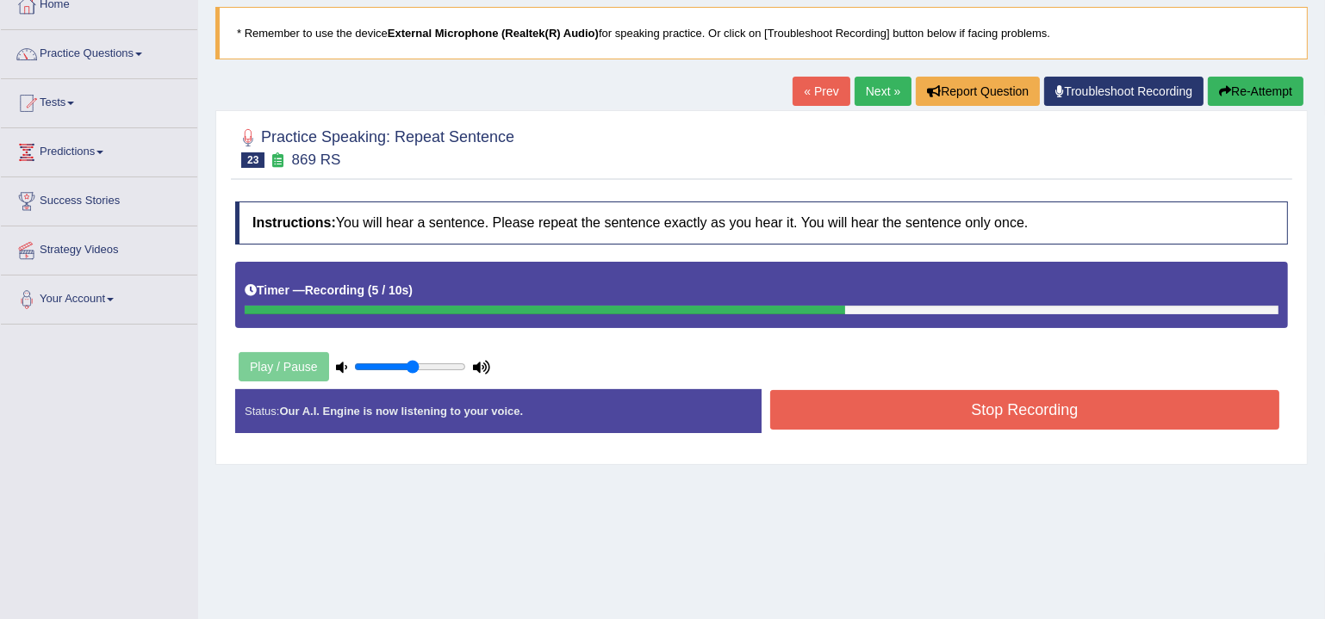
click at [912, 401] on button "Stop Recording" at bounding box center [1024, 410] width 509 height 40
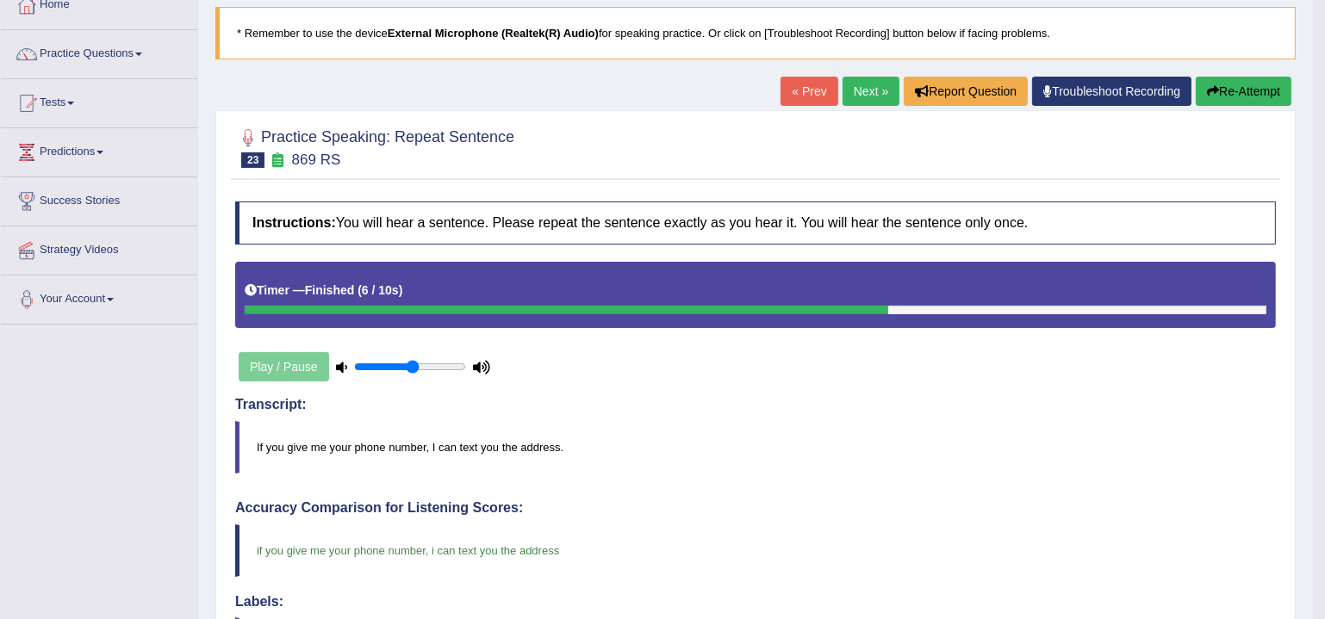
click at [862, 85] on link "Next »" at bounding box center [871, 91] width 57 height 29
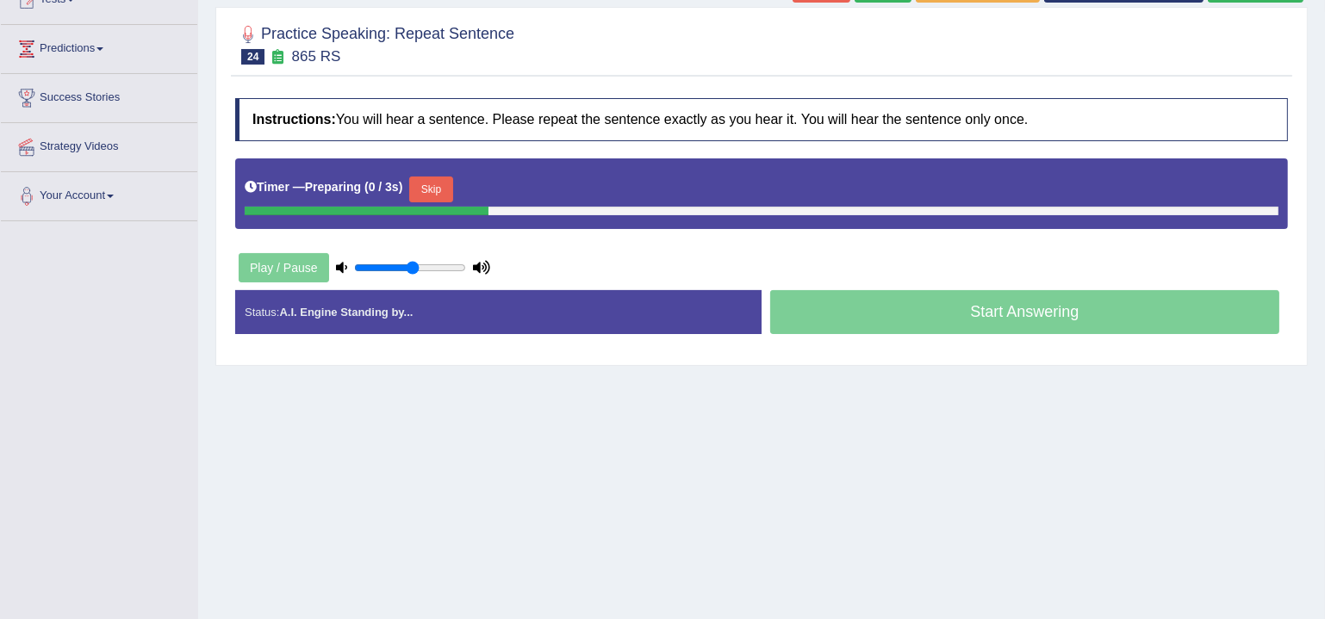
scroll to position [208, 0]
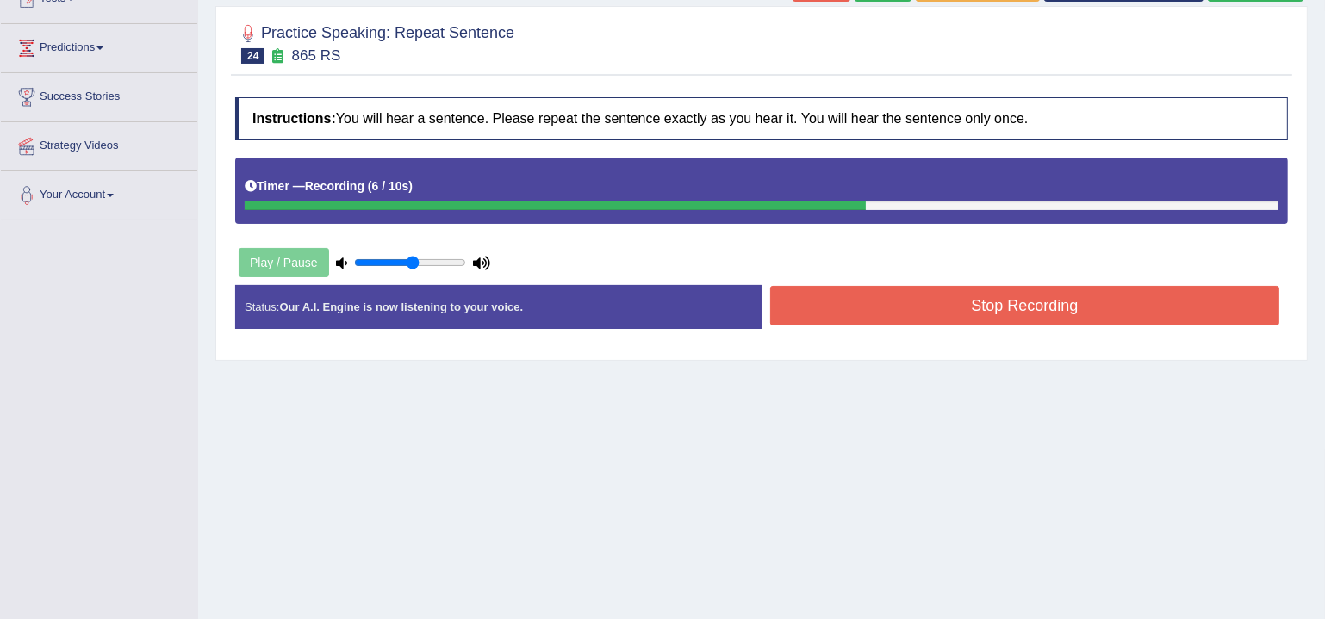
click at [930, 310] on button "Stop Recording" at bounding box center [1024, 306] width 509 height 40
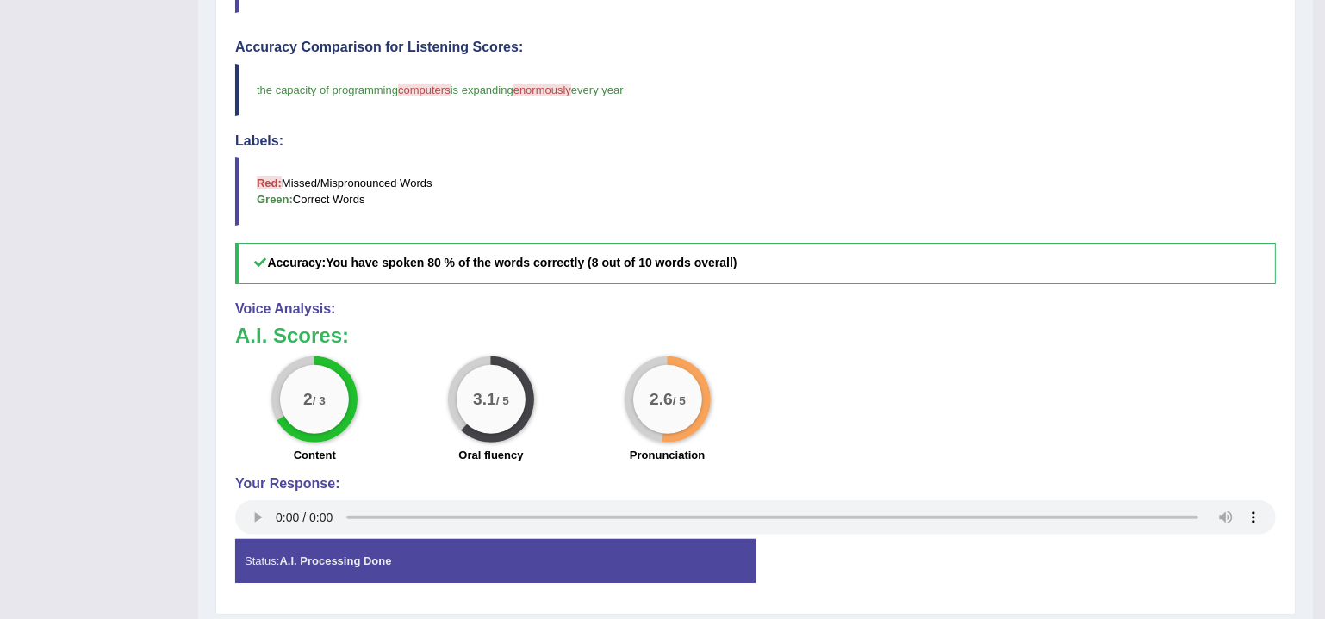
scroll to position [612, 0]
